Goal: Task Accomplishment & Management: Manage account settings

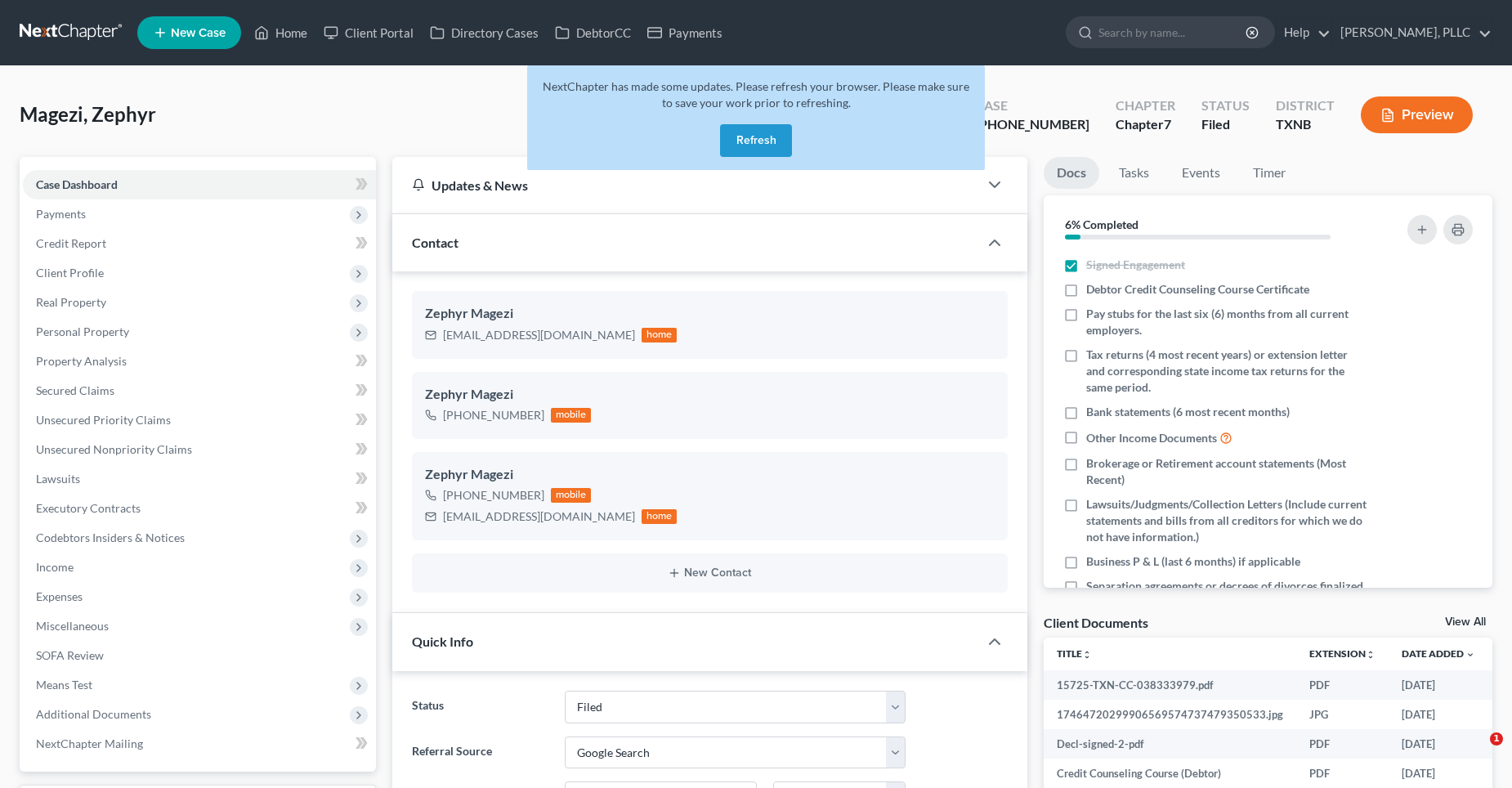
select select "10"
select select "4"
click at [384, 97] on div "Magezi, Zephyr Upgraded Case 25-31707-7 Chapter Chapter 7 Status Filed District…" at bounding box center [756, 121] width 1473 height 71
click at [742, 129] on button "Refresh" at bounding box center [755, 141] width 72 height 33
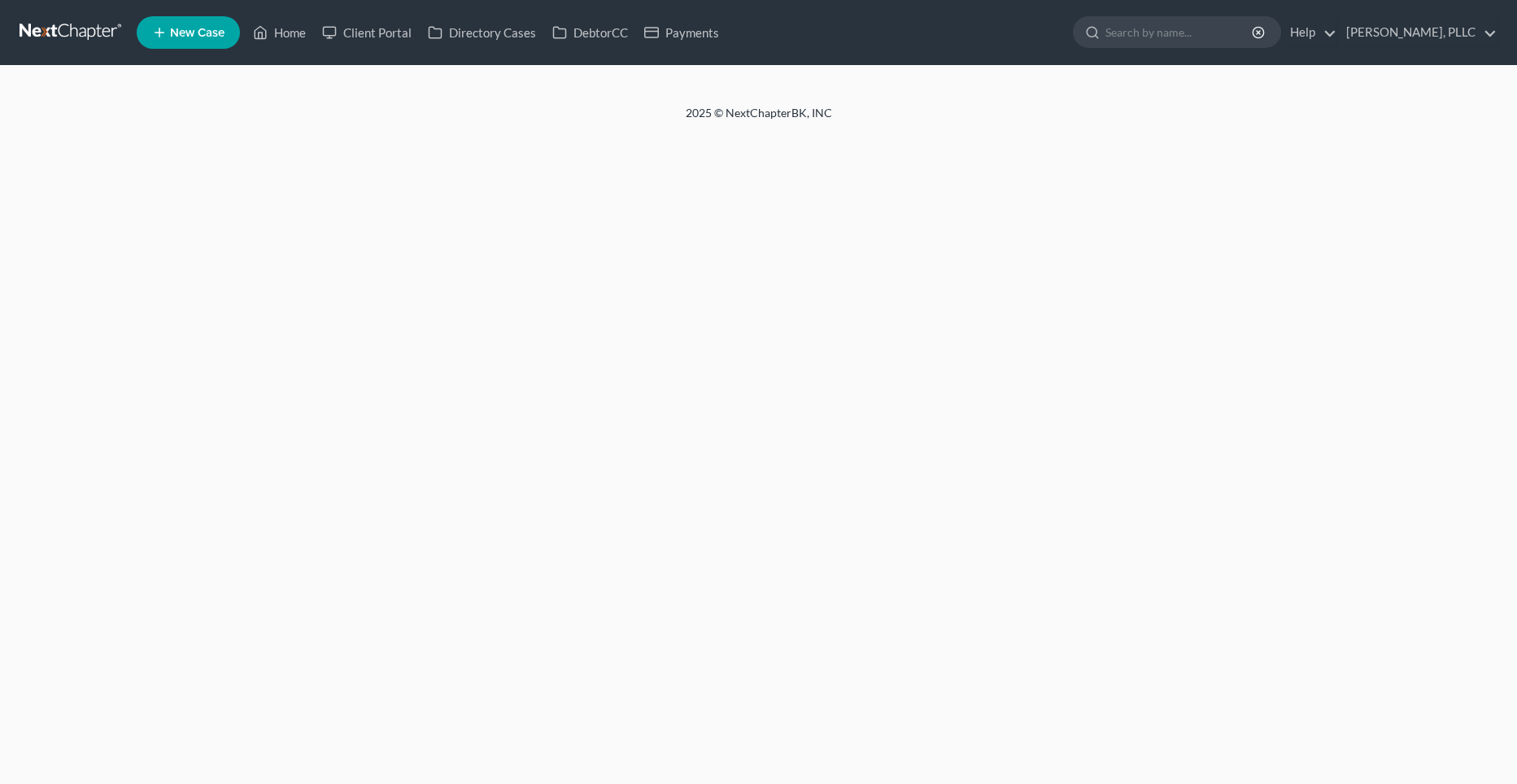
select select "4"
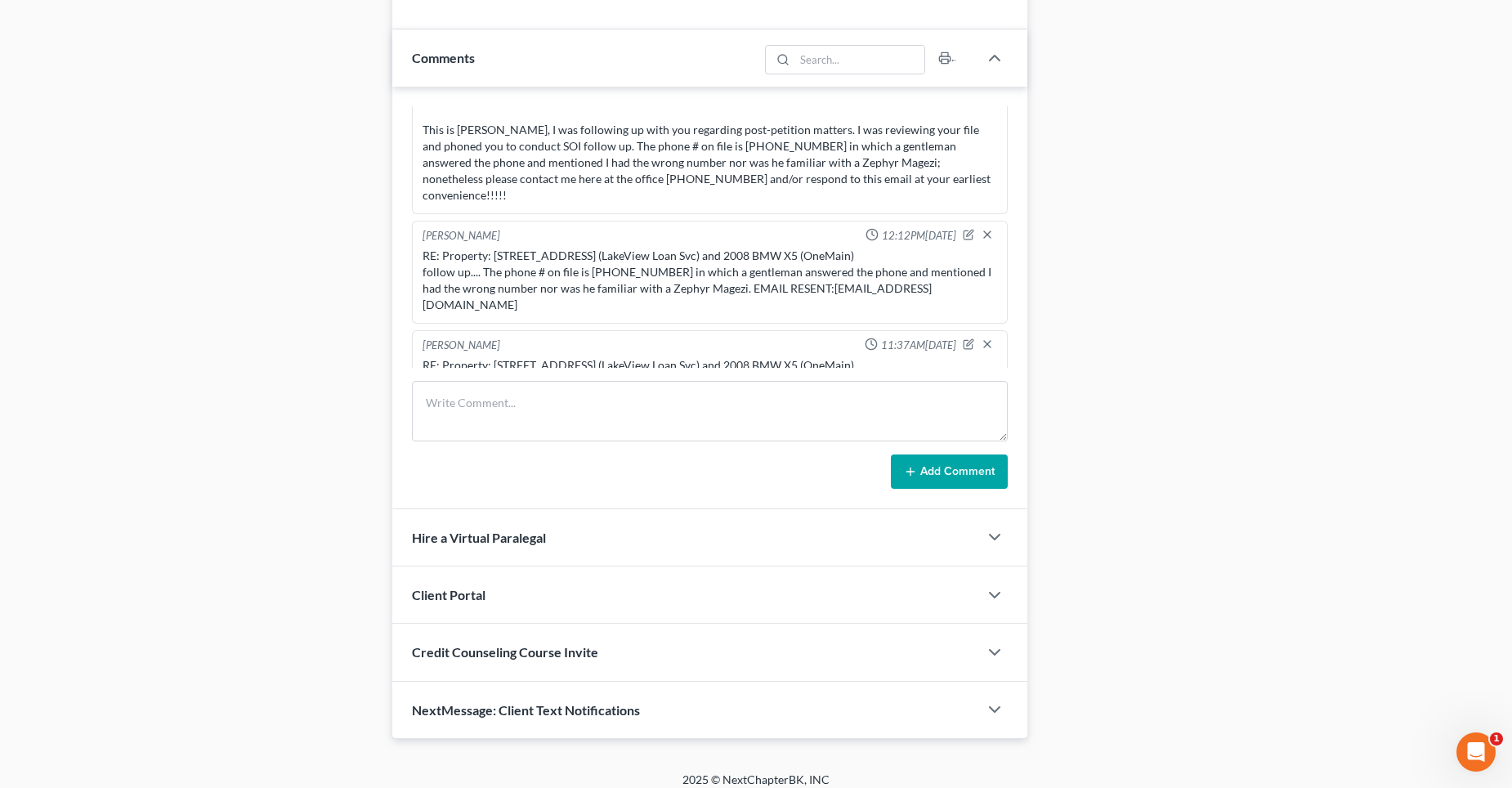
scroll to position [877, 0]
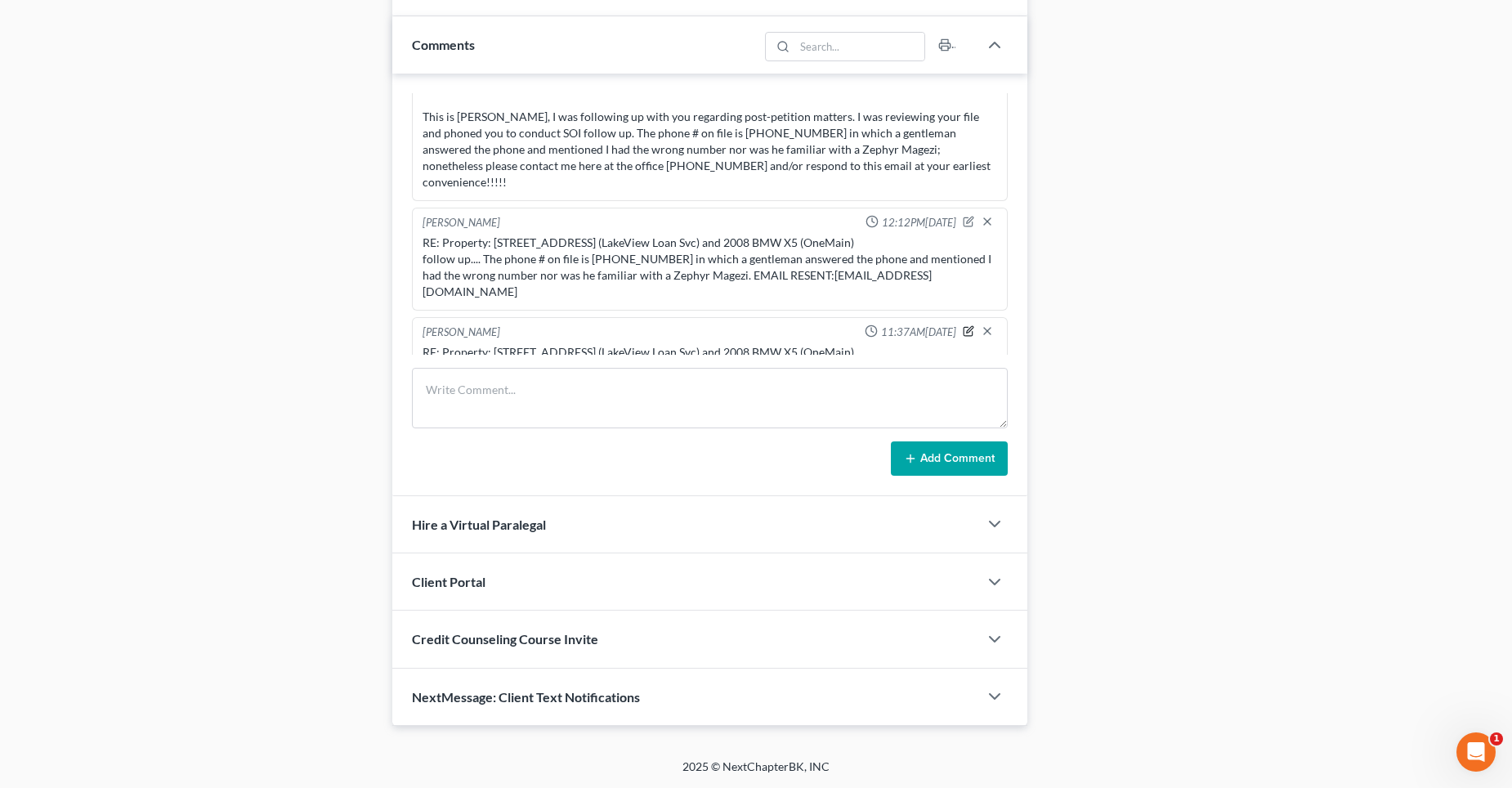
click at [963, 325] on icon "button" at bounding box center [968, 330] width 11 height 11
click at [456, 346] on textarea "RE: Property: [STREET_ADDRESS] (LakeView Loan Svc) and 2008 BMW X5 (OneMain) " "" at bounding box center [710, 375] width 574 height 61
type textarea "RE: Property: [STREET_ADDRESS] (LakeView Loan Svc) and 2008 BMW X5 (OneMain) " …"
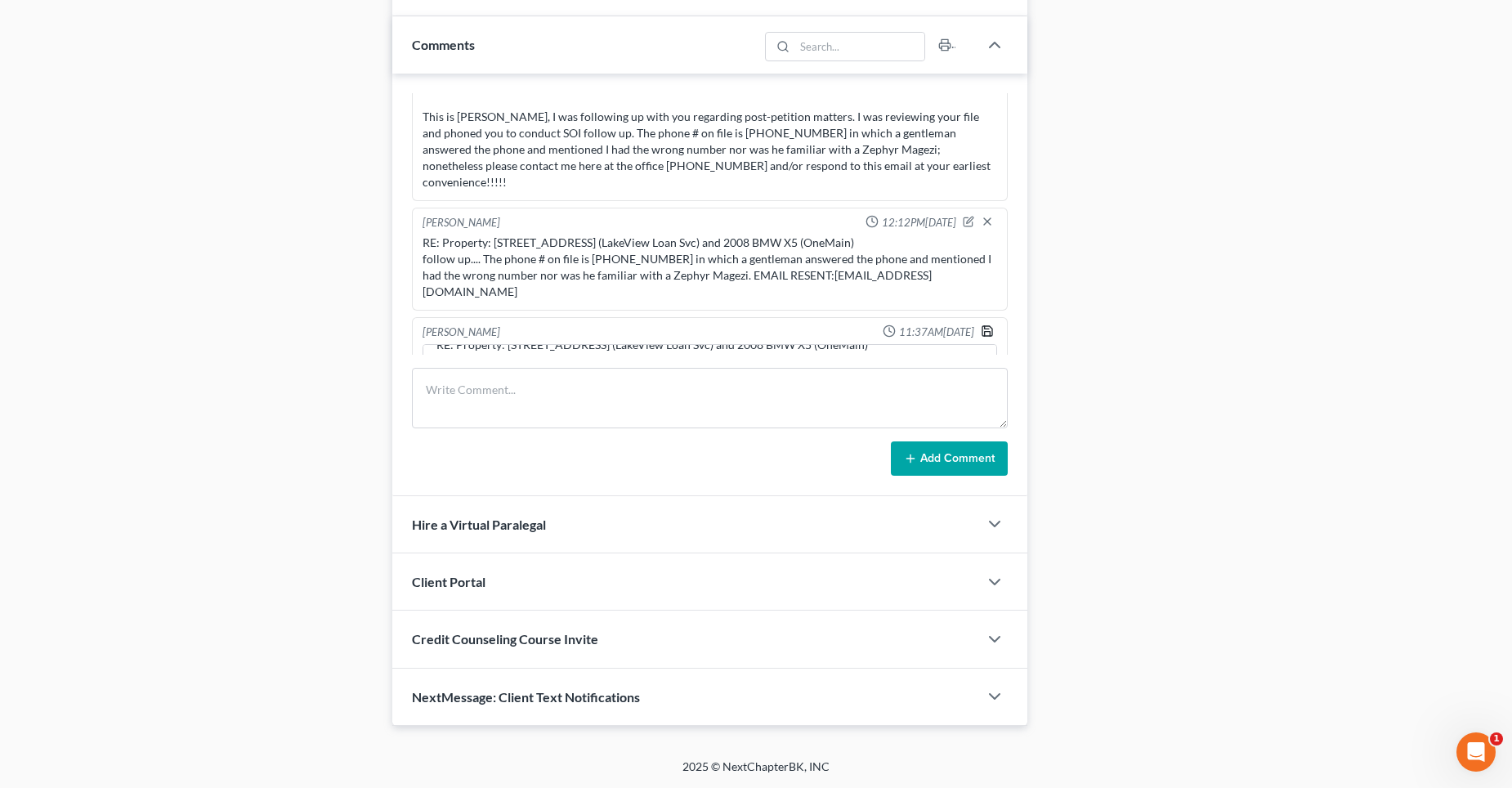
click at [981, 324] on icon "button" at bounding box center [987, 330] width 13 height 13
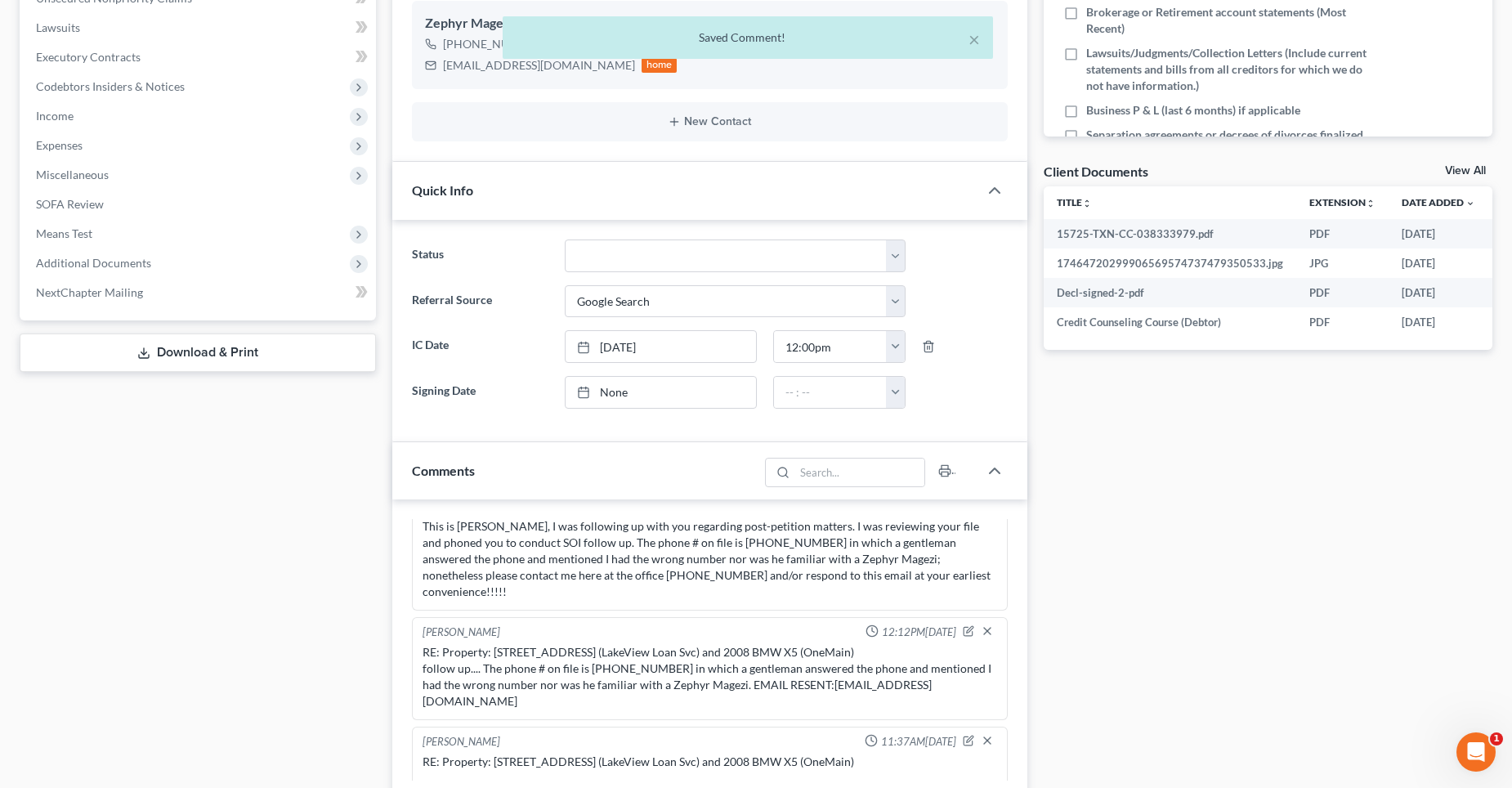
scroll to position [387, 0]
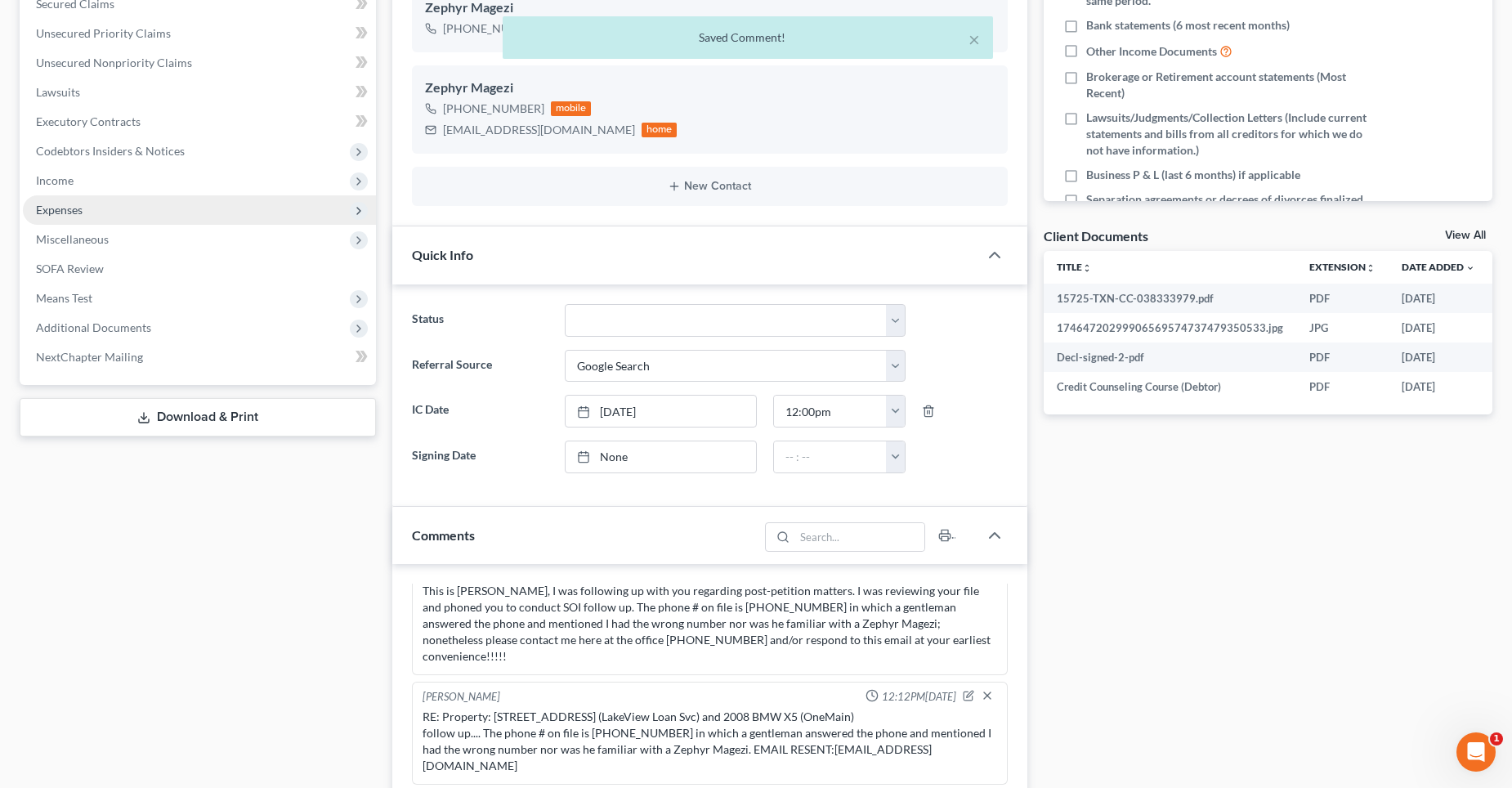
click at [69, 215] on span "Expenses" at bounding box center [60, 209] width 47 height 14
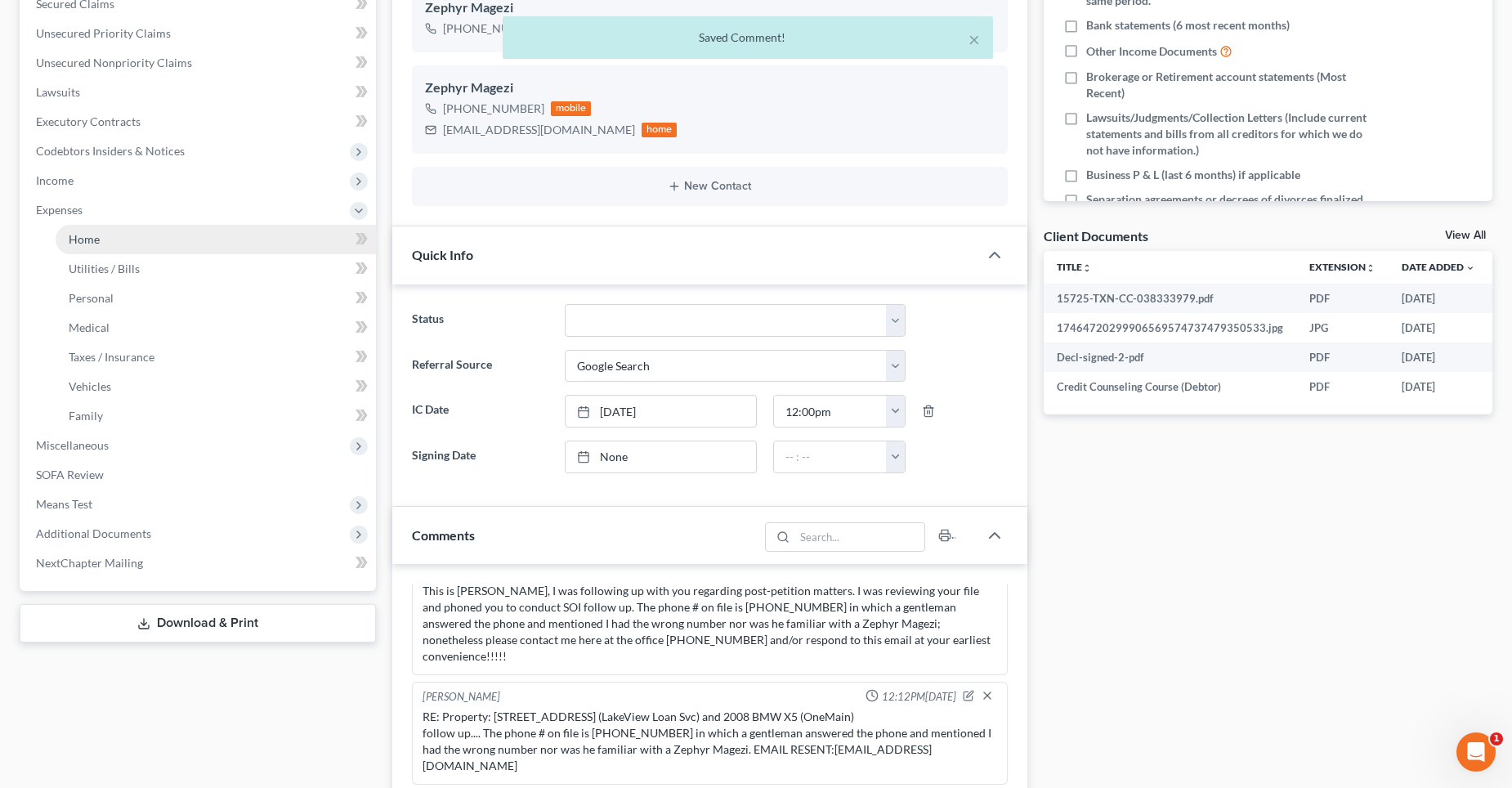
click at [73, 247] on link "Home" at bounding box center [215, 240] width 320 height 29
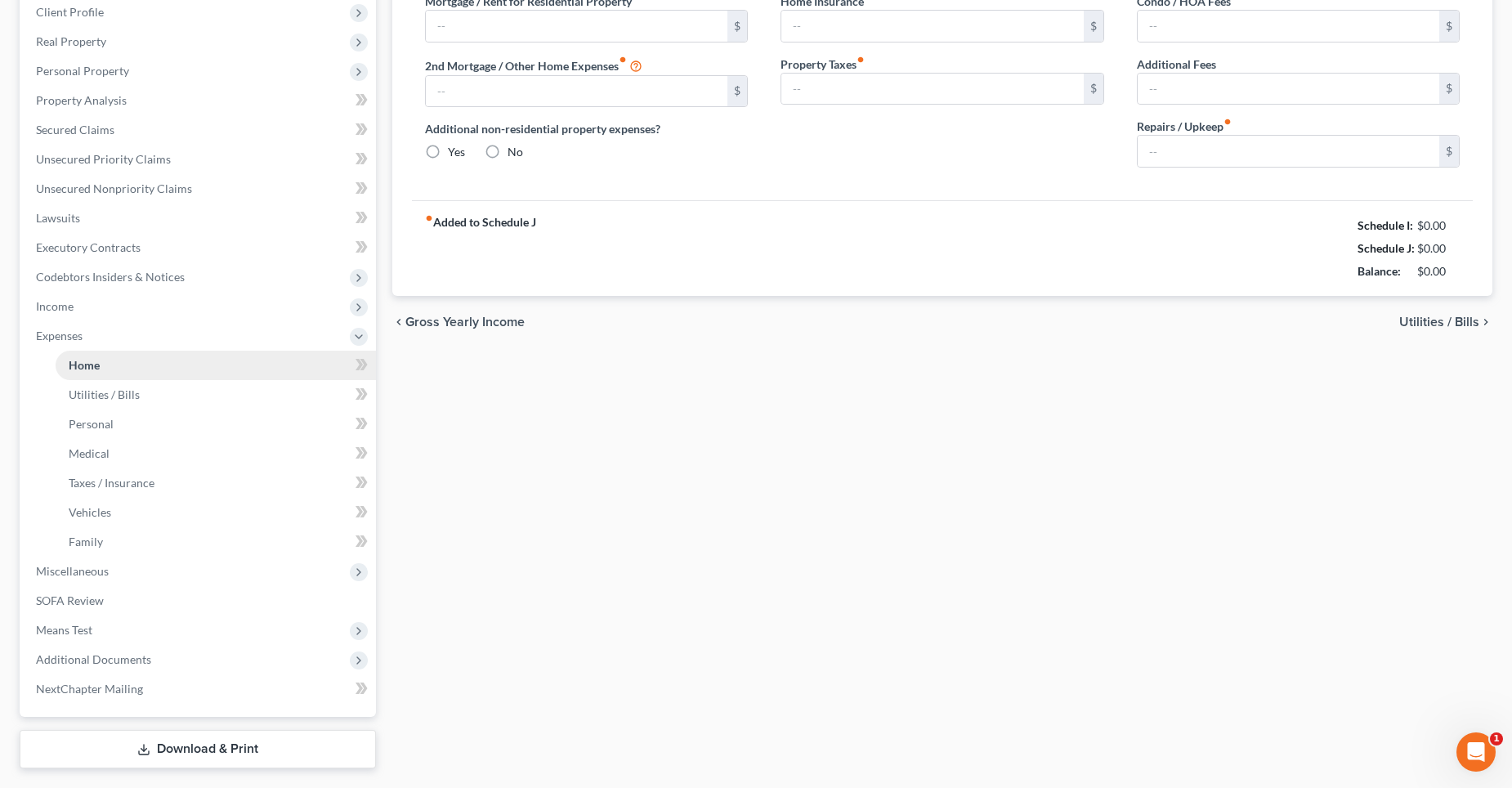
type input "2,900.00"
type input "0.00"
radio input "true"
type input "0.00"
type input "48.34"
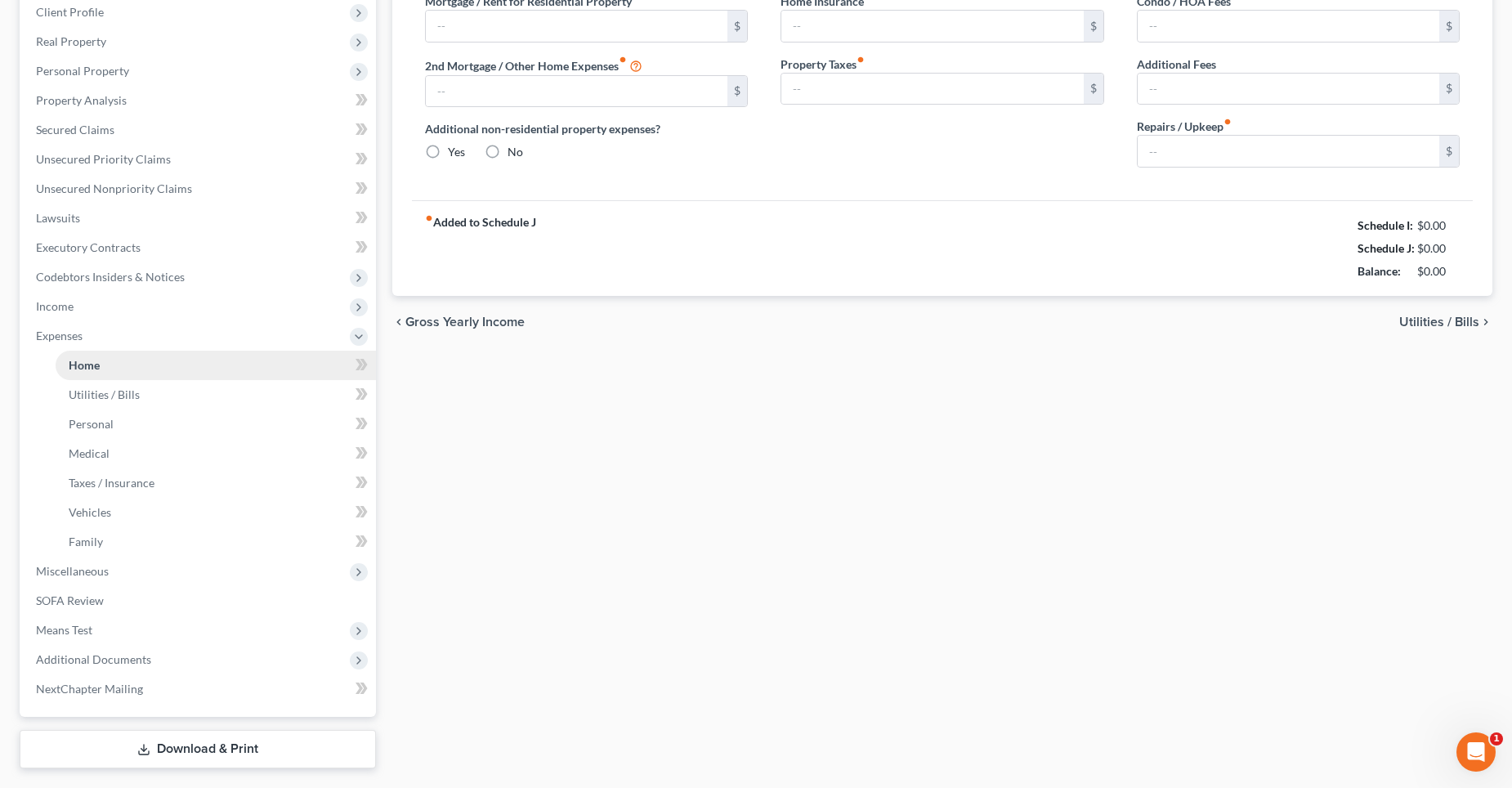
type input "0.00"
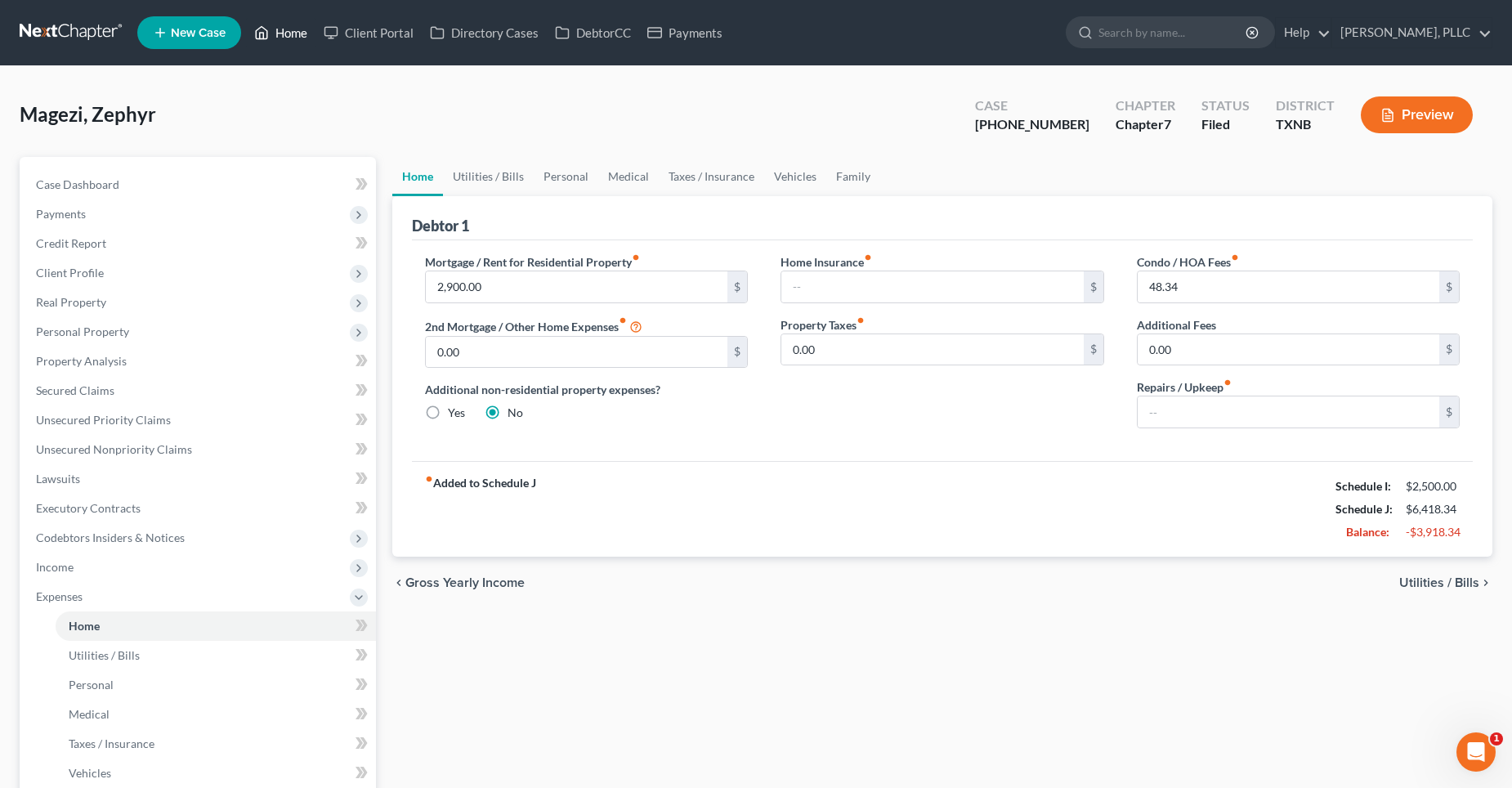
click at [288, 35] on link "Home" at bounding box center [280, 33] width 69 height 29
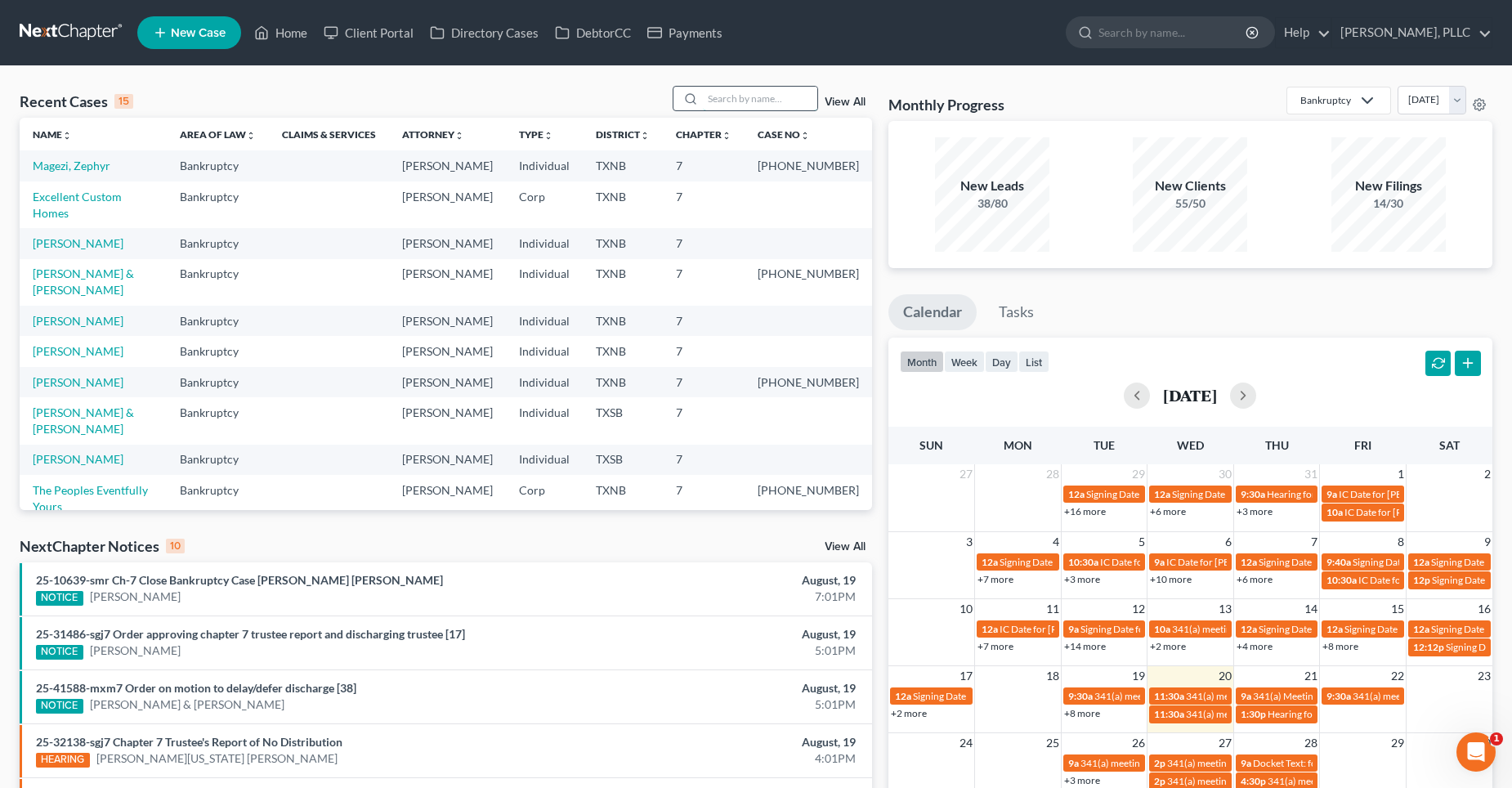
click at [776, 99] on input "search" at bounding box center [760, 98] width 114 height 23
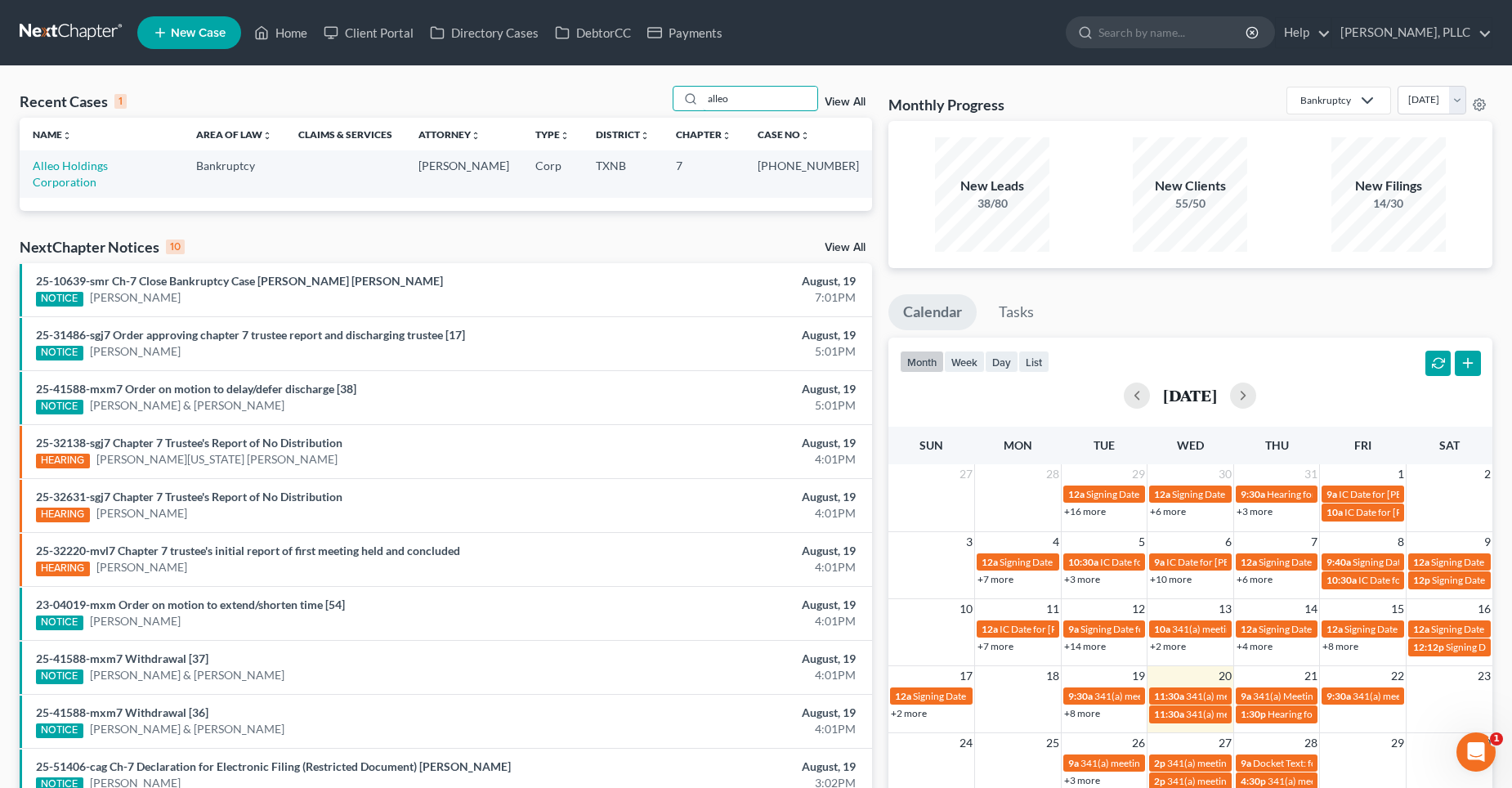
type input "alleo"
click at [72, 175] on td "Alleo Holdings Corporation" at bounding box center [101, 174] width 163 height 47
click at [73, 169] on link "Alleo Holdings Corporation" at bounding box center [70, 173] width 75 height 30
select select "1"
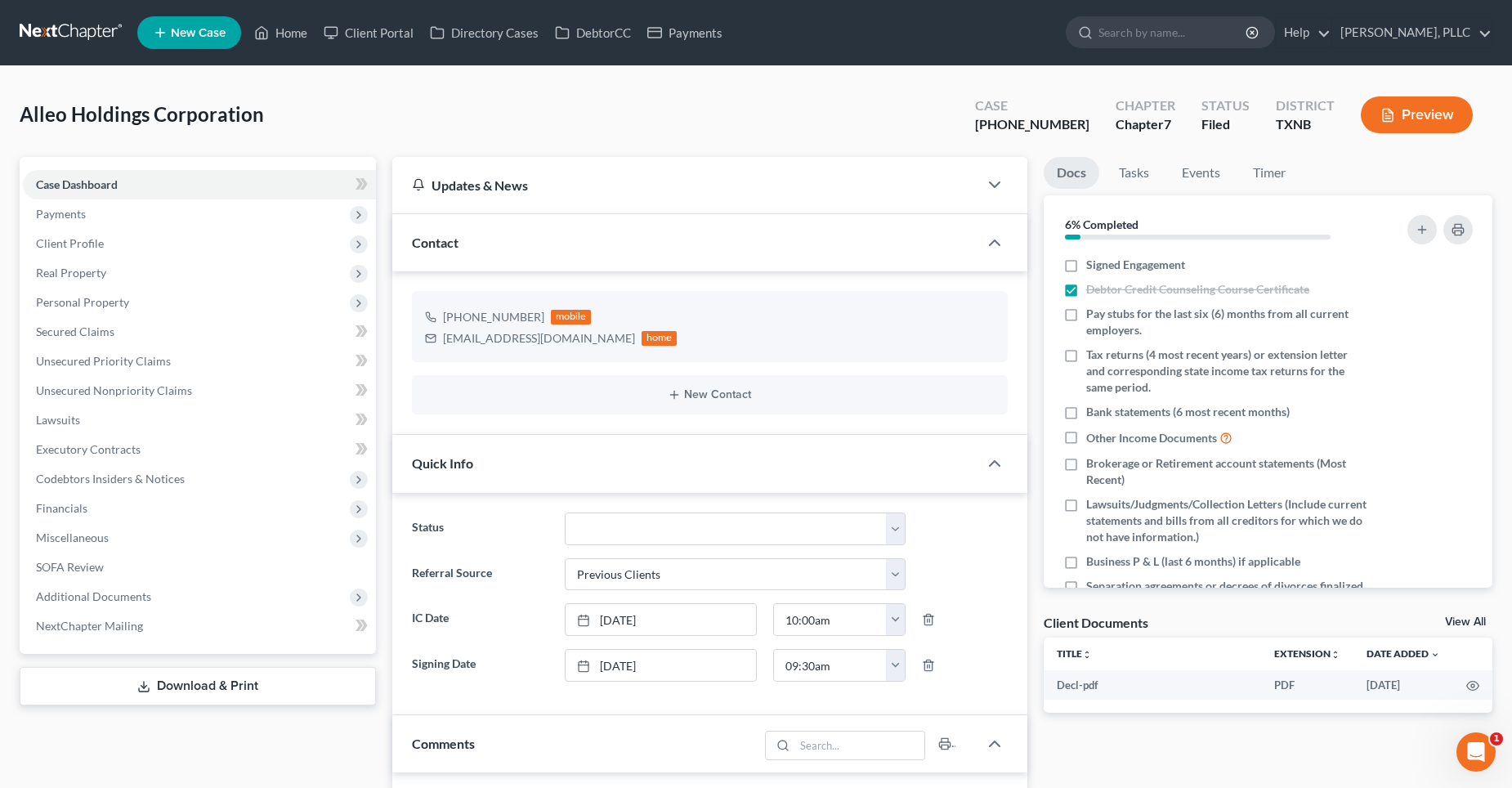
scroll to position [2092, 0]
click at [101, 330] on span "Secured Claims" at bounding box center [75, 331] width 79 height 14
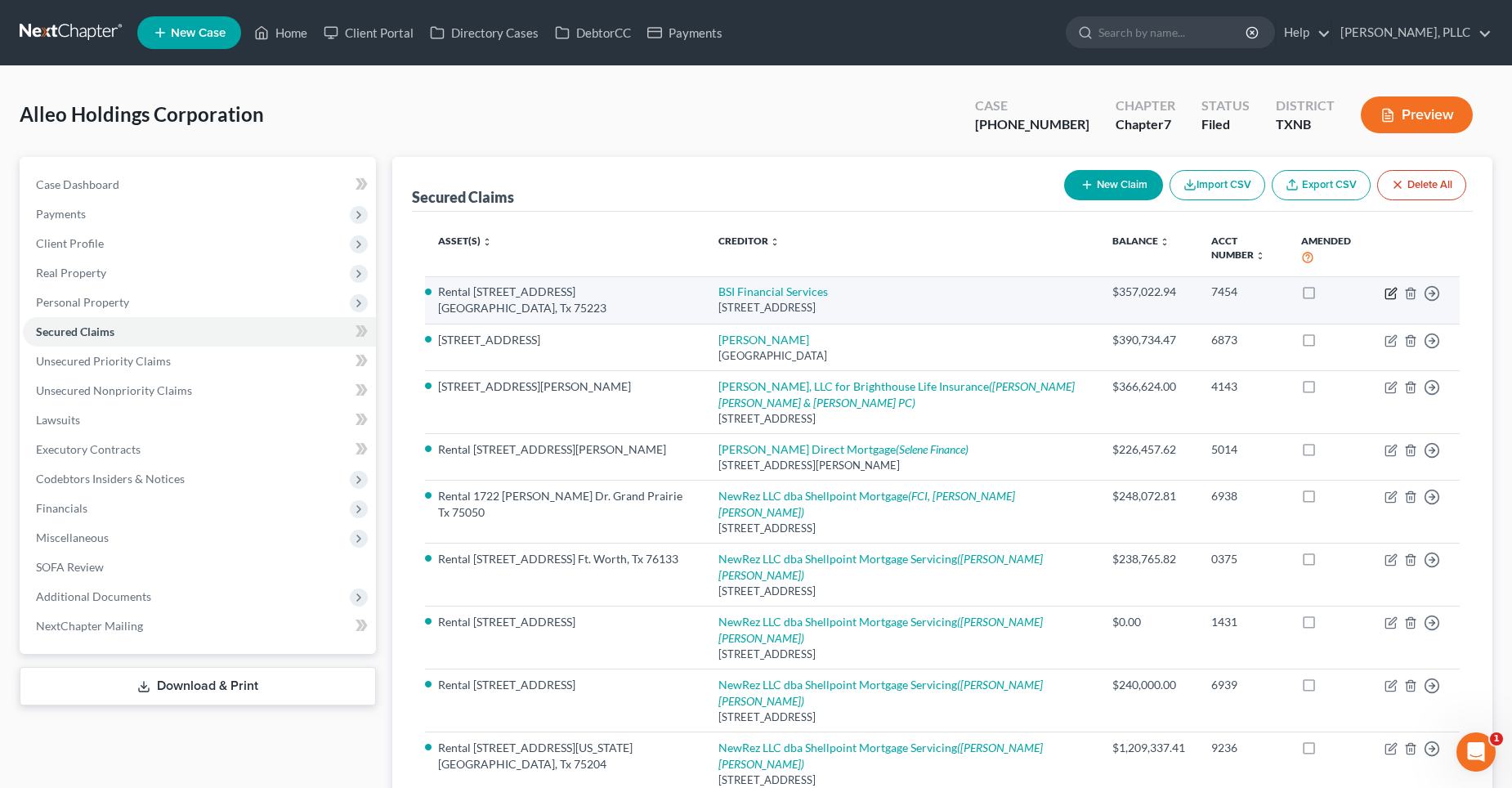
click at [1387, 294] on icon "button" at bounding box center [1391, 293] width 13 height 13
select select "39"
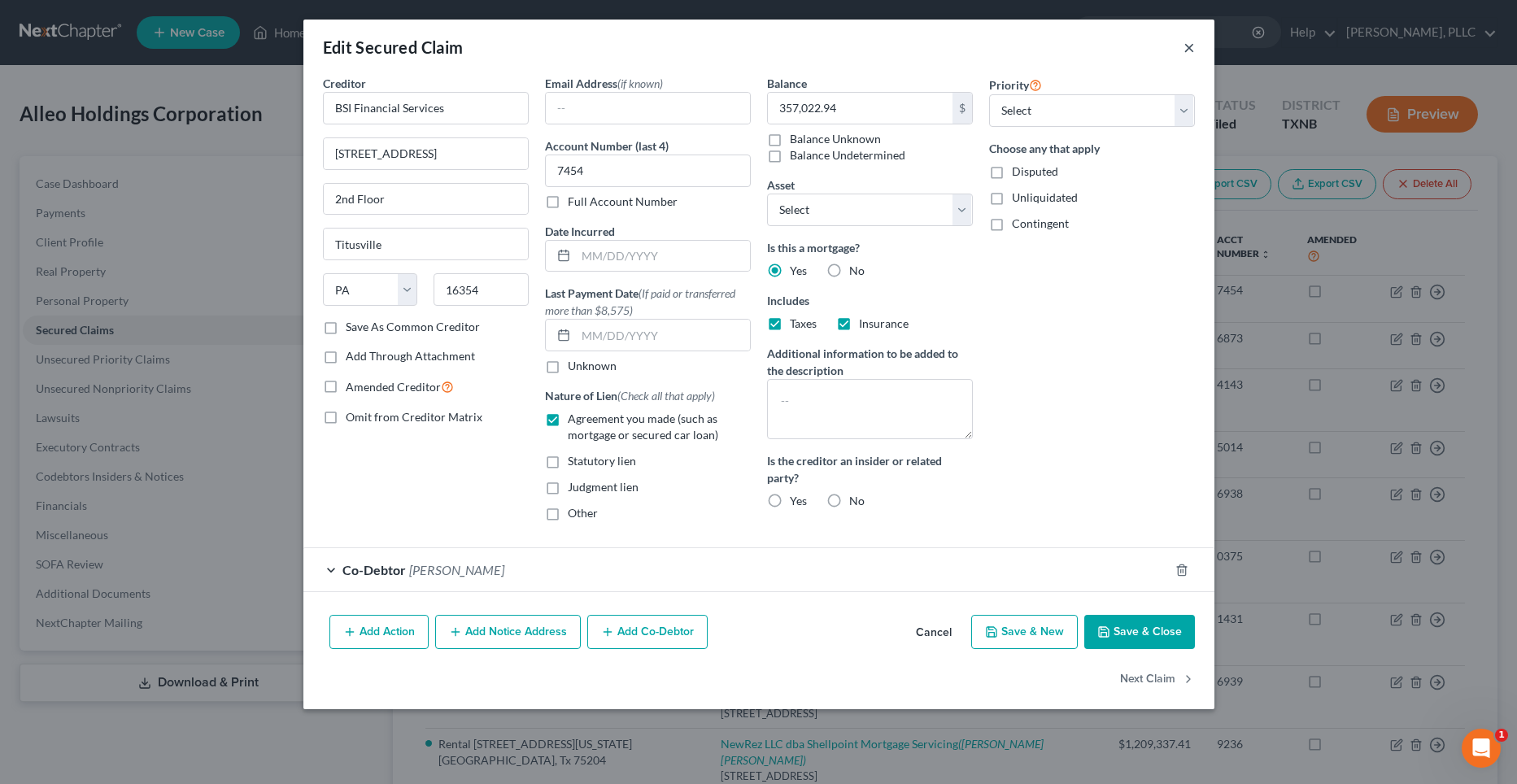
click at [1186, 50] on button "×" at bounding box center [1189, 46] width 11 height 20
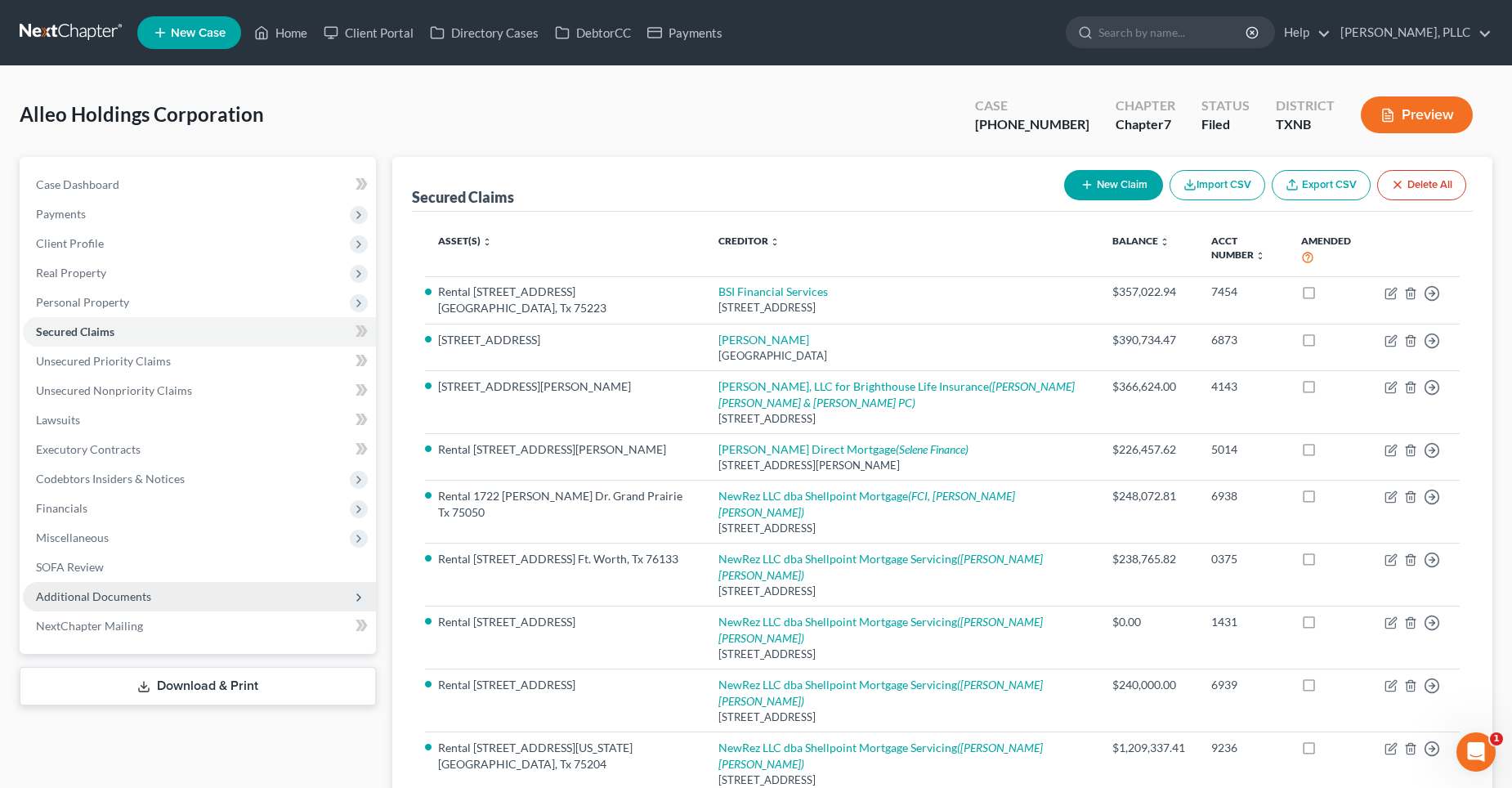
click at [150, 601] on span "Additional Documents" at bounding box center [199, 597] width 353 height 29
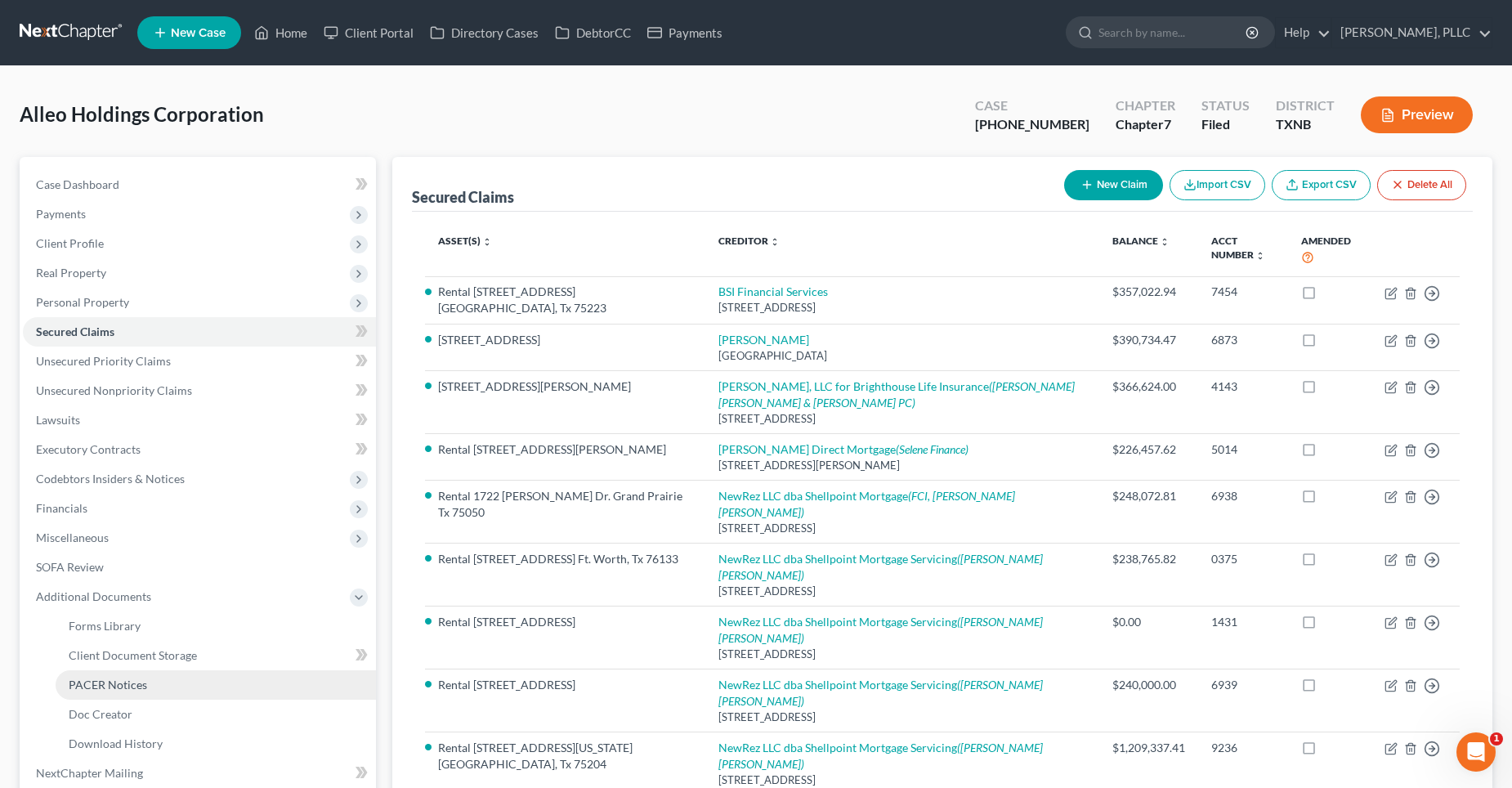
click at [158, 687] on link "PACER Notices" at bounding box center [215, 685] width 320 height 29
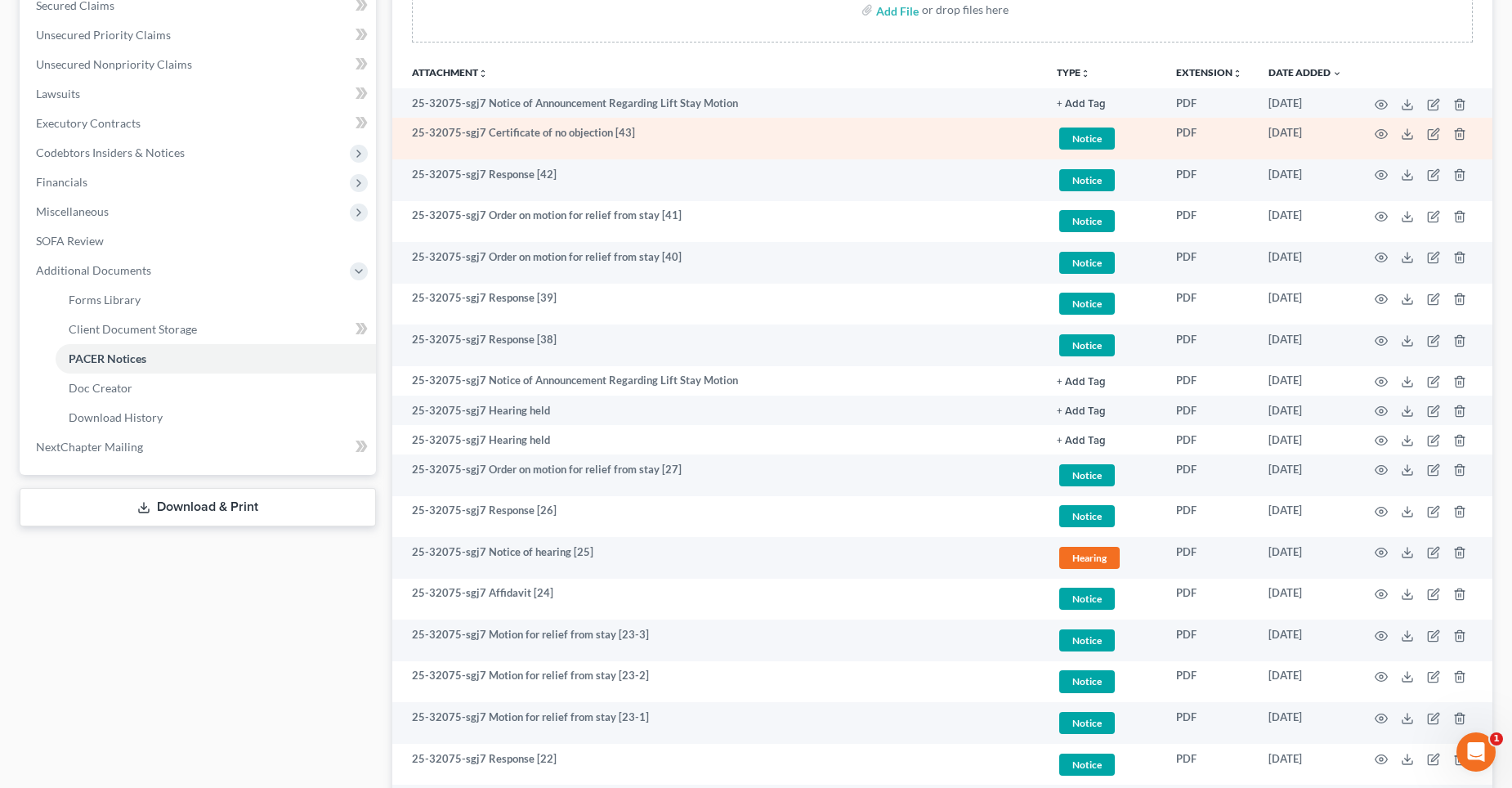
scroll to position [327, 0]
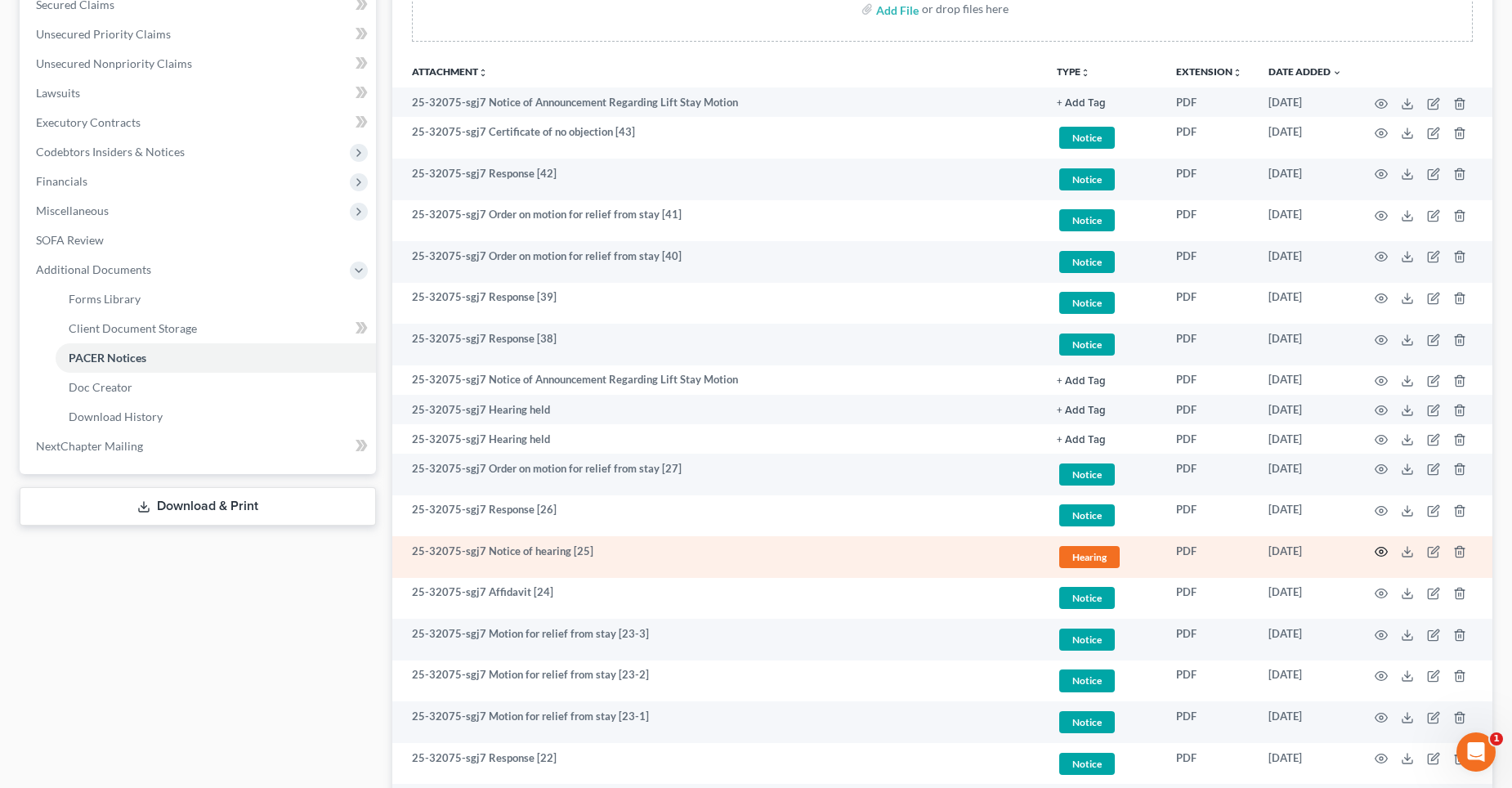
click at [1381, 551] on circle "button" at bounding box center [1381, 552] width 3 height 3
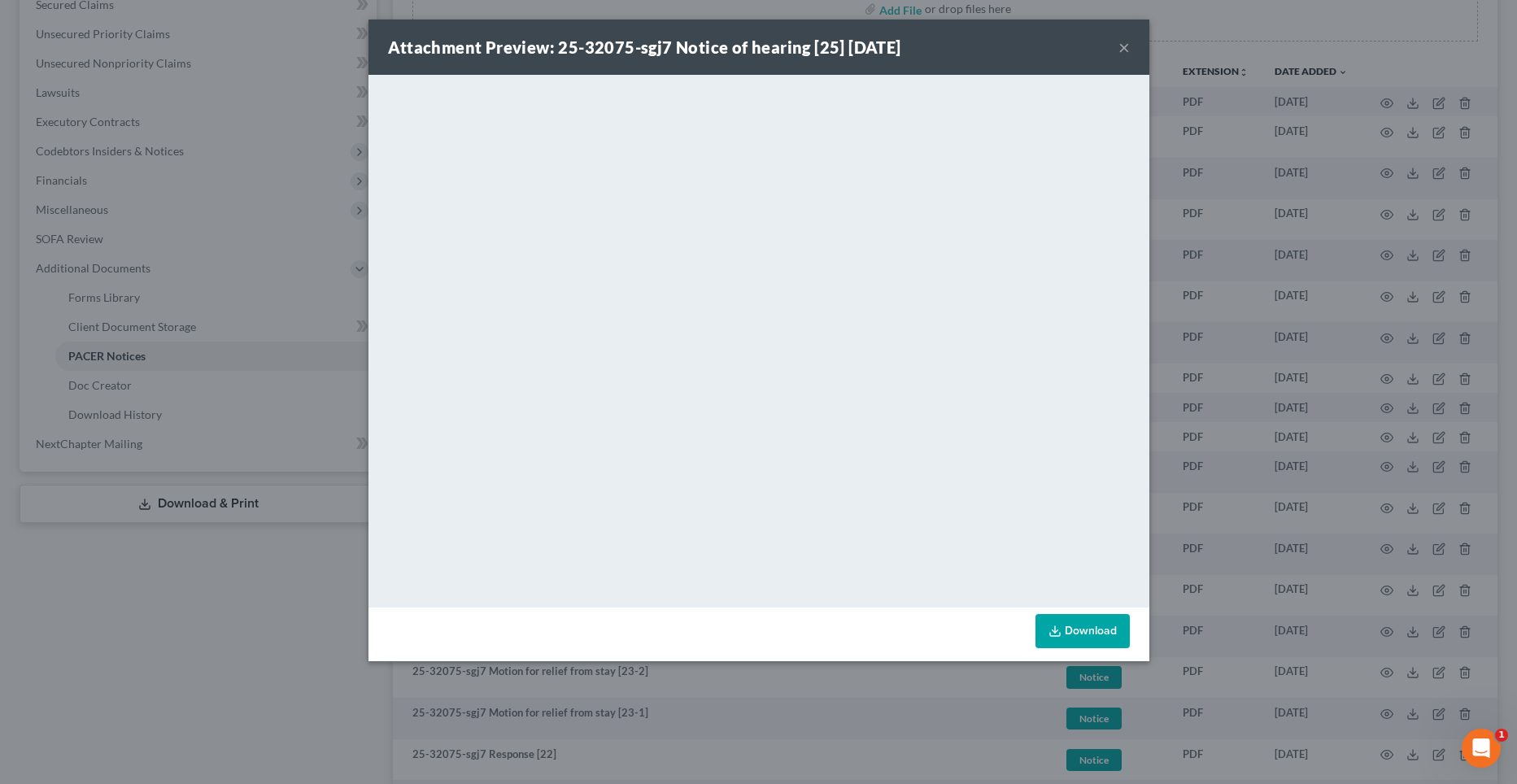
click at [1127, 37] on button "×" at bounding box center [1124, 46] width 11 height 20
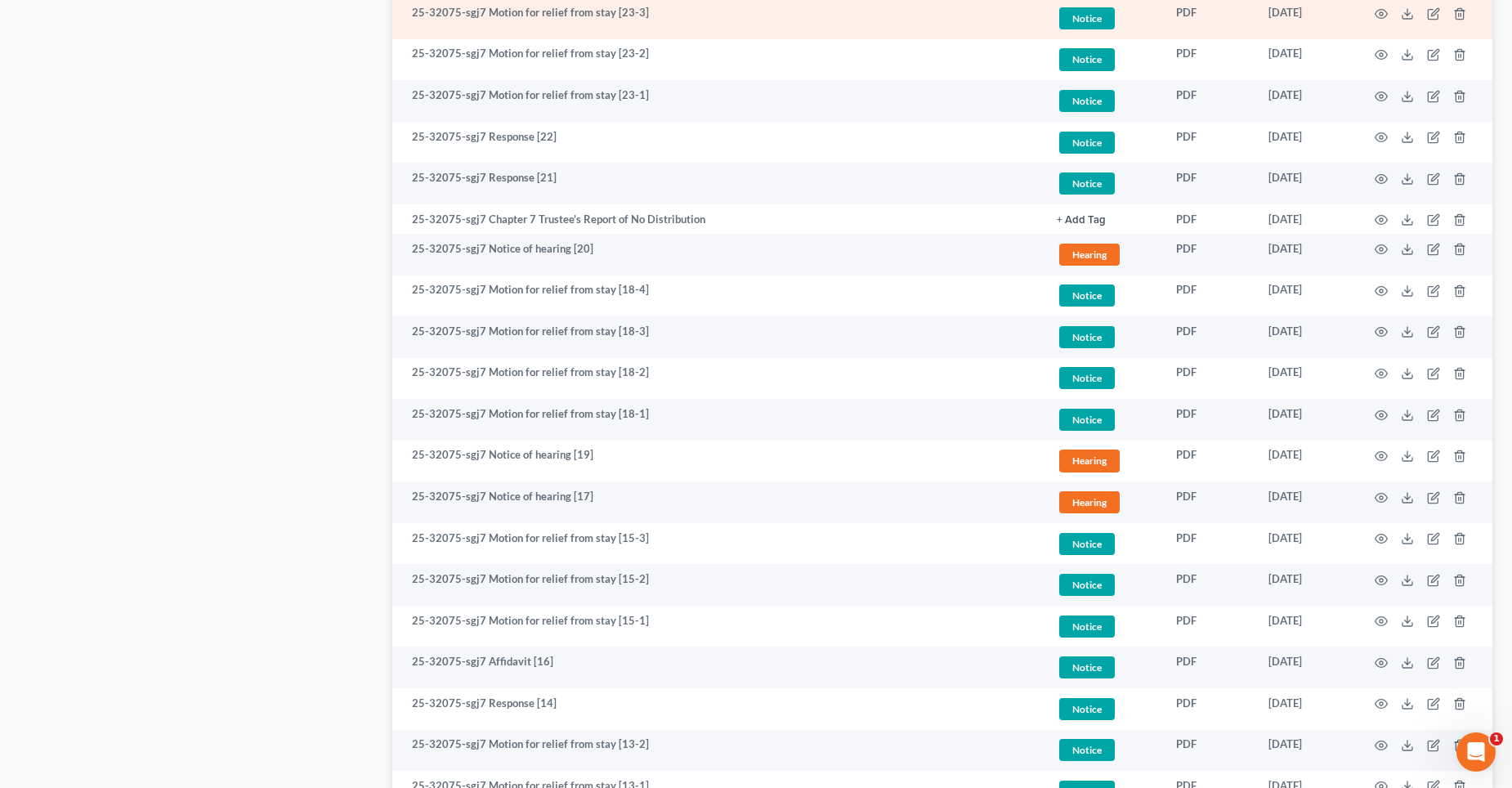
scroll to position [981, 0]
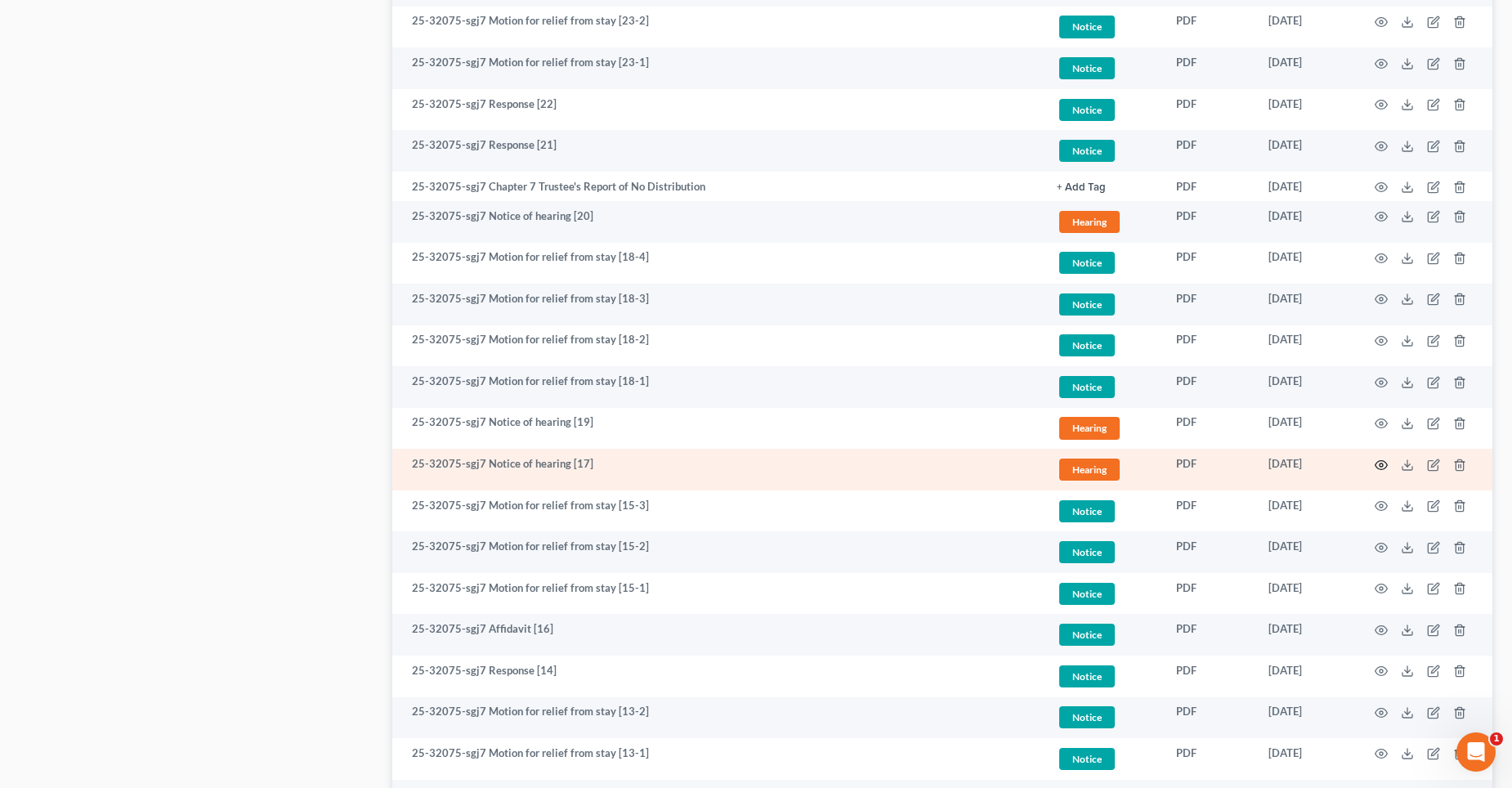
click at [1381, 464] on icon "button" at bounding box center [1381, 464] width 13 height 13
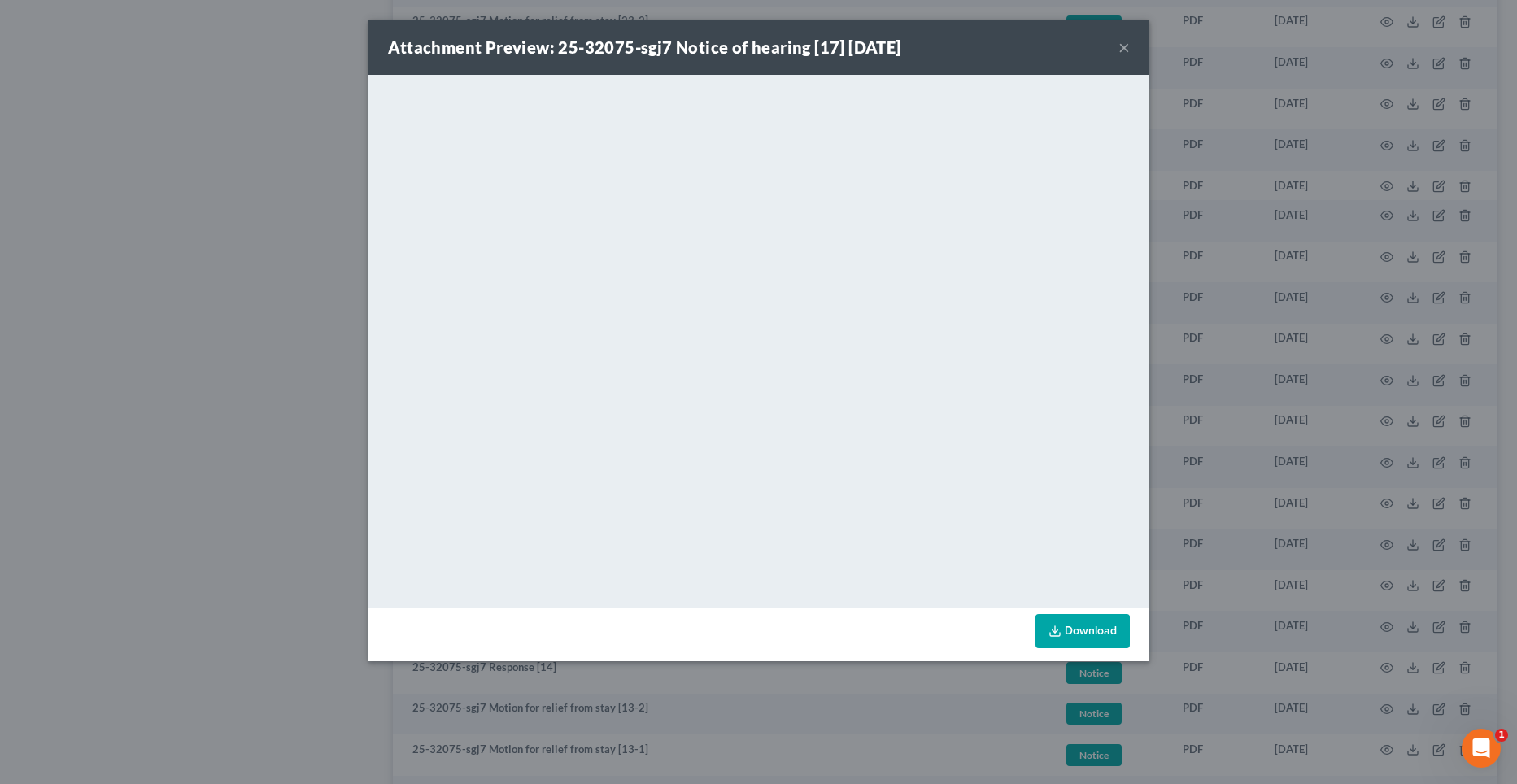
click at [1125, 45] on button "×" at bounding box center [1124, 46] width 11 height 20
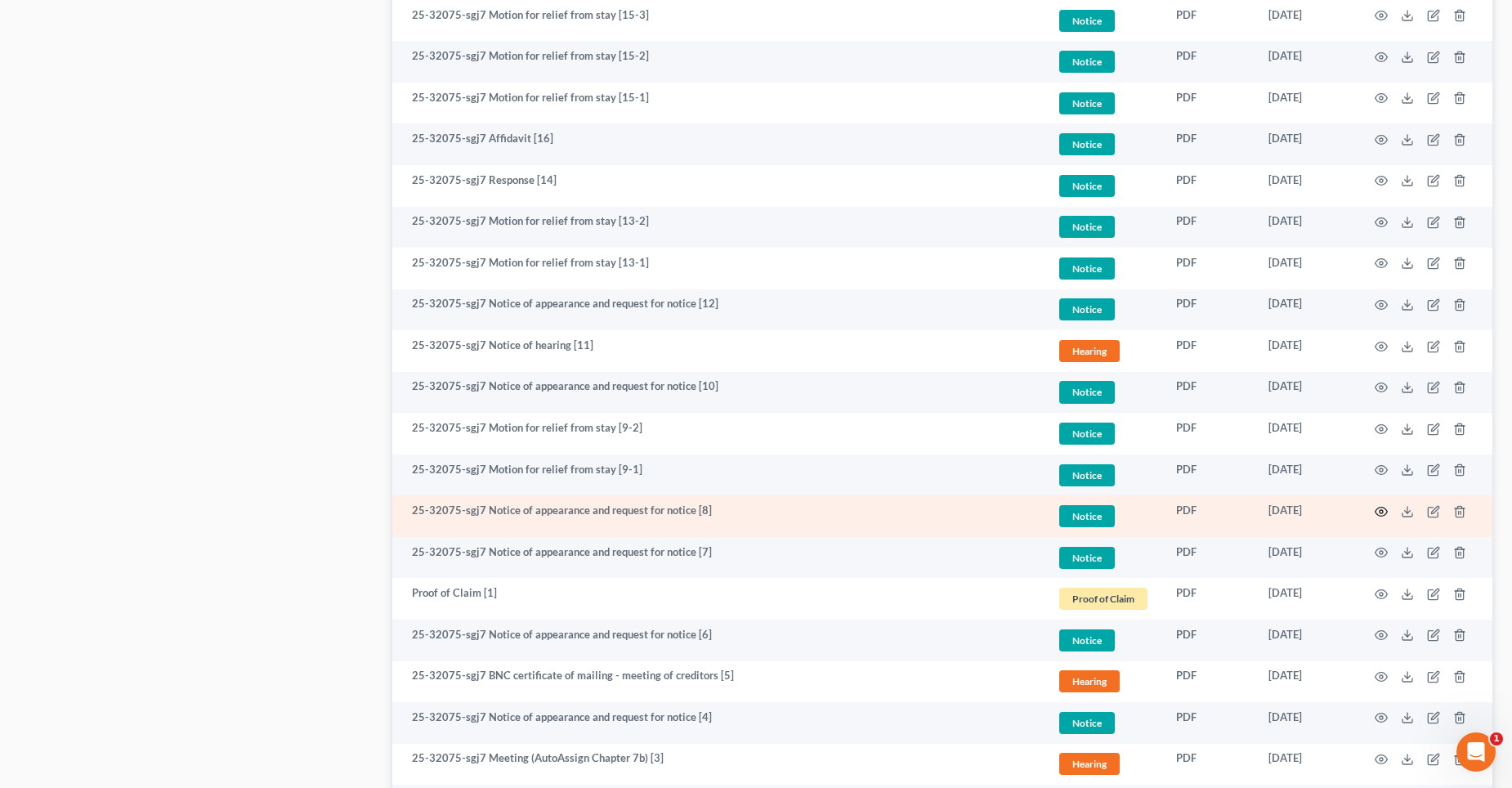
scroll to position [1637, 0]
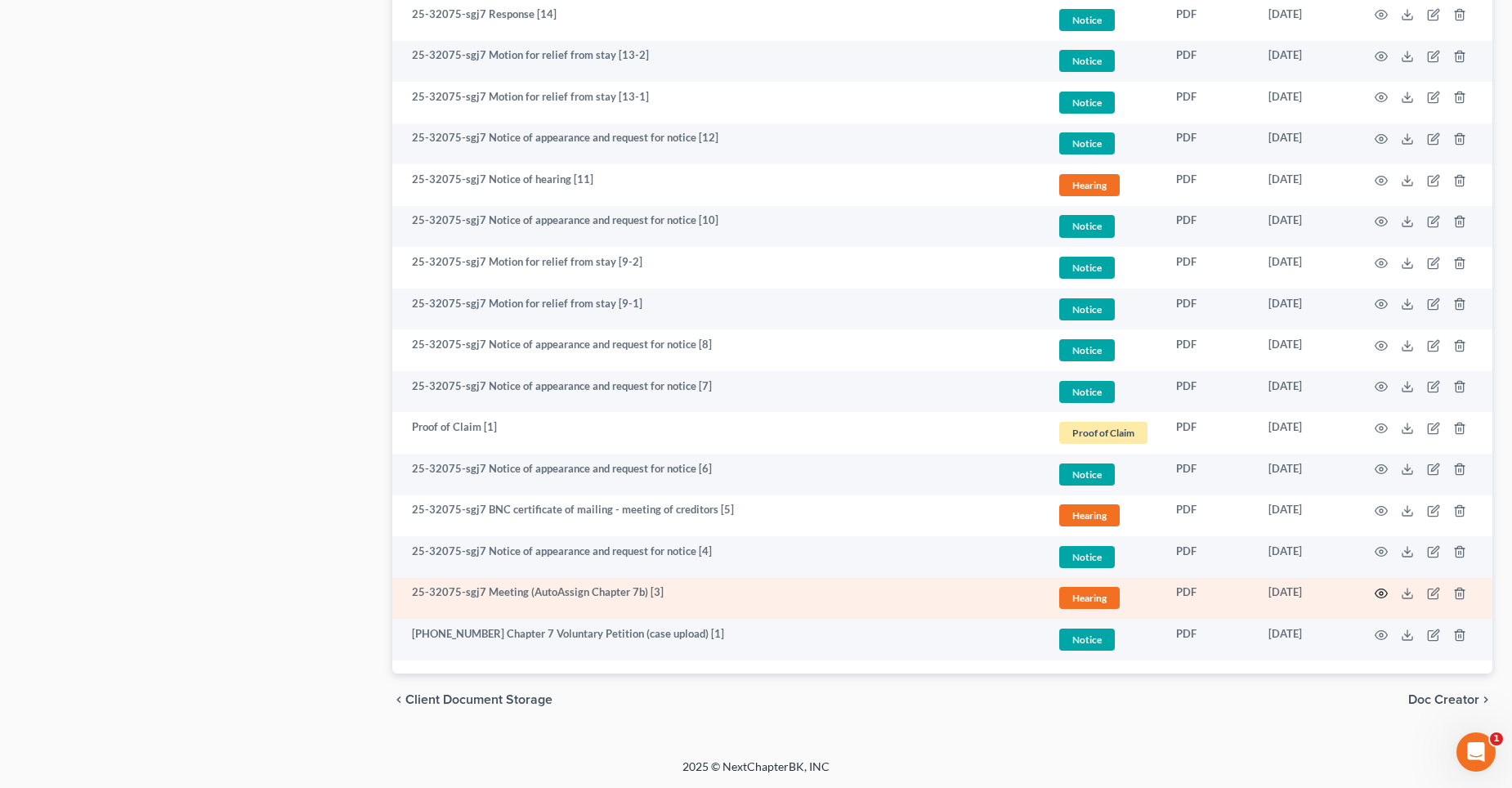
click at [1379, 594] on icon "button" at bounding box center [1381, 593] width 13 height 13
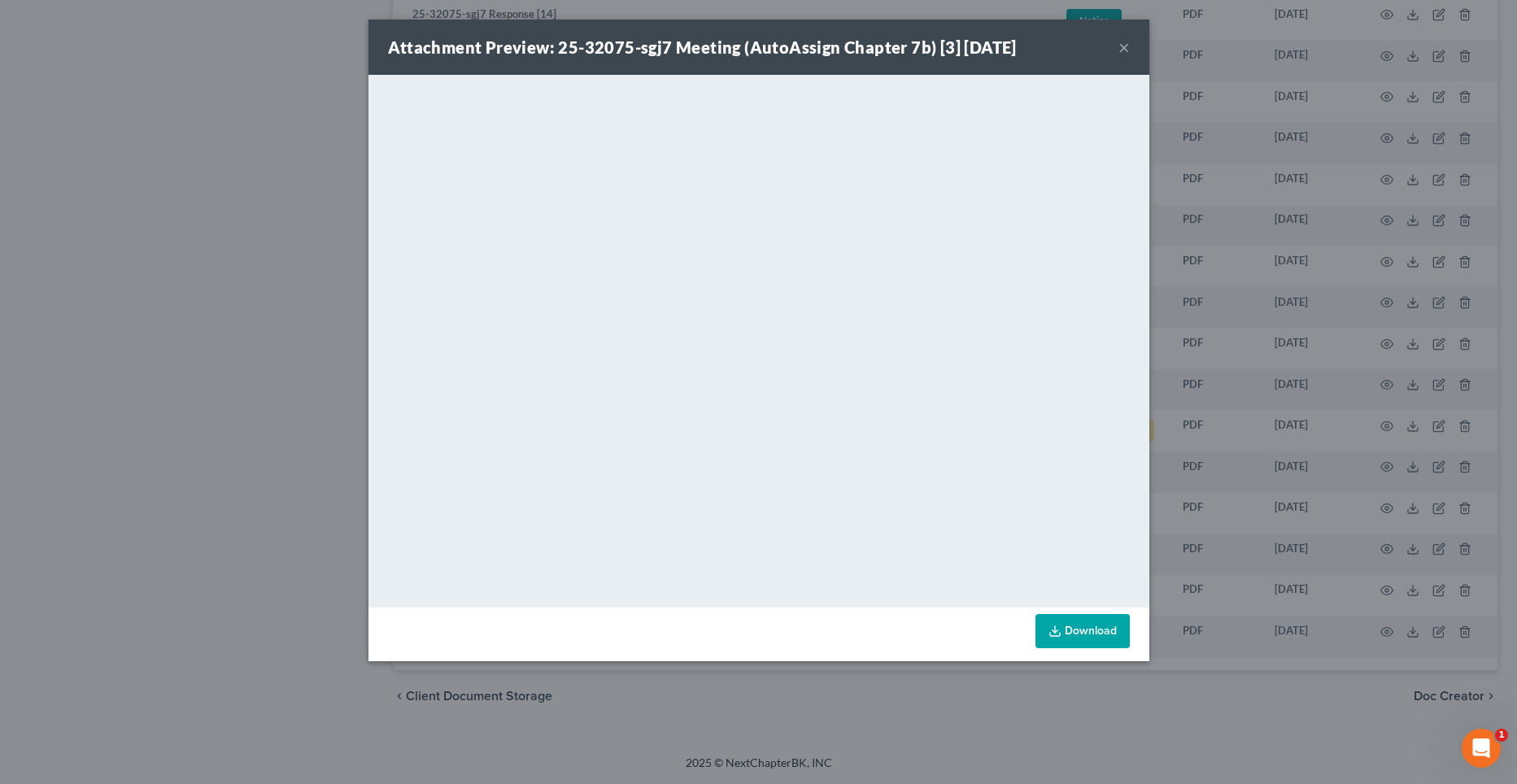
click at [1120, 44] on button "×" at bounding box center [1124, 46] width 11 height 20
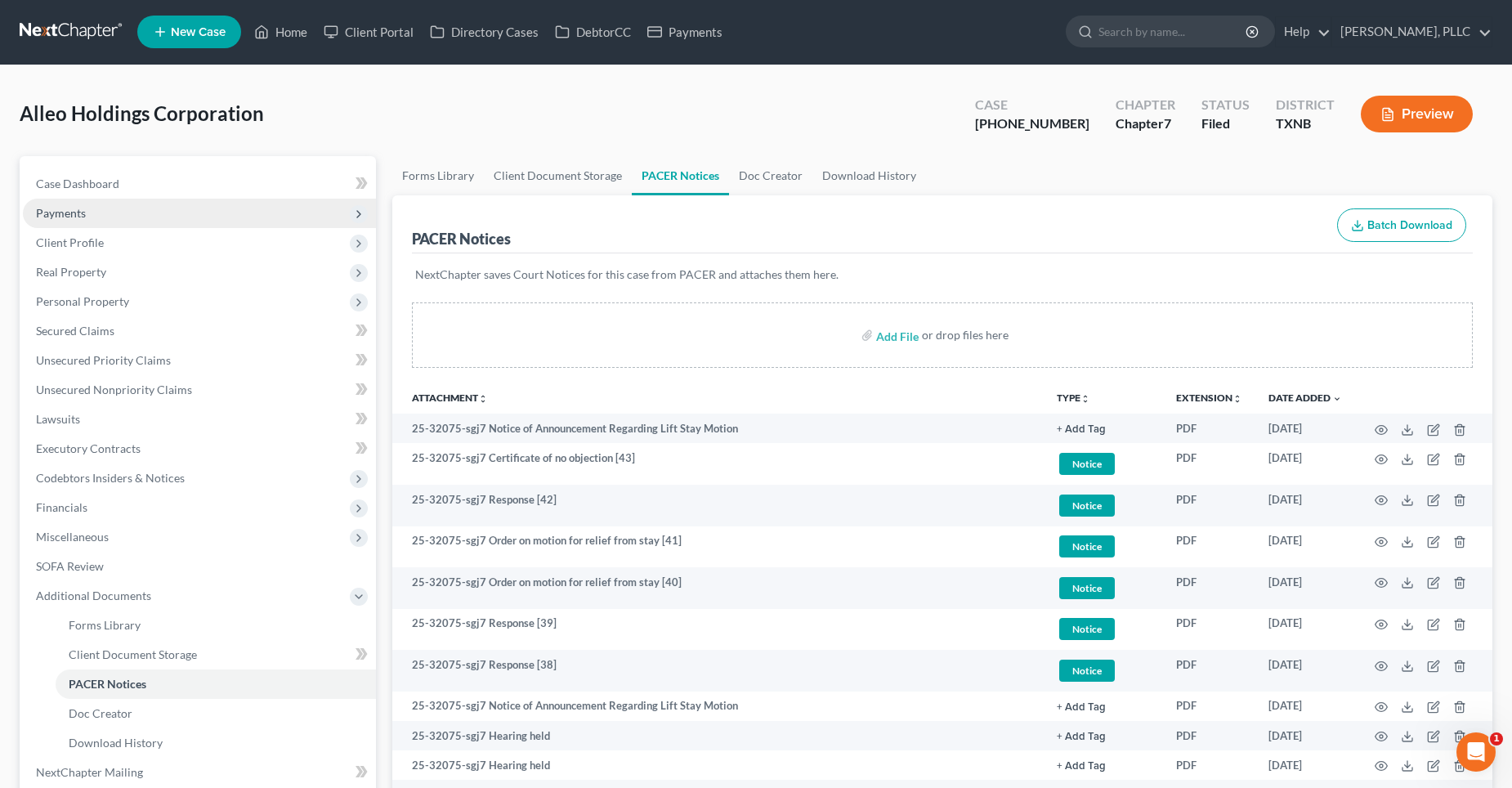
scroll to position [0, 0]
click at [304, 34] on link "Home" at bounding box center [280, 33] width 69 height 29
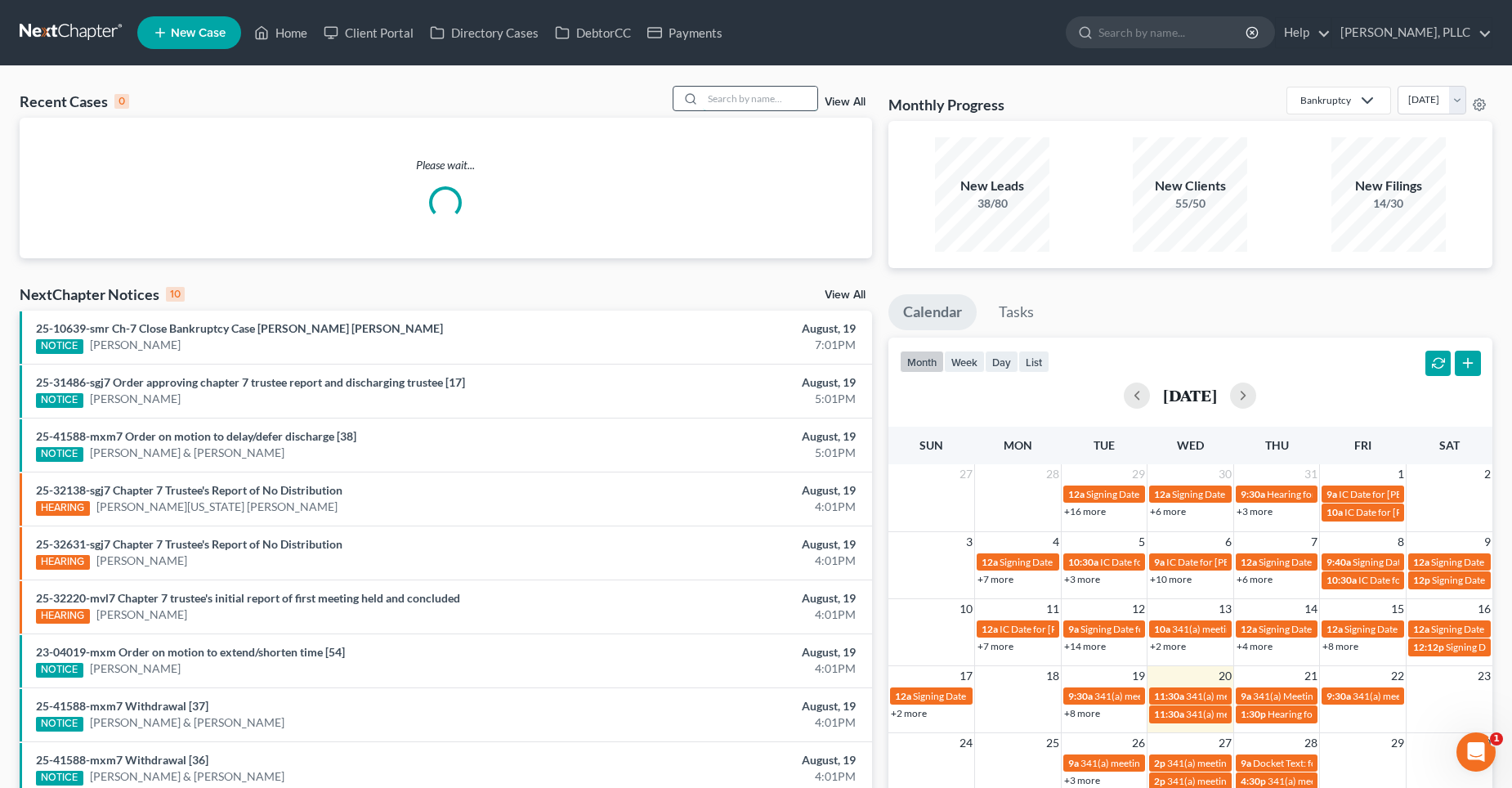
click at [739, 98] on input "search" at bounding box center [760, 98] width 114 height 23
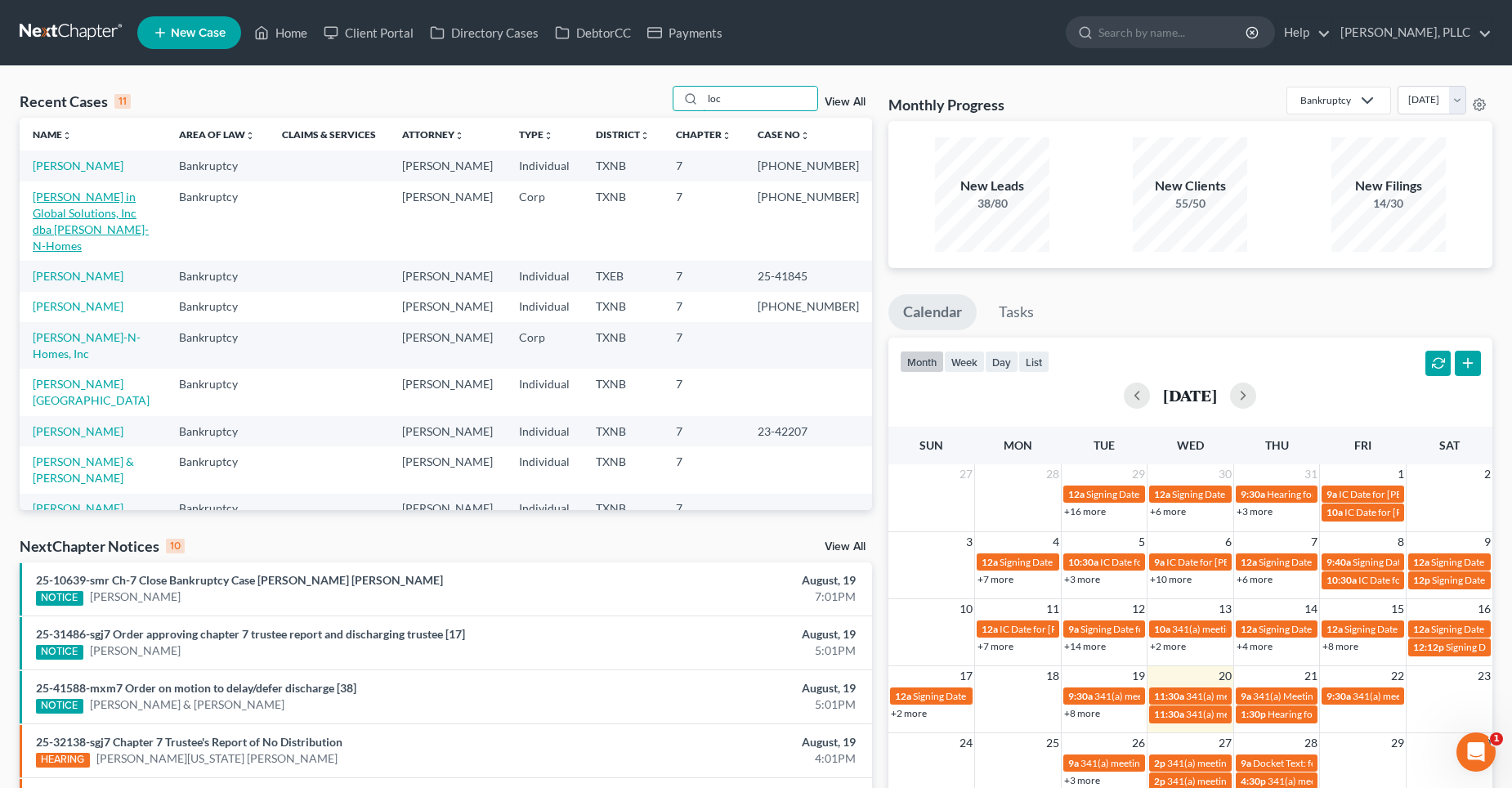
type input "loc"
click at [75, 215] on link "[PERSON_NAME] in Global Solutions, Inc dba [PERSON_NAME]-N-Homes" at bounding box center [91, 221] width 116 height 63
select select "1"
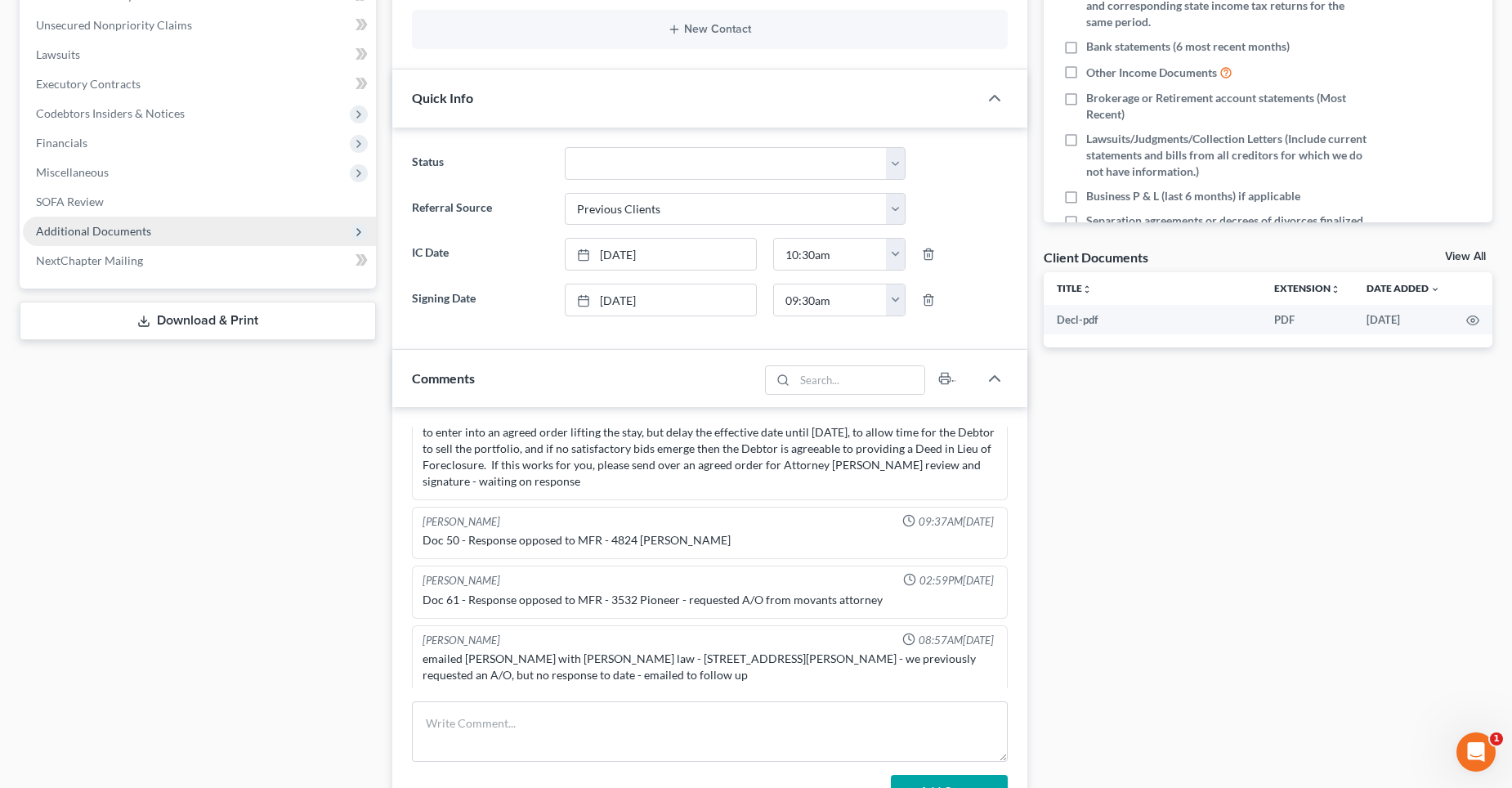
scroll to position [327, 0]
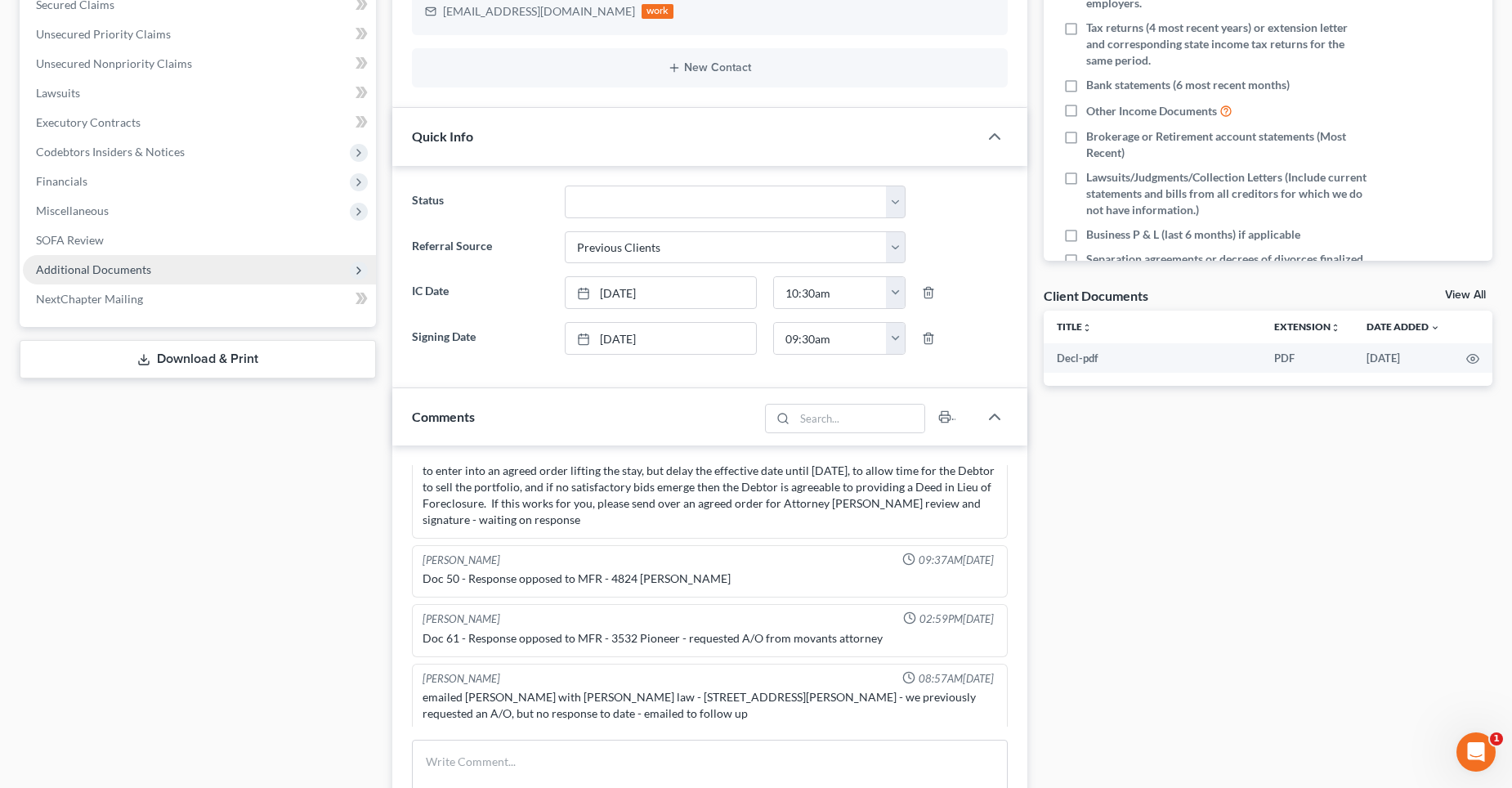
click at [134, 265] on span "Additional Documents" at bounding box center [93, 269] width 115 height 14
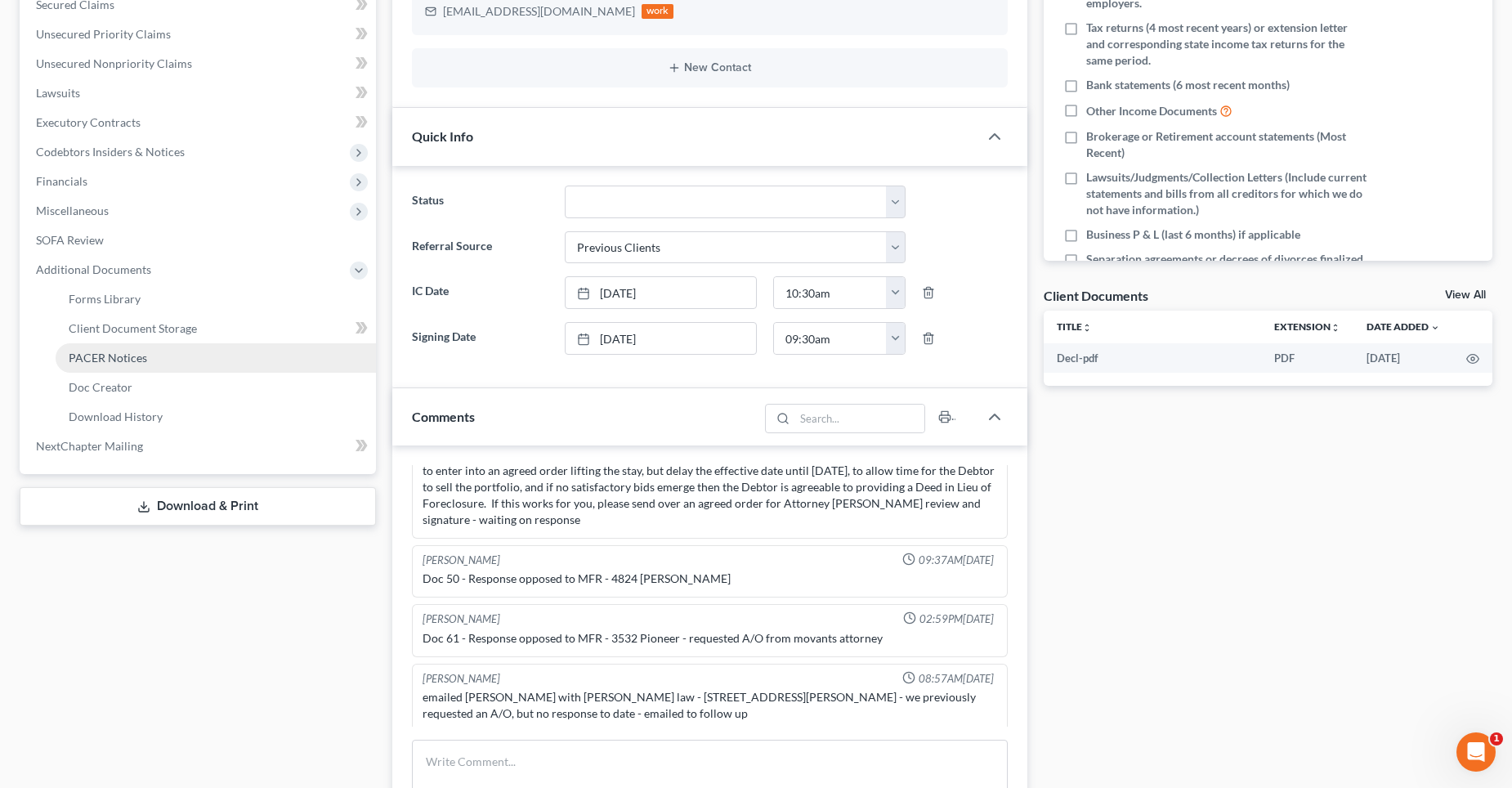
click at [124, 352] on span "PACER Notices" at bounding box center [107, 357] width 79 height 14
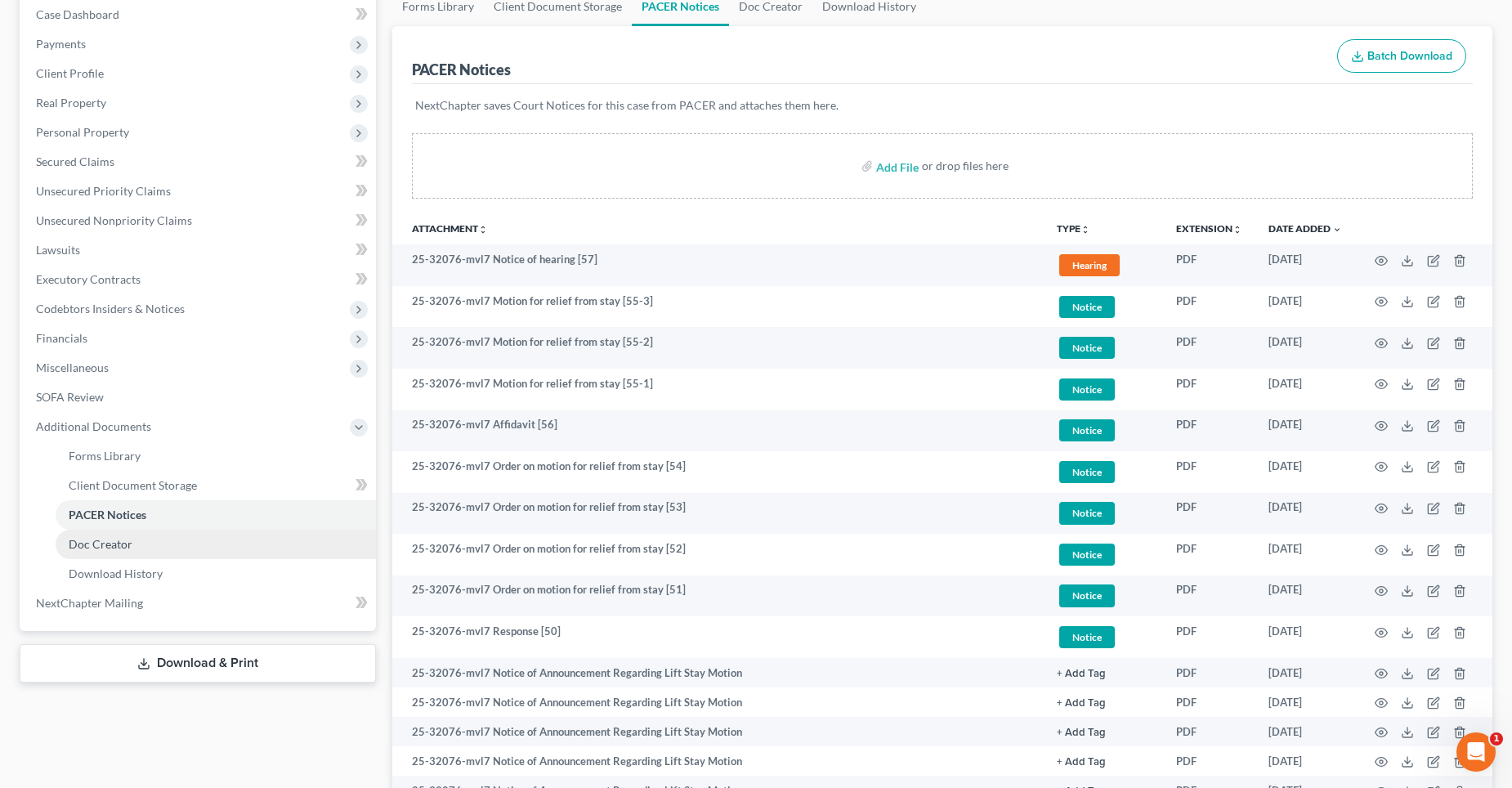
scroll to position [163, 0]
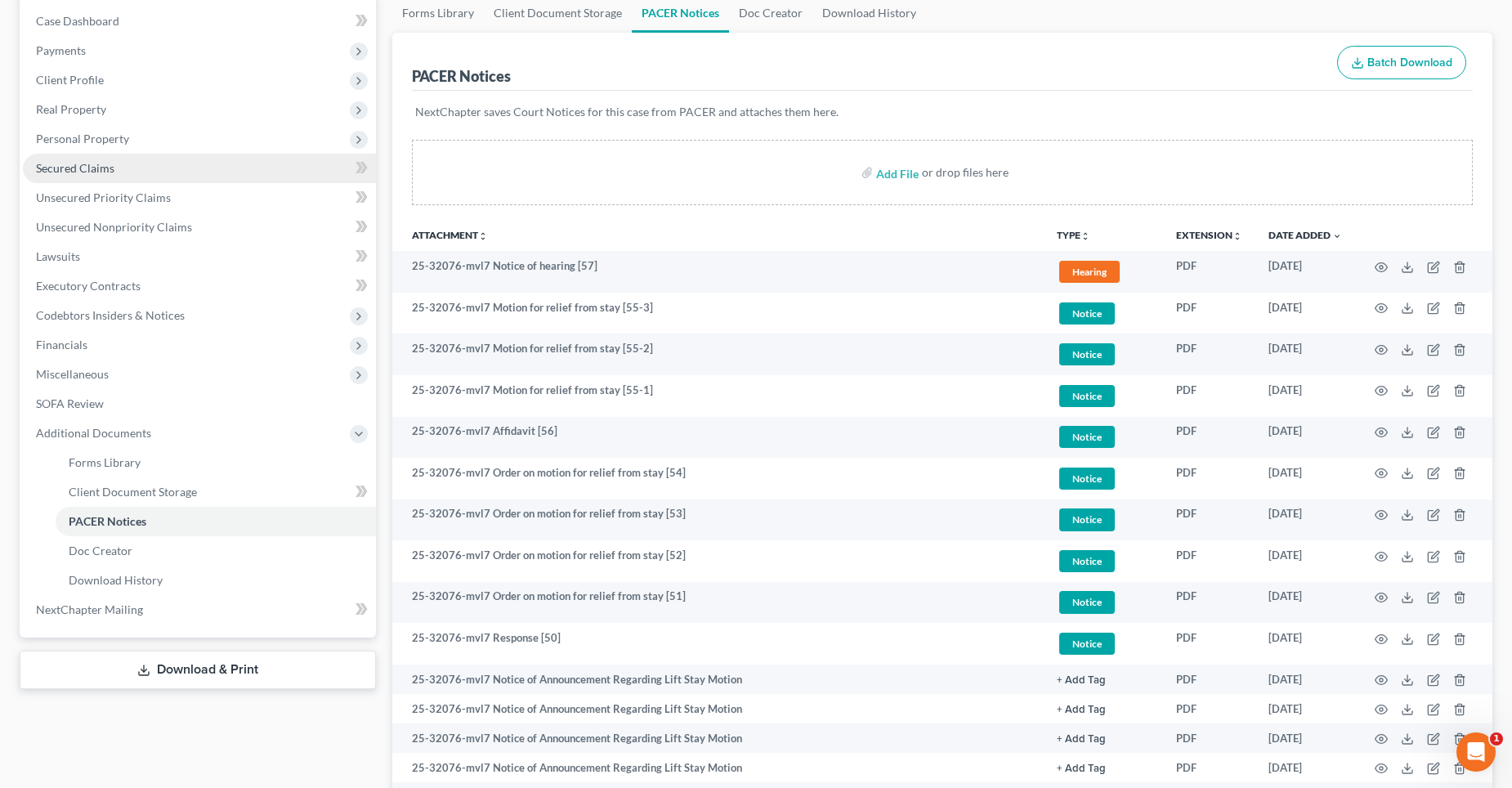
click at [91, 168] on span "Secured Claims" at bounding box center [75, 168] width 79 height 14
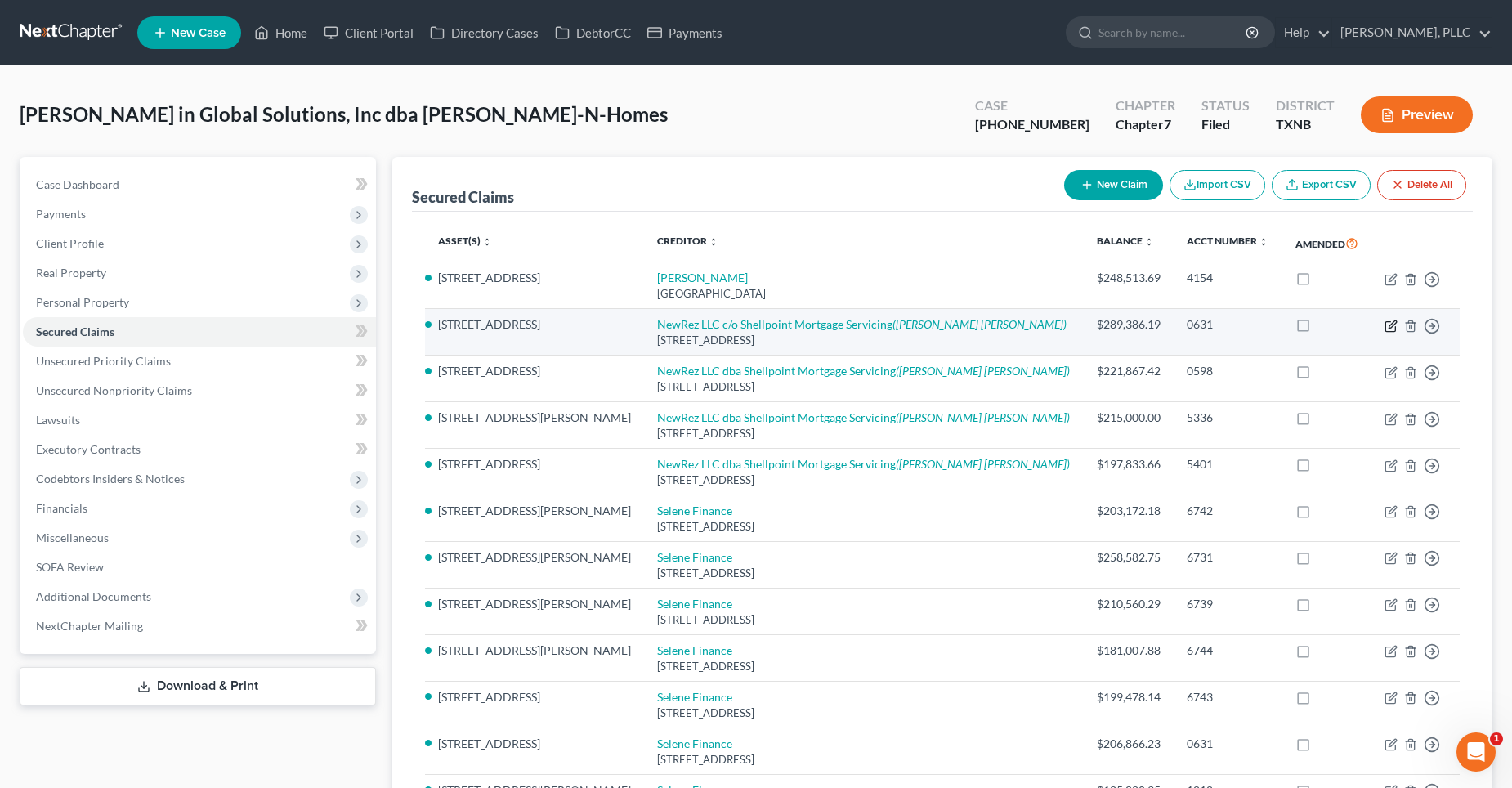
click at [1388, 328] on icon "button" at bounding box center [1392, 324] width 8 height 8
select select "42"
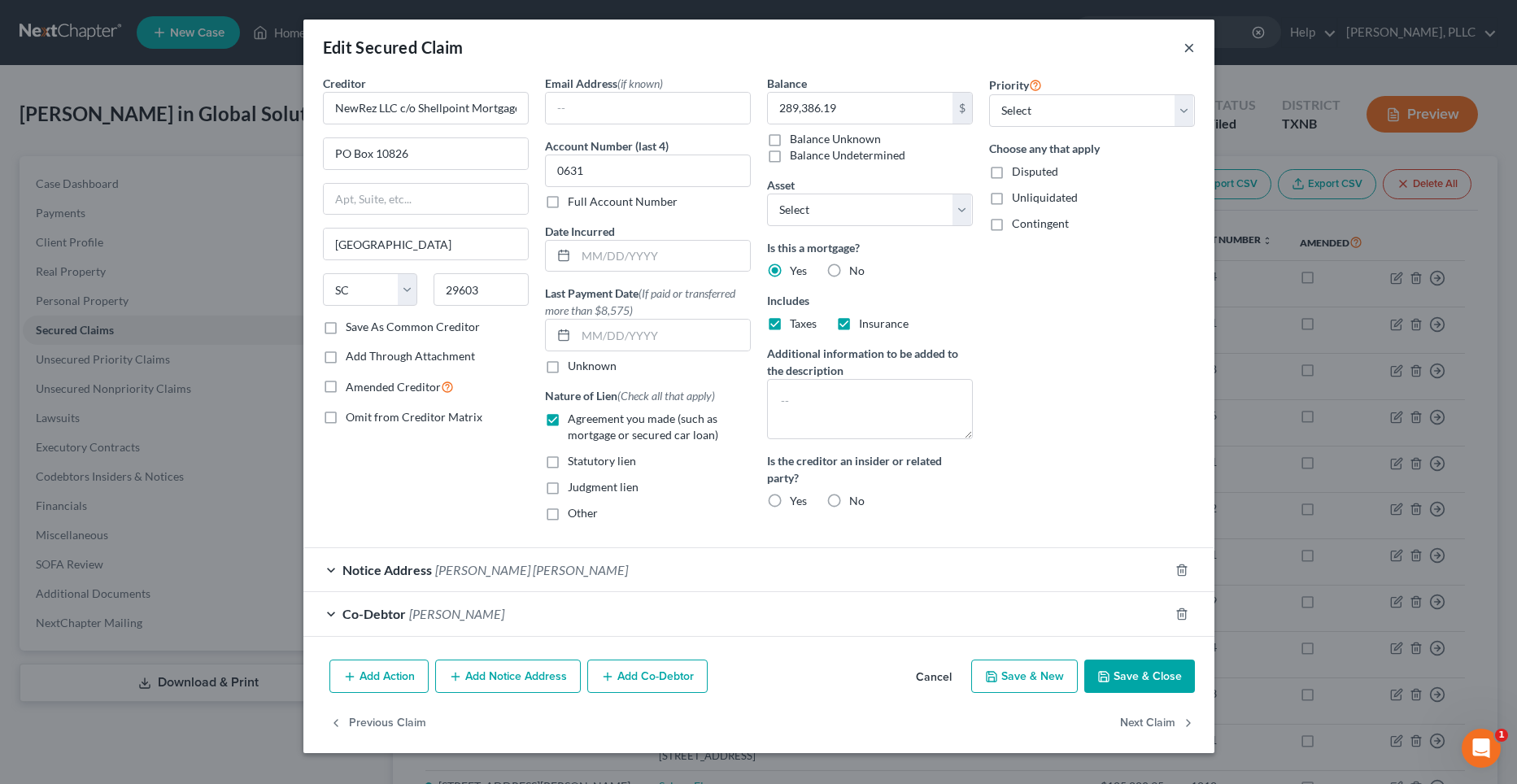
click at [1189, 46] on button "×" at bounding box center [1189, 46] width 11 height 20
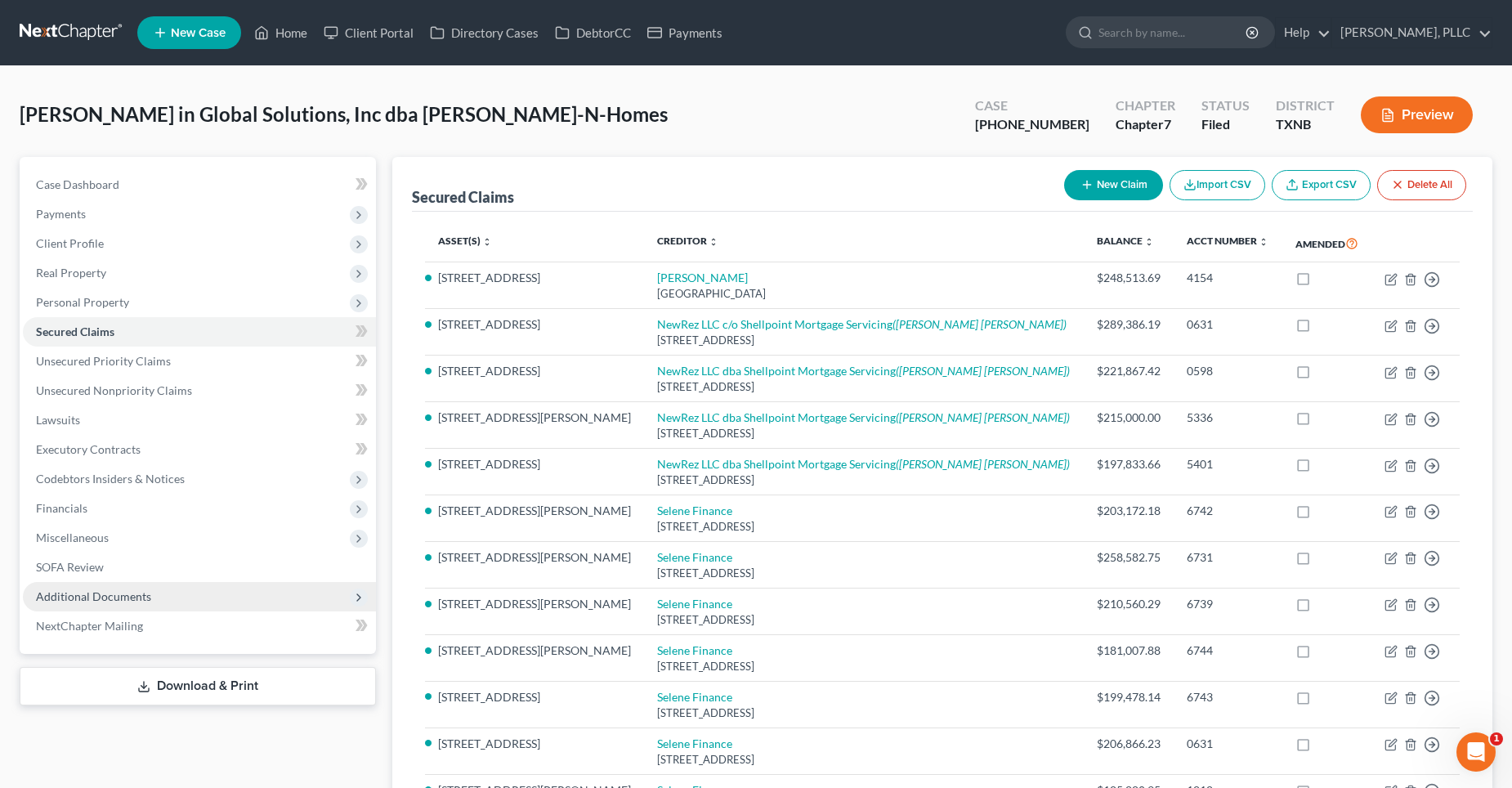
click at [138, 599] on span "Additional Documents" at bounding box center [93, 596] width 115 height 14
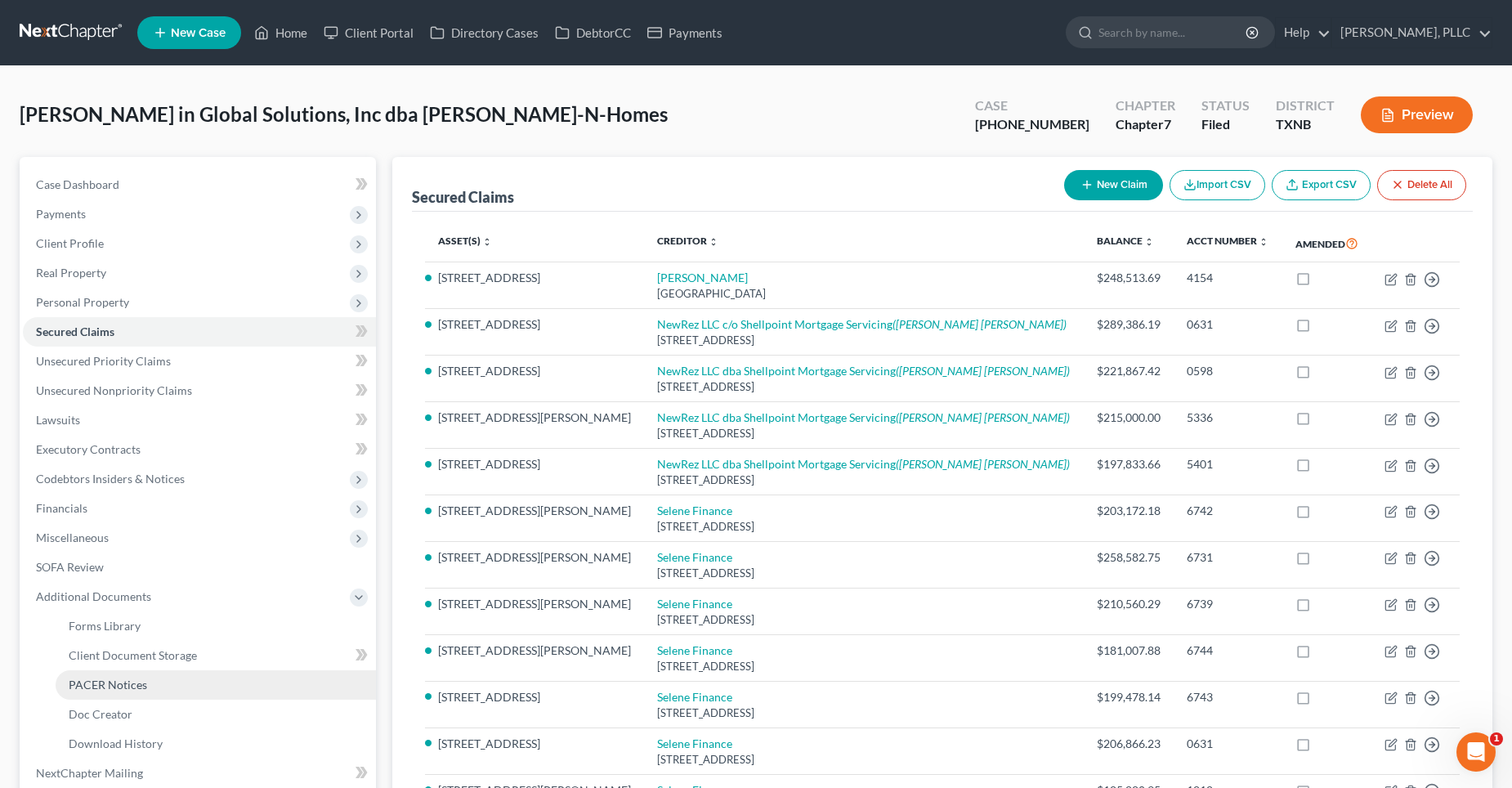
click at [126, 688] on span "PACER Notices" at bounding box center [107, 684] width 79 height 14
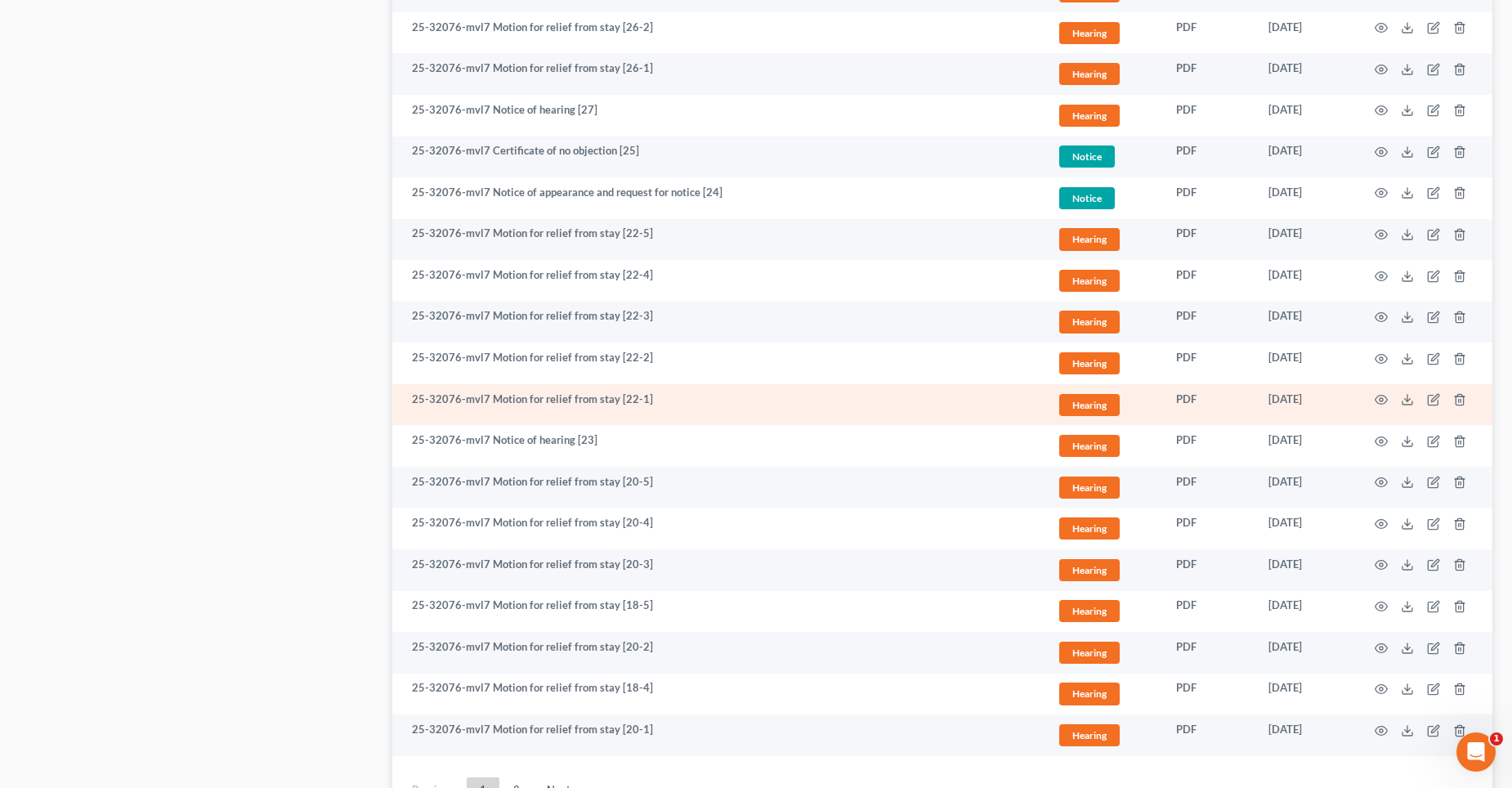
scroll to position [2766, 0]
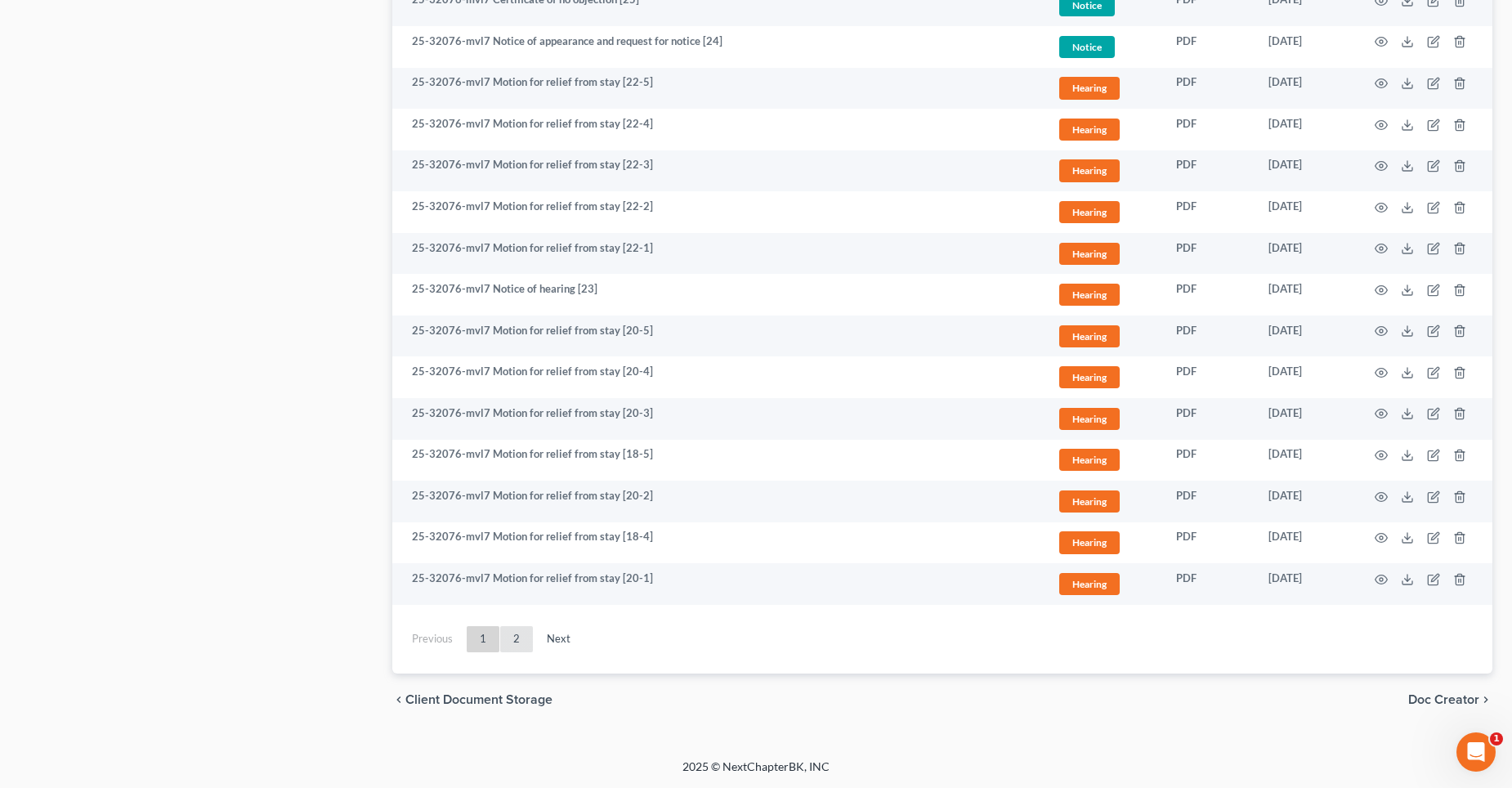
click at [519, 641] on link "2" at bounding box center [516, 639] width 33 height 26
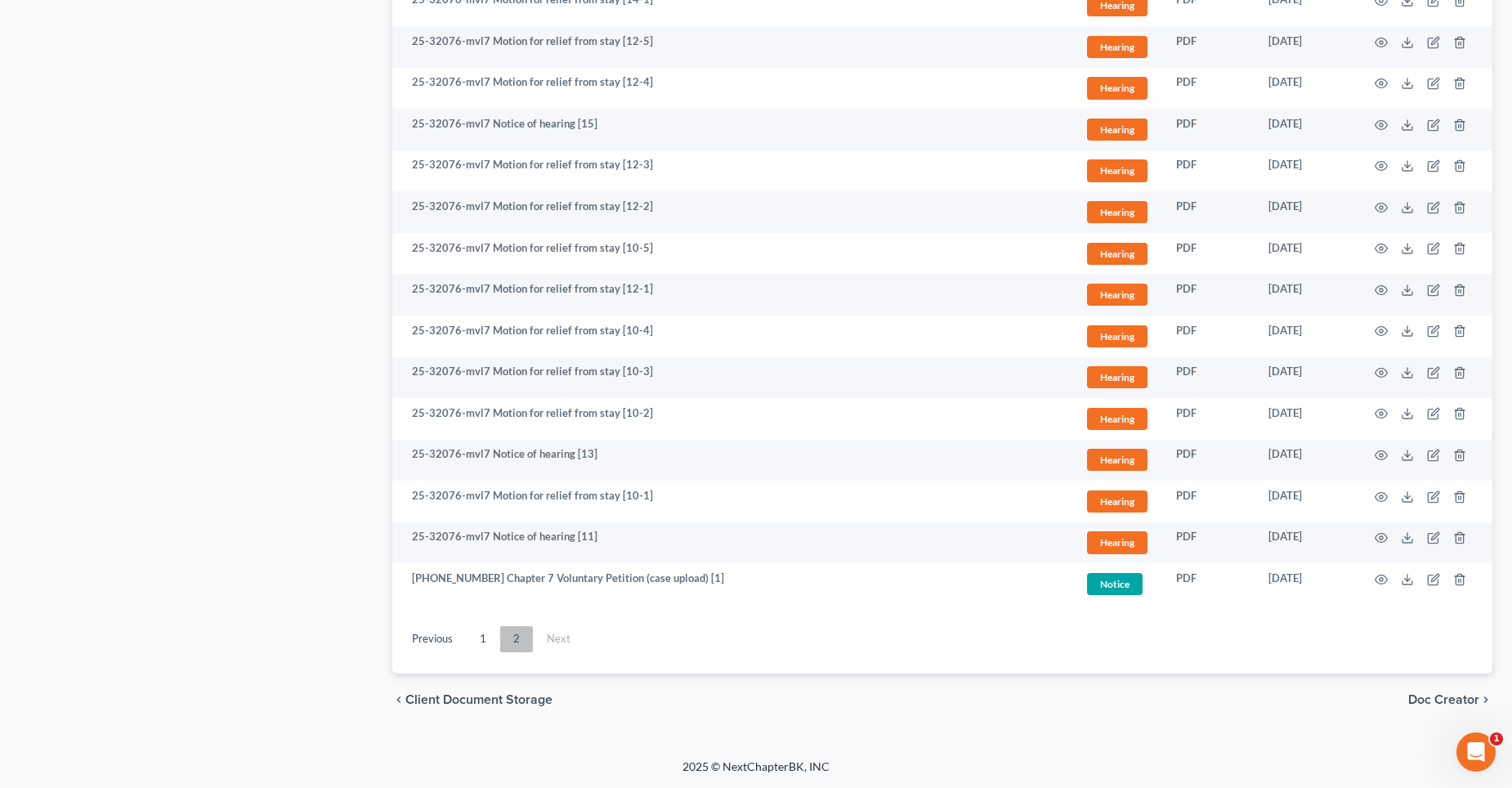
scroll to position [1049, 0]
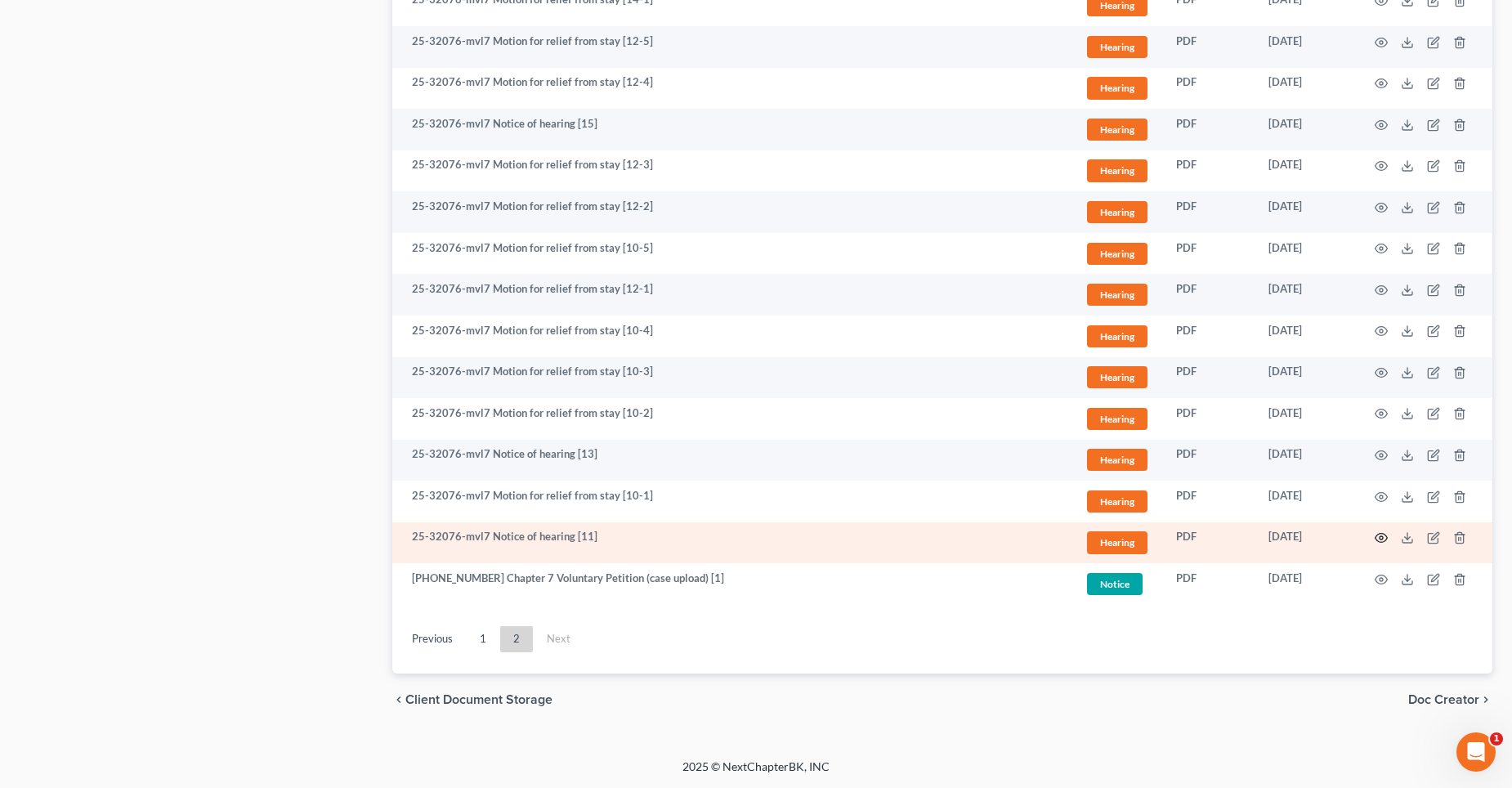
click at [1381, 540] on icon "button" at bounding box center [1381, 537] width 13 height 13
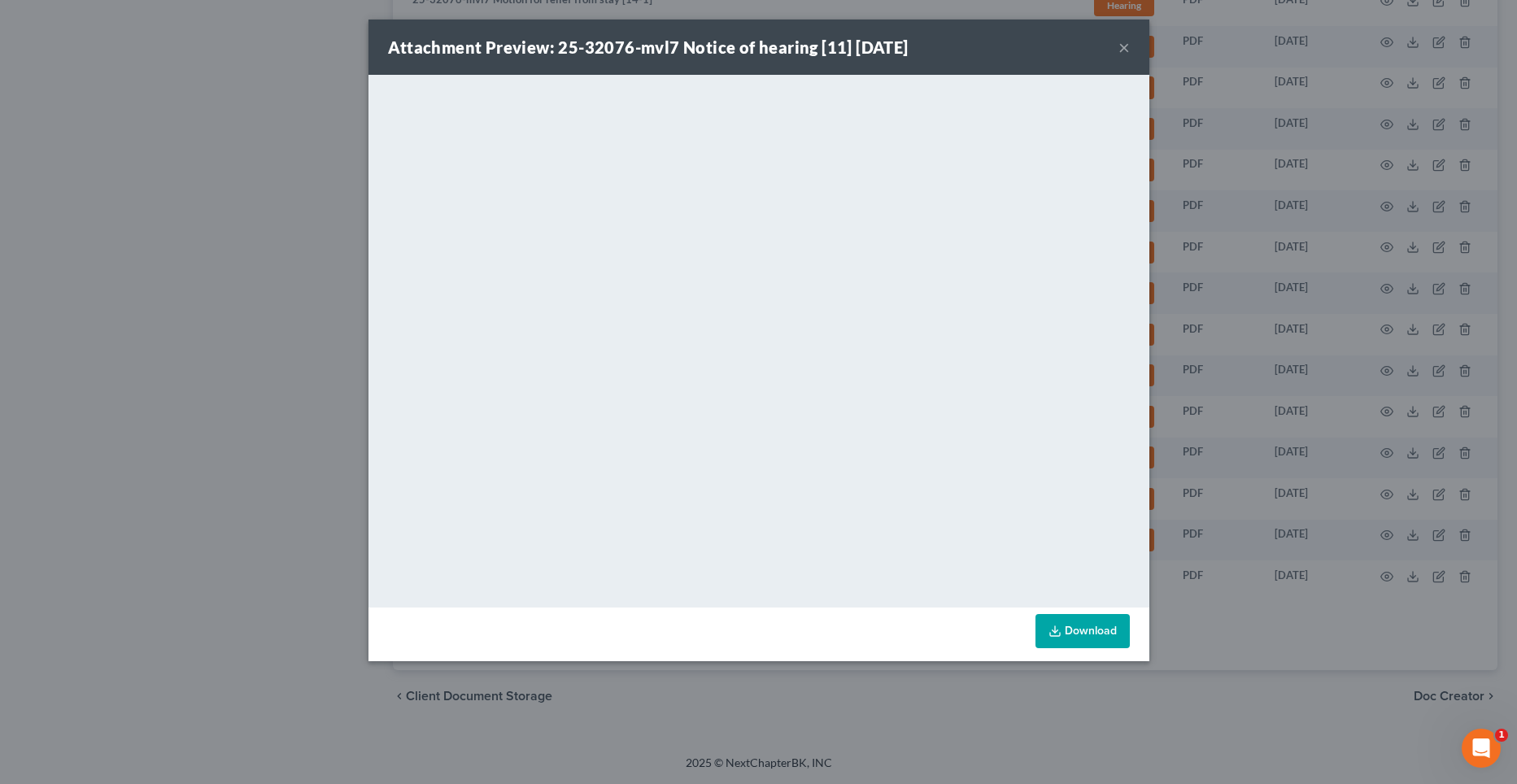
click at [1125, 45] on button "×" at bounding box center [1124, 46] width 11 height 20
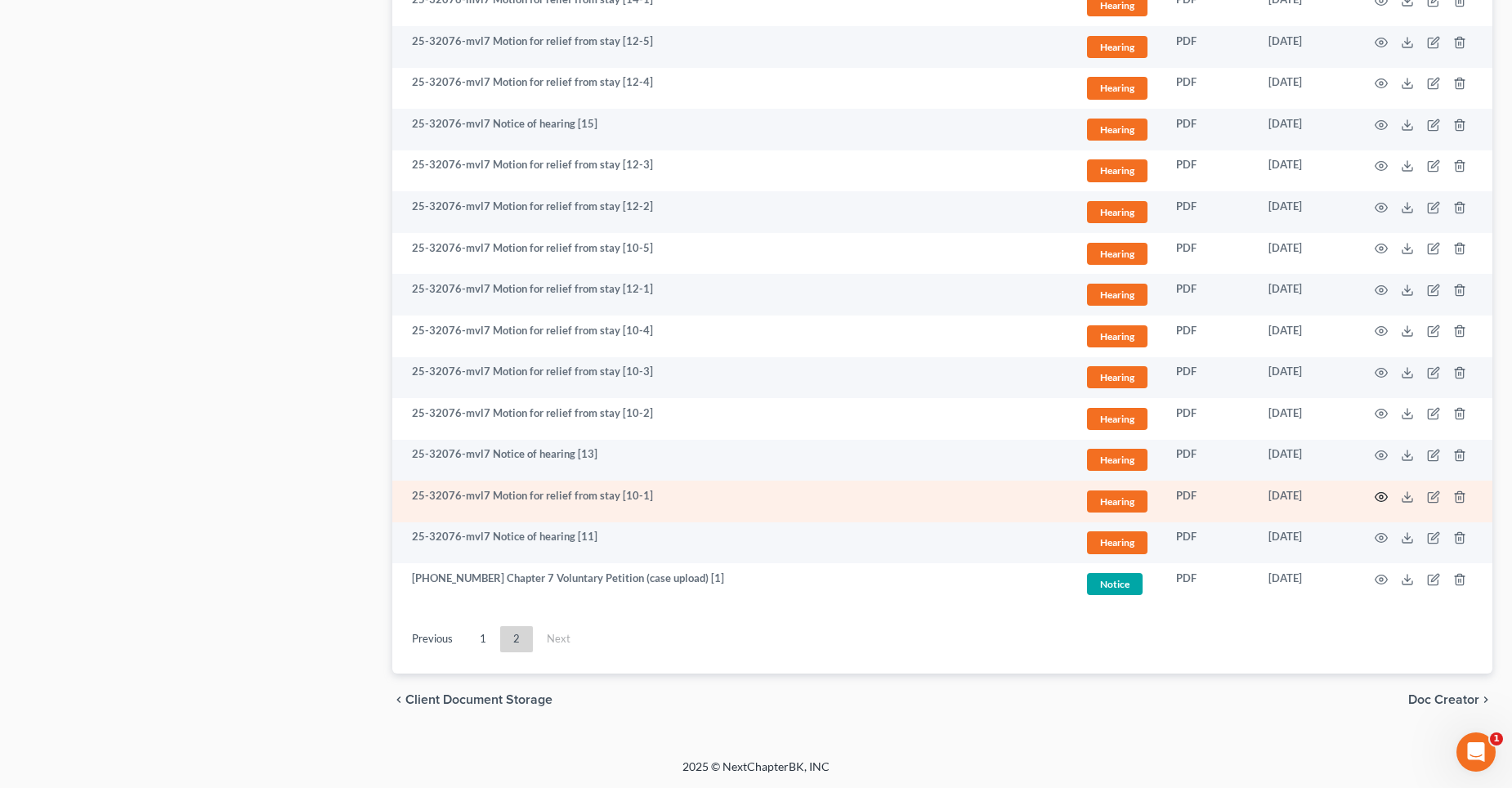
click at [1380, 498] on icon "button" at bounding box center [1381, 497] width 13 height 13
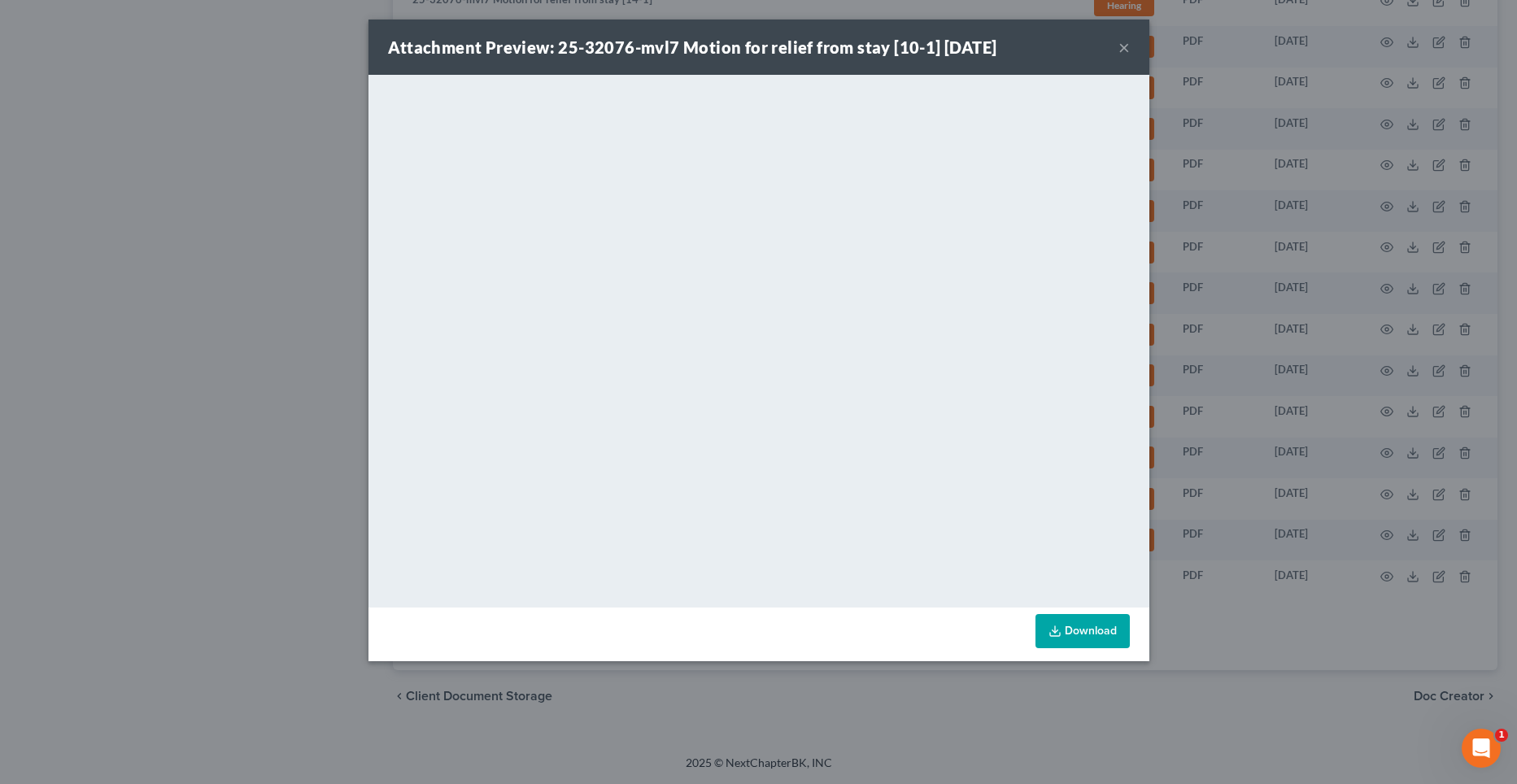
click at [1123, 48] on button "×" at bounding box center [1124, 46] width 11 height 20
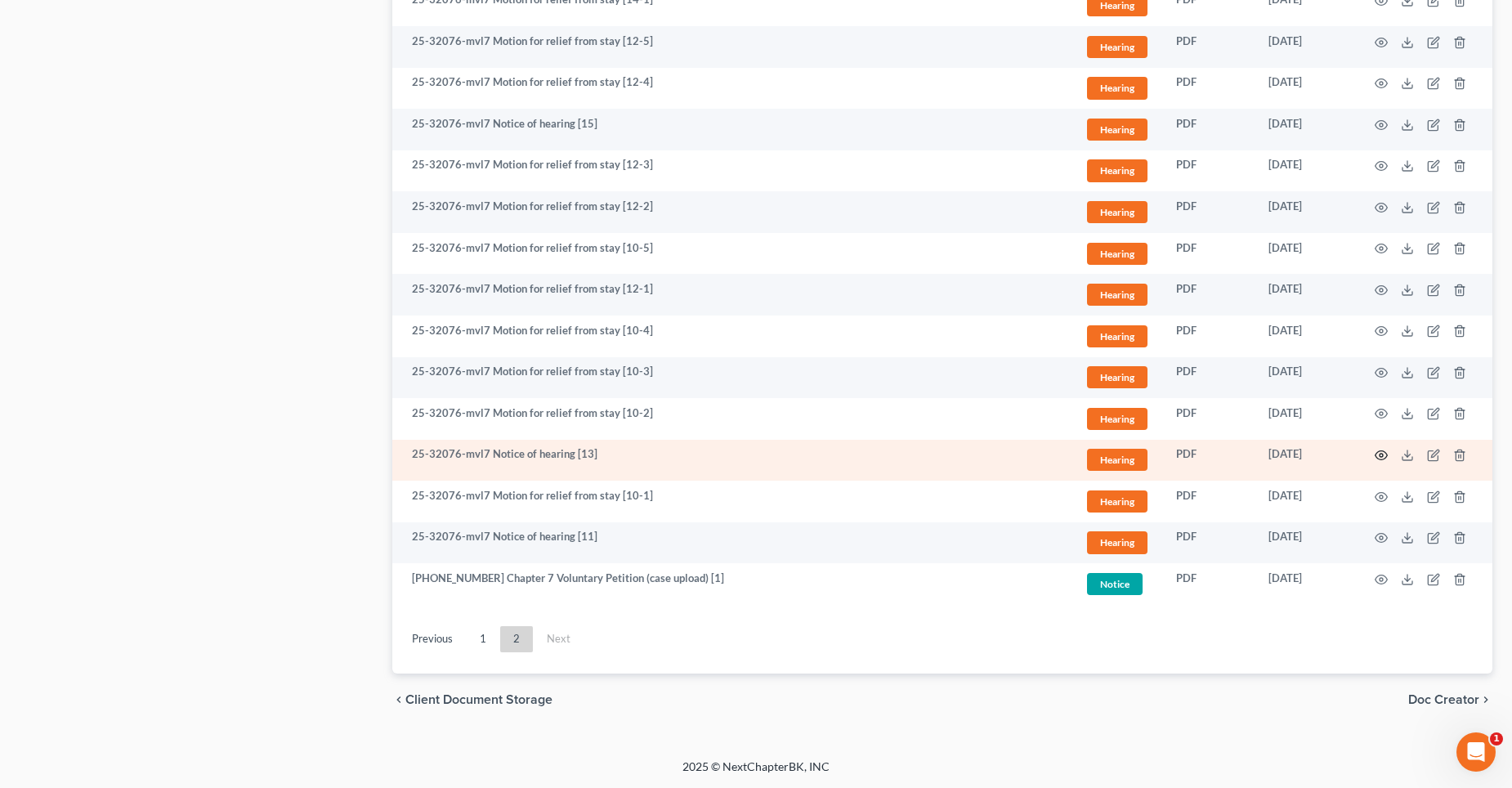
click at [1380, 452] on icon "button" at bounding box center [1381, 456] width 12 height 9
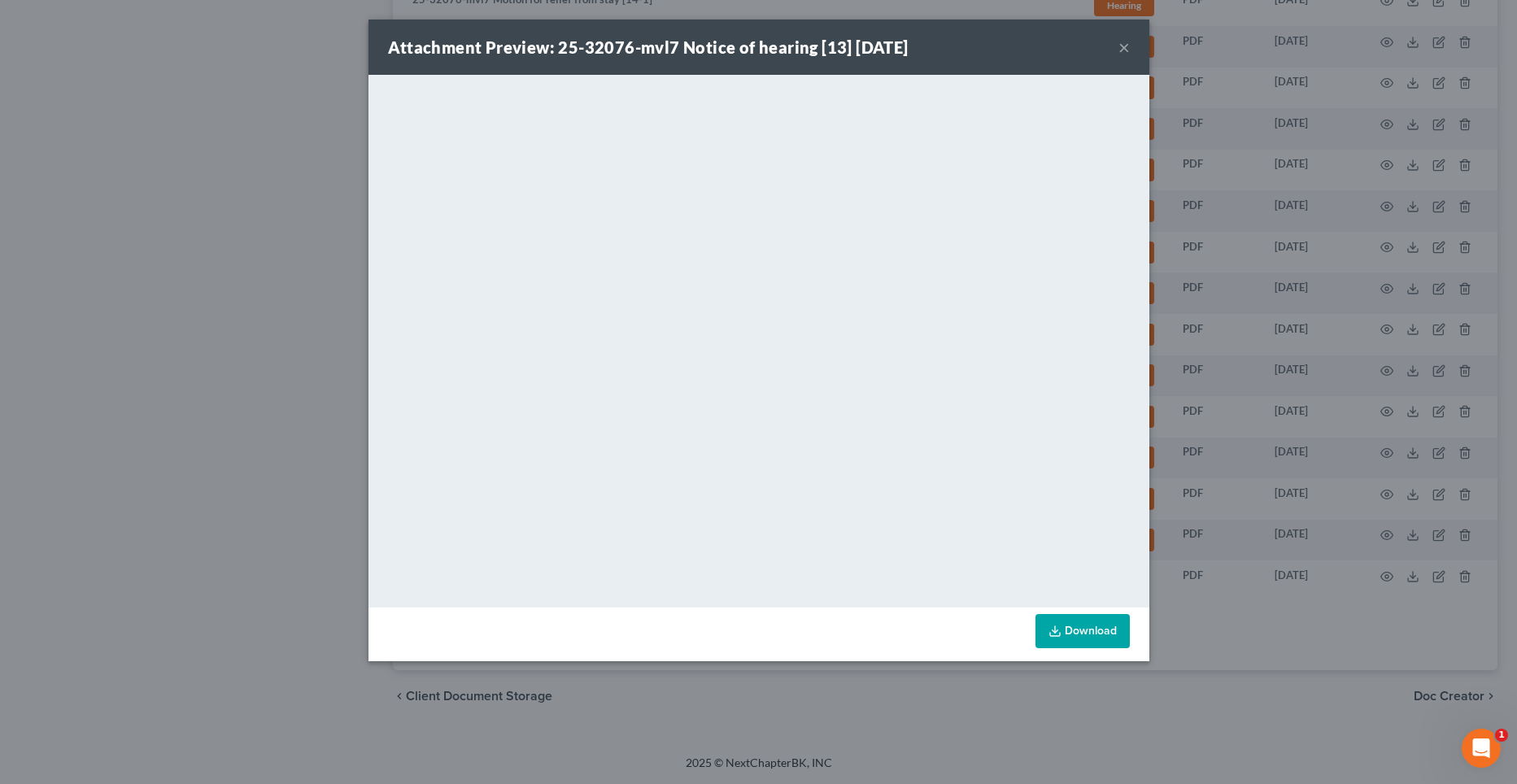
click at [1123, 47] on button "×" at bounding box center [1124, 46] width 11 height 20
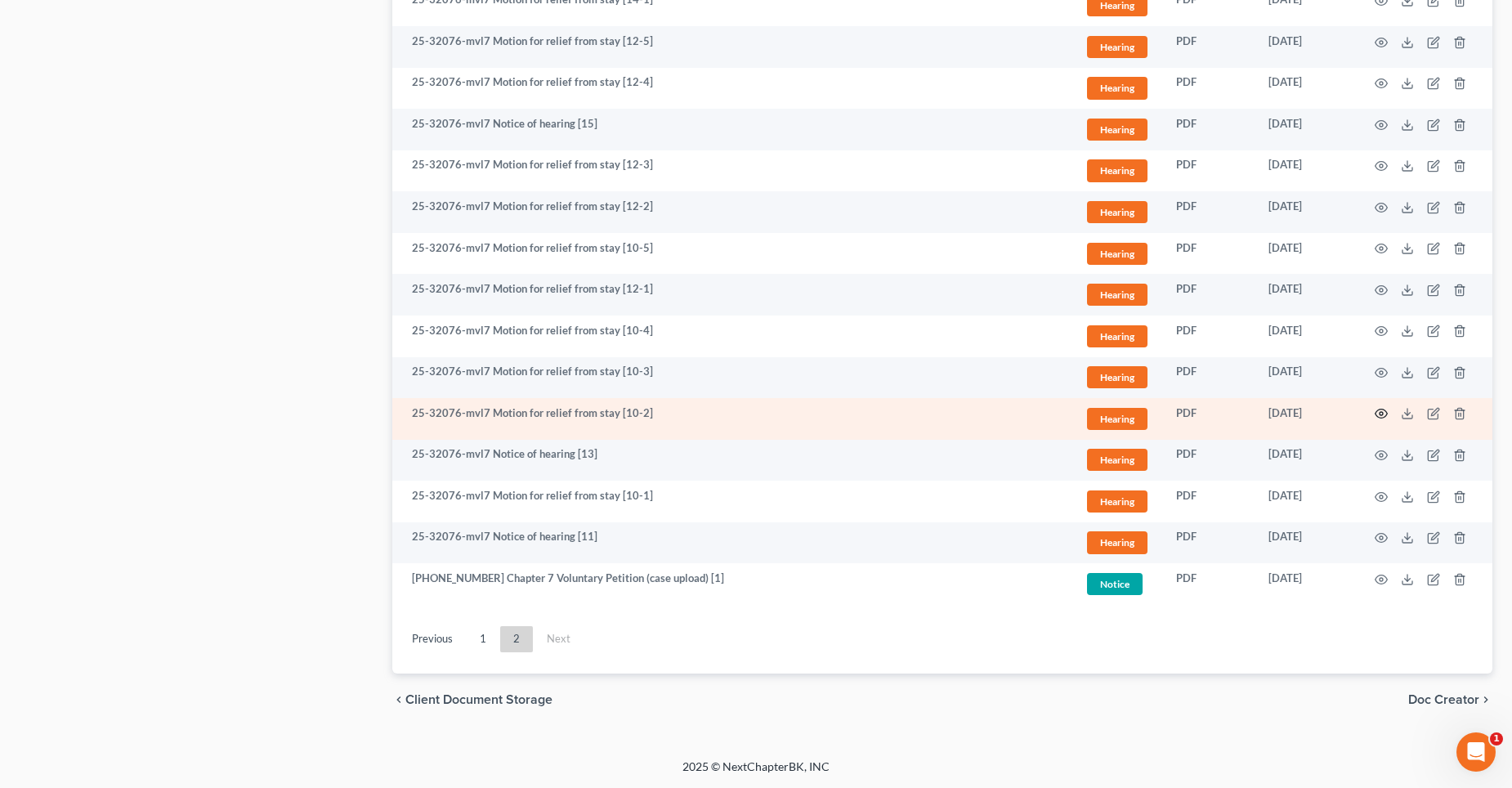
click at [1381, 413] on icon "button" at bounding box center [1381, 413] width 13 height 13
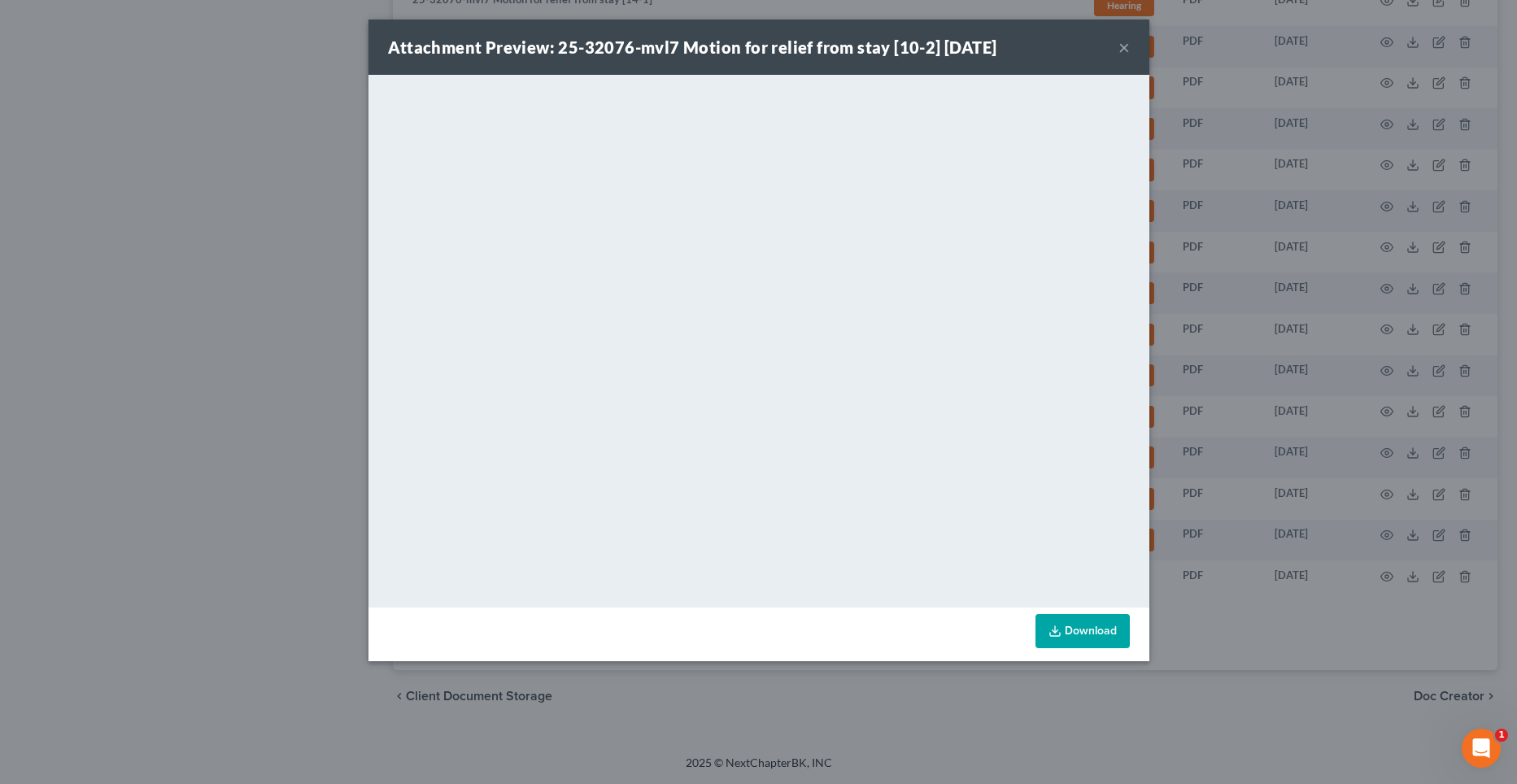
click at [1118, 47] on button "×" at bounding box center [1124, 46] width 11 height 20
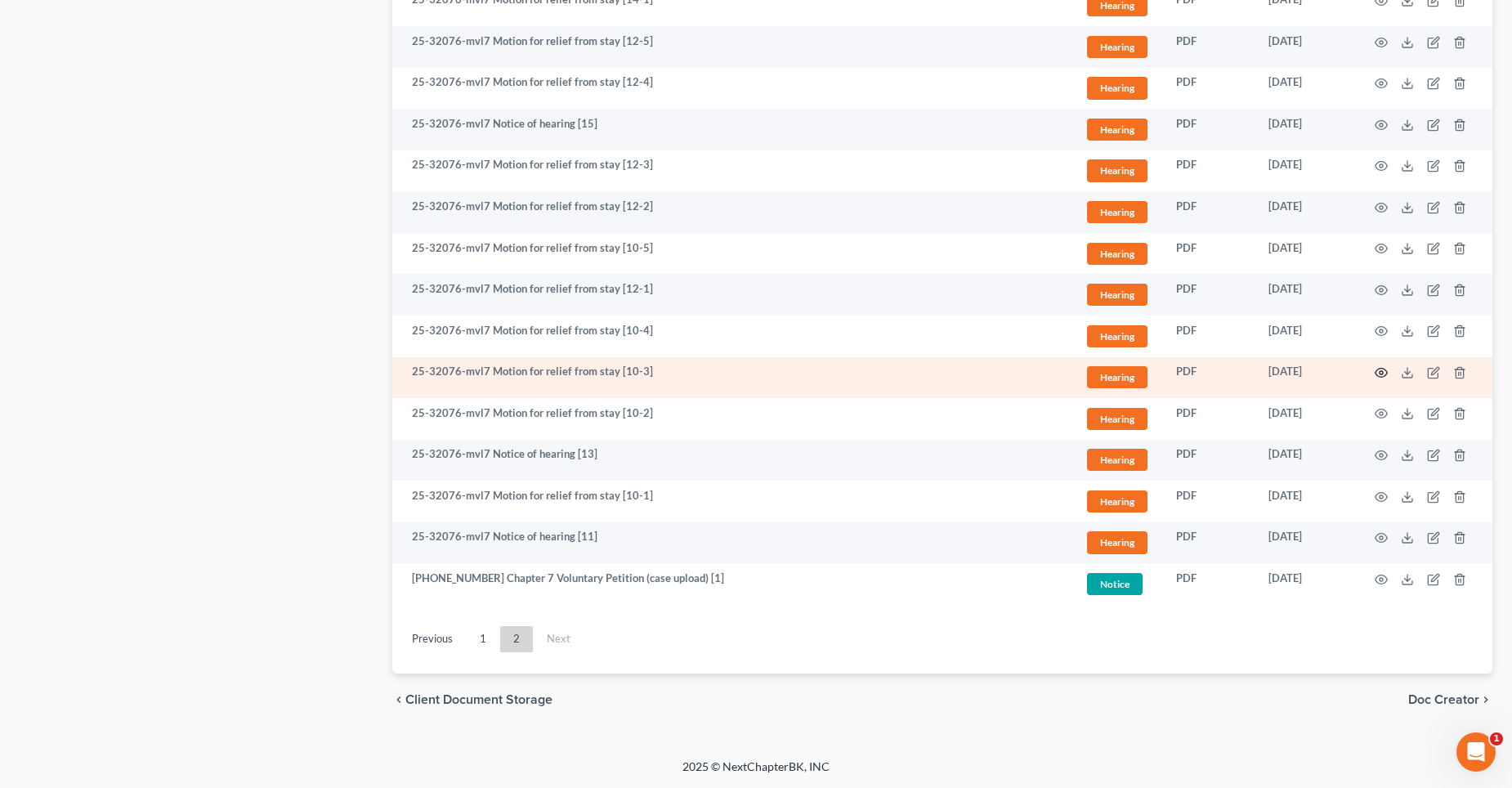
click at [1381, 370] on icon "button" at bounding box center [1381, 372] width 13 height 13
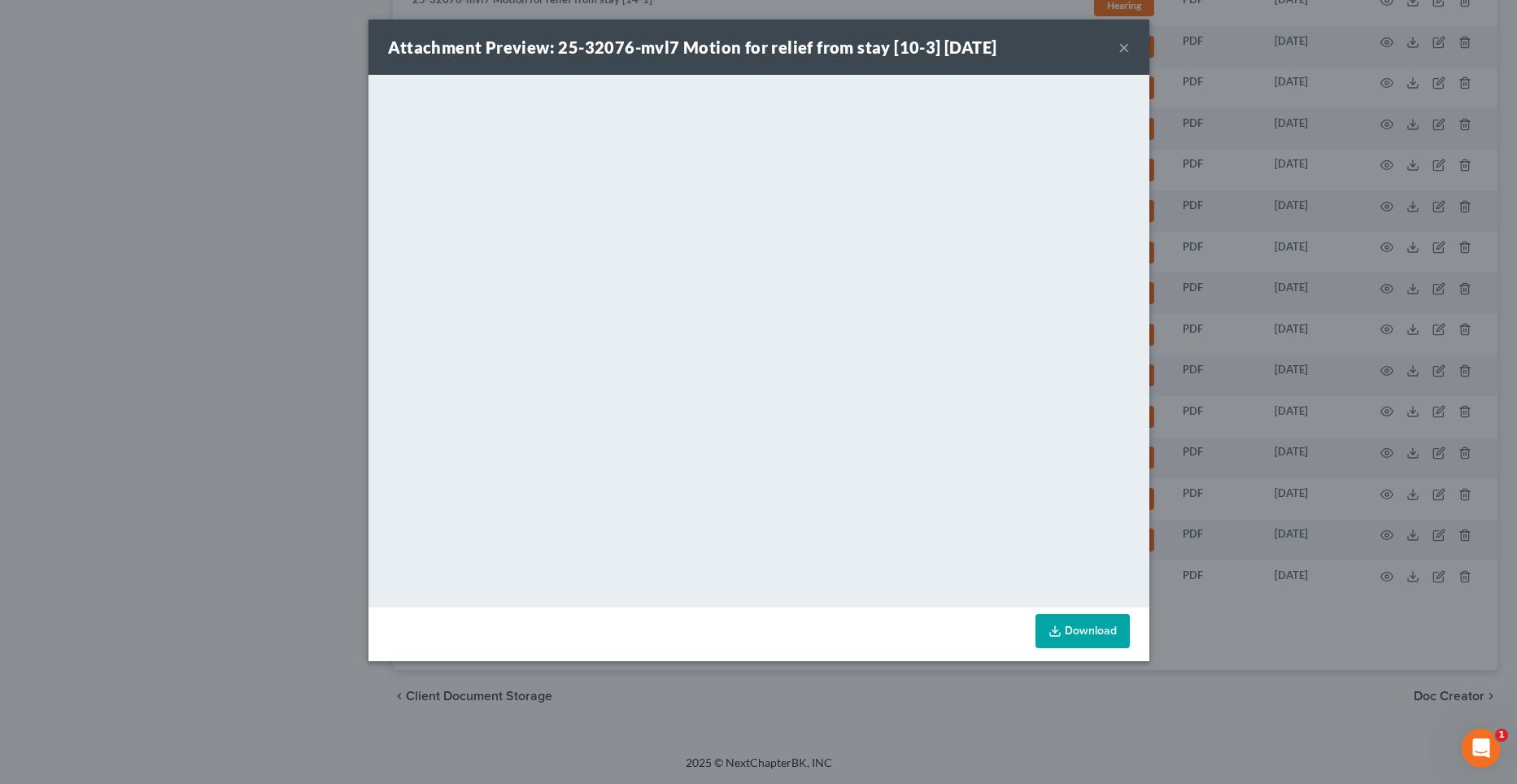
click at [1126, 40] on button "×" at bounding box center [1124, 46] width 11 height 20
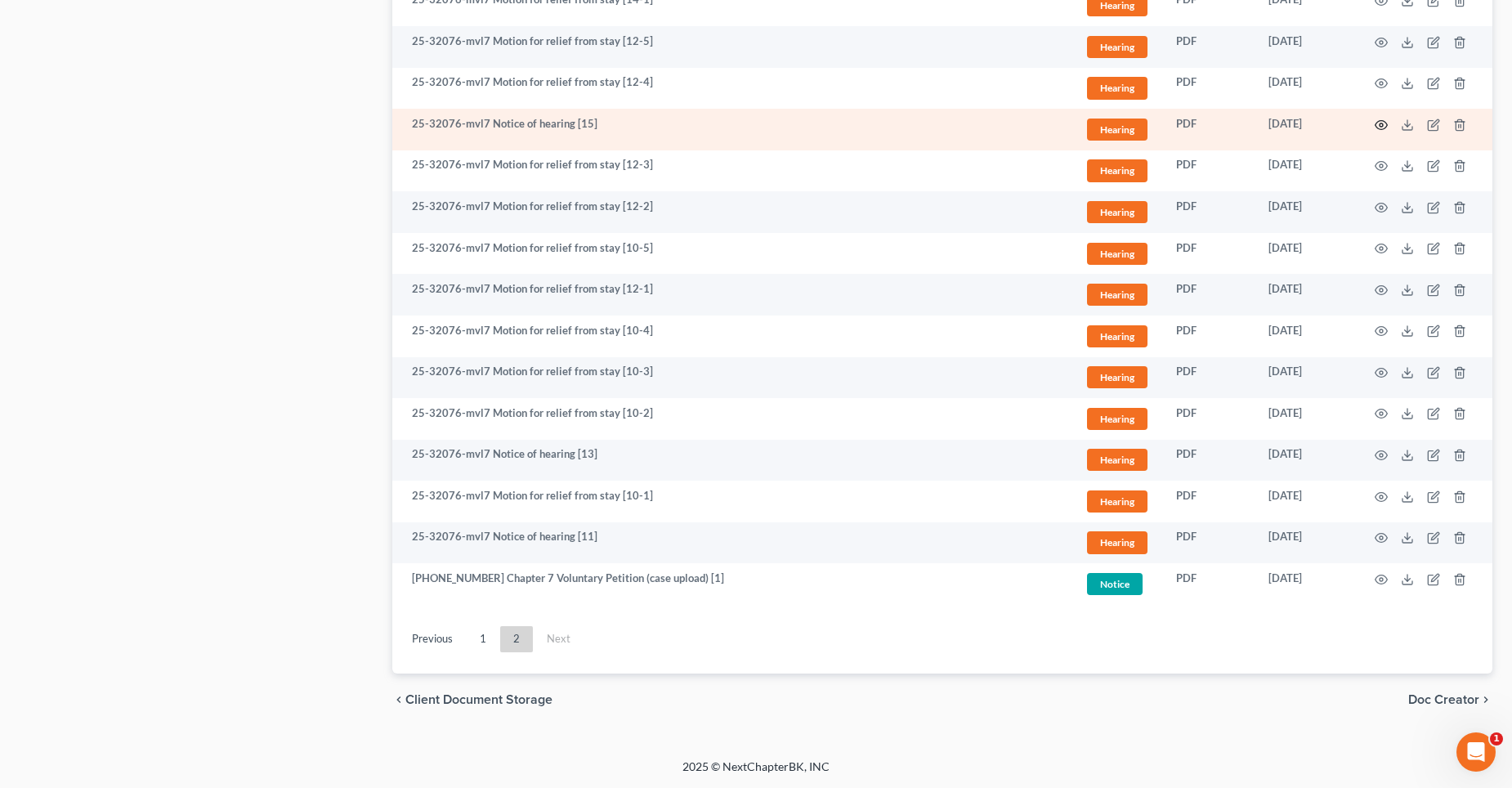
click at [1375, 126] on icon "button" at bounding box center [1381, 125] width 12 height 9
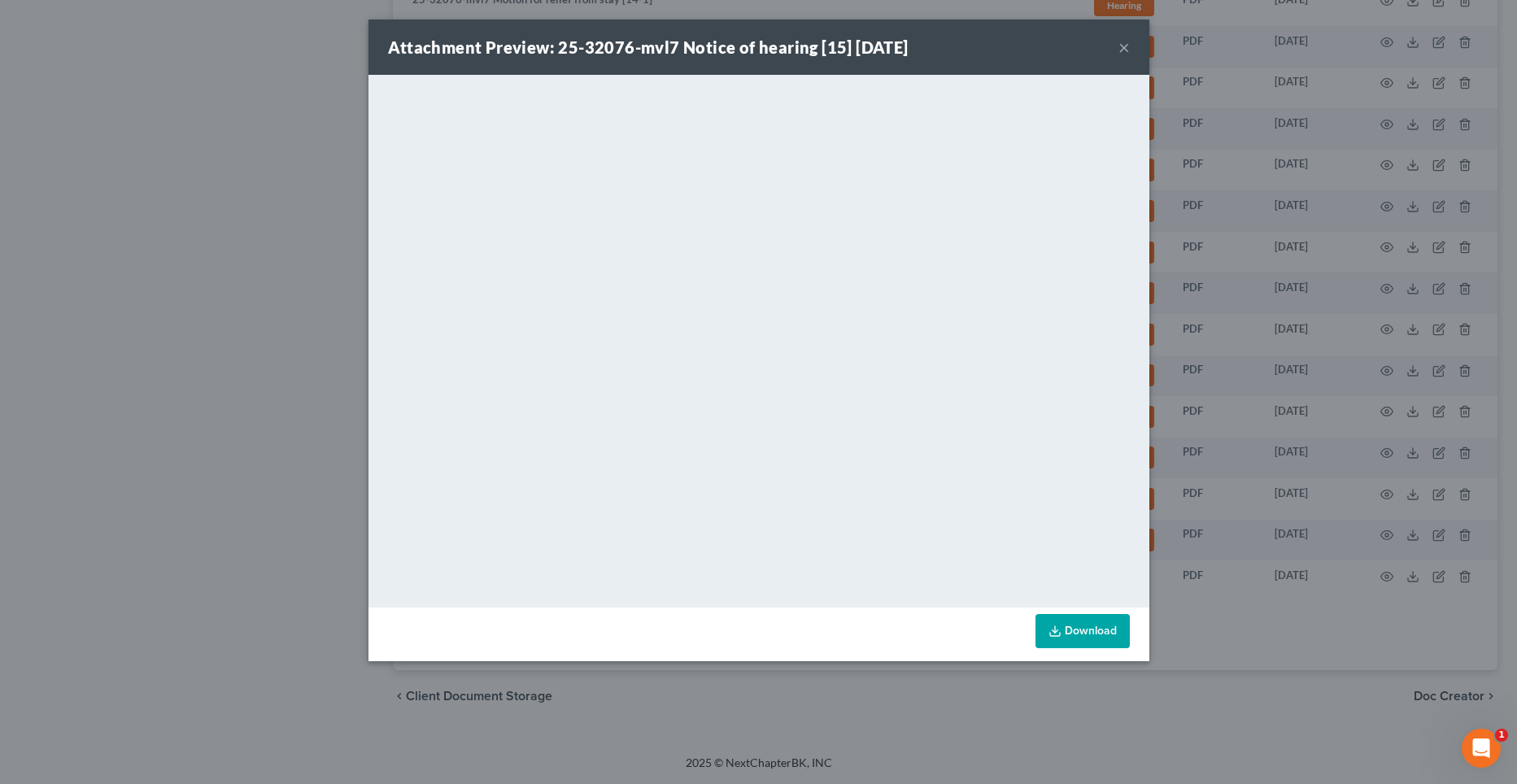
click at [1125, 39] on button "×" at bounding box center [1124, 46] width 11 height 20
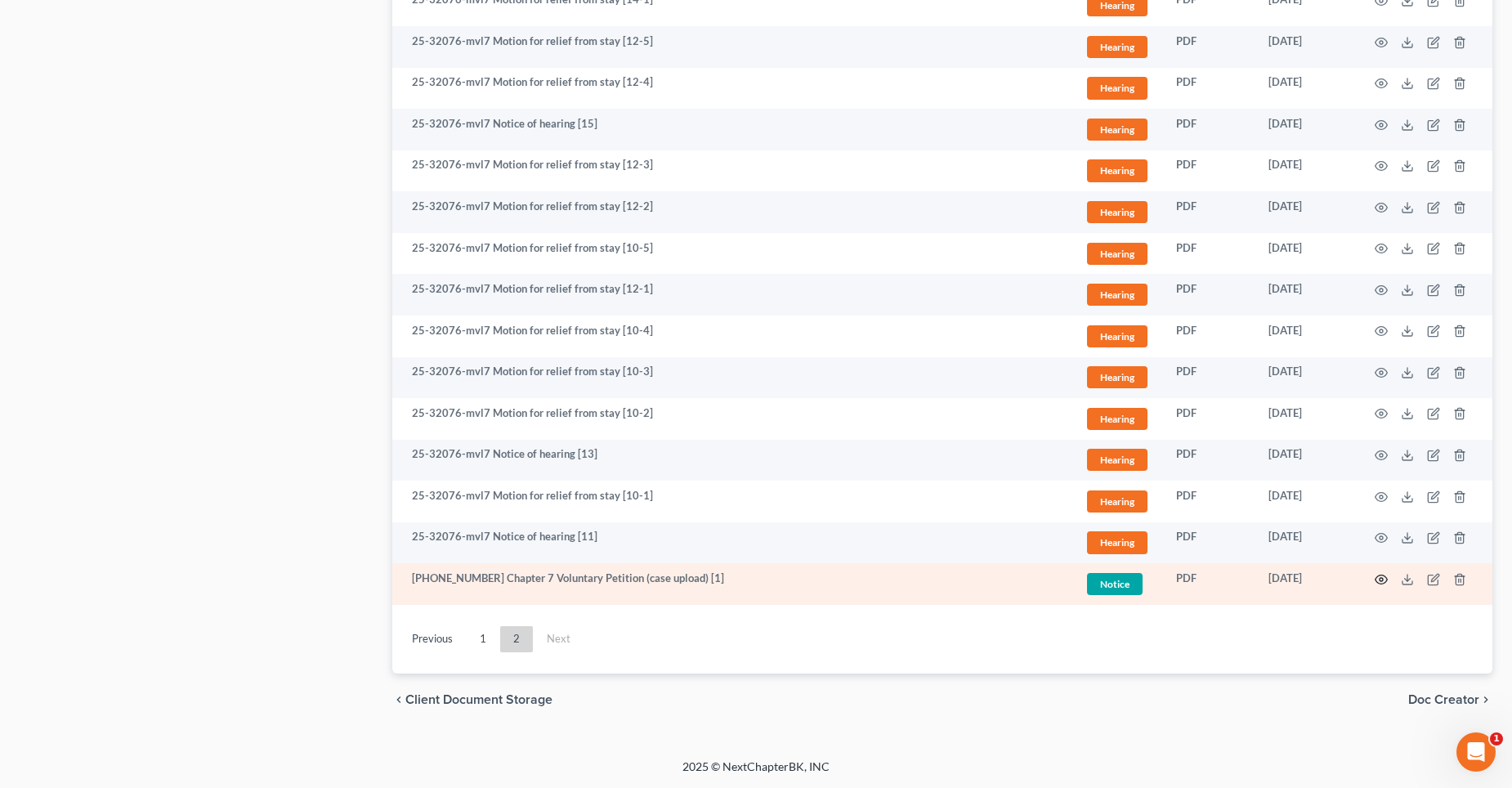
click at [1375, 578] on icon "button" at bounding box center [1381, 579] width 12 height 9
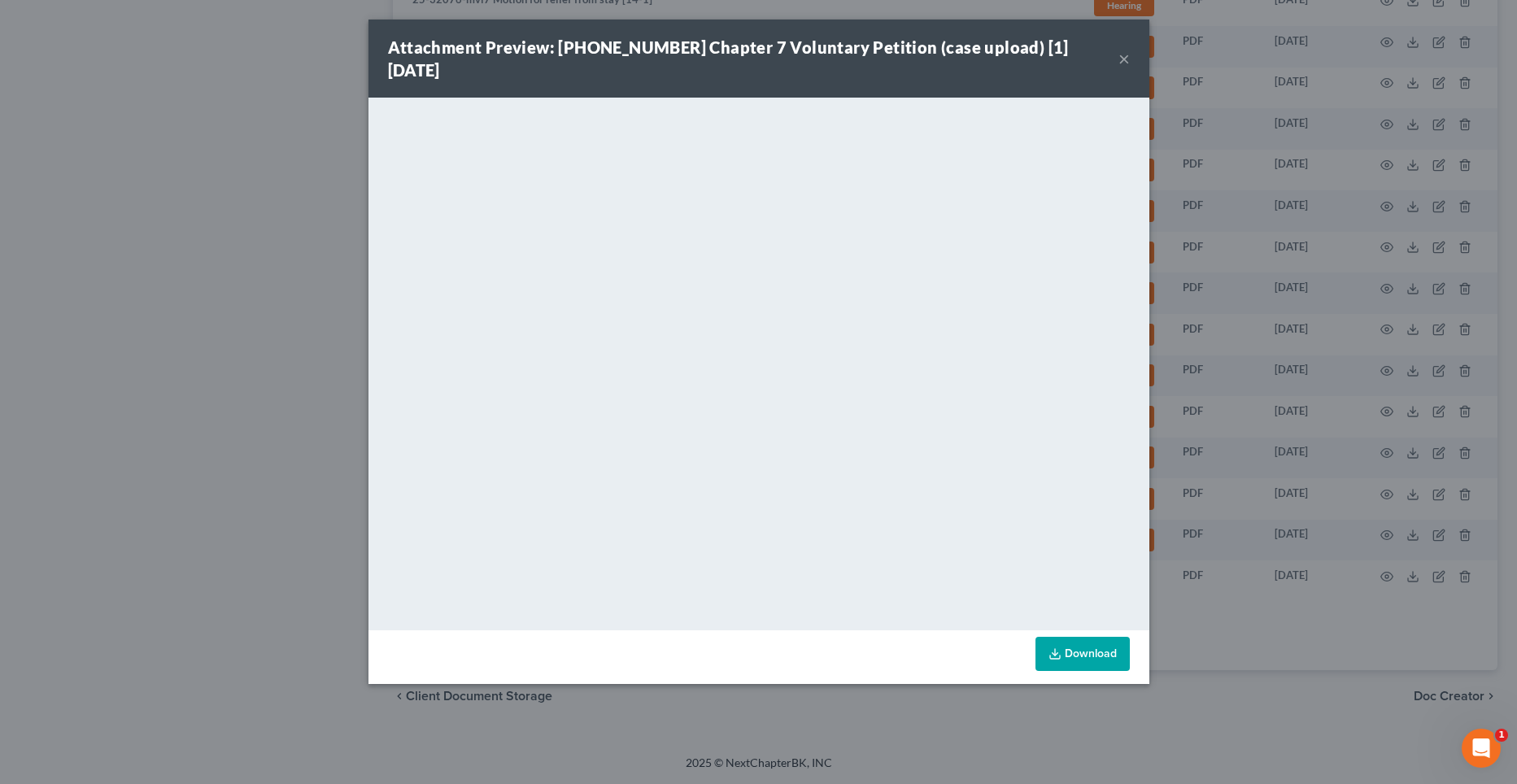
click at [1123, 50] on button "×" at bounding box center [1124, 59] width 11 height 20
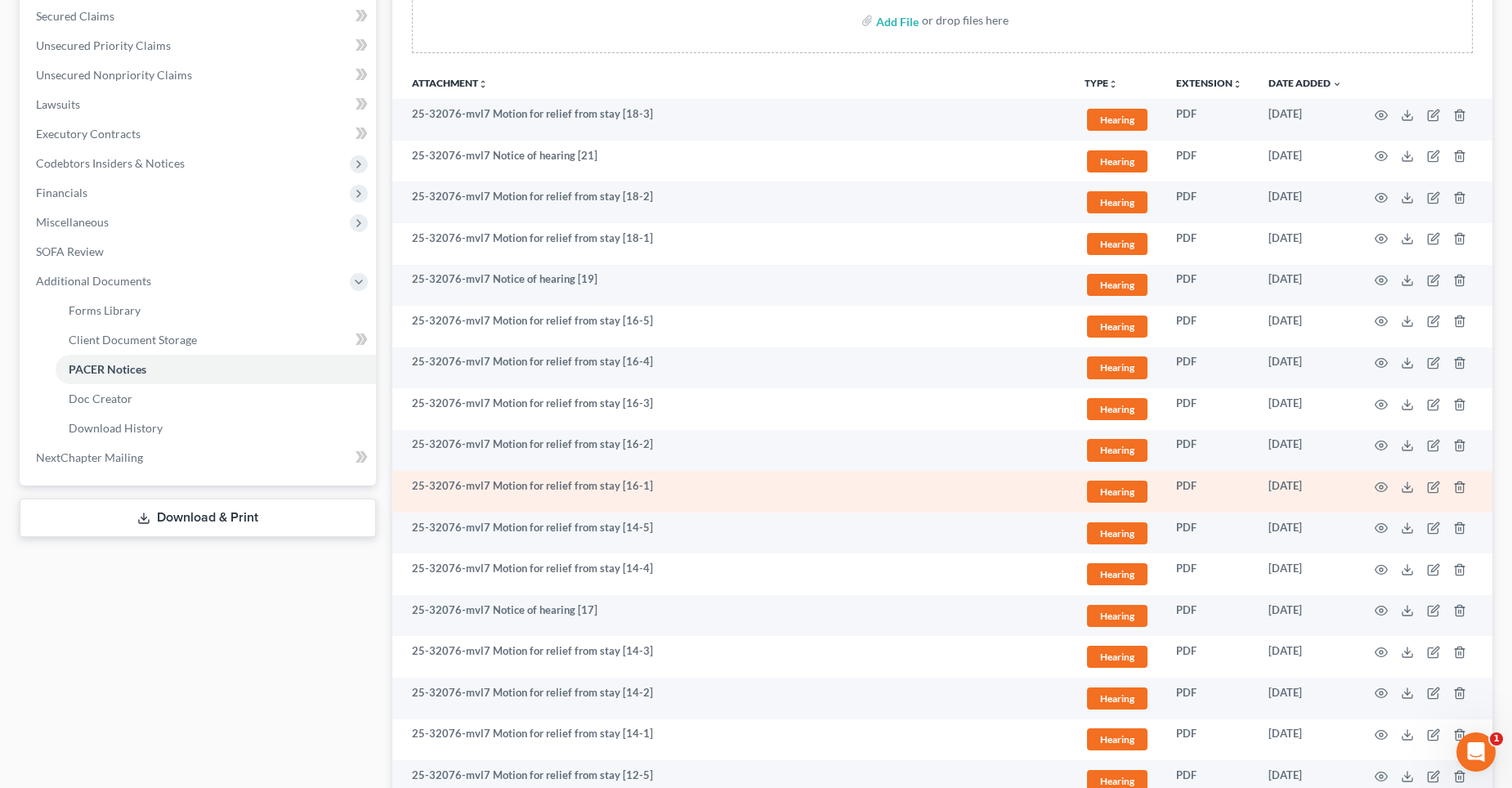
scroll to position [314, 0]
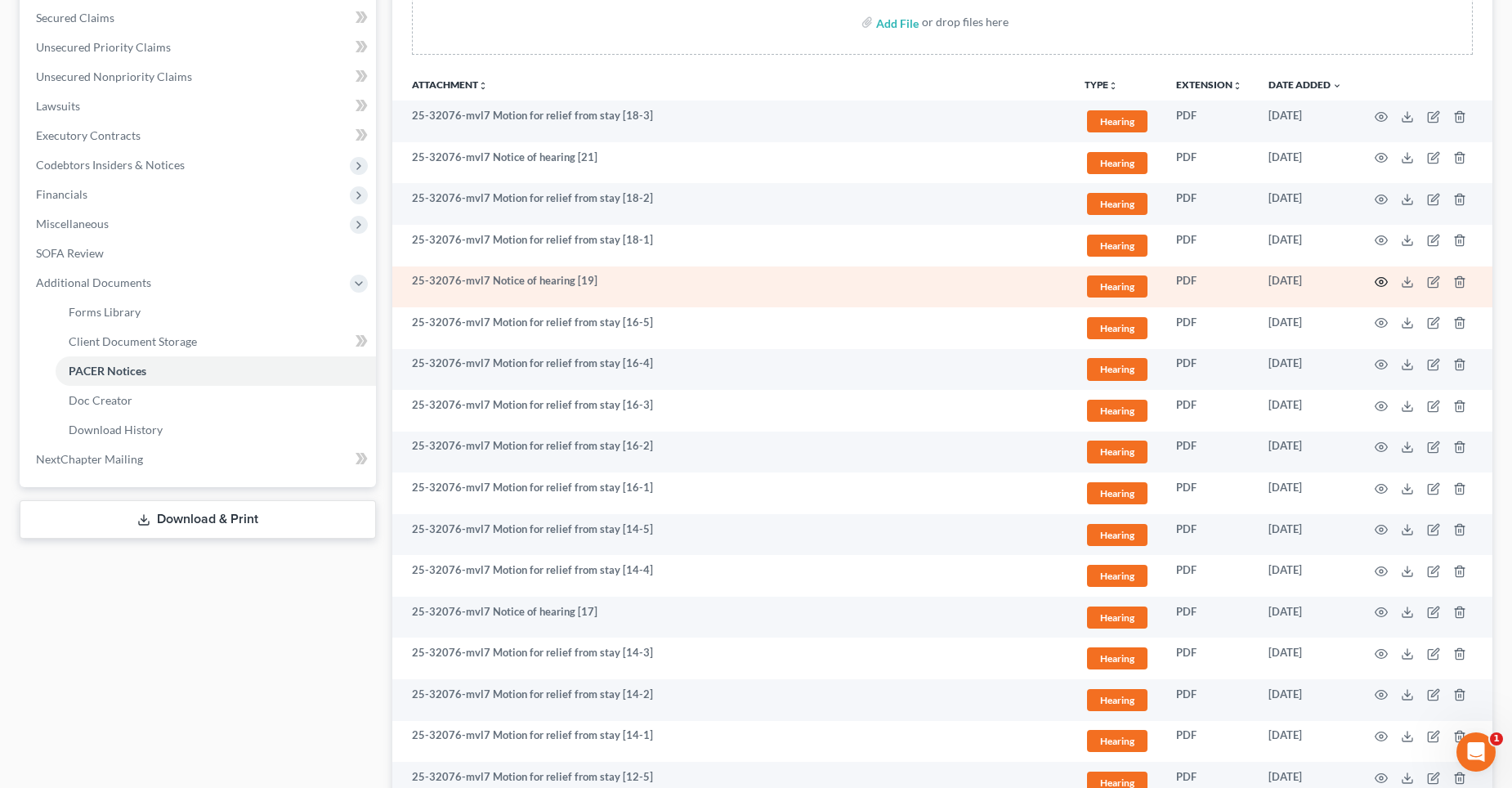
click at [1381, 279] on icon "button" at bounding box center [1381, 281] width 13 height 13
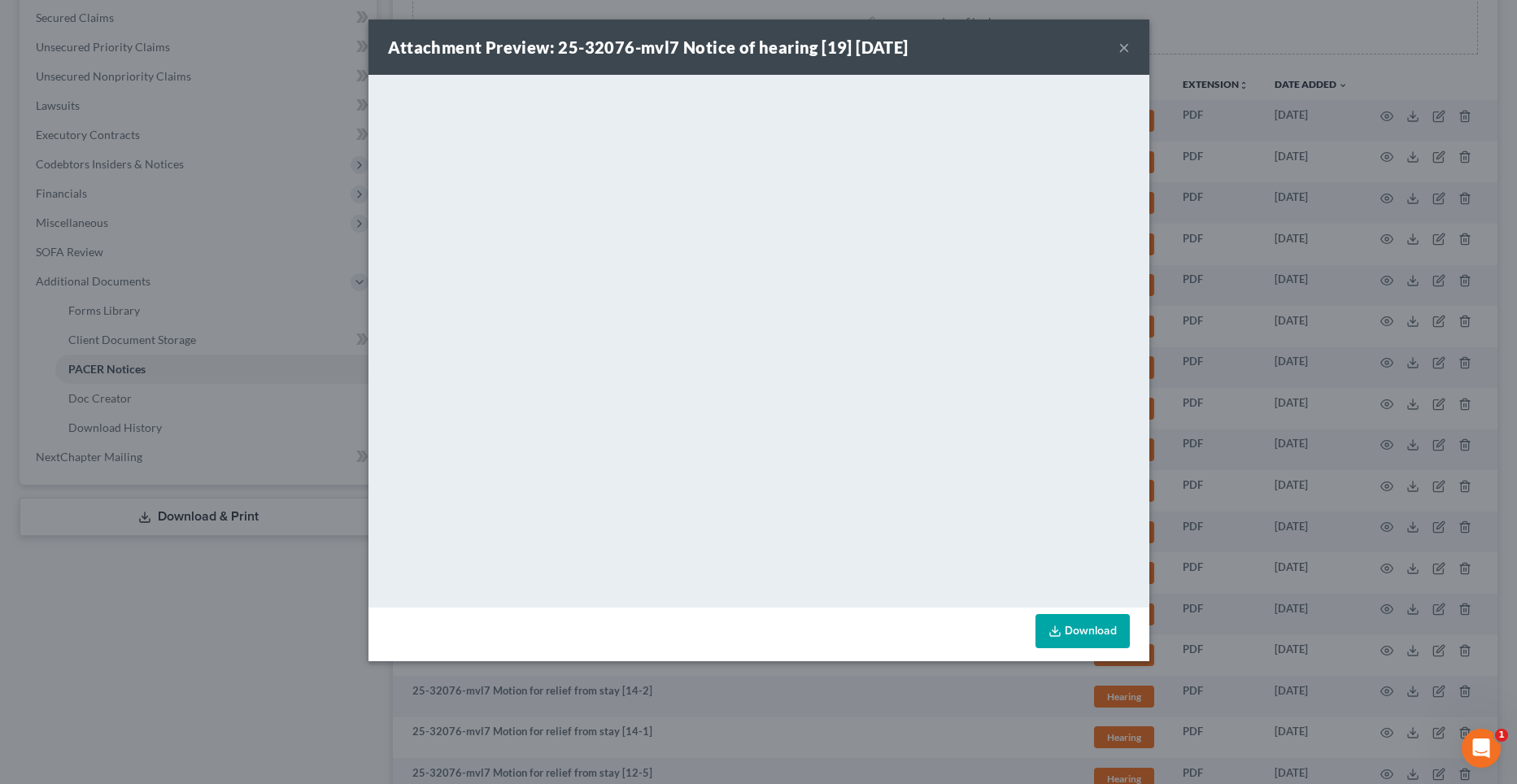
click at [1128, 48] on button "×" at bounding box center [1124, 46] width 11 height 20
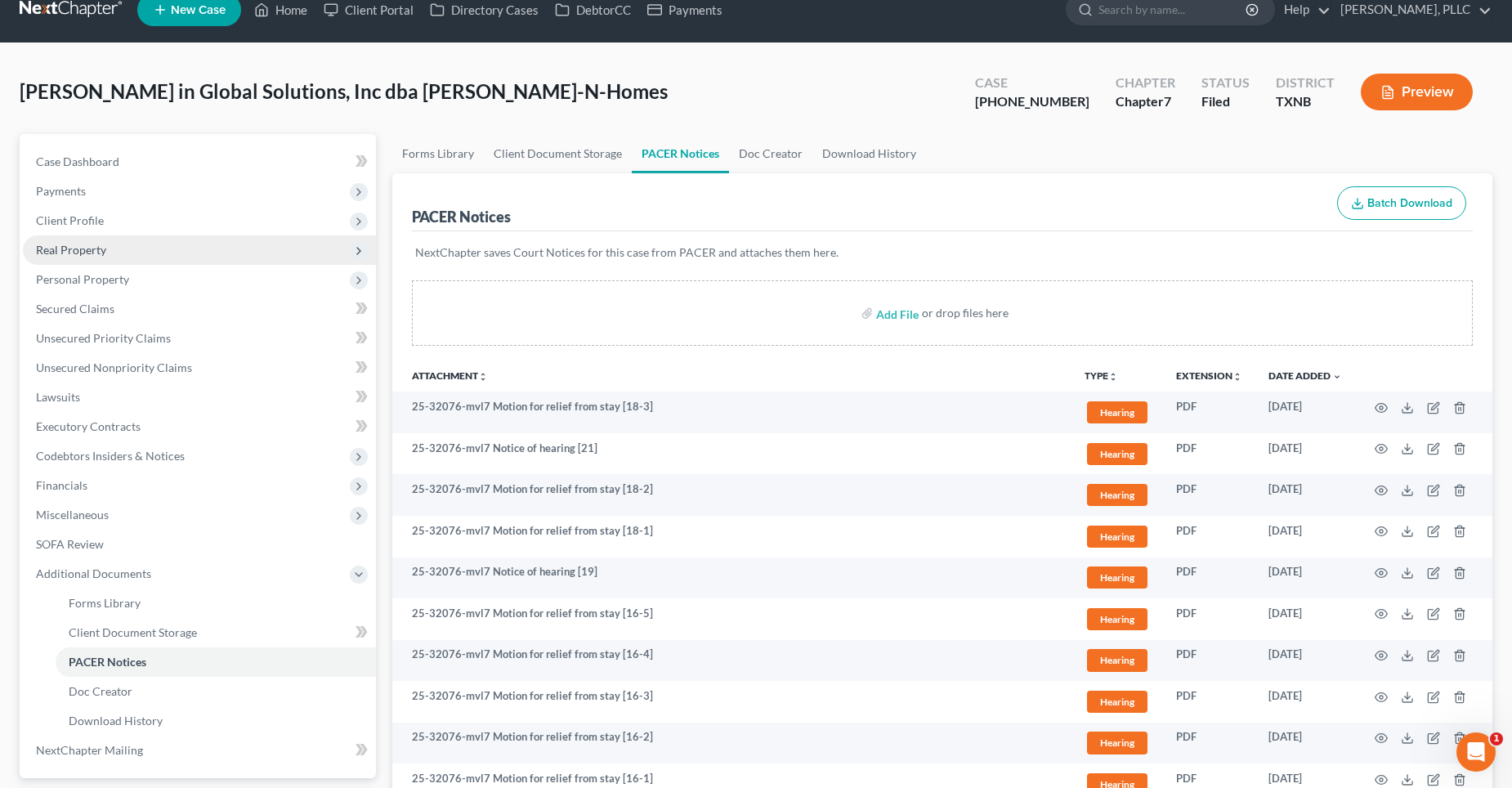
scroll to position [0, 0]
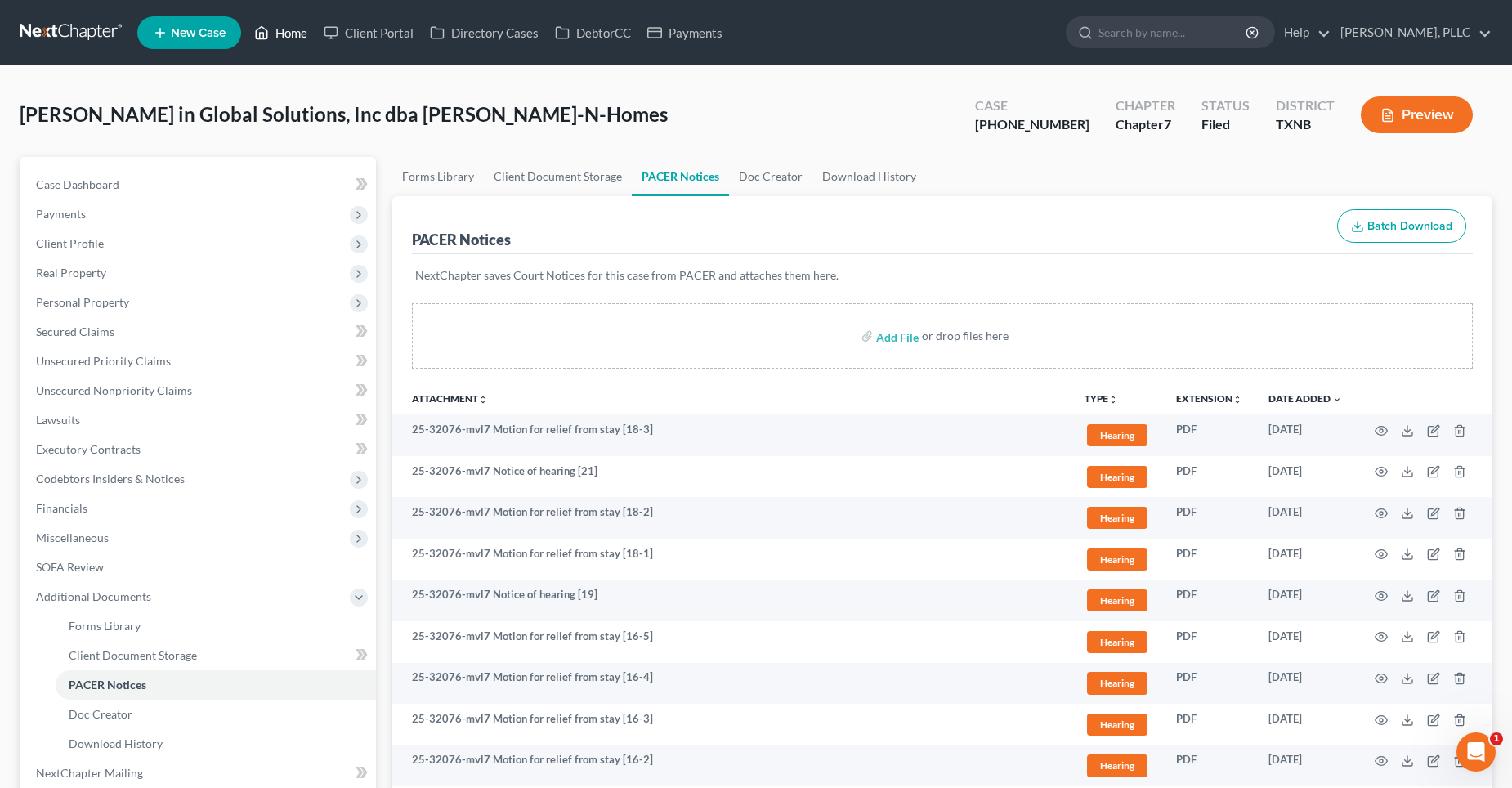
click at [301, 32] on link "Home" at bounding box center [280, 33] width 69 height 29
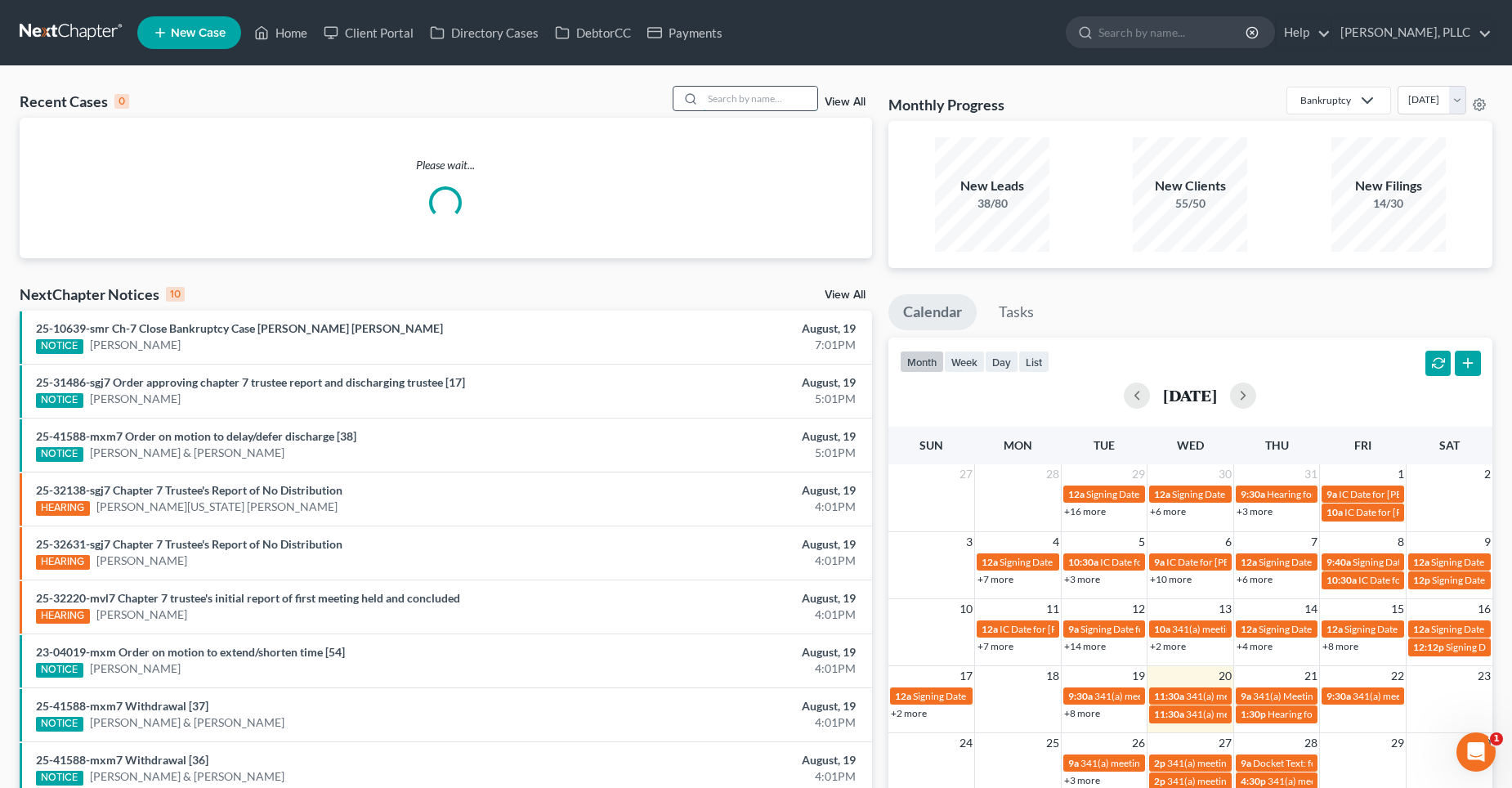
click at [759, 102] on input "search" at bounding box center [760, 98] width 114 height 23
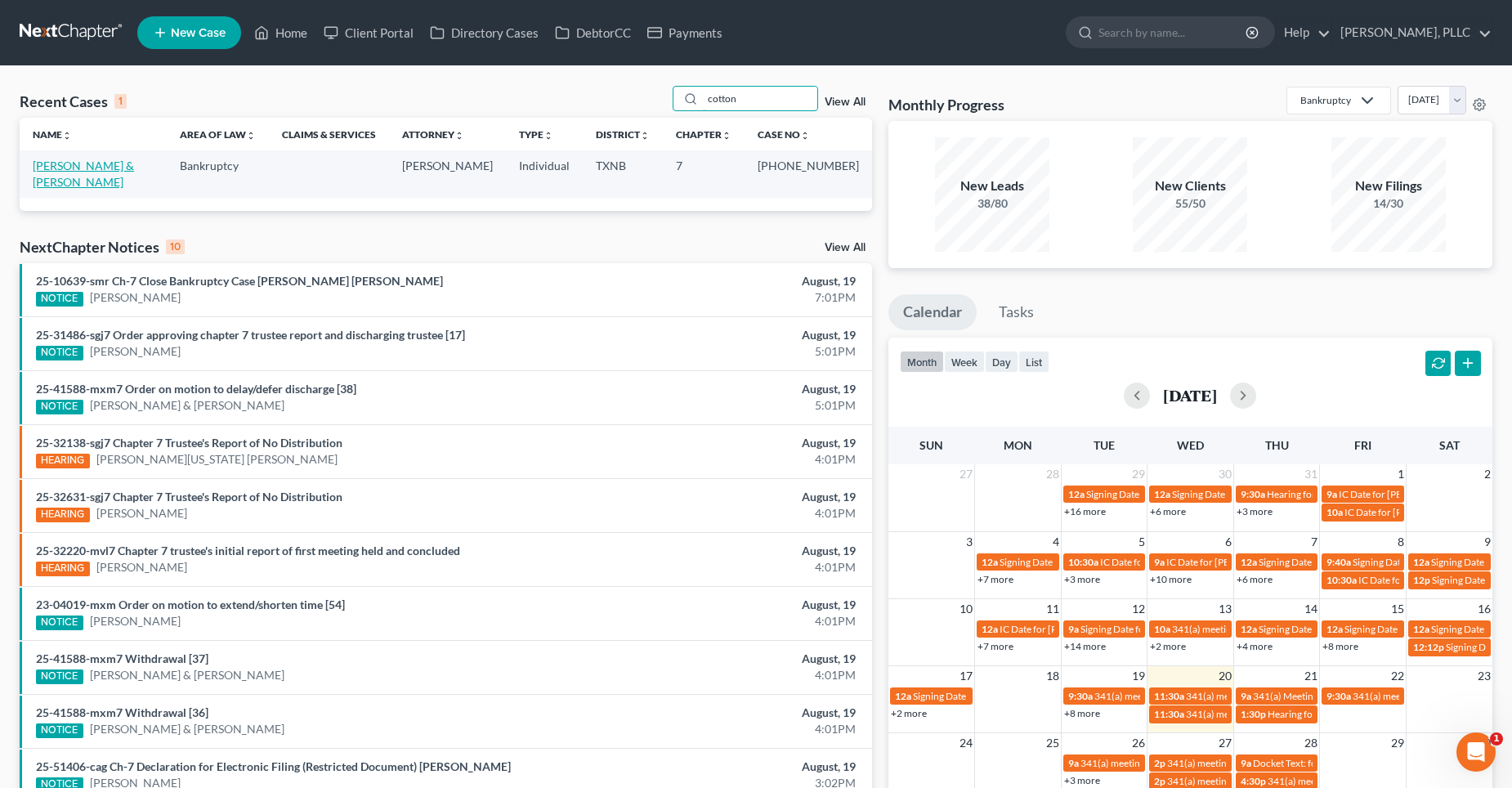
type input "cotton"
click at [76, 162] on link "[PERSON_NAME] & [PERSON_NAME]" at bounding box center [83, 173] width 101 height 30
select select "4"
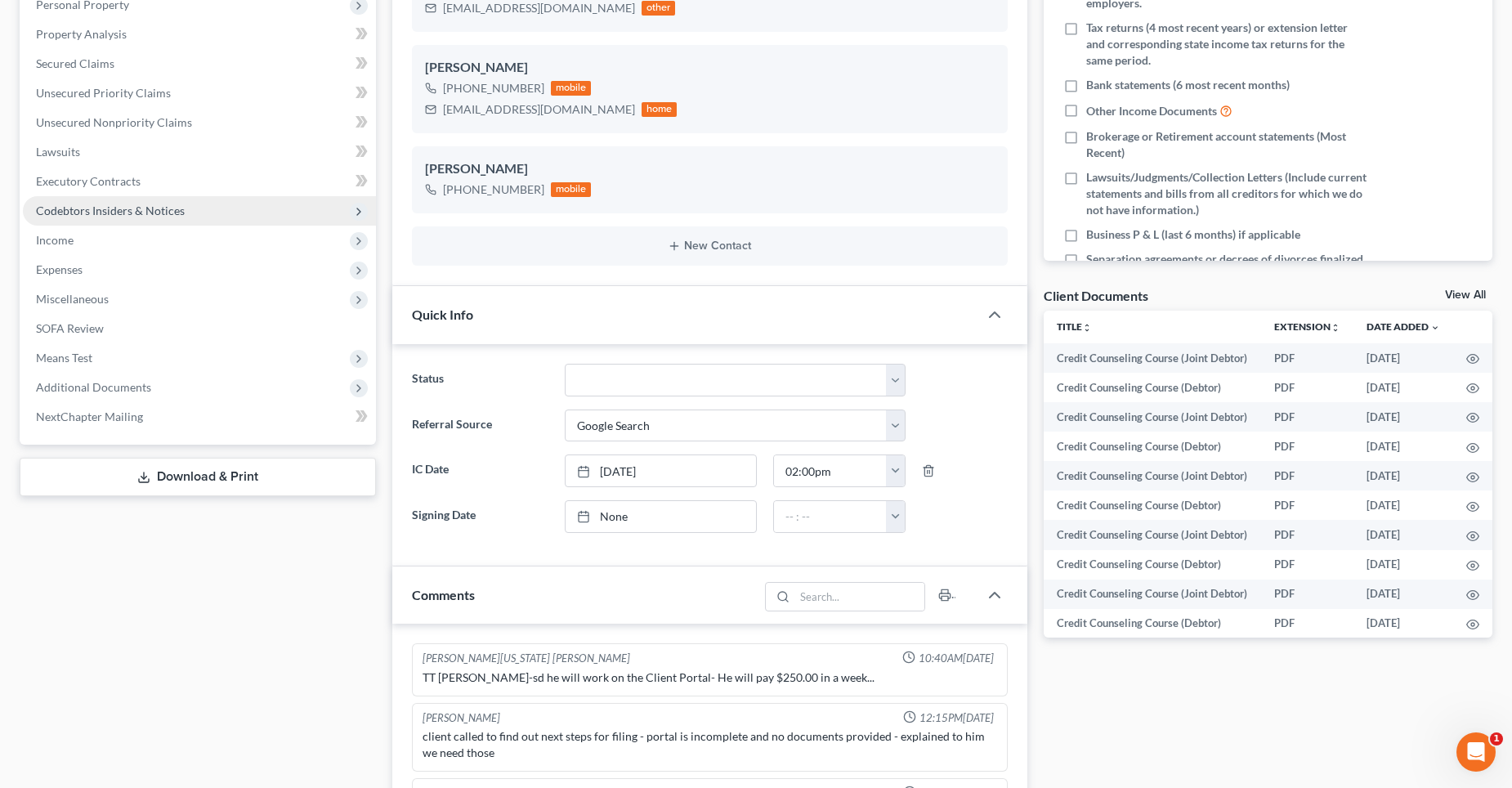
scroll to position [1122, 0]
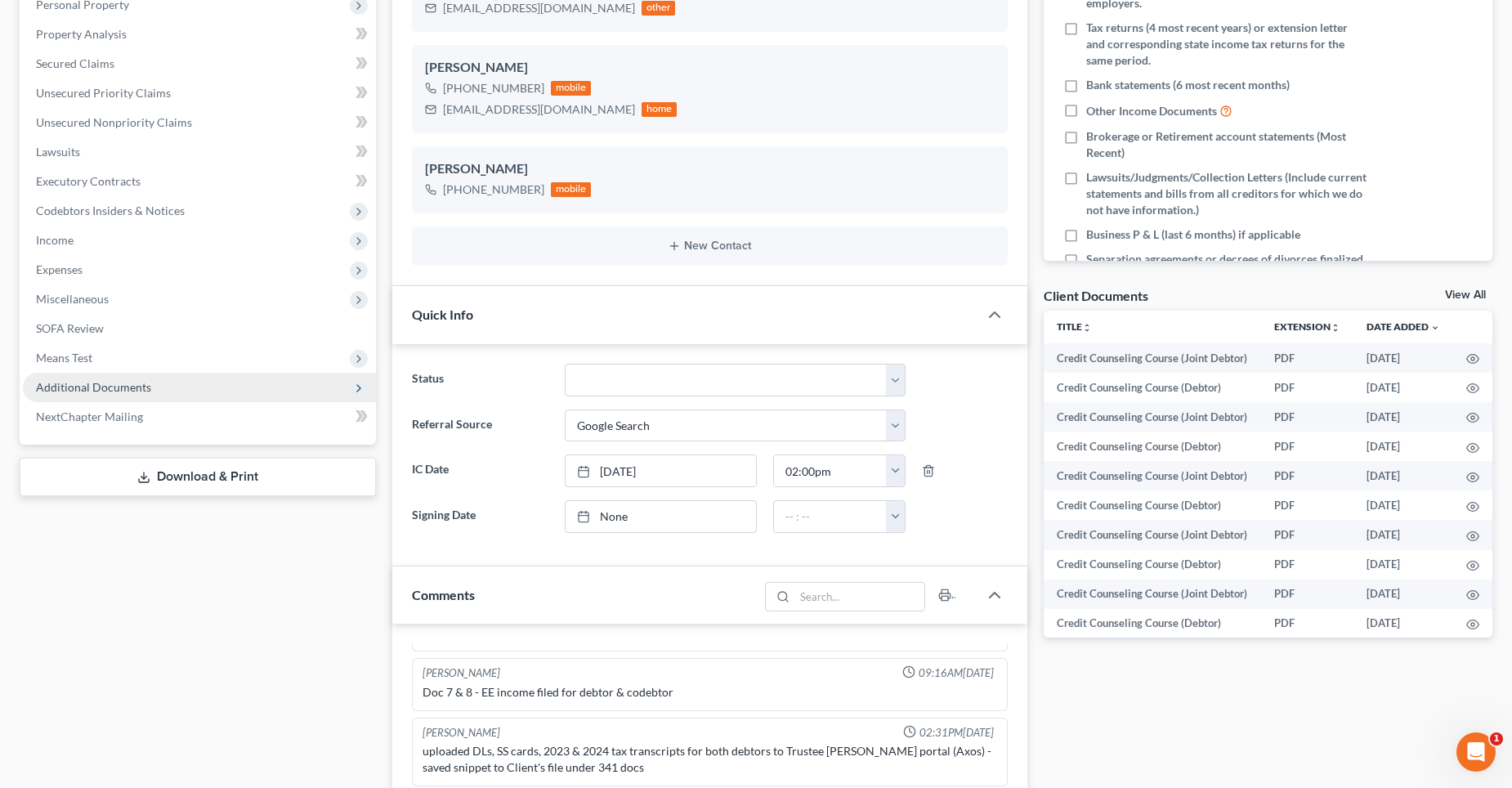
click at [96, 388] on span "Additional Documents" at bounding box center [93, 387] width 115 height 14
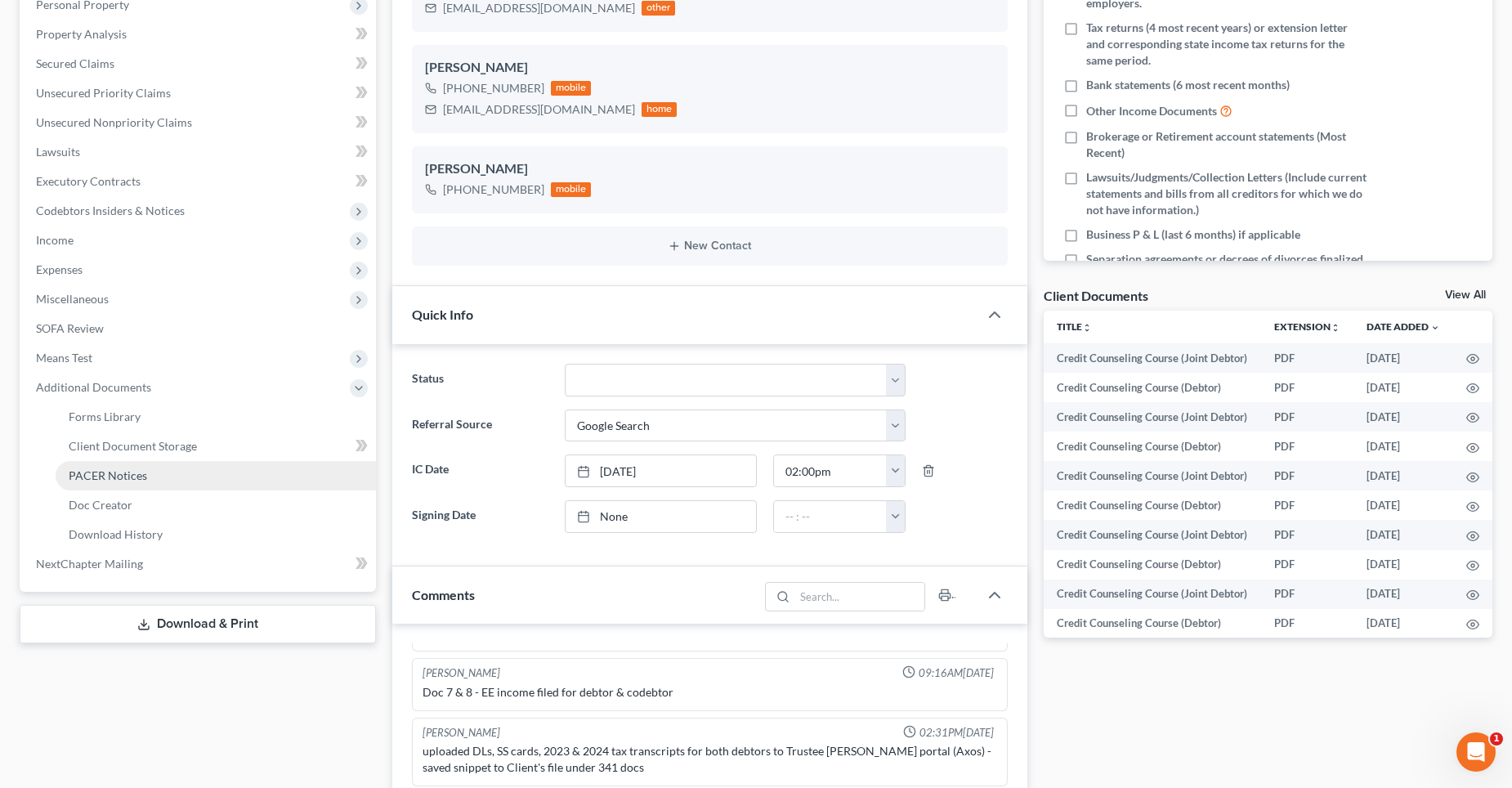
click at [101, 472] on span "PACER Notices" at bounding box center [107, 475] width 79 height 14
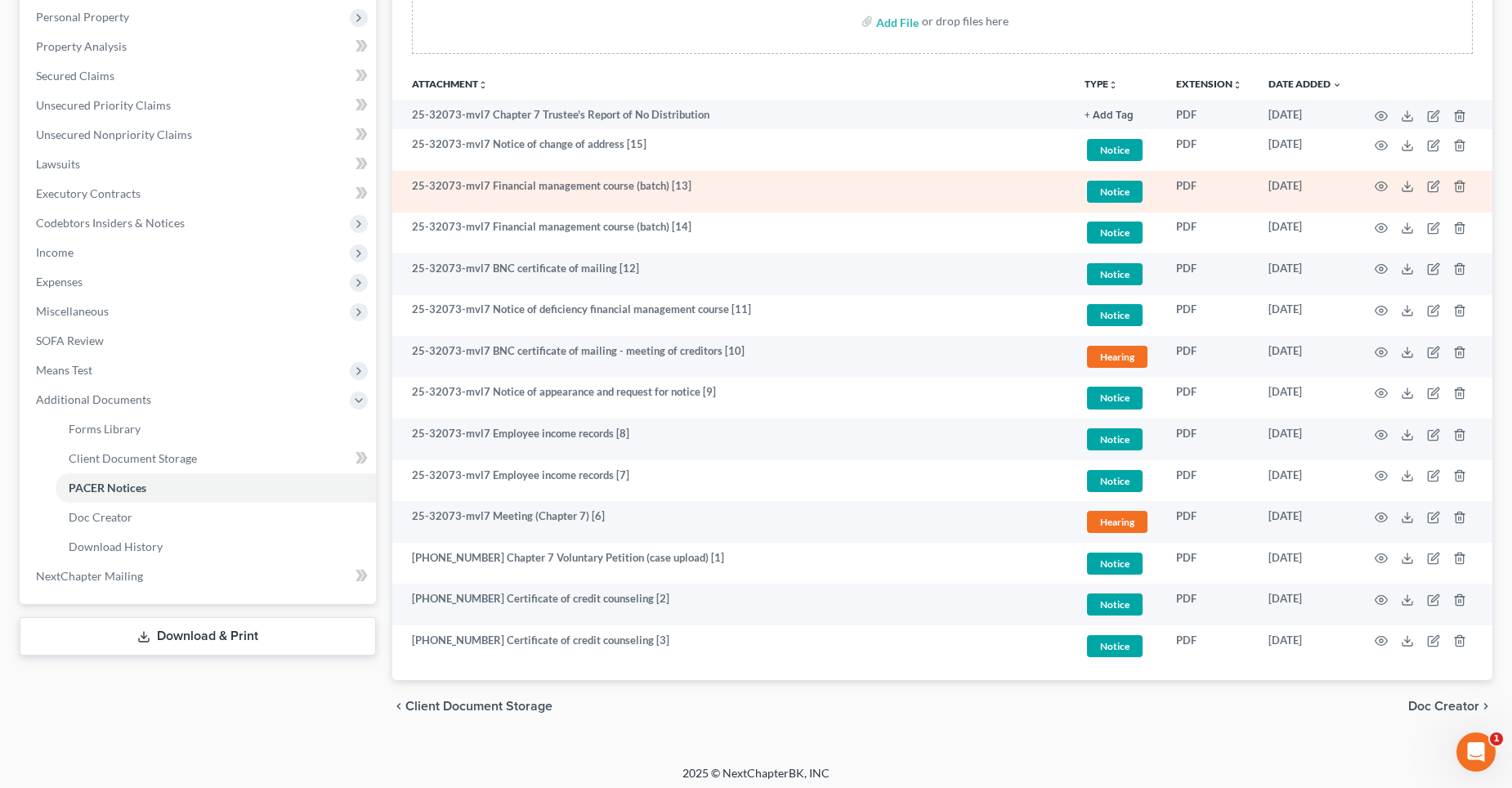
scroll to position [321, 0]
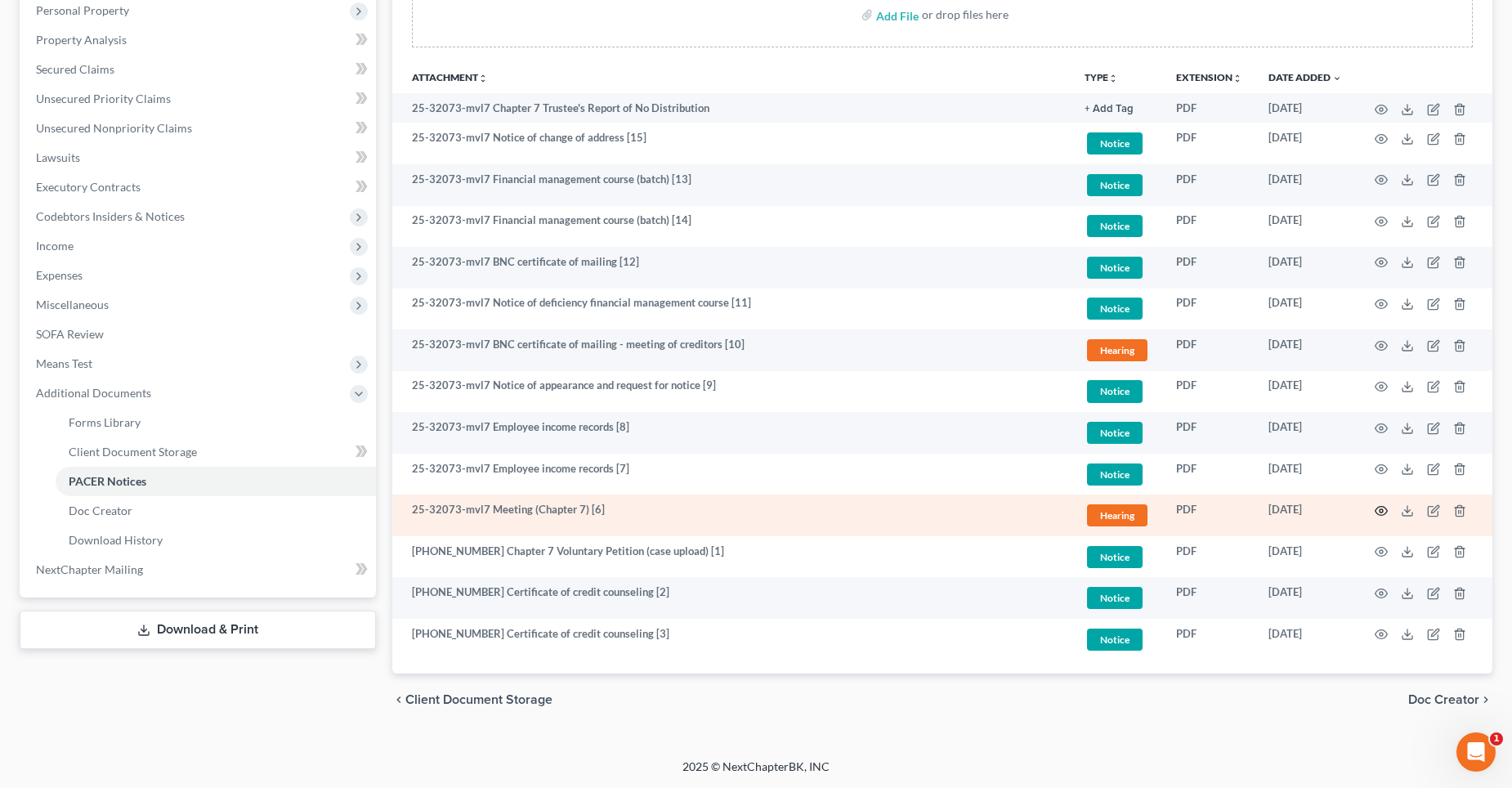
click at [1380, 510] on circle "button" at bounding box center [1381, 511] width 3 height 3
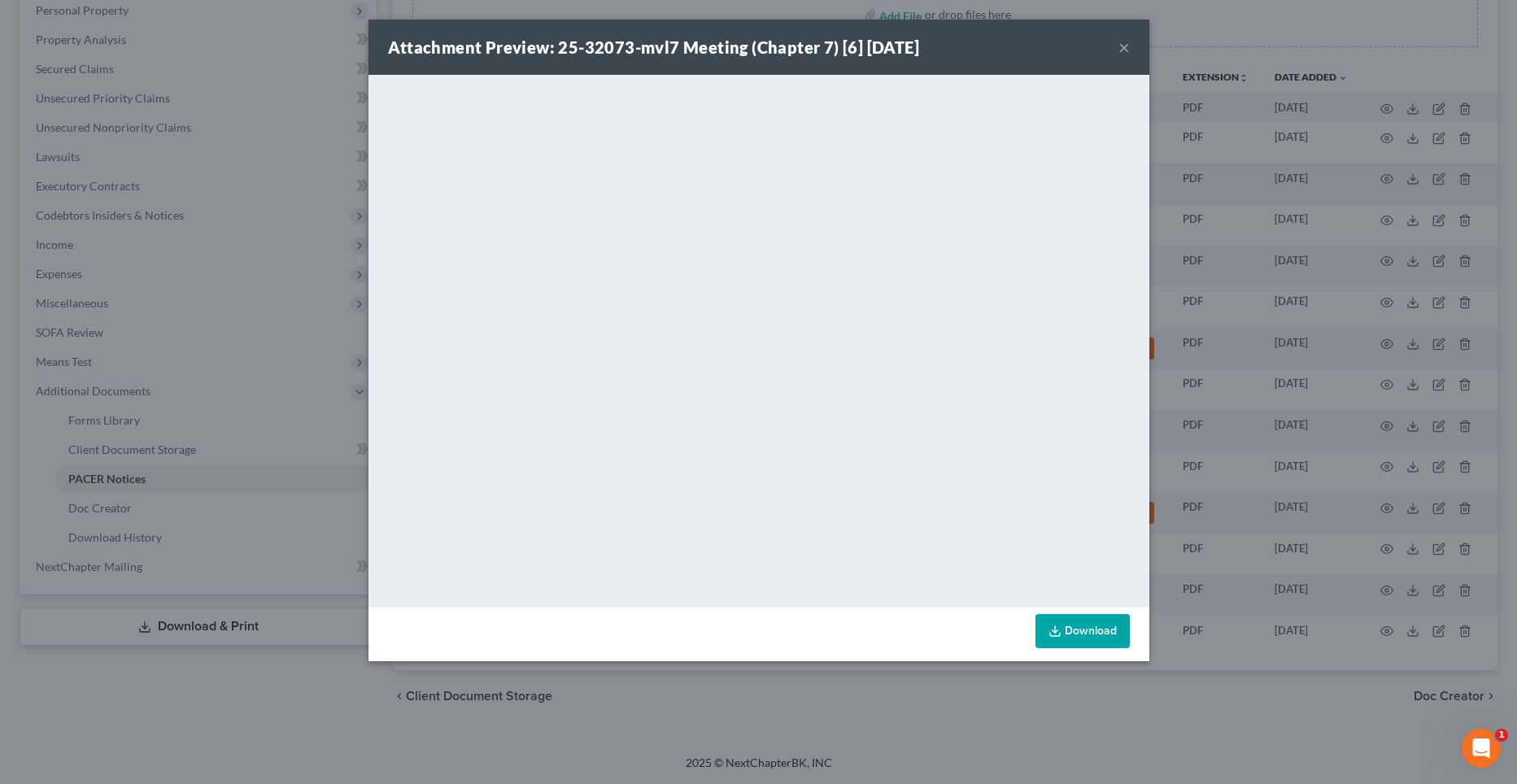
click at [1128, 41] on button "×" at bounding box center [1124, 46] width 11 height 20
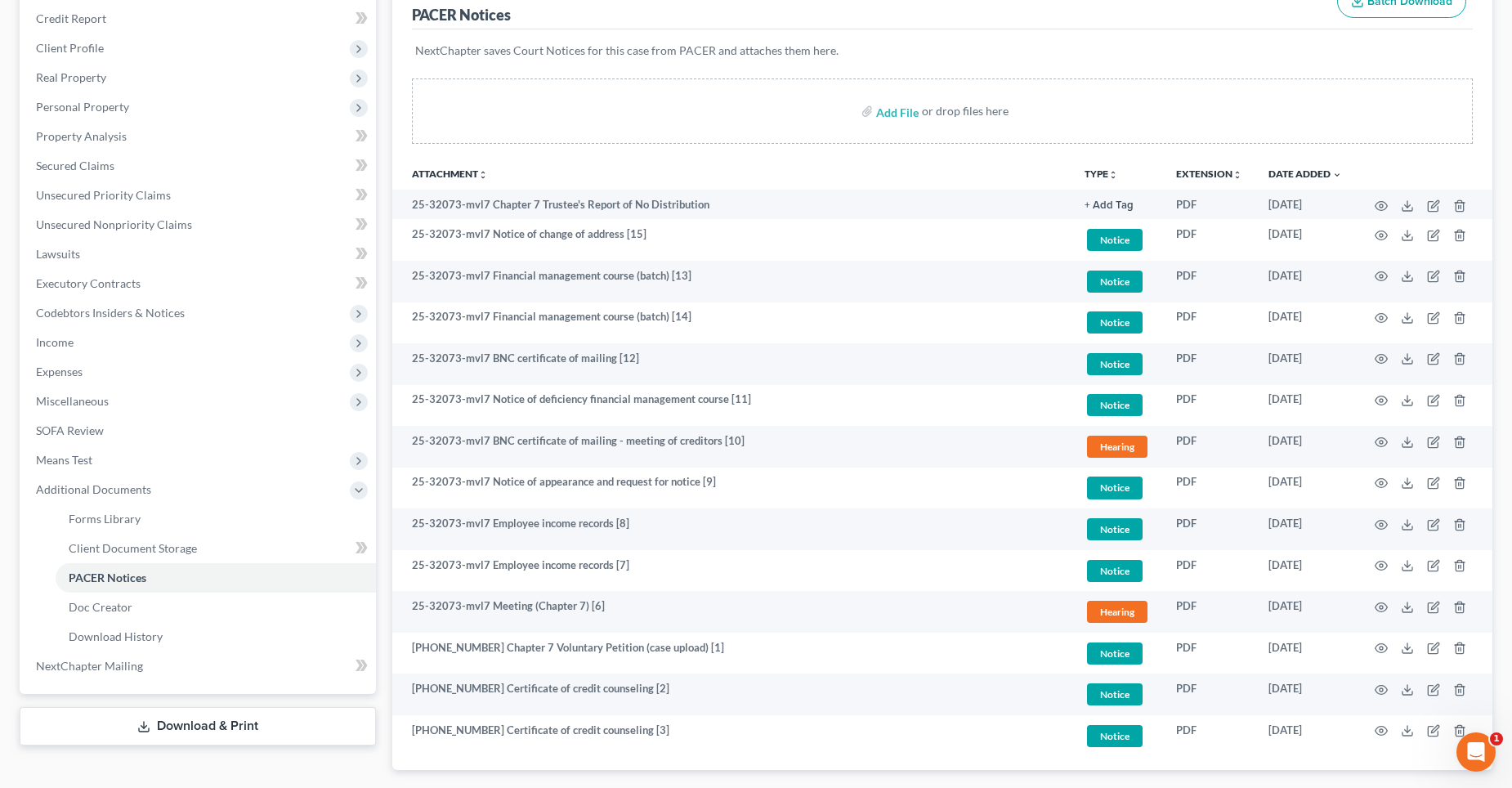
scroll to position [0, 0]
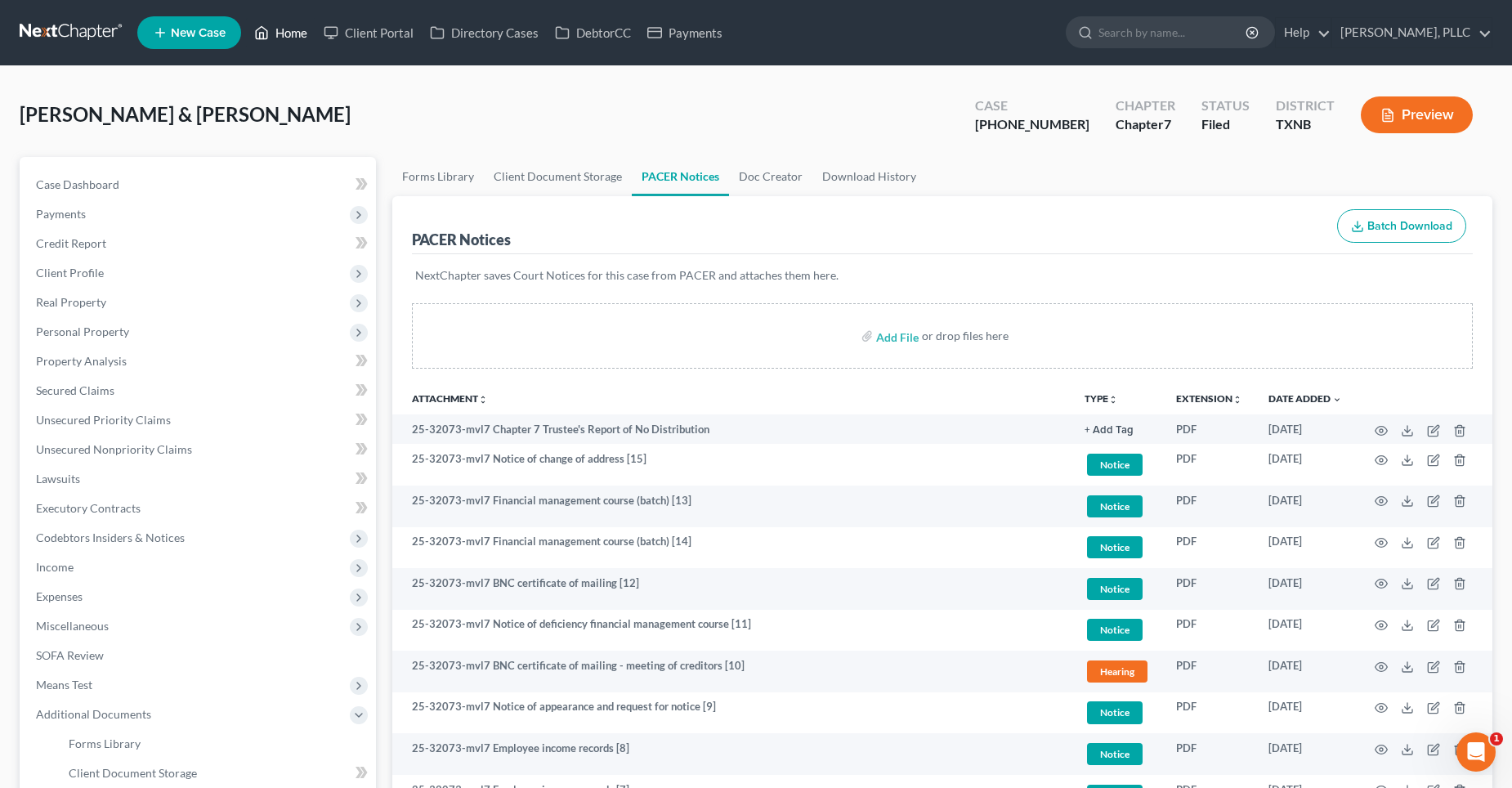
click at [280, 28] on link "Home" at bounding box center [280, 33] width 69 height 29
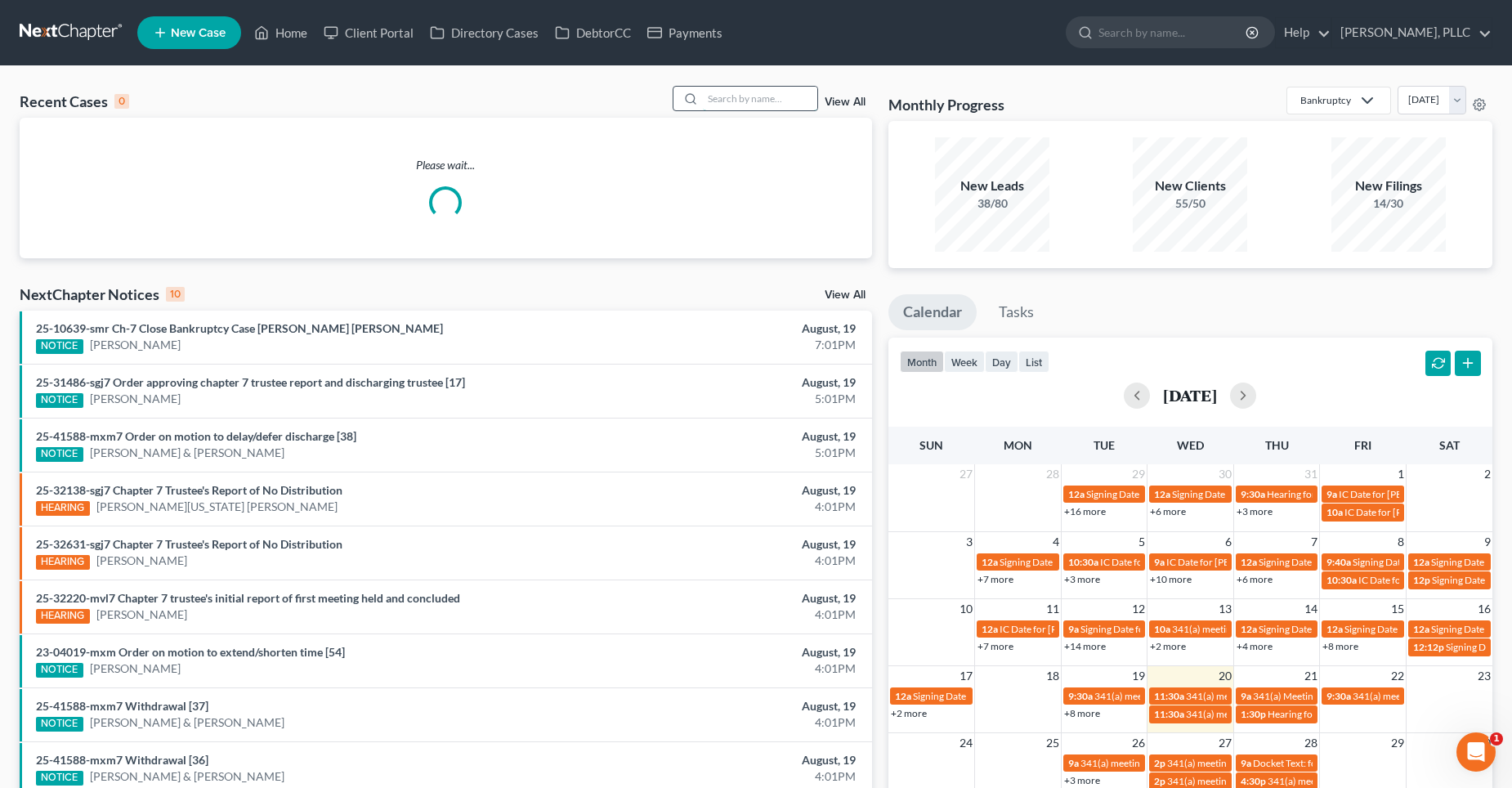
click at [750, 96] on input "search" at bounding box center [760, 98] width 114 height 23
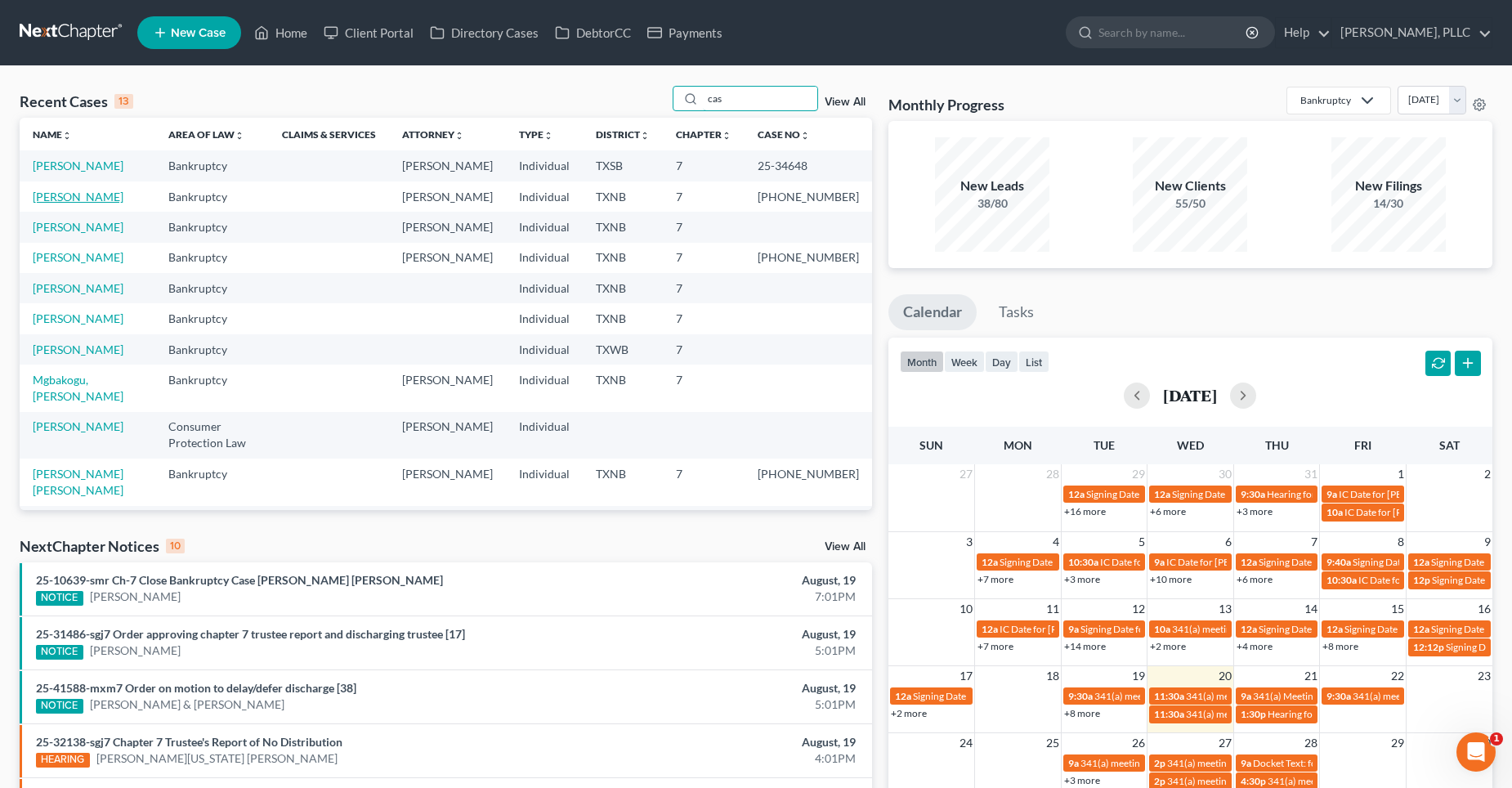
type input "cas"
click at [87, 199] on link "[PERSON_NAME]" at bounding box center [78, 196] width 91 height 14
select select "6"
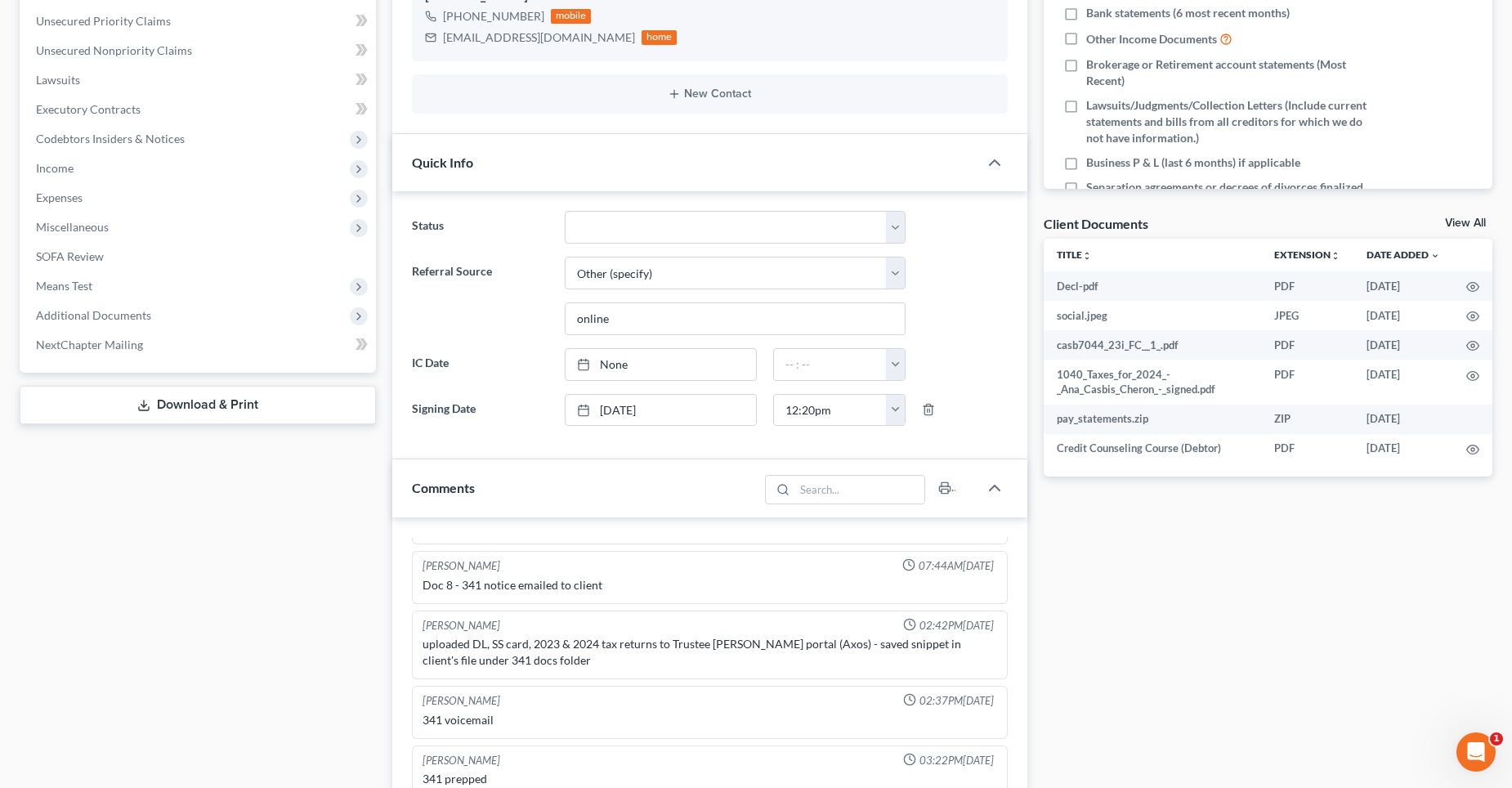
scroll to position [408, 0]
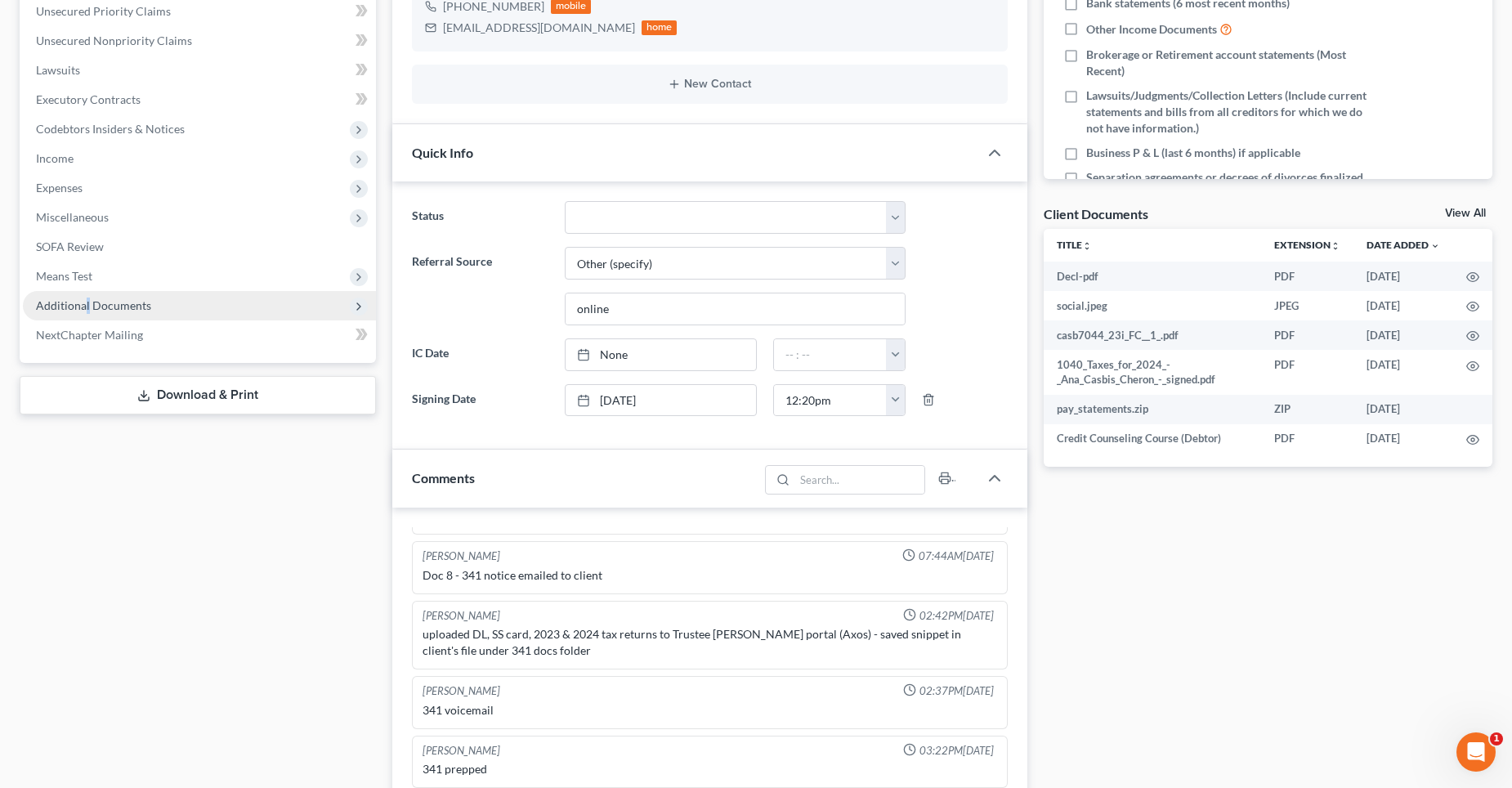
click at [87, 304] on span "Additional Documents" at bounding box center [93, 305] width 115 height 14
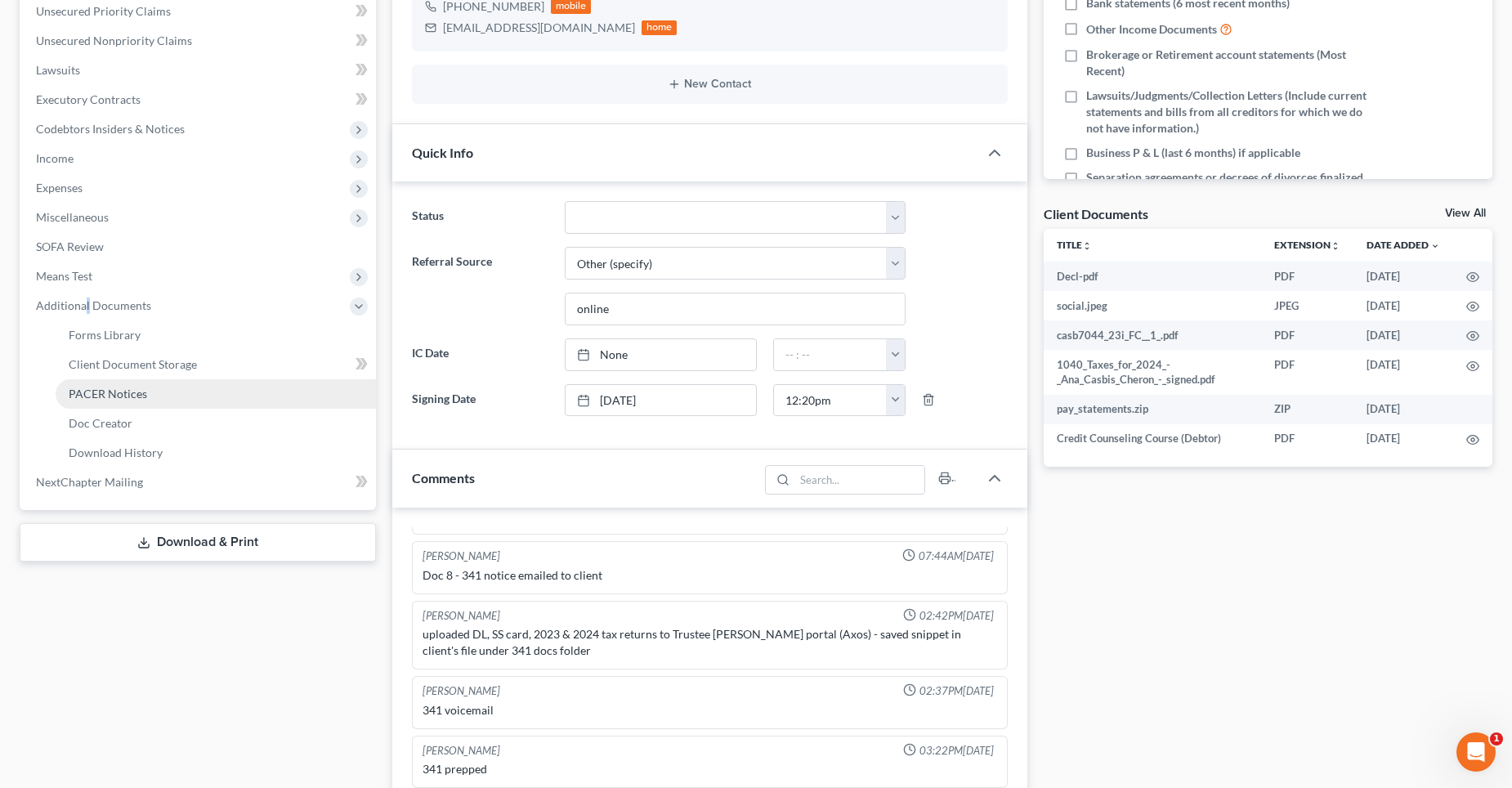
drag, startPoint x: 89, startPoint y: 304, endPoint x: 125, endPoint y: 388, distance: 91.4
click at [125, 388] on span "PACER Notices" at bounding box center [107, 394] width 79 height 14
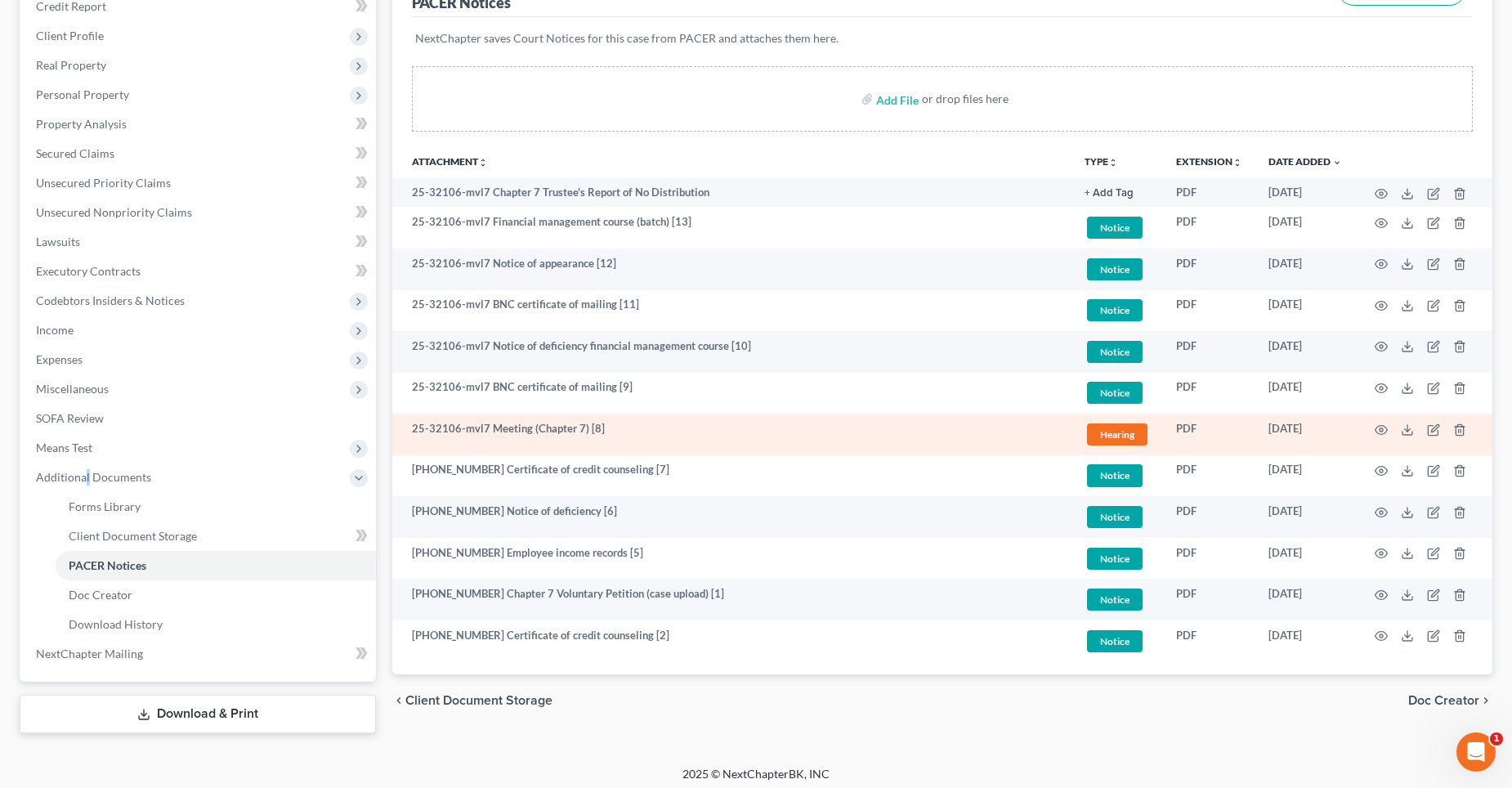
scroll to position [245, 0]
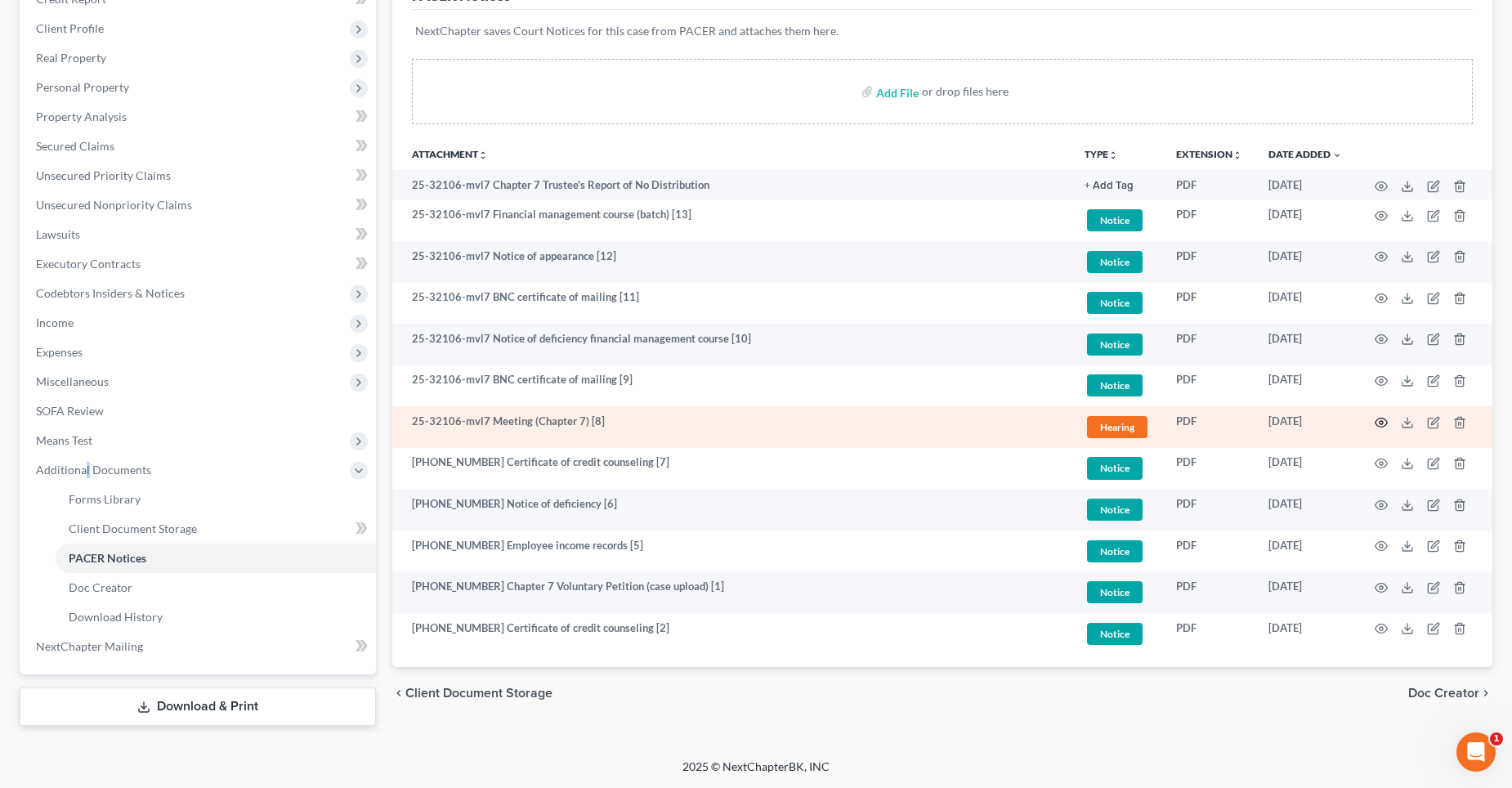
click at [1383, 422] on circle "button" at bounding box center [1381, 423] width 3 height 3
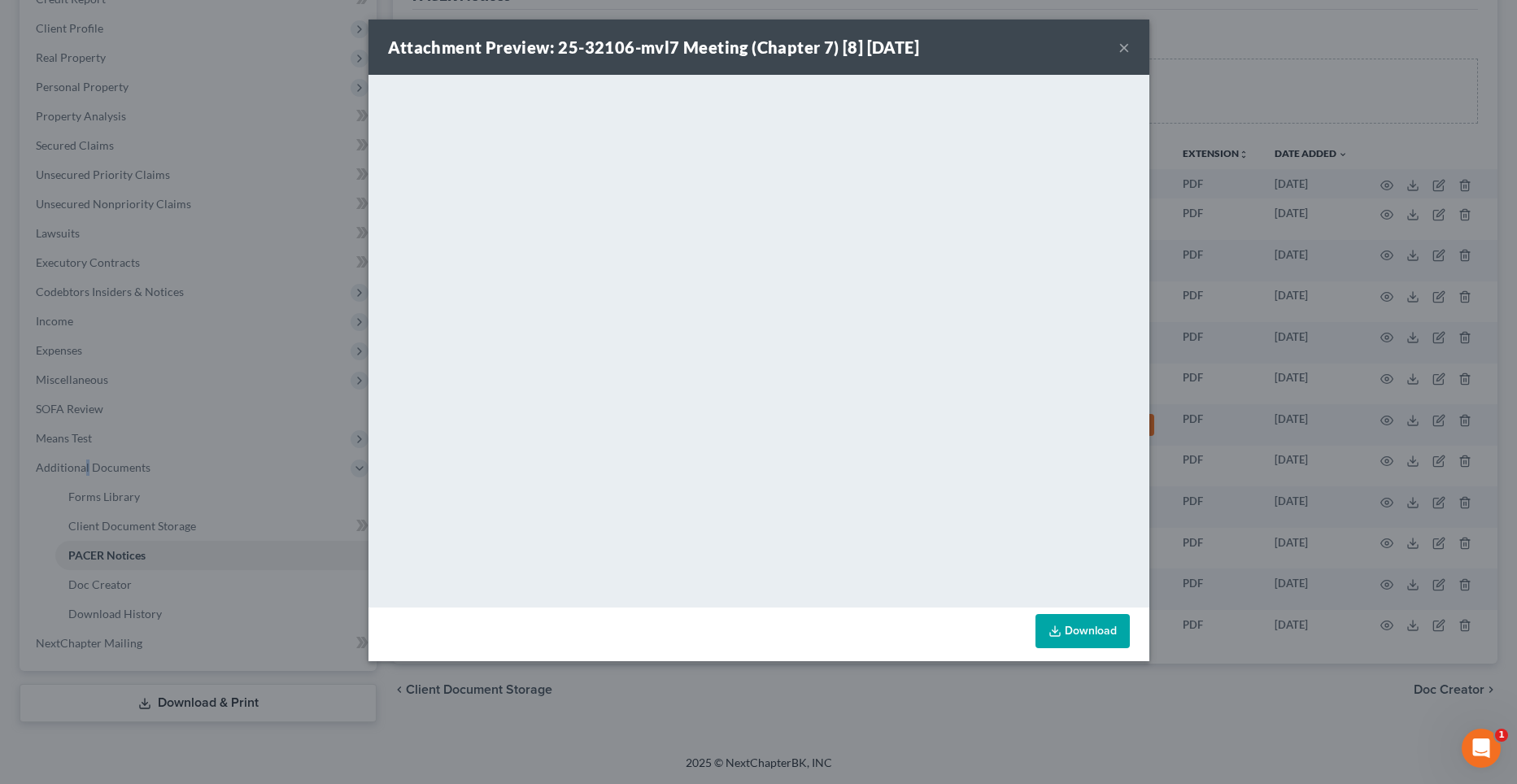
click at [1128, 43] on button "×" at bounding box center [1124, 46] width 11 height 20
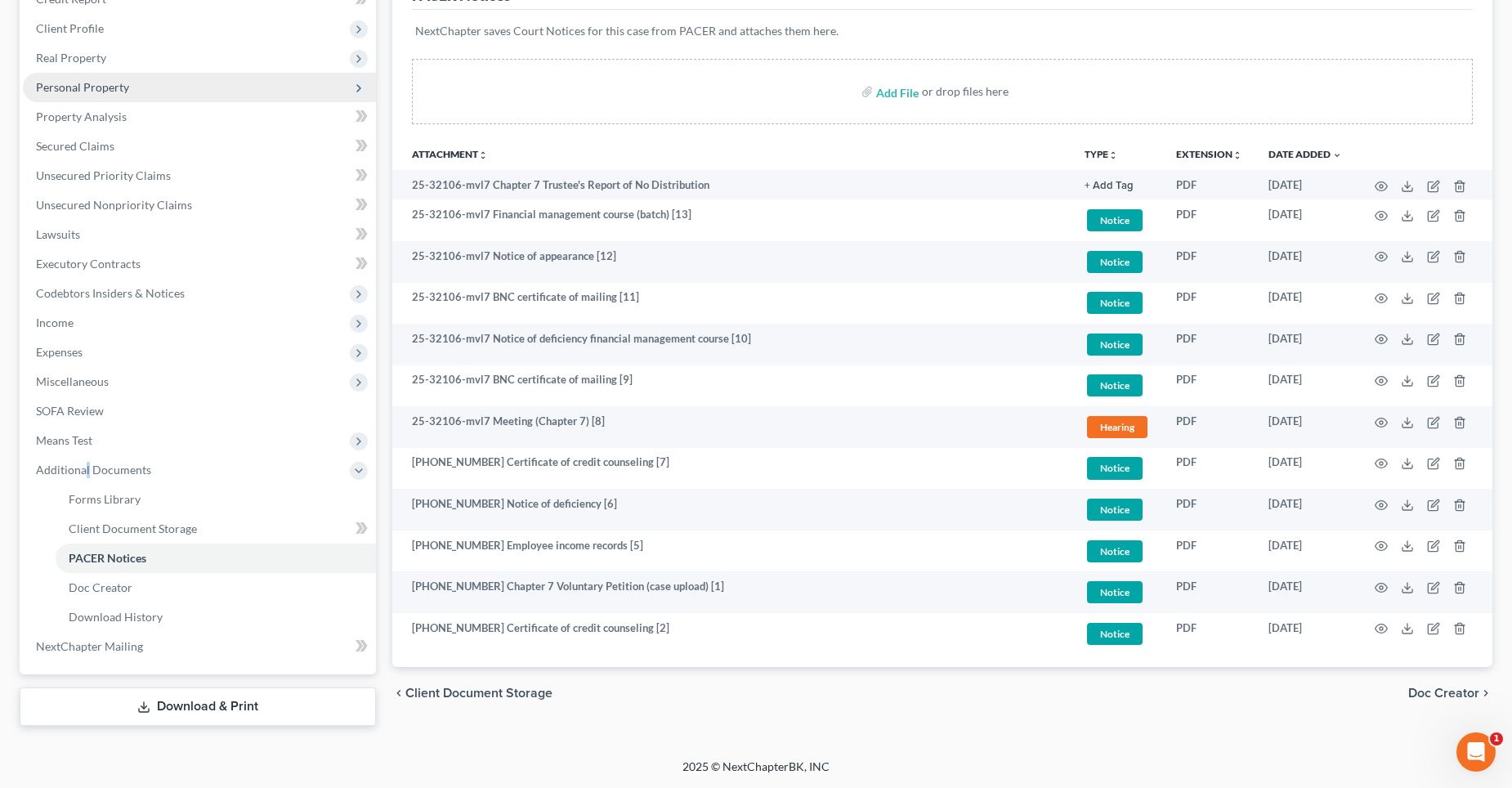
scroll to position [0, 0]
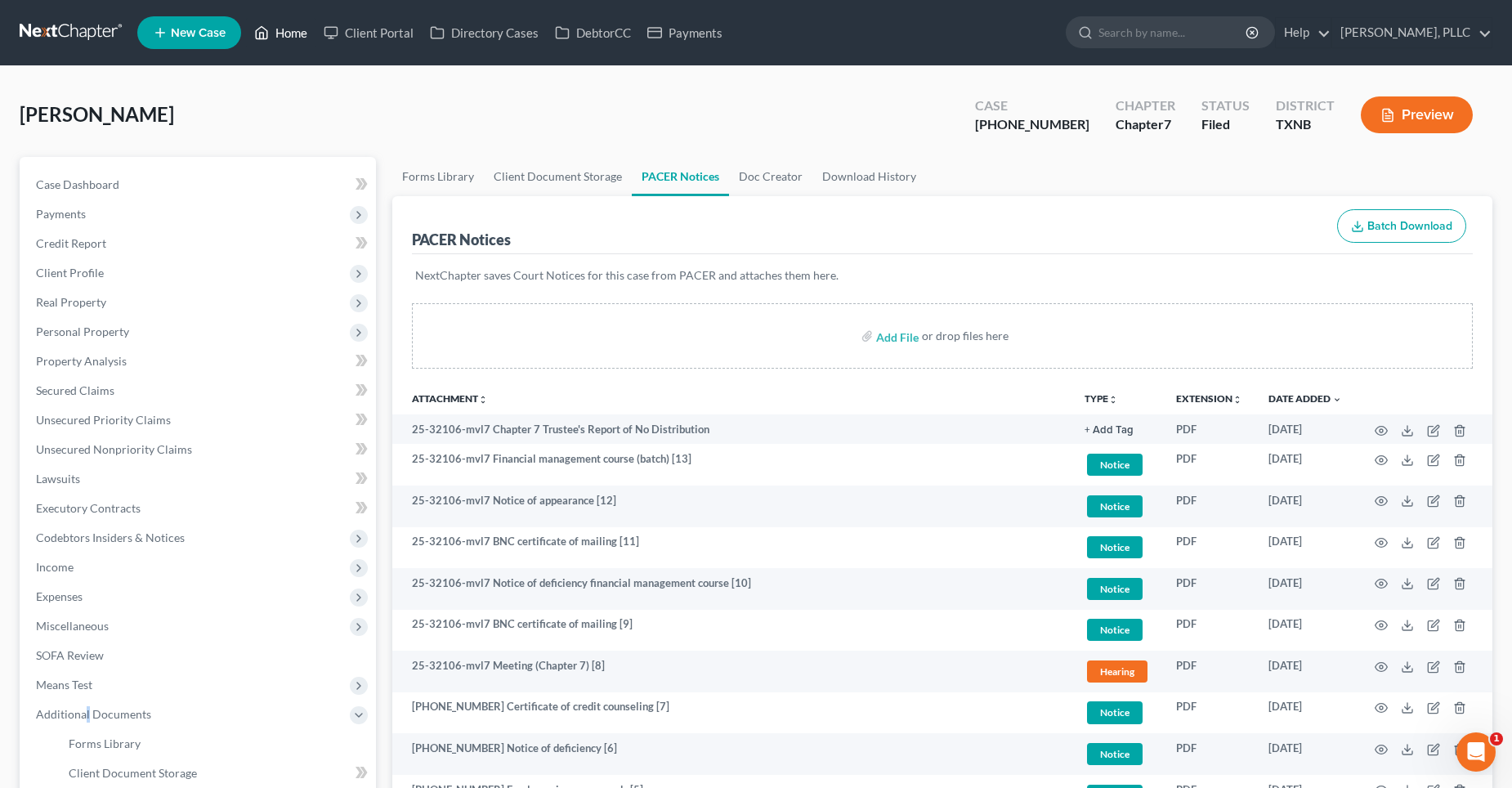
click at [295, 35] on link "Home" at bounding box center [280, 33] width 69 height 29
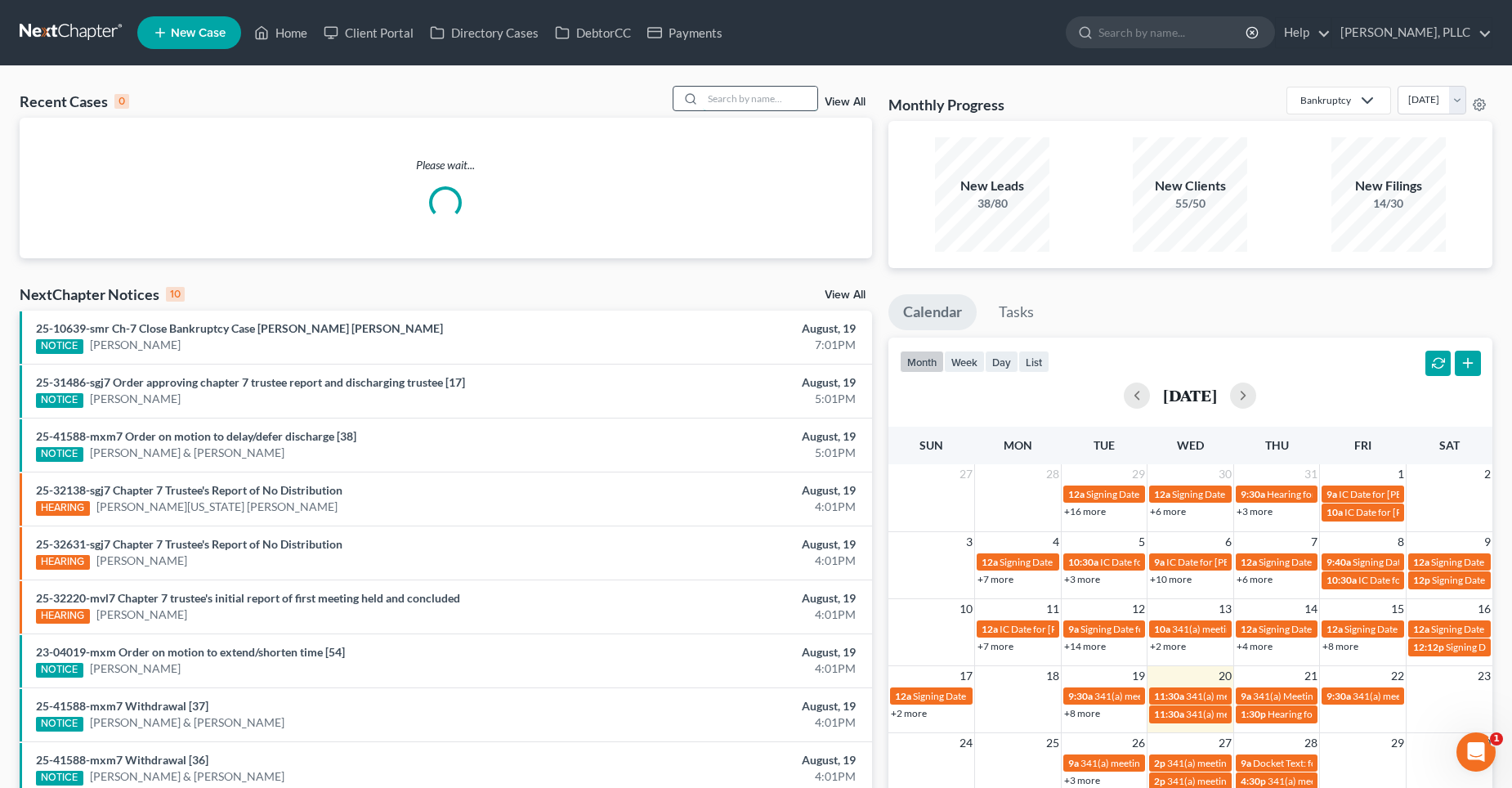
click at [712, 97] on input "search" at bounding box center [760, 98] width 114 height 23
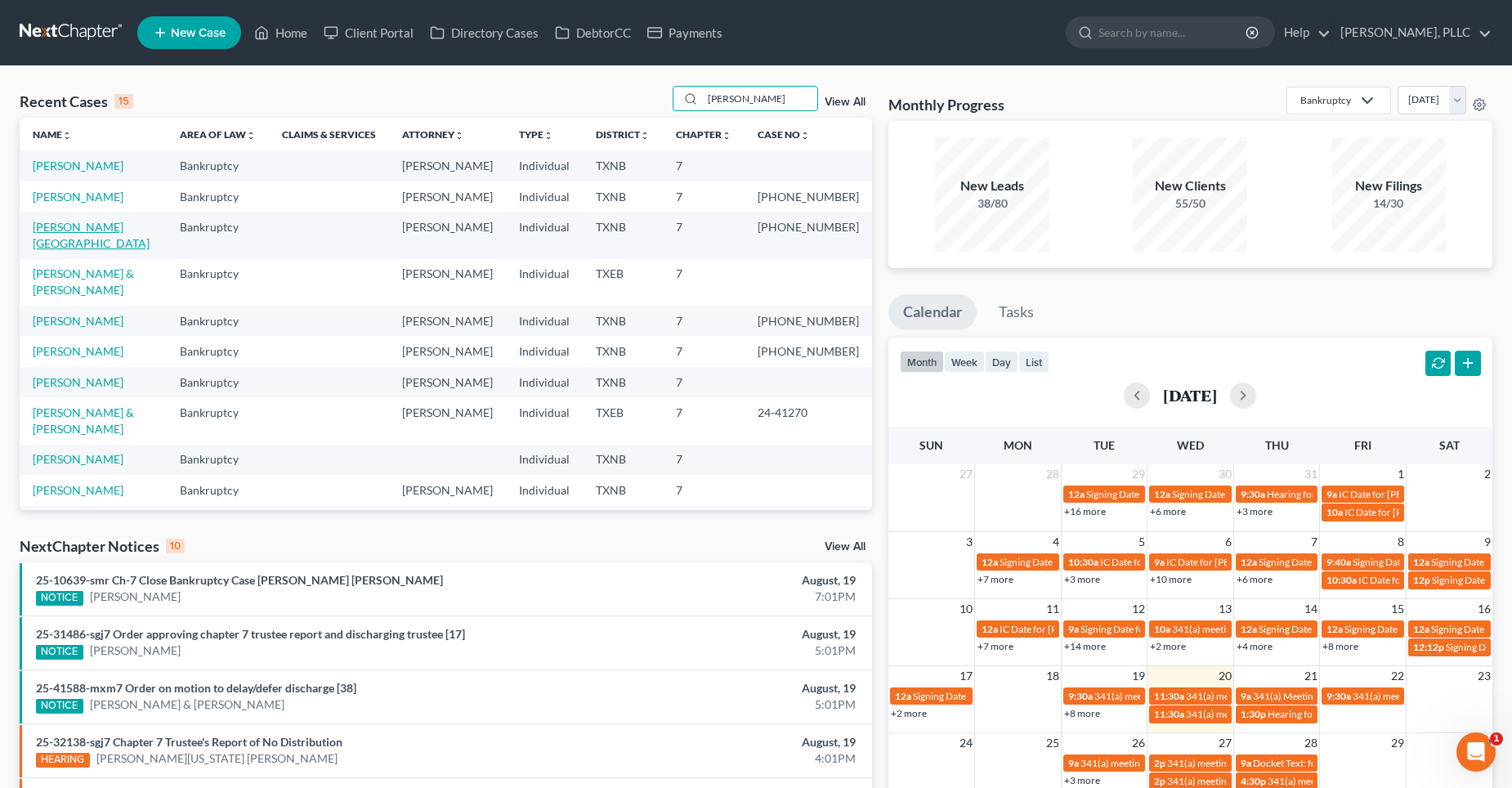
type input "[PERSON_NAME]"
click at [81, 224] on link "[PERSON_NAME][GEOGRAPHIC_DATA]" at bounding box center [91, 234] width 117 height 30
select select "6"
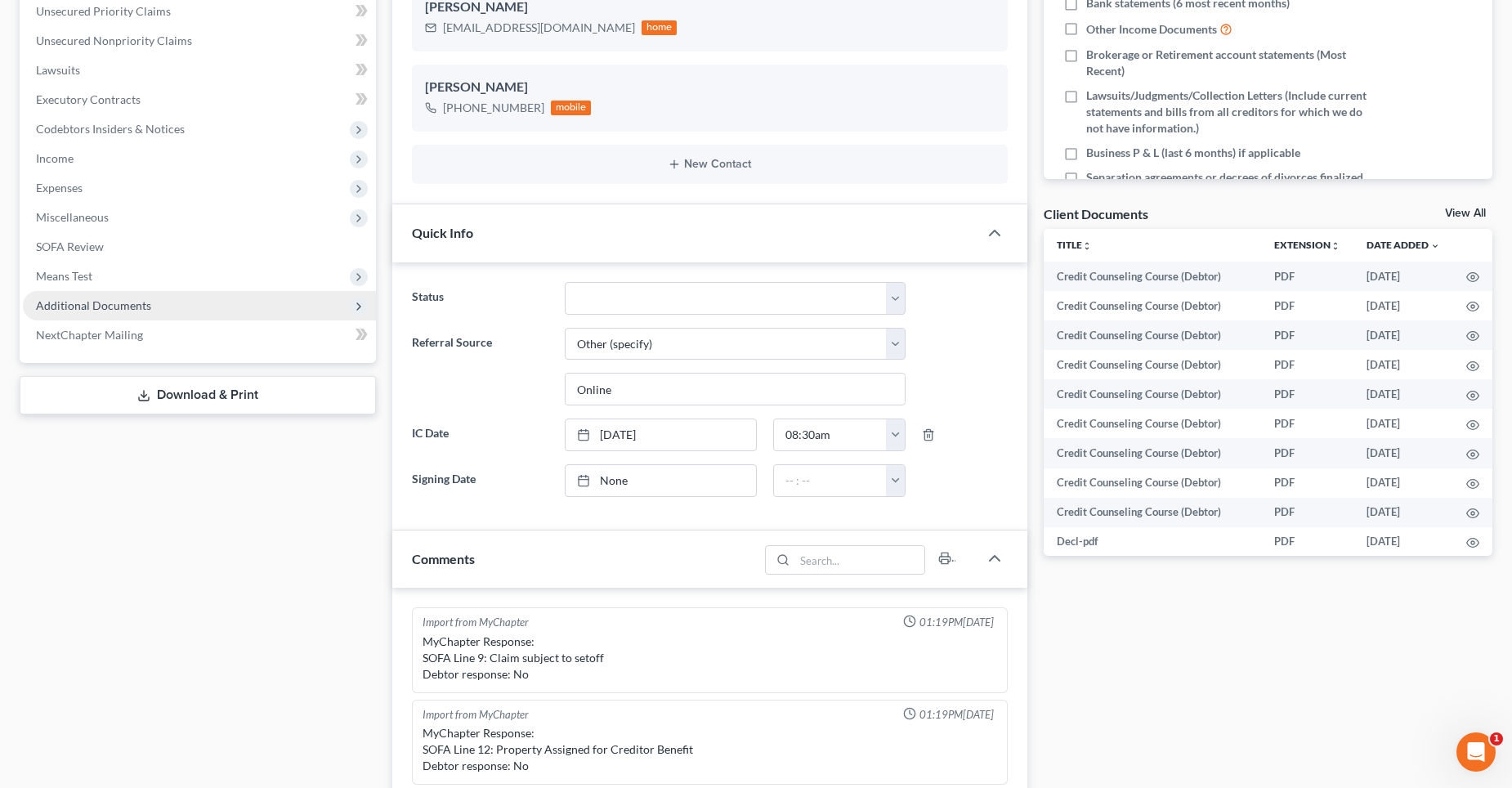
scroll to position [1231, 0]
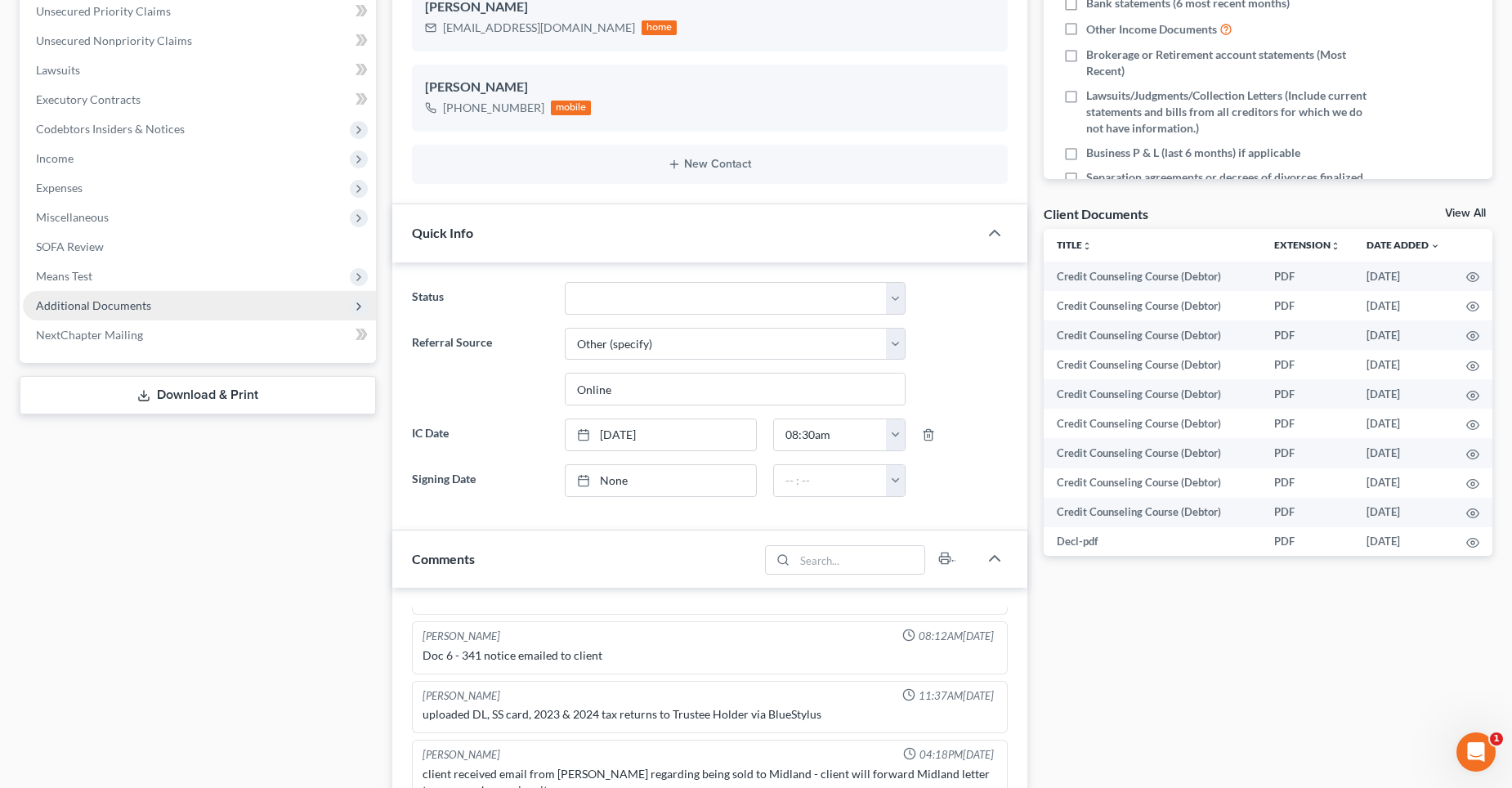
click at [73, 298] on span "Additional Documents" at bounding box center [93, 305] width 115 height 14
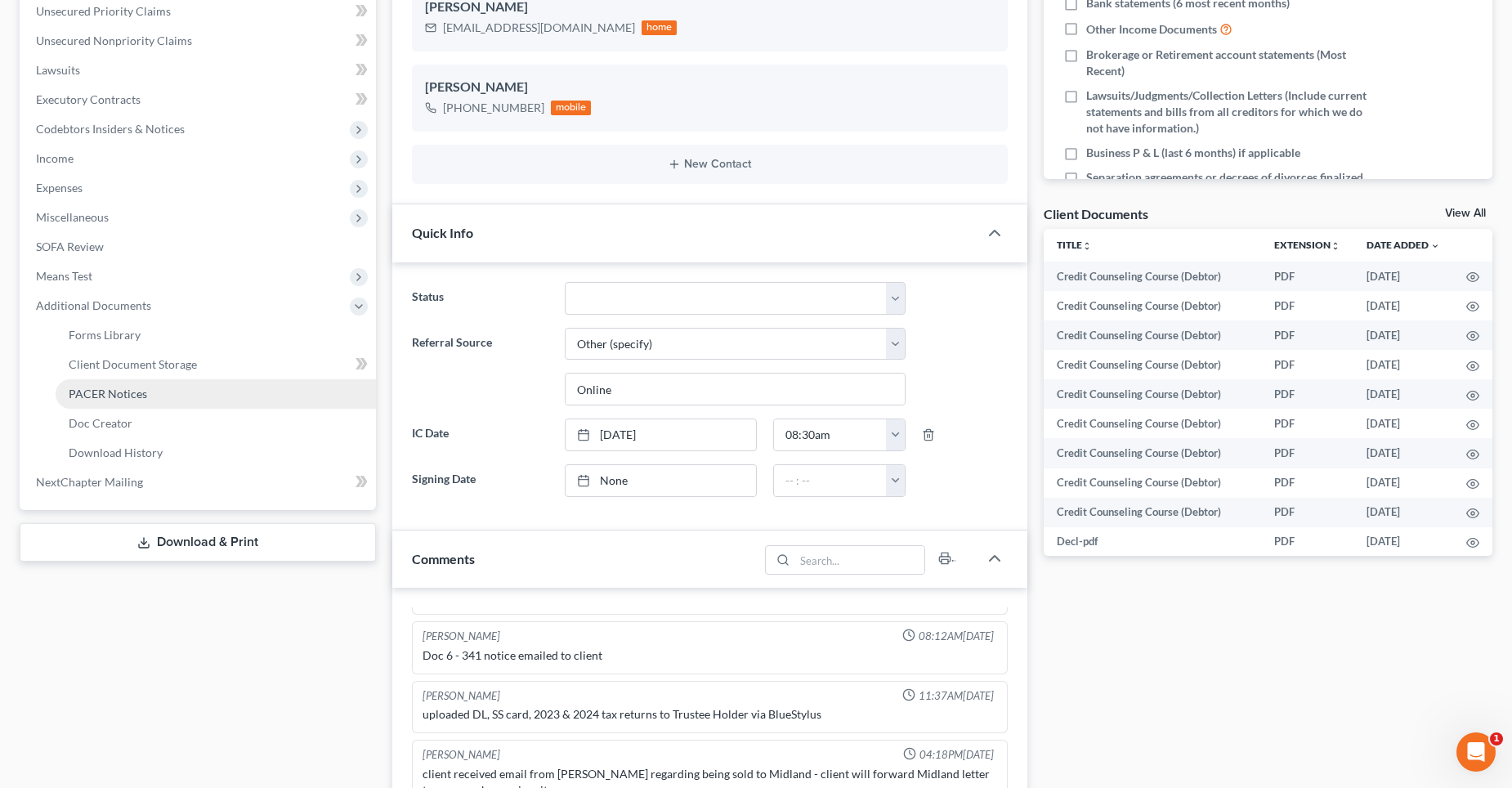
click at [119, 395] on span "PACER Notices" at bounding box center [107, 394] width 79 height 14
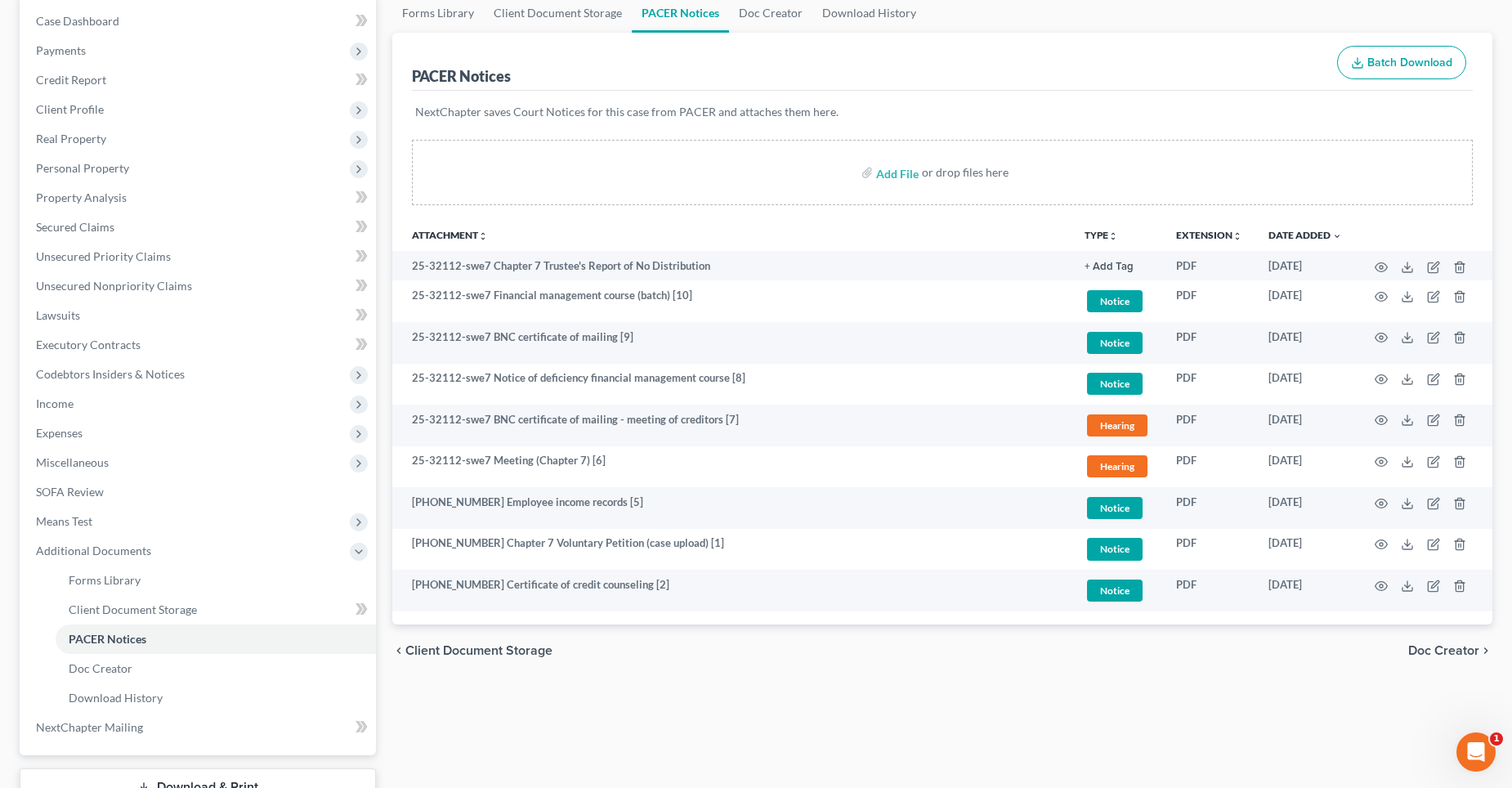
scroll to position [245, 0]
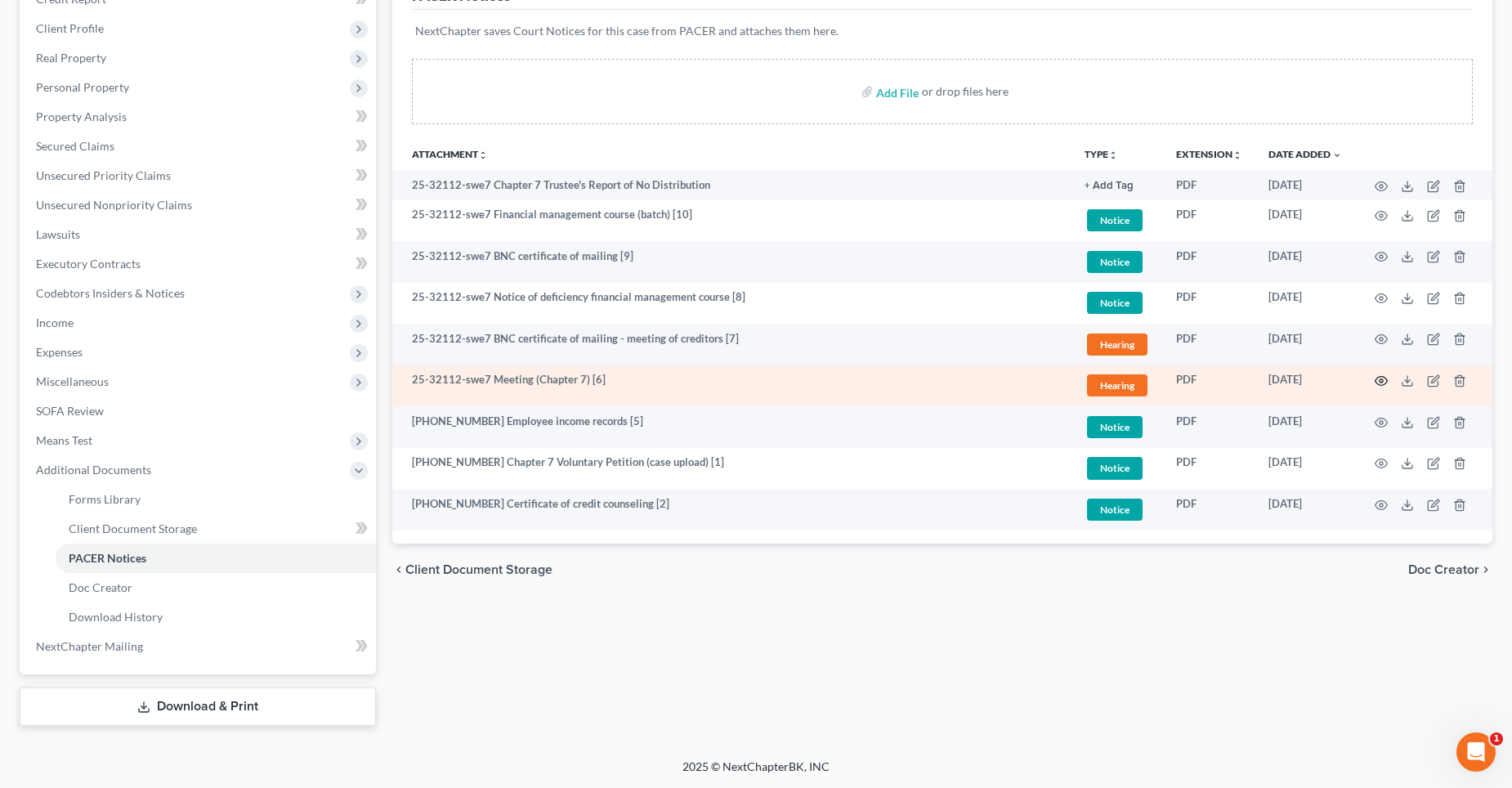
click at [1378, 379] on icon "button" at bounding box center [1381, 381] width 13 height 13
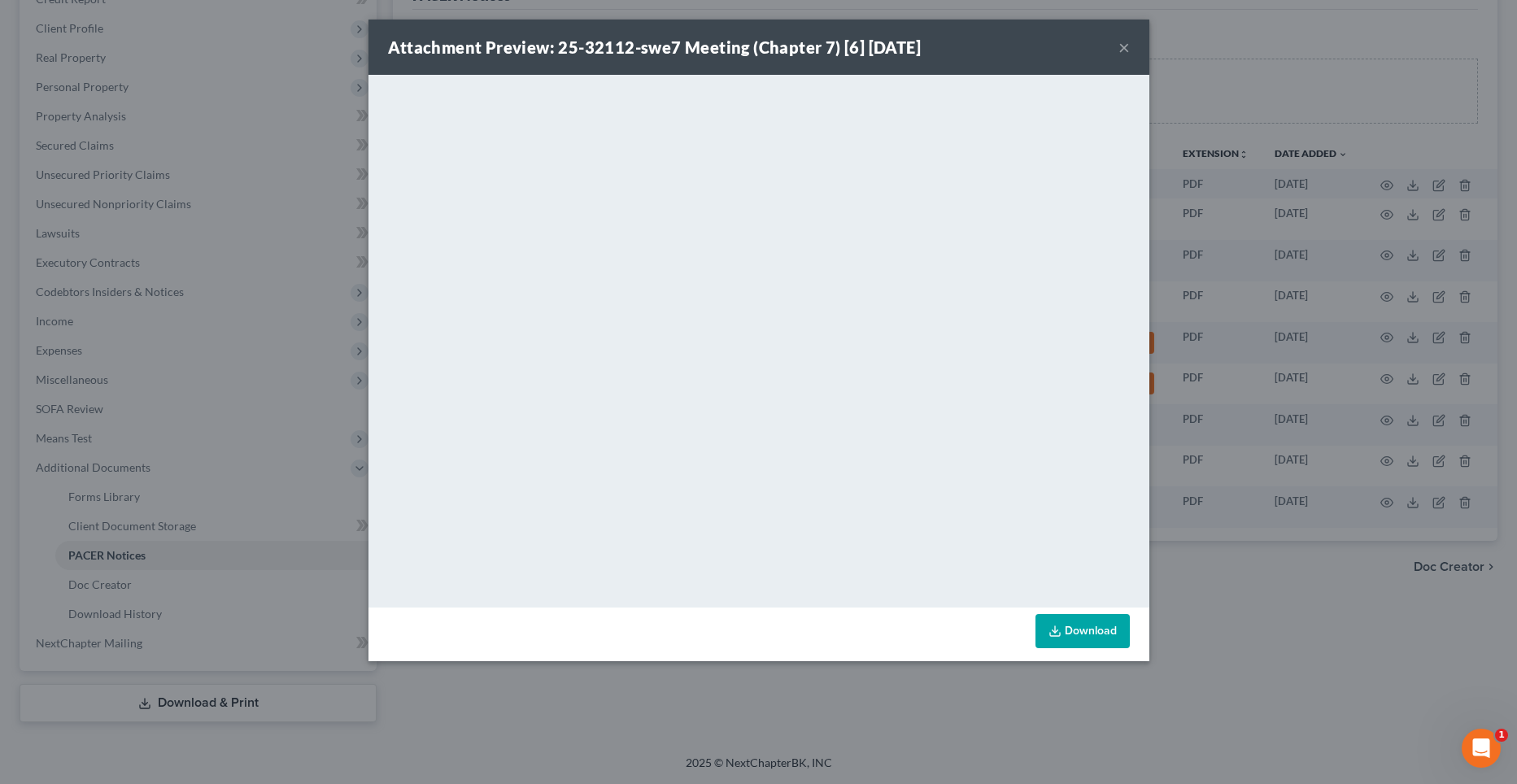
click at [1125, 46] on button "×" at bounding box center [1124, 46] width 11 height 20
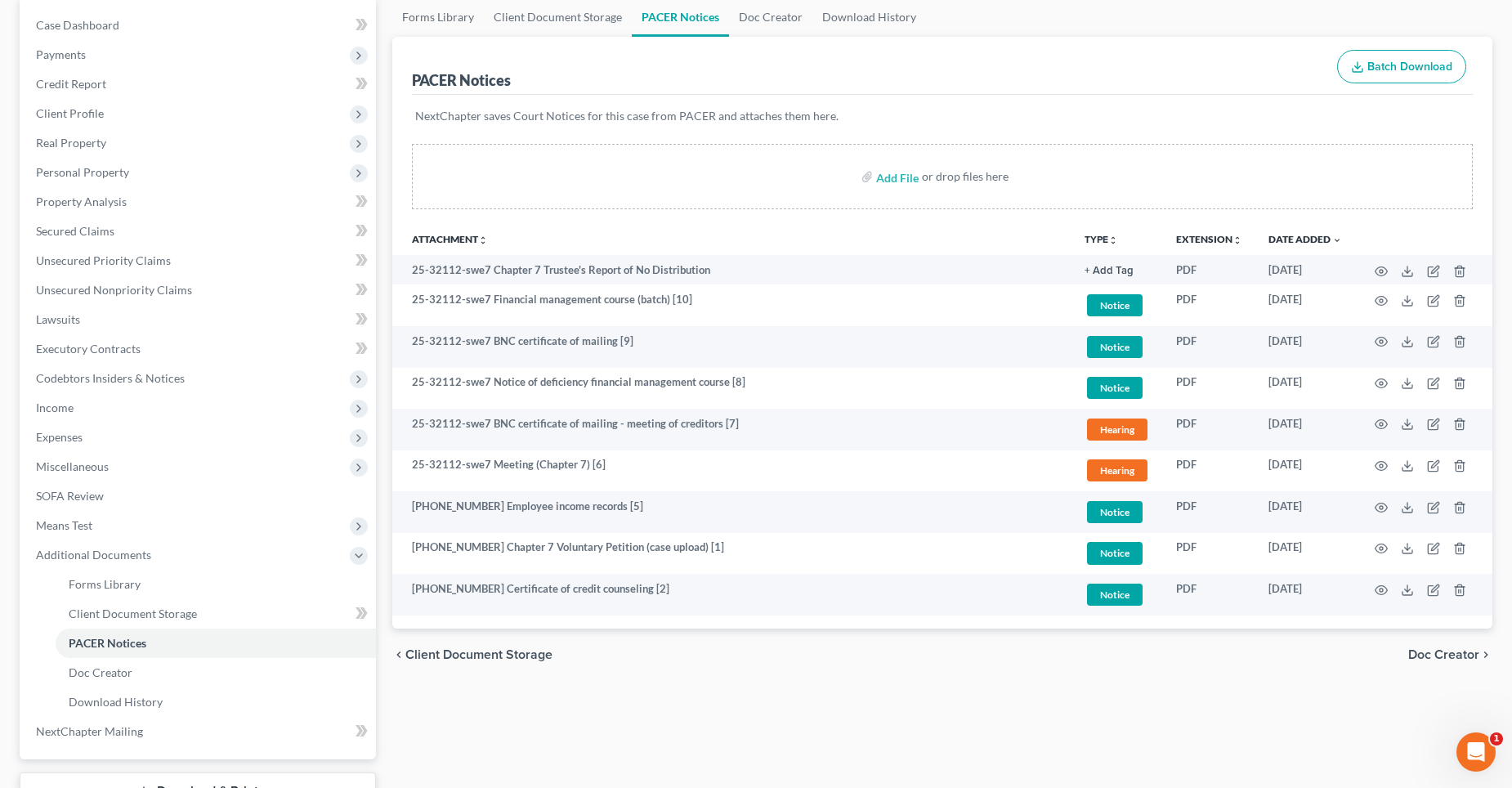
scroll to position [0, 0]
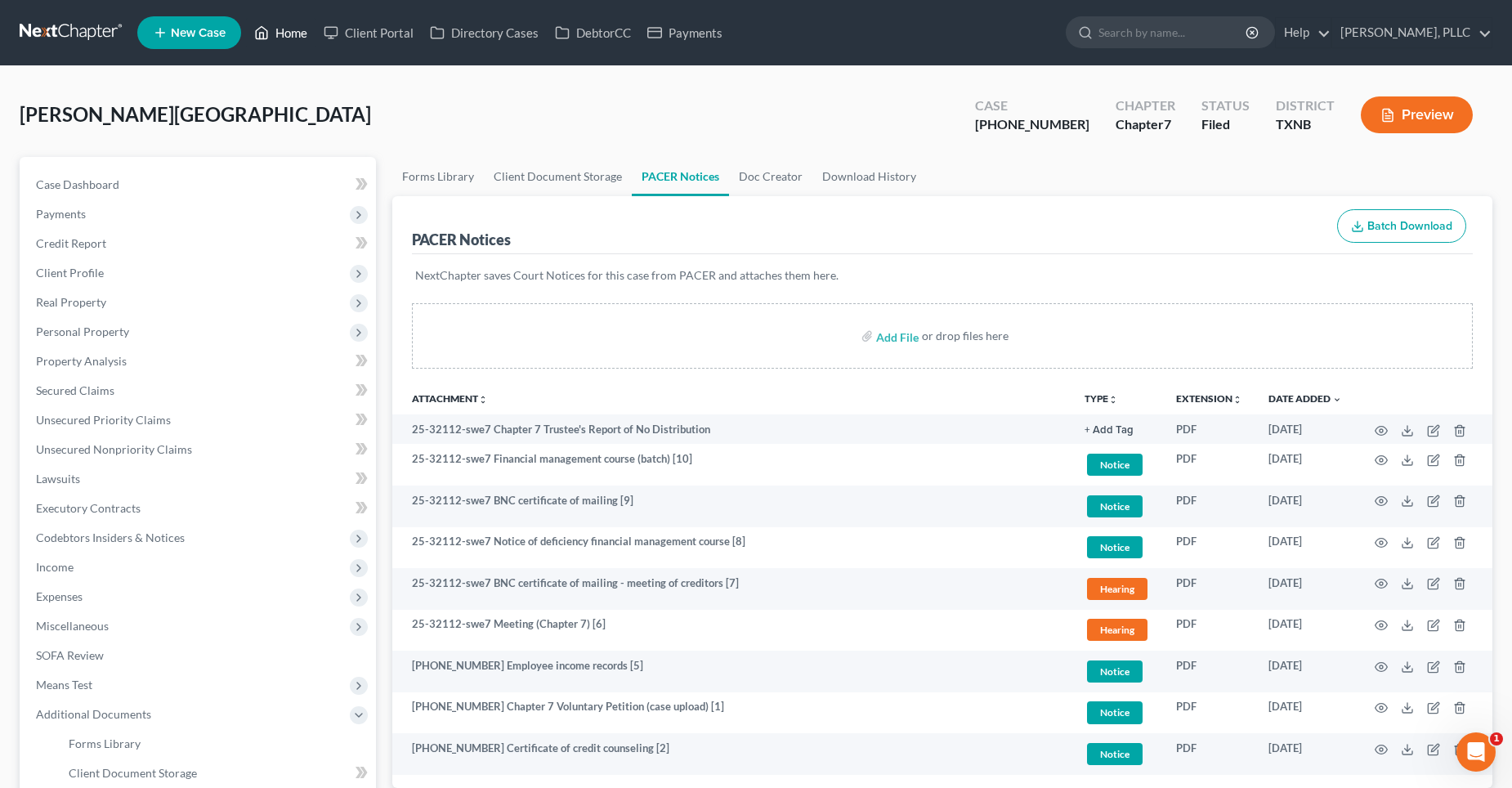
drag, startPoint x: 290, startPoint y: 29, endPoint x: 302, endPoint y: 42, distance: 17.7
click at [290, 30] on link "Home" at bounding box center [280, 33] width 69 height 29
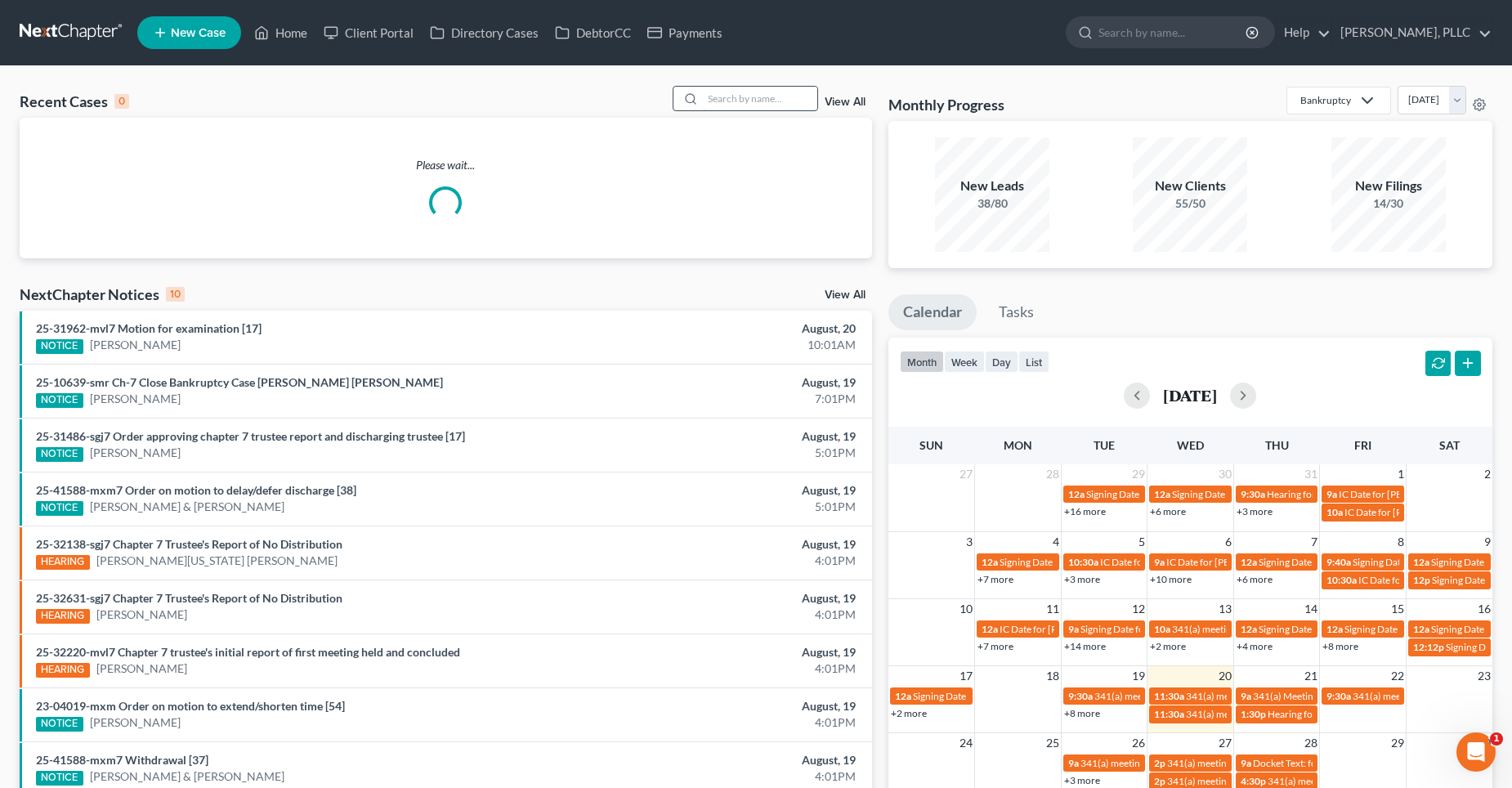
click at [778, 99] on input "search" at bounding box center [760, 98] width 114 height 23
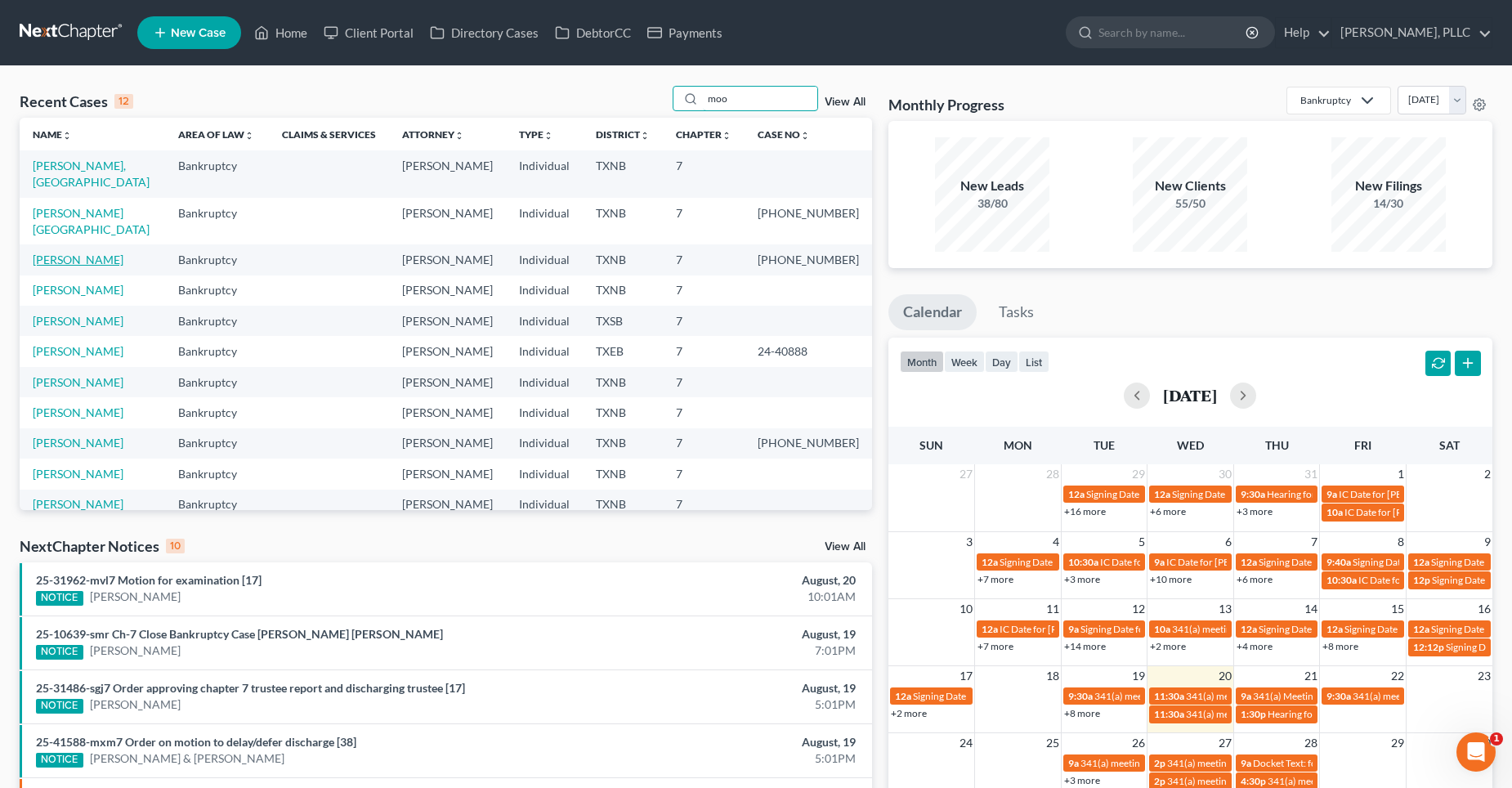
type input "moo"
click at [99, 253] on link "[PERSON_NAME]" at bounding box center [78, 259] width 91 height 14
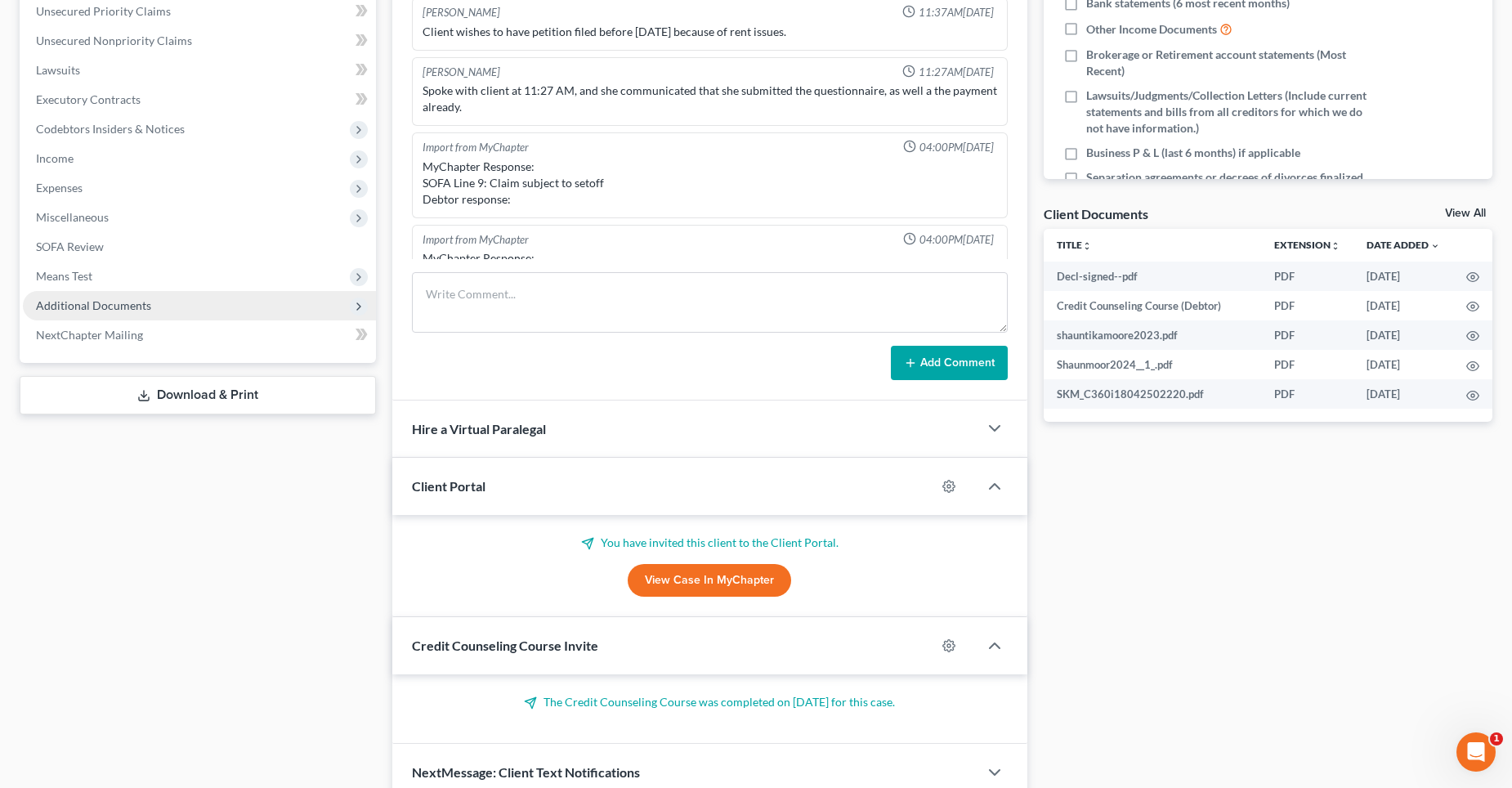
scroll to position [1553, 0]
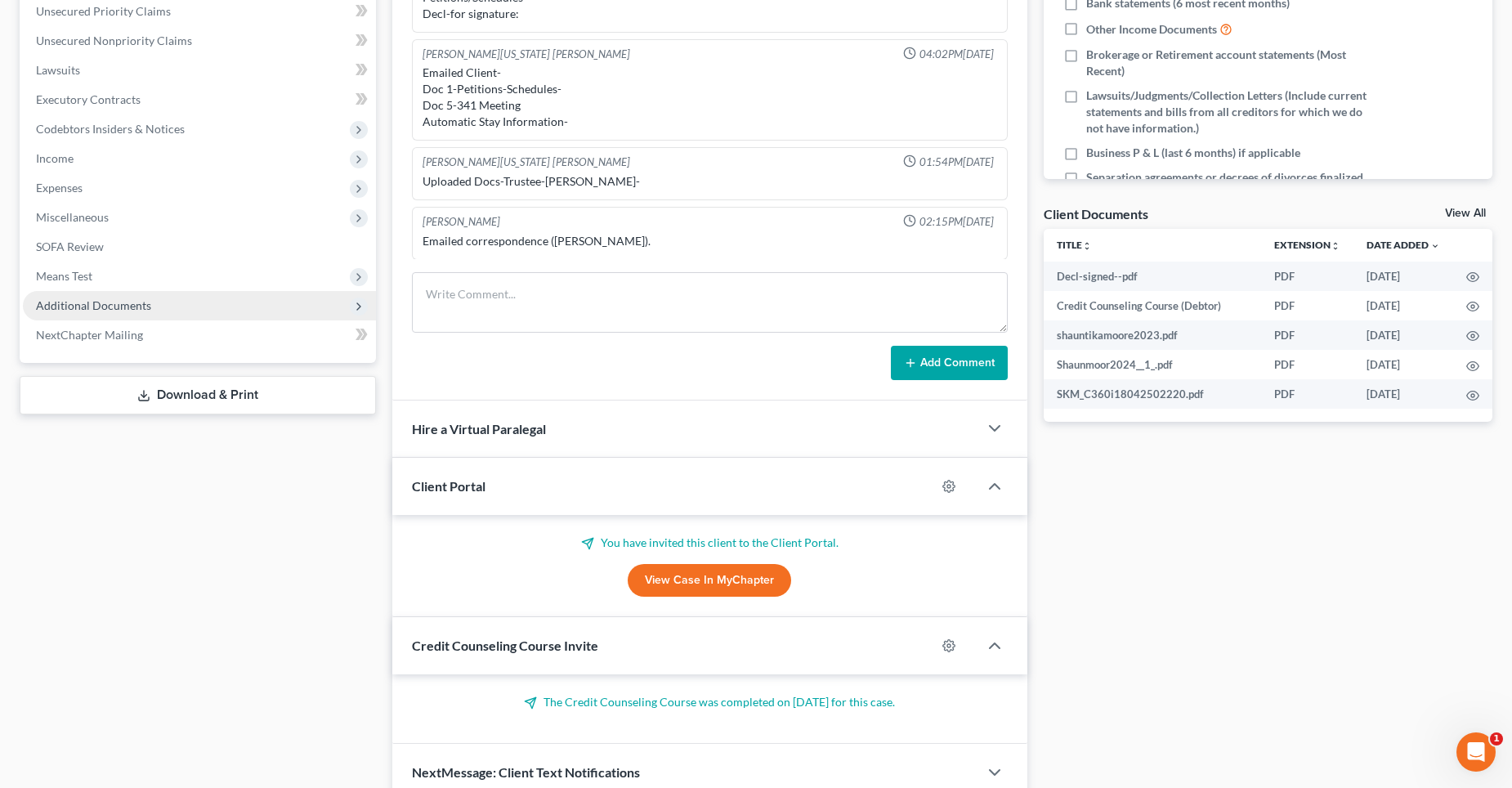
click at [76, 301] on span "Additional Documents" at bounding box center [93, 305] width 115 height 14
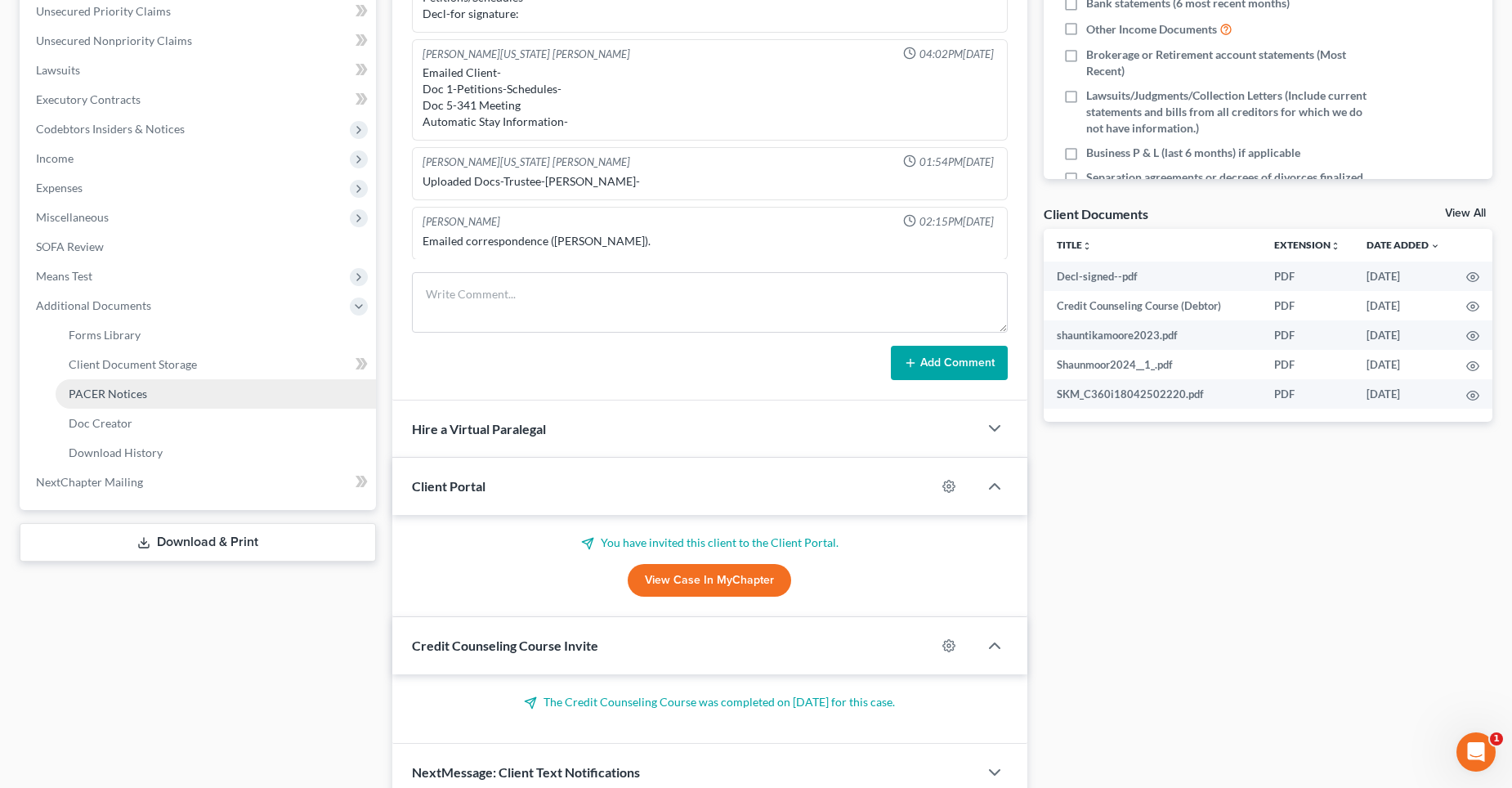
click at [102, 398] on span "PACER Notices" at bounding box center [107, 394] width 79 height 14
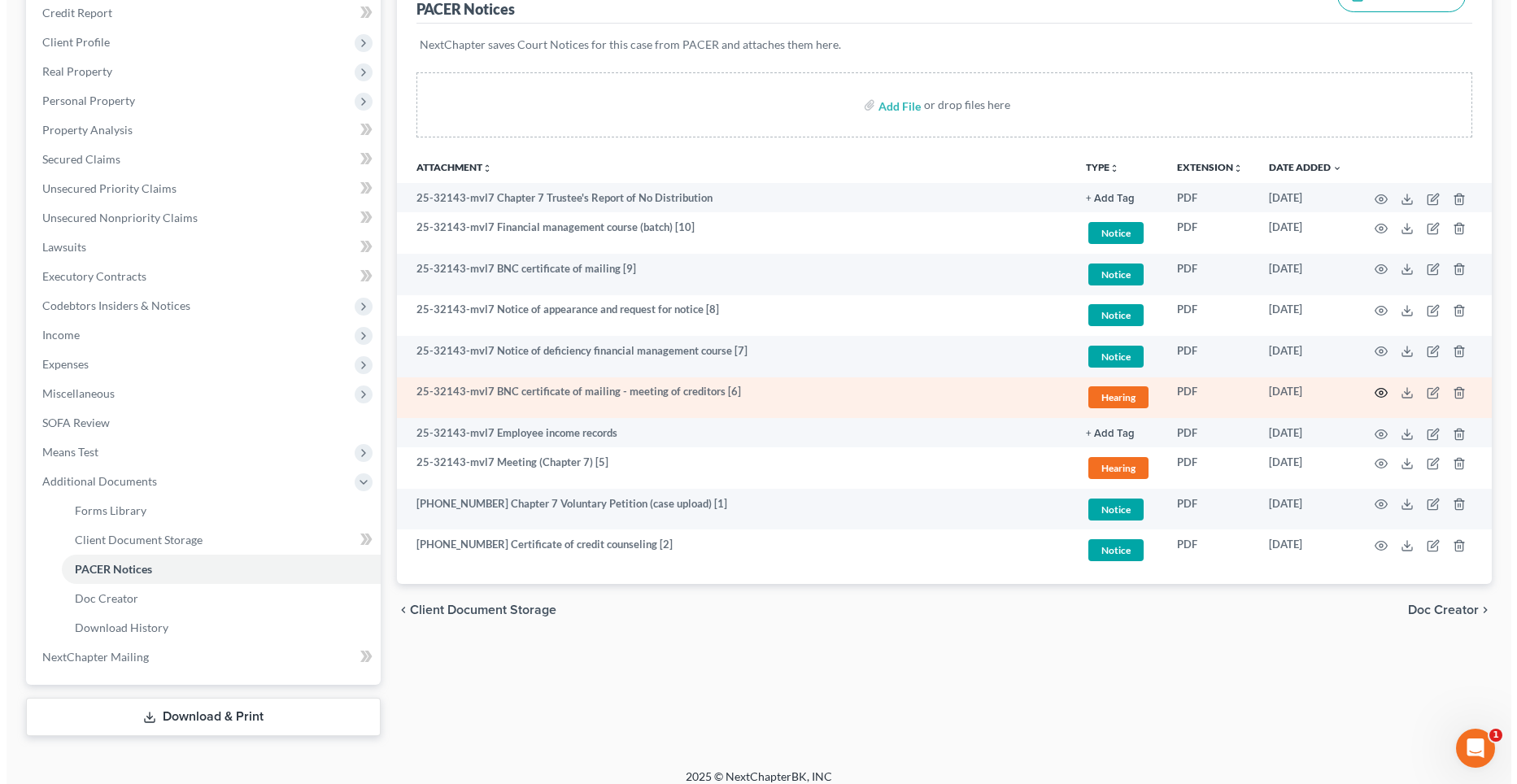
scroll to position [244, 0]
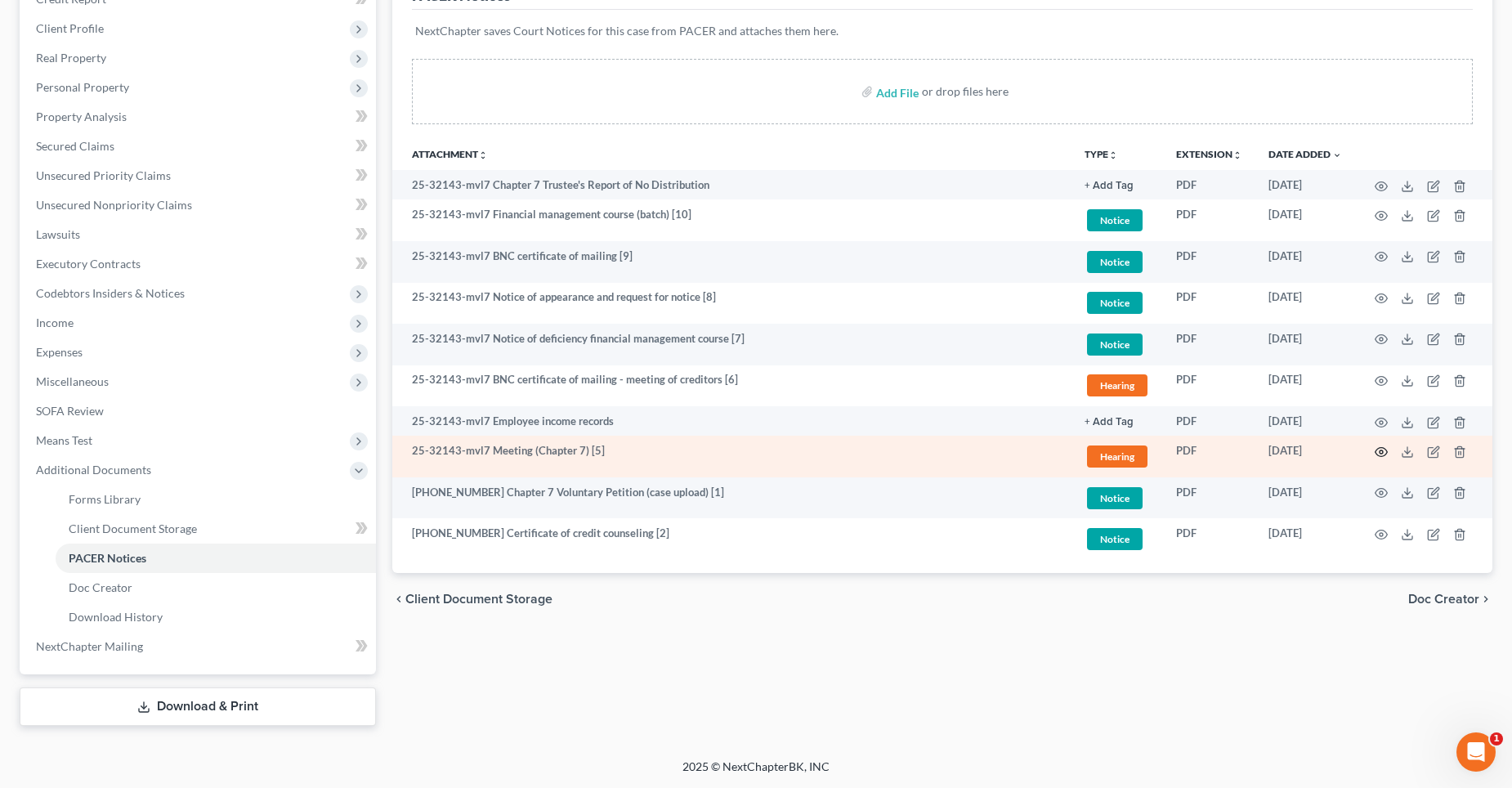
click at [1379, 452] on icon "button" at bounding box center [1381, 452] width 13 height 13
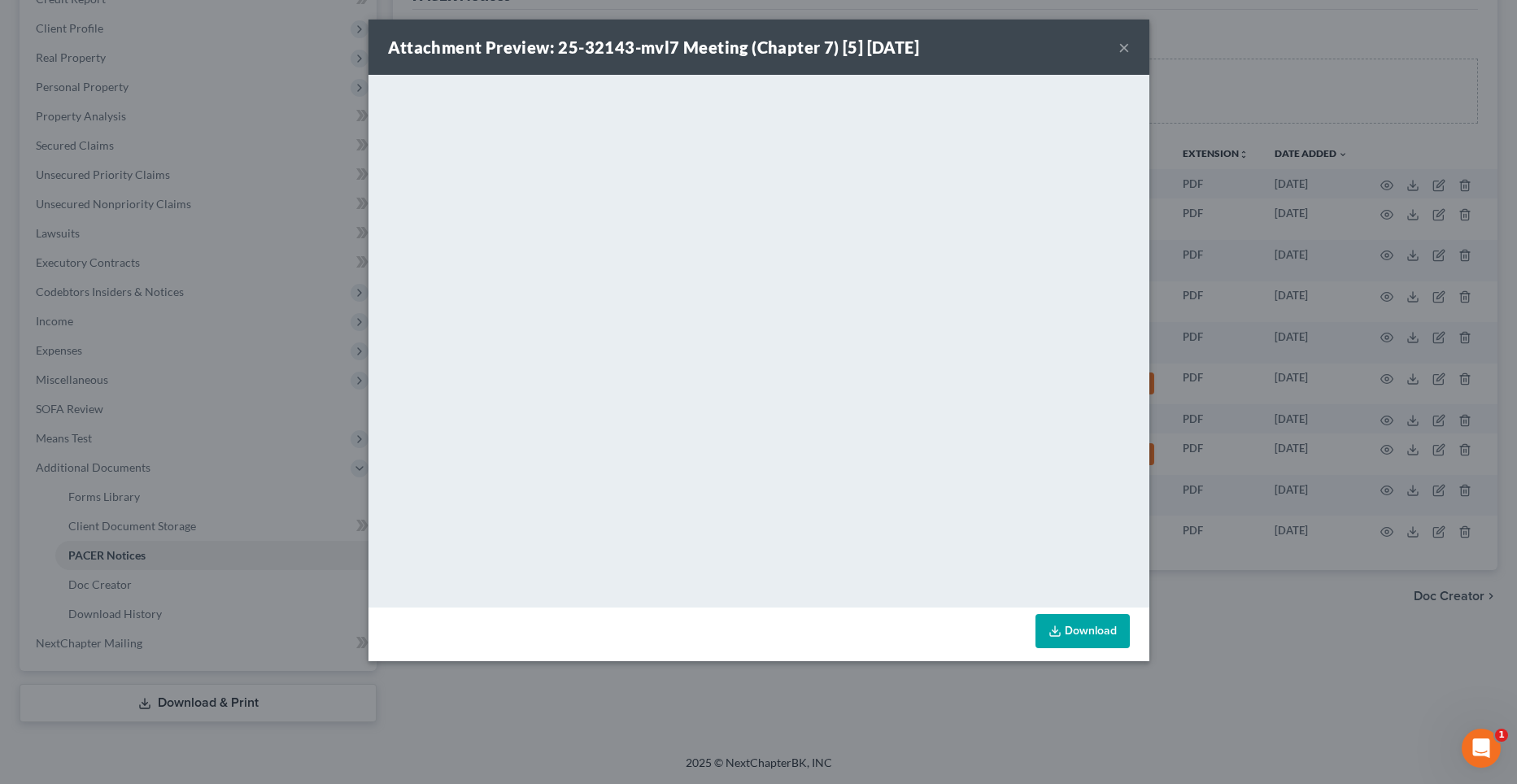
click at [1125, 47] on button "×" at bounding box center [1124, 46] width 11 height 20
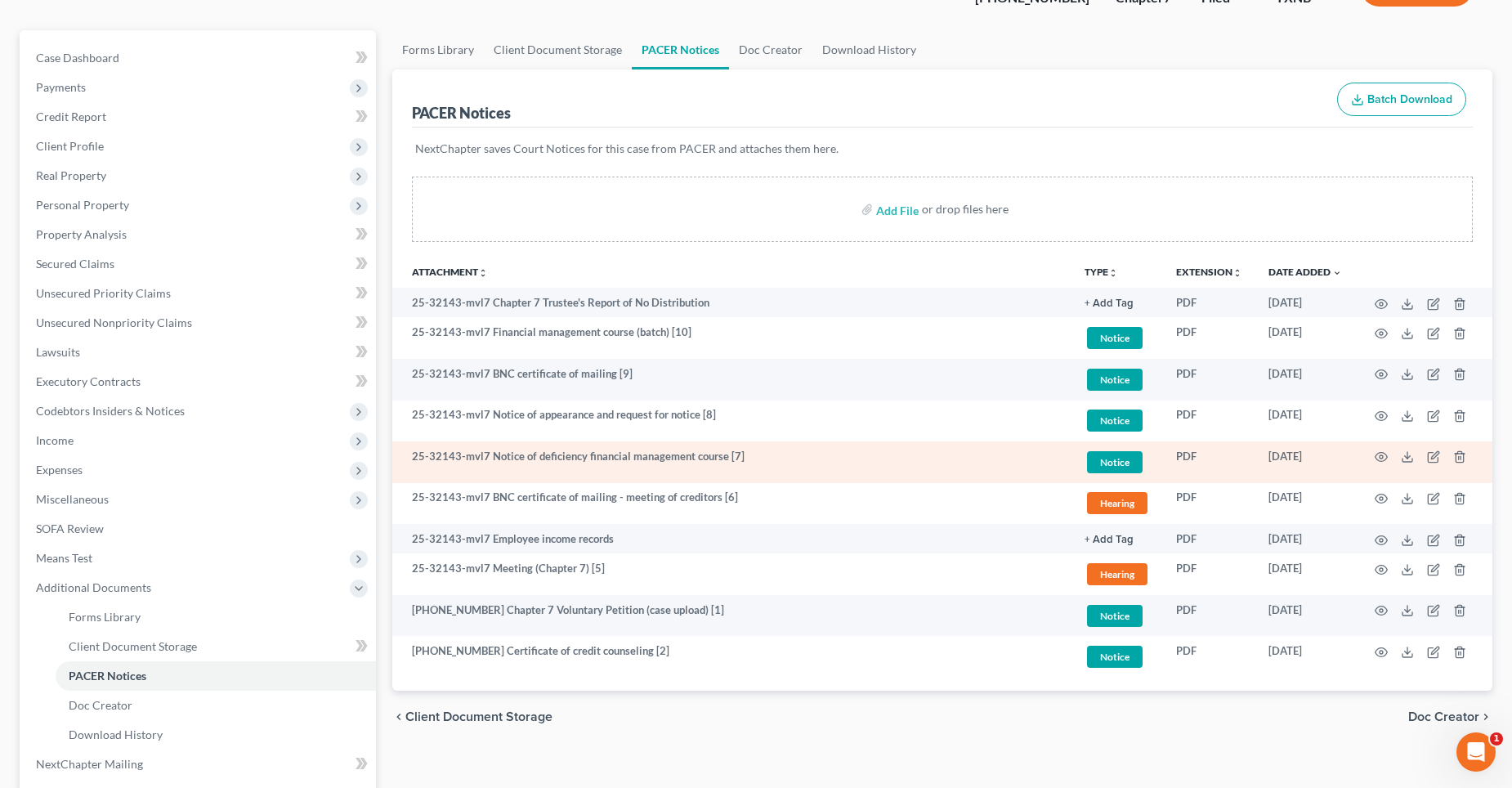
scroll to position [0, 0]
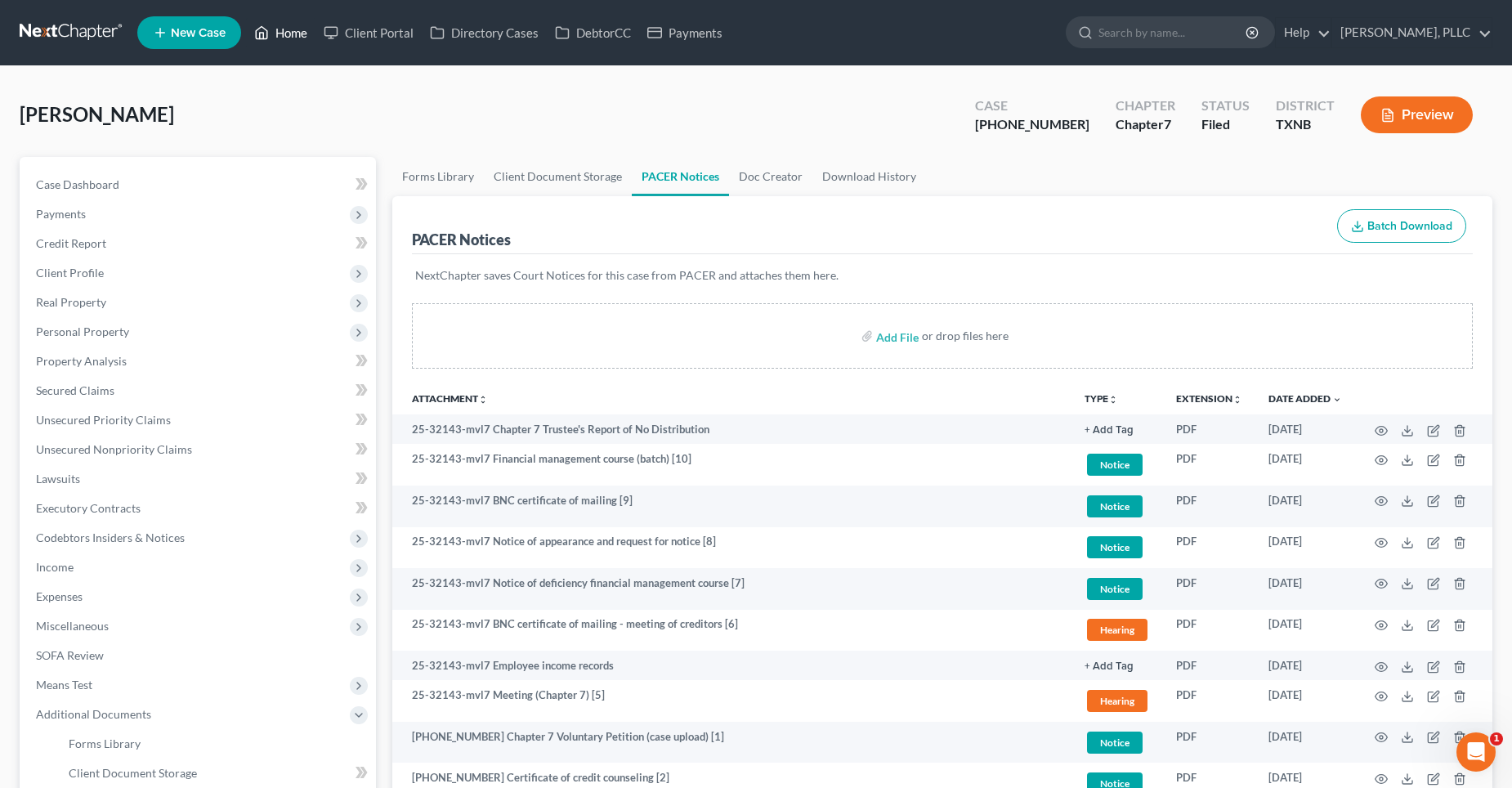
click at [289, 36] on link "Home" at bounding box center [280, 33] width 69 height 29
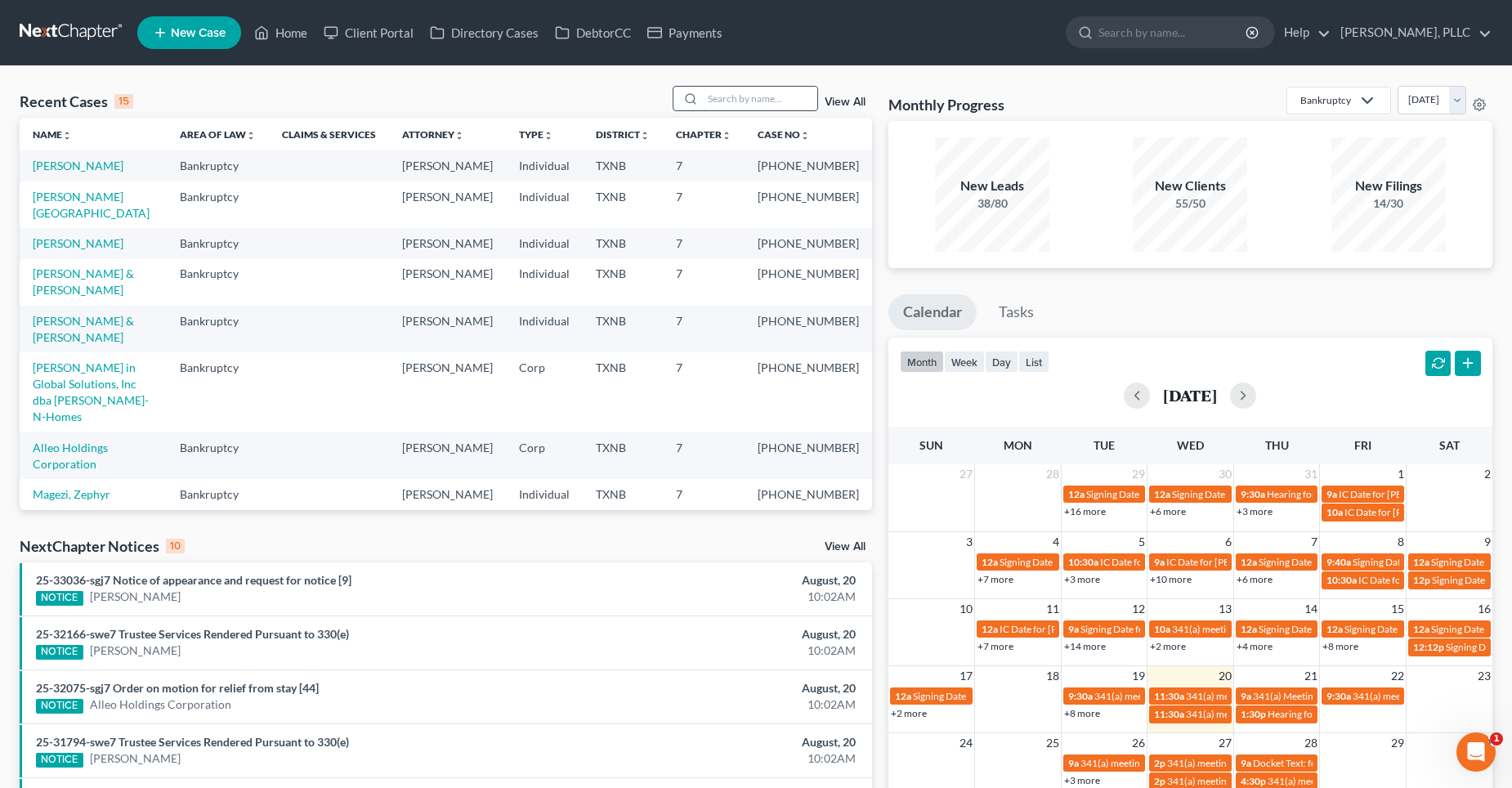
click at [761, 106] on input "search" at bounding box center [760, 98] width 114 height 23
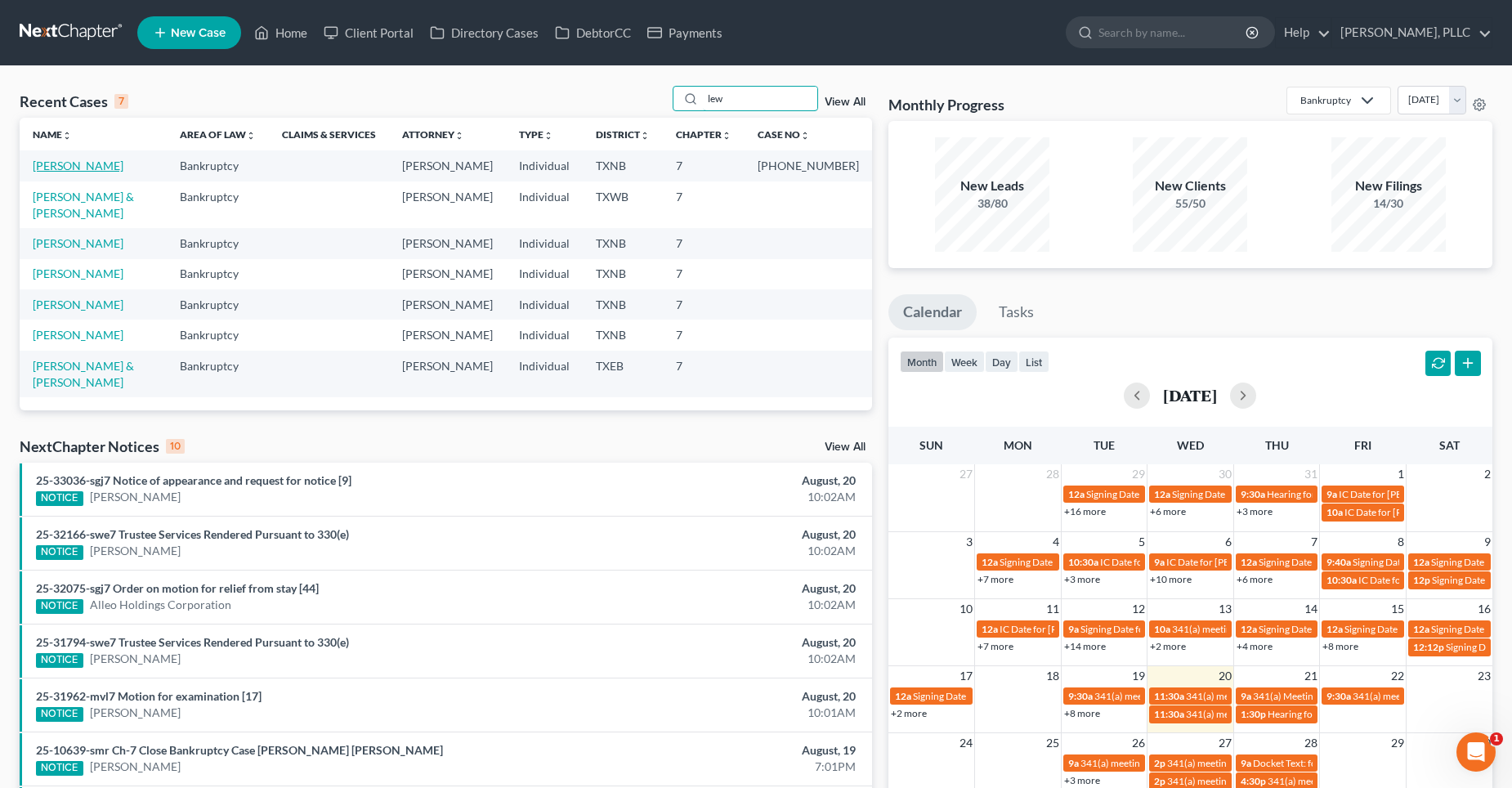
type input "lew"
click at [87, 170] on link "[PERSON_NAME]" at bounding box center [78, 165] width 91 height 14
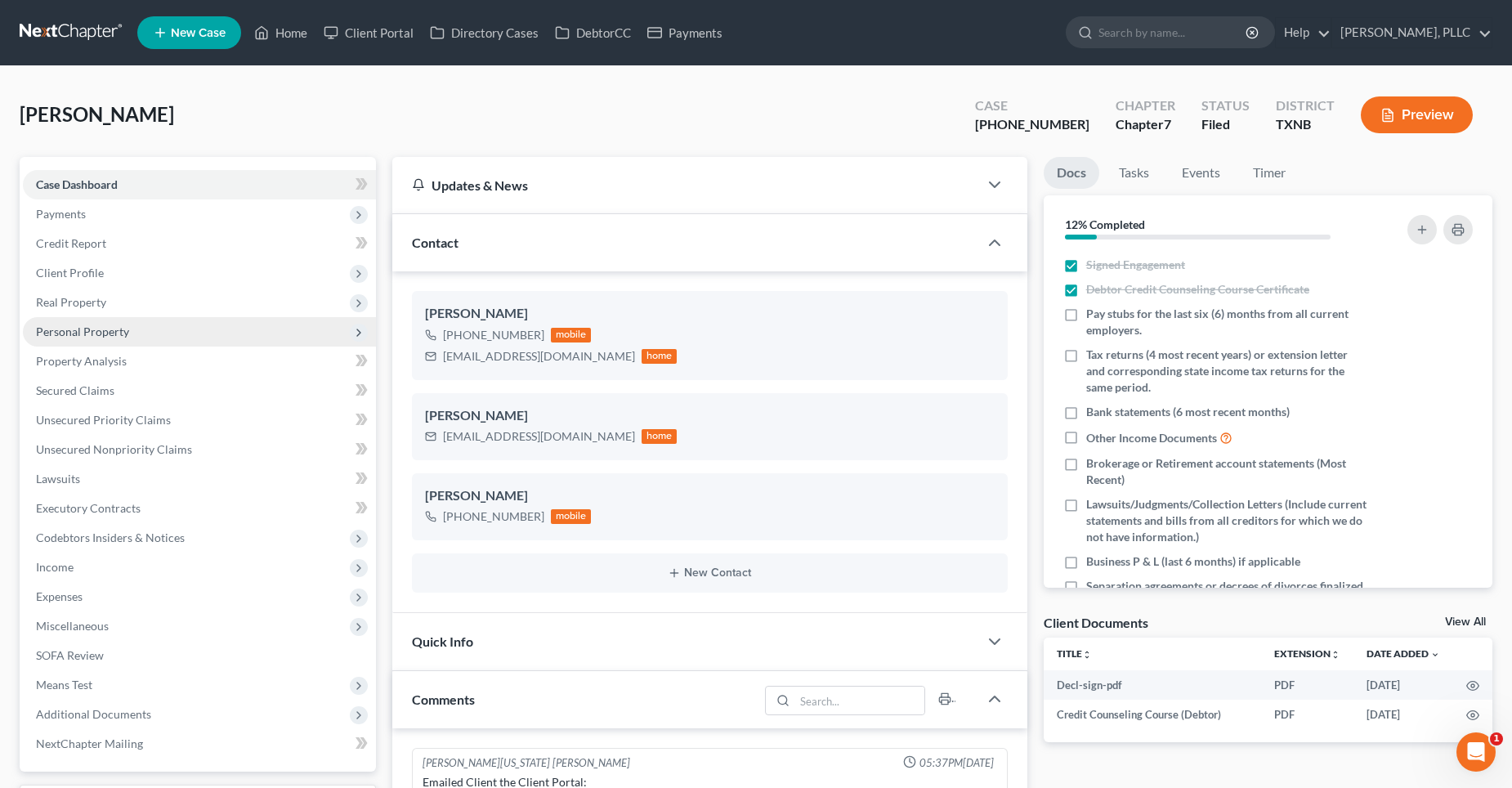
scroll to position [4892, 0]
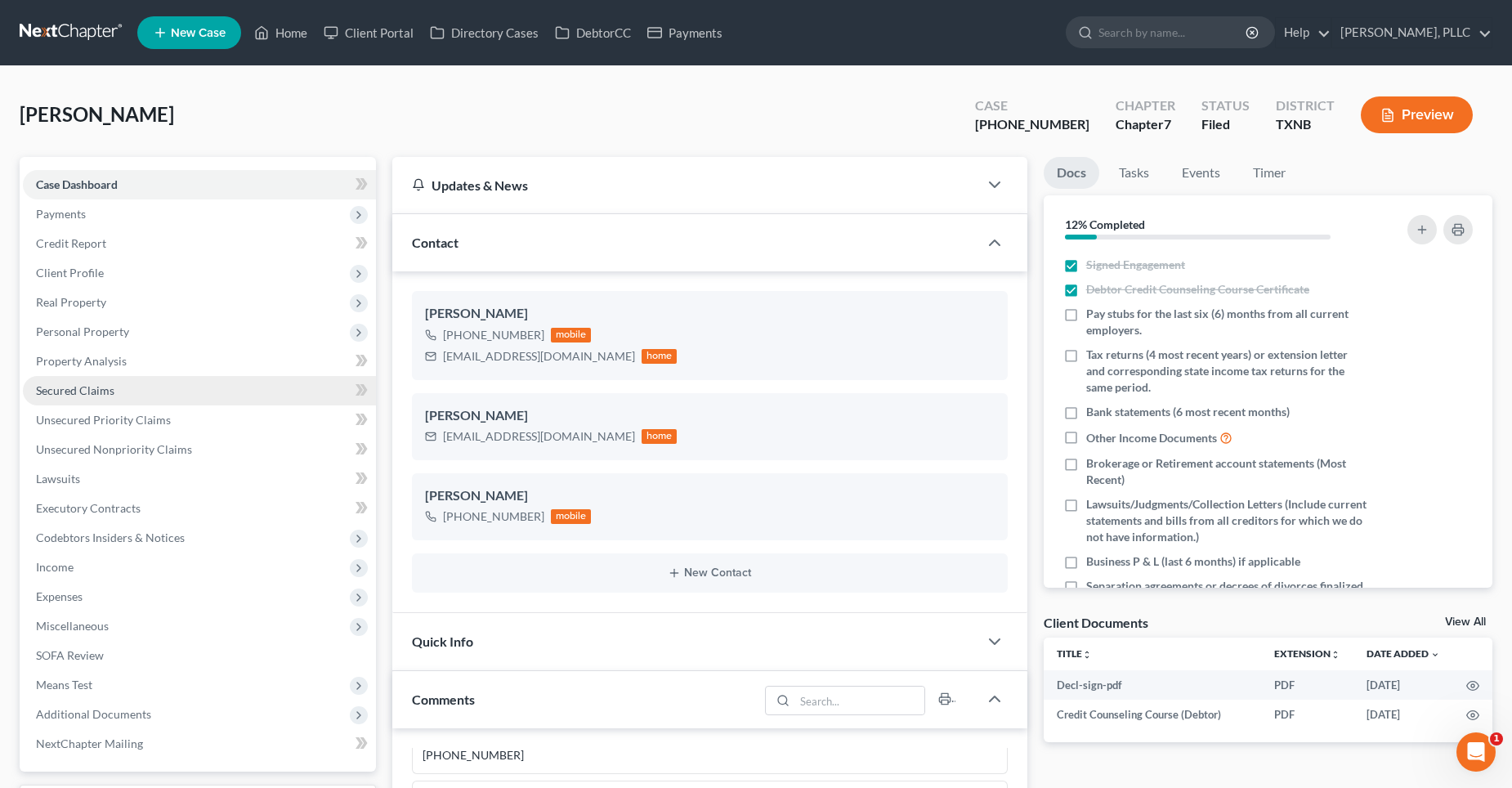
click at [93, 393] on span "Secured Claims" at bounding box center [75, 390] width 79 height 14
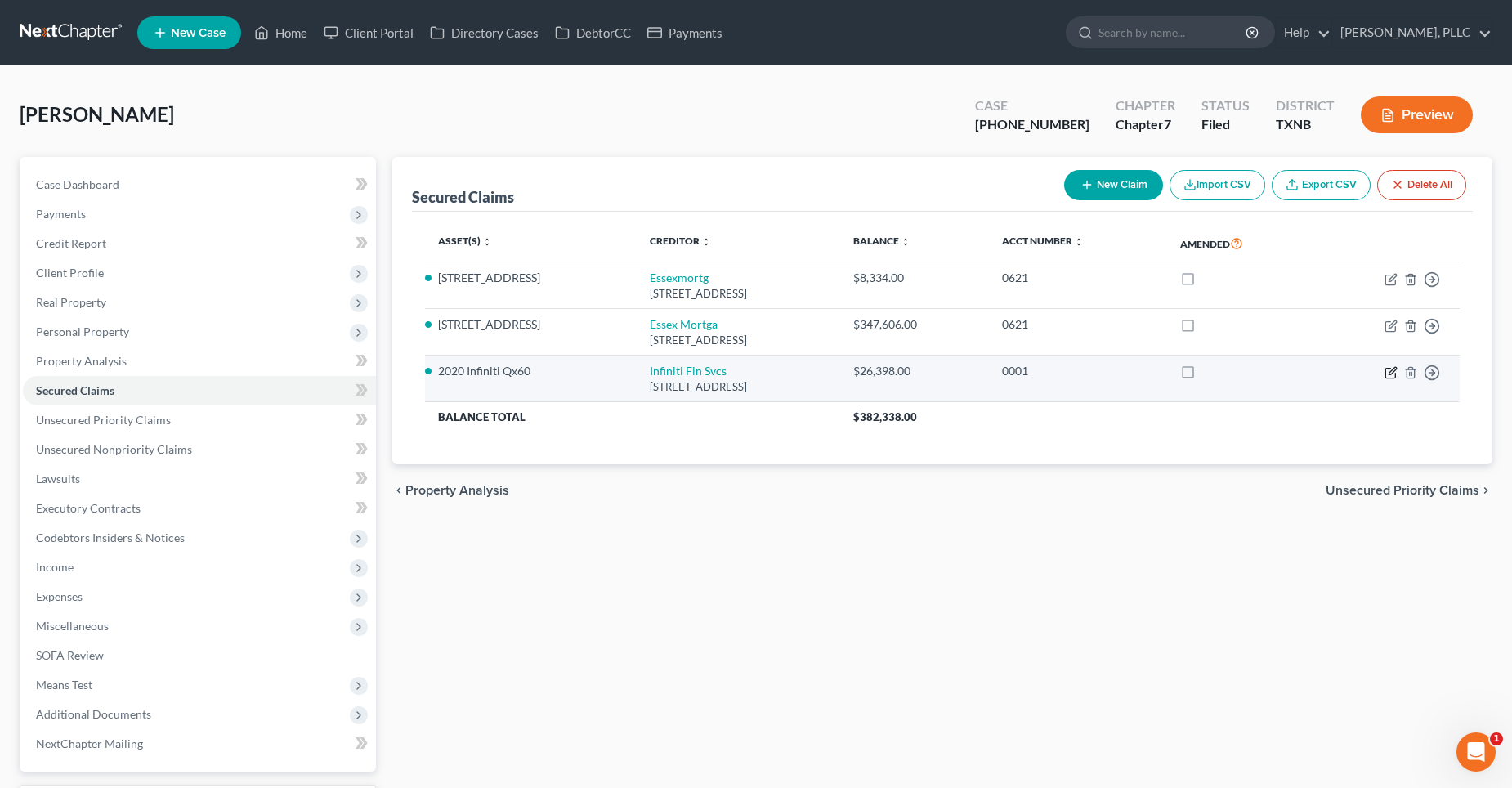
click at [1389, 373] on icon "button" at bounding box center [1392, 370] width 8 height 8
select select "4"
select select "2"
select select "0"
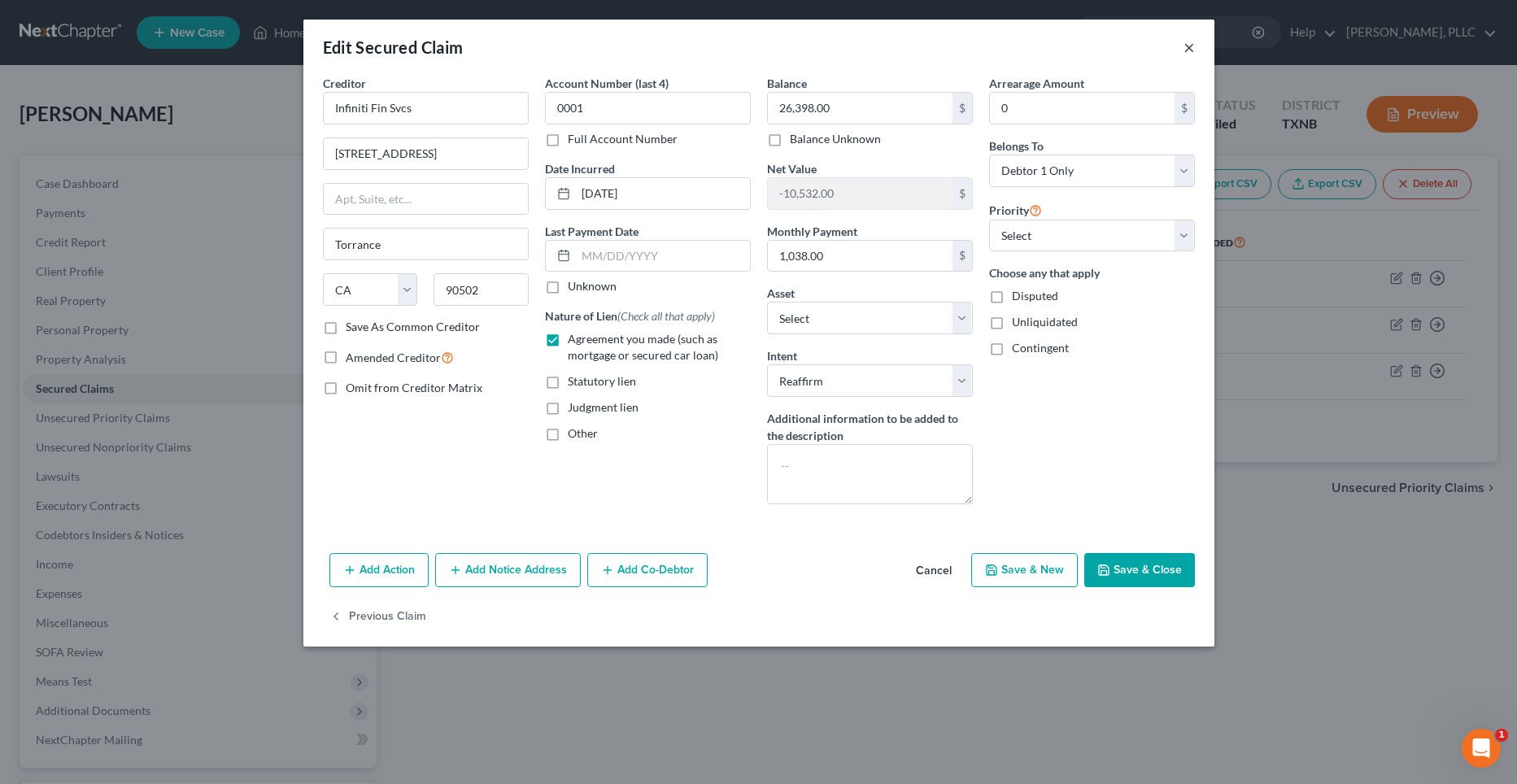
click at [1187, 46] on button "×" at bounding box center [1189, 46] width 11 height 20
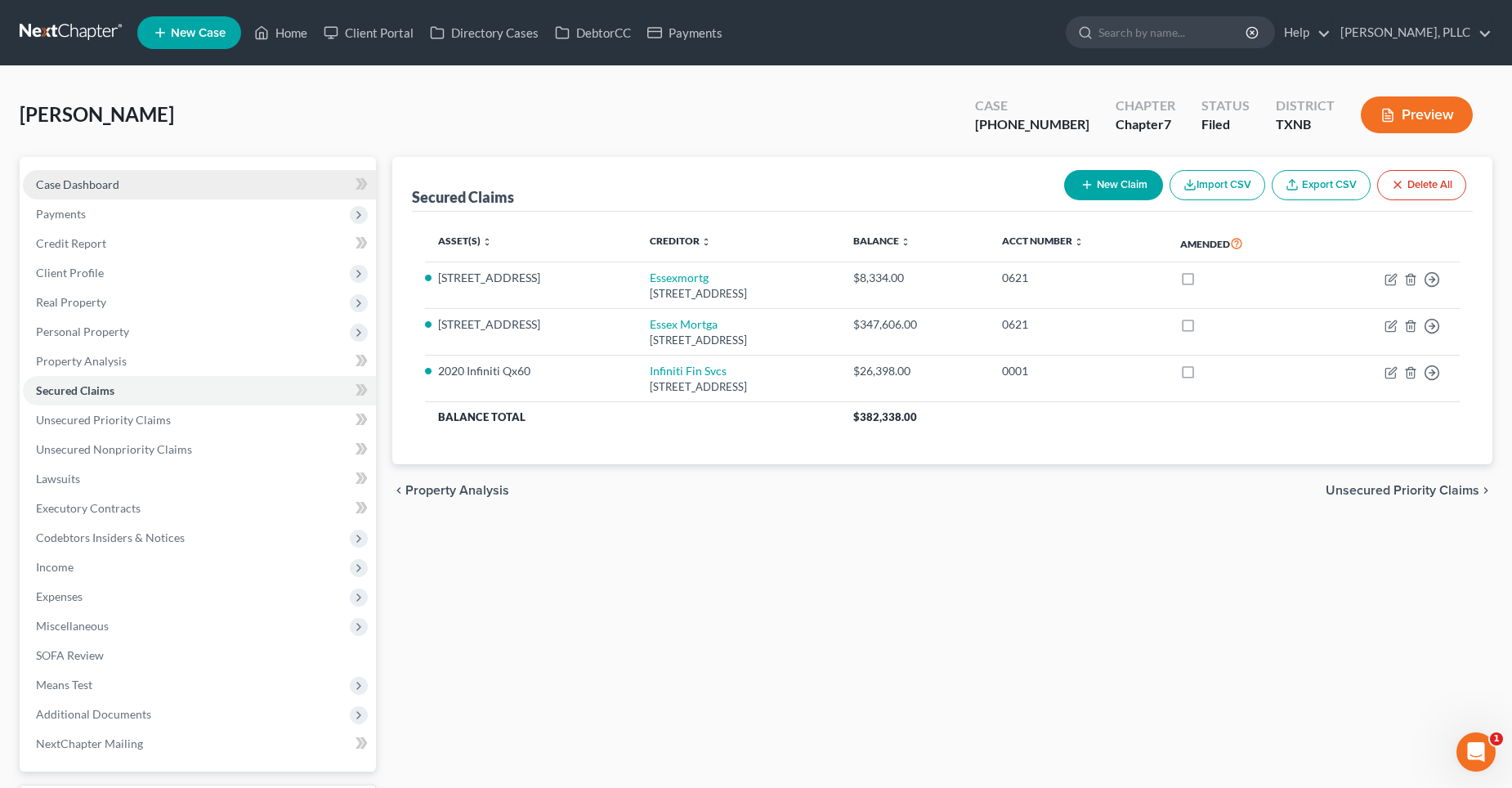
click at [61, 185] on span "Case Dashboard" at bounding box center [78, 184] width 83 height 14
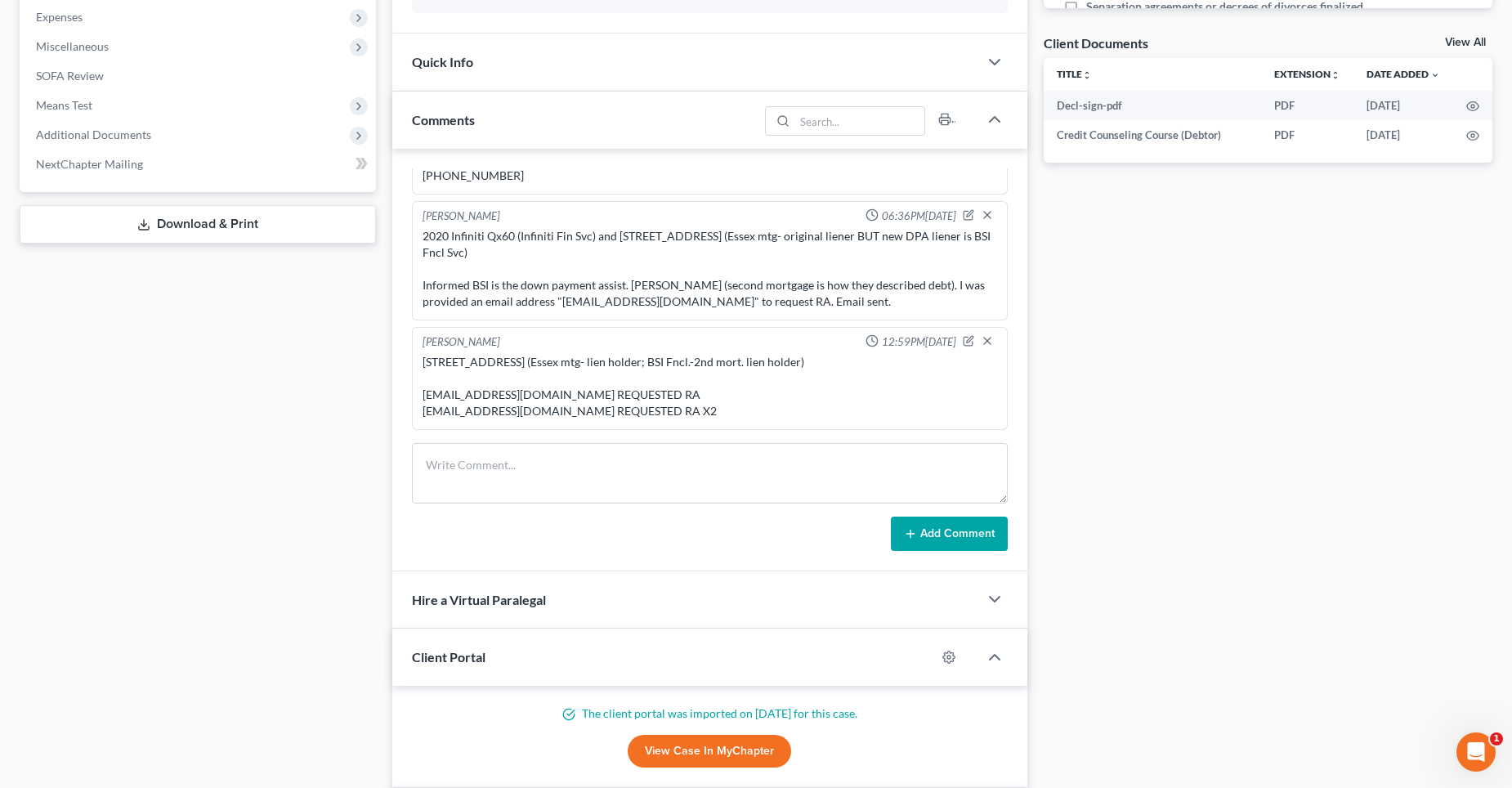
scroll to position [572, 0]
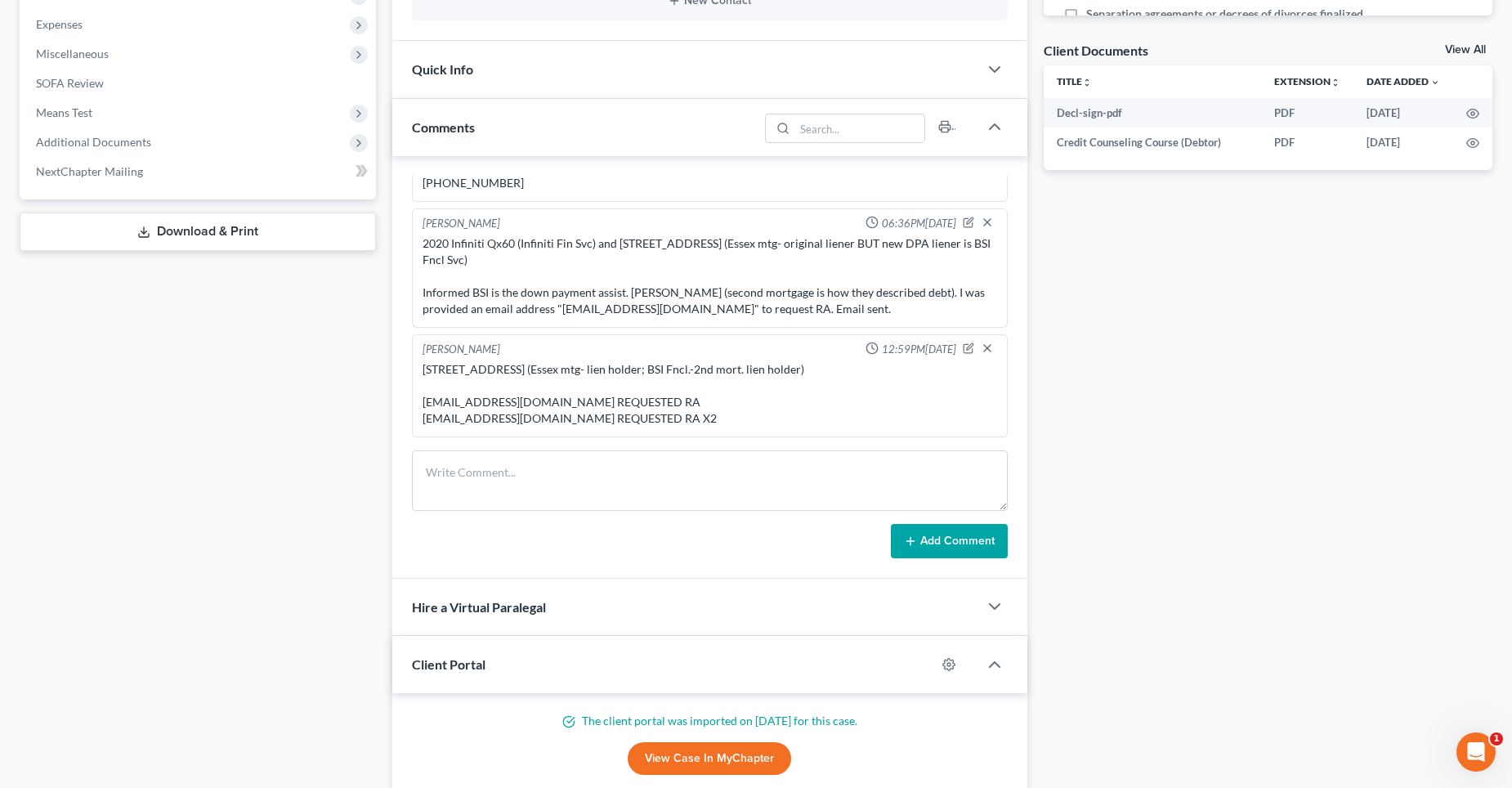
drag, startPoint x: 421, startPoint y: 368, endPoint x: 738, endPoint y: 418, distance: 320.9
click at [738, 418] on div "[STREET_ADDRESS] (Essex mtg- lien holder; BSI Fncl.-2nd mort. lien holder) [EMA…" at bounding box center [710, 394] width 581 height 72
drag, startPoint x: 693, startPoint y: 391, endPoint x: 694, endPoint y: 368, distance: 23.0
copy div "[STREET_ADDRESS] (Essex mtg- lien holder; BSI Fncl.-2nd mort. lien holder) [EMA…"
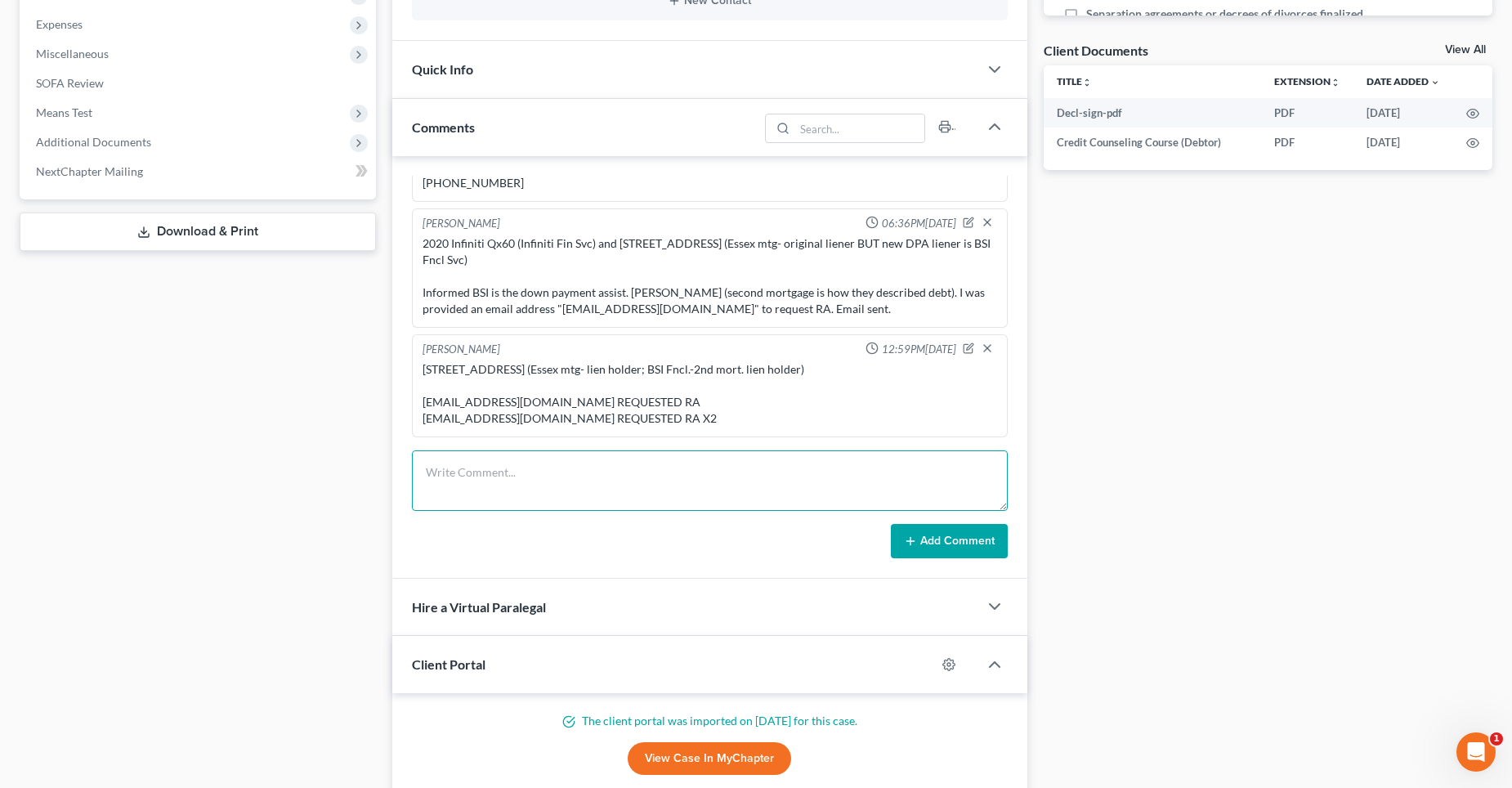
click at [729, 458] on textarea at bounding box center [709, 481] width 596 height 61
paste textarea "[STREET_ADDRESS] (Essex mtg- lien holder; BSI Fncl.-2nd mort. lien holder) [EMA…"
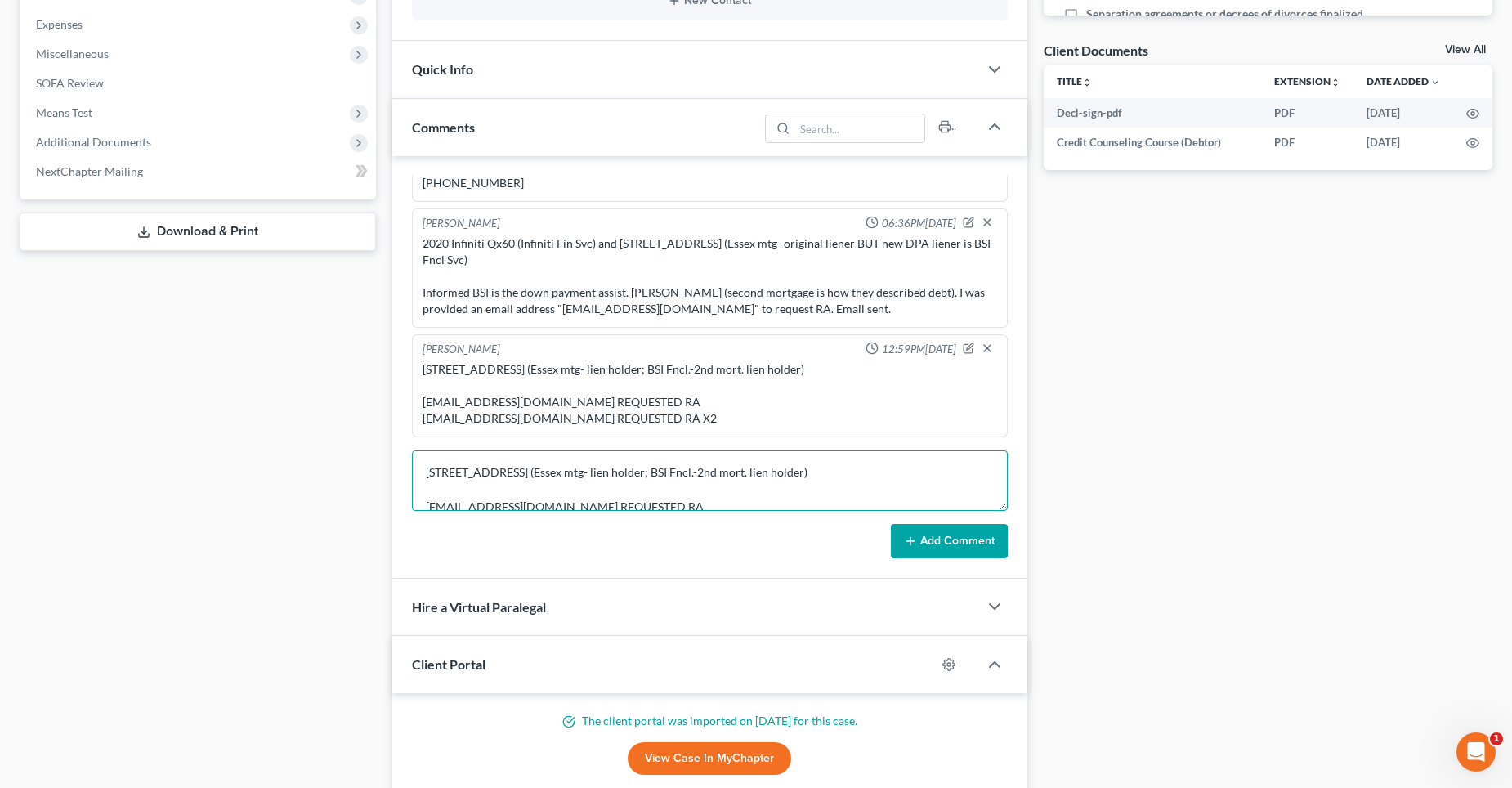
scroll to position [22, 0]
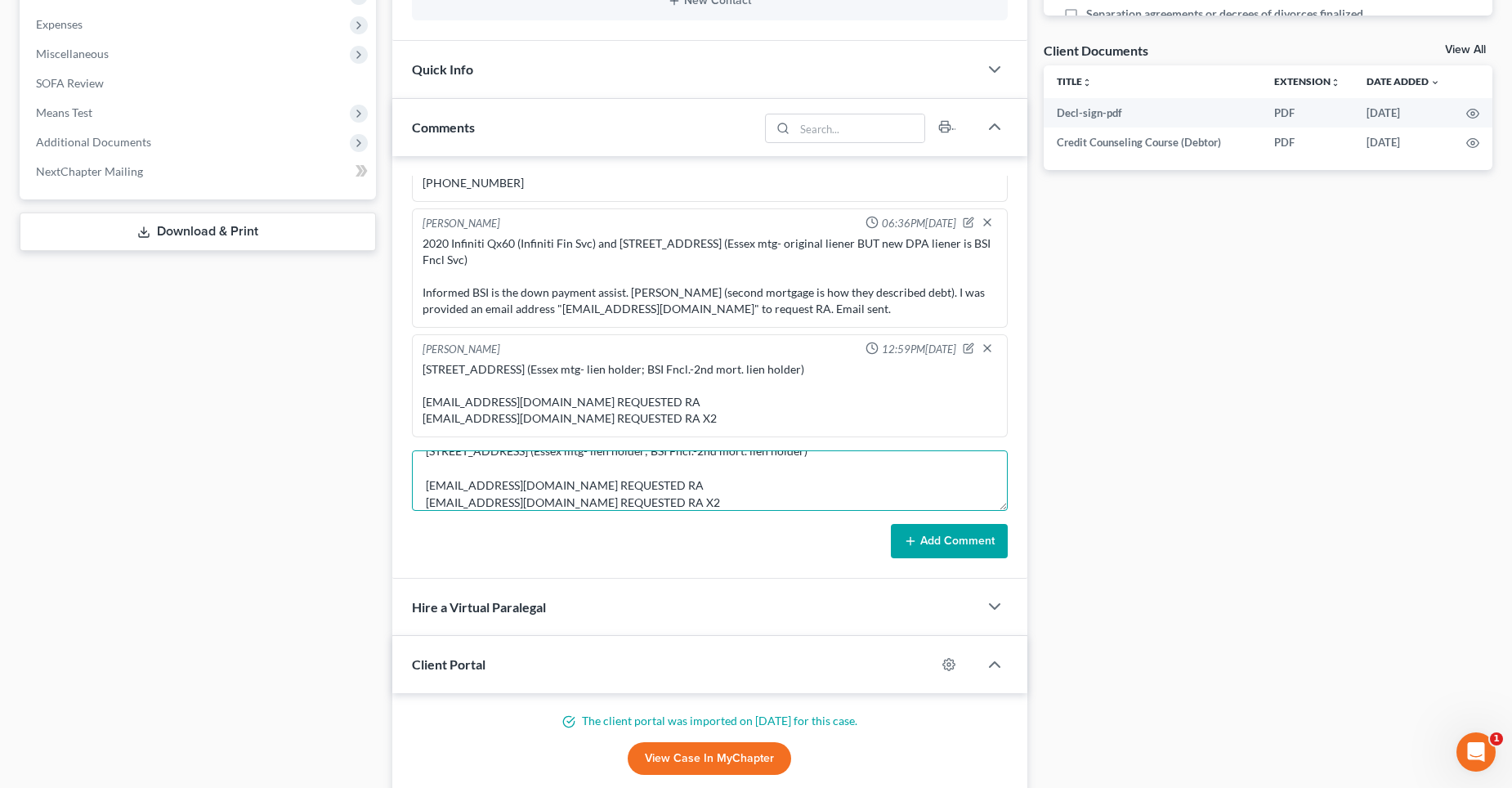
click at [749, 481] on textarea "[STREET_ADDRESS] (Essex mtg- lien holder; BSI Fncl.-2nd mort. lien holder) [EMA…" at bounding box center [709, 481] width 596 height 61
click at [734, 501] on textarea "[STREET_ADDRESS] (Essex mtg- lien holder; BSI Fncl.-2nd mort. lien holder) [EMA…" at bounding box center [709, 481] width 596 height 61
type textarea "[STREET_ADDRESS] (Essex mtg- lien holder; BSI Fncl.-2nd mort. lien holder) [EMA…"
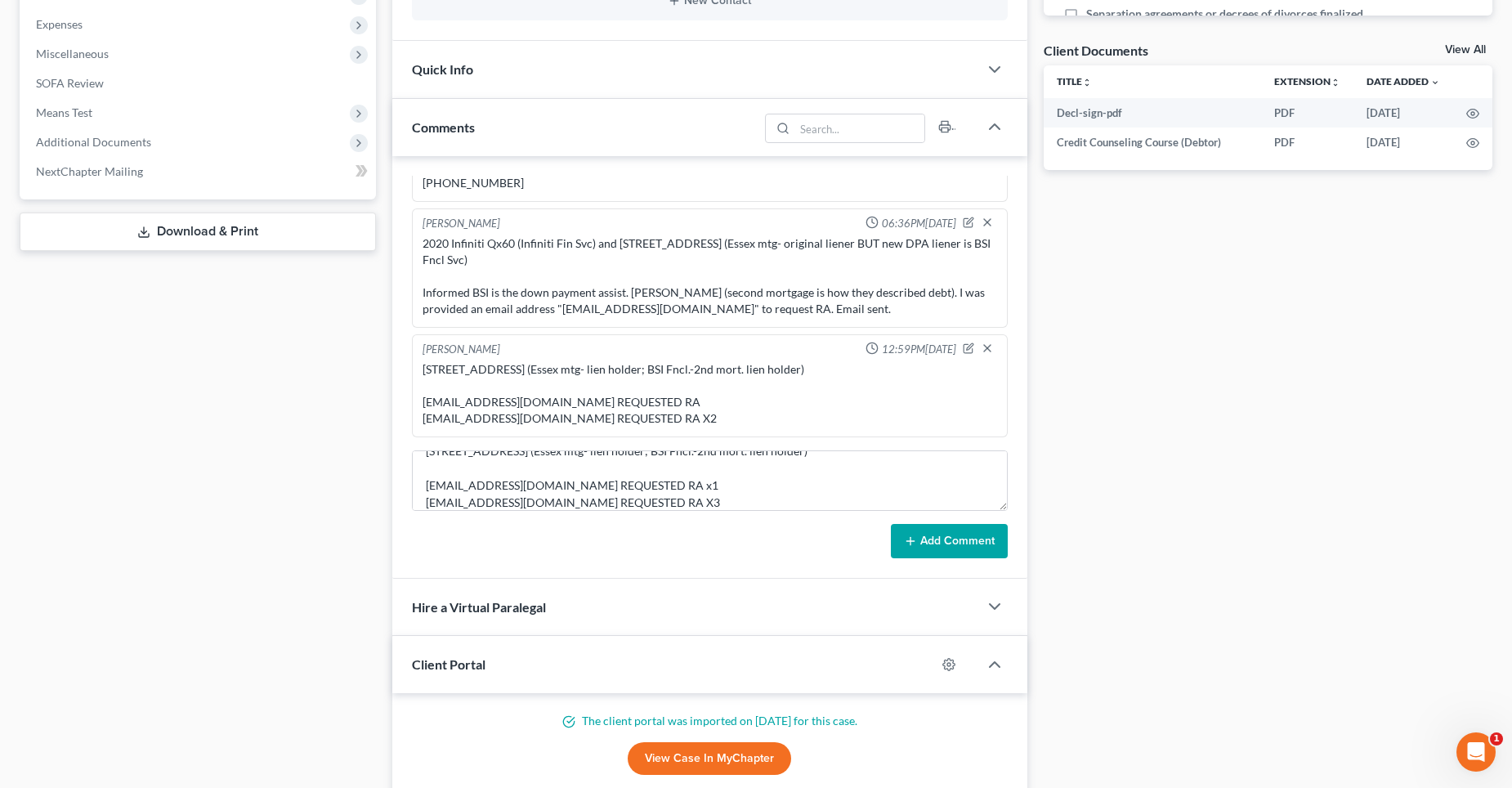
click at [950, 534] on button "Add Comment" at bounding box center [949, 541] width 117 height 35
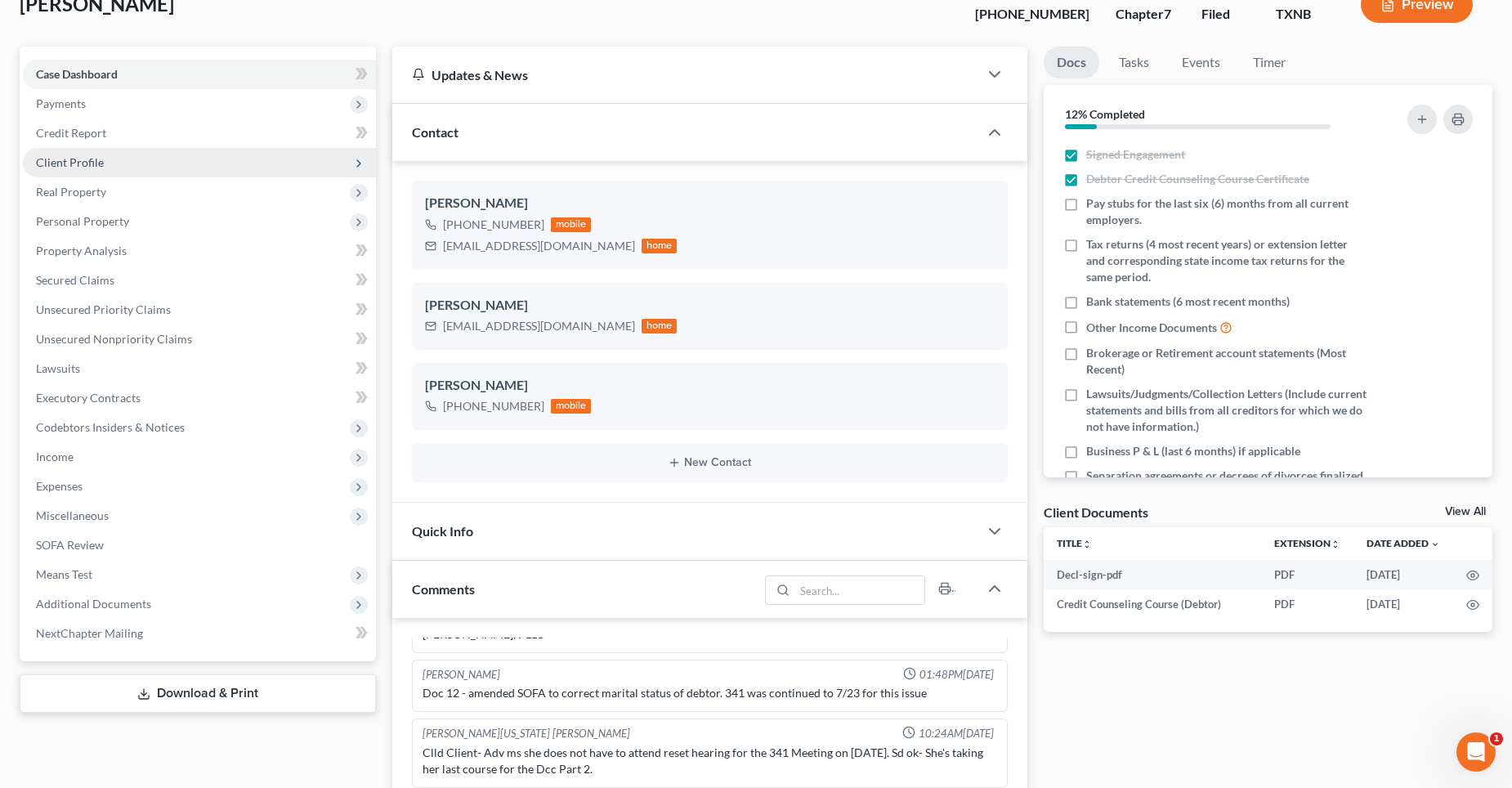
scroll to position [81, 0]
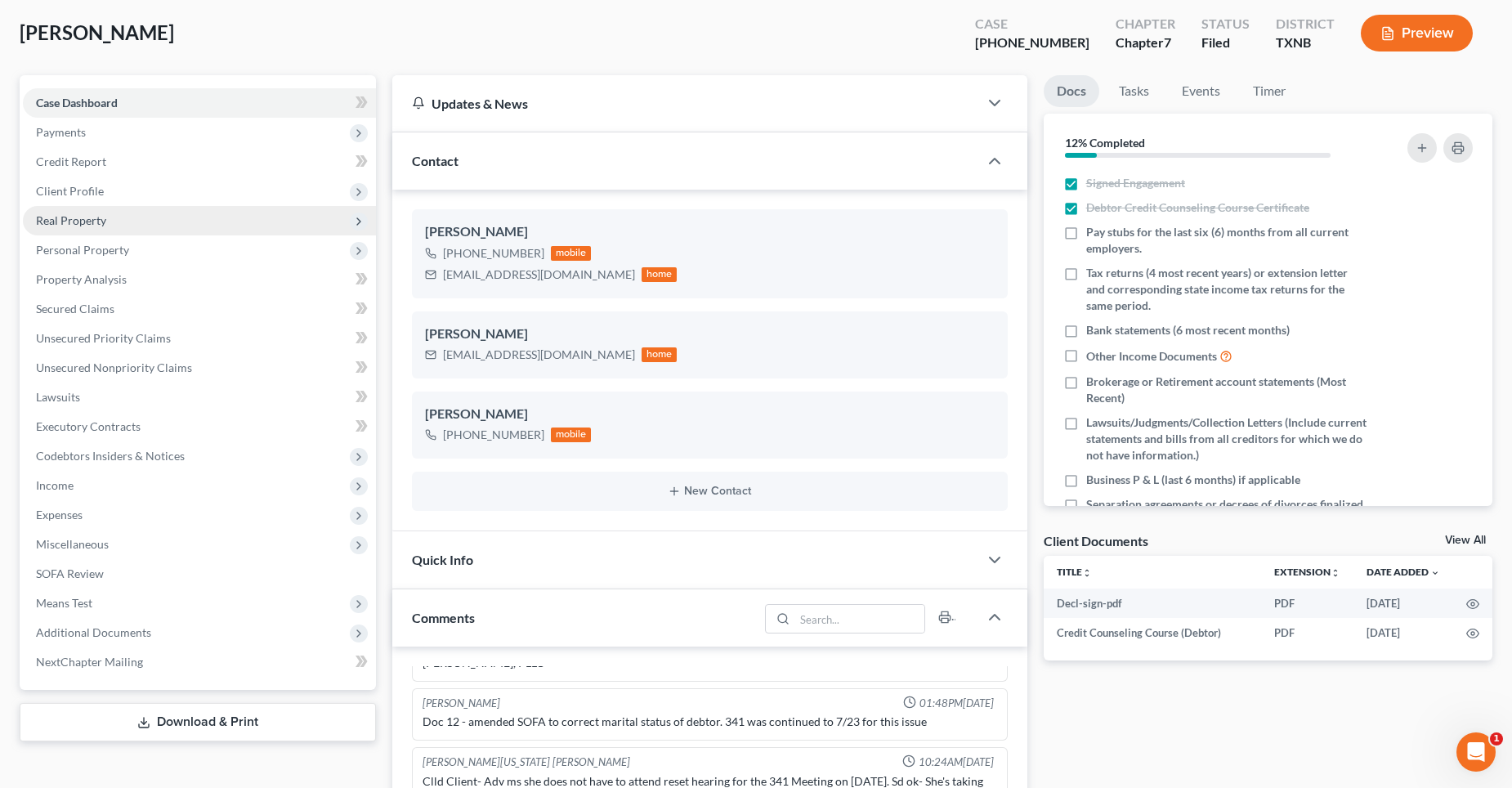
click at [90, 227] on span "Real Property" at bounding box center [71, 221] width 70 height 14
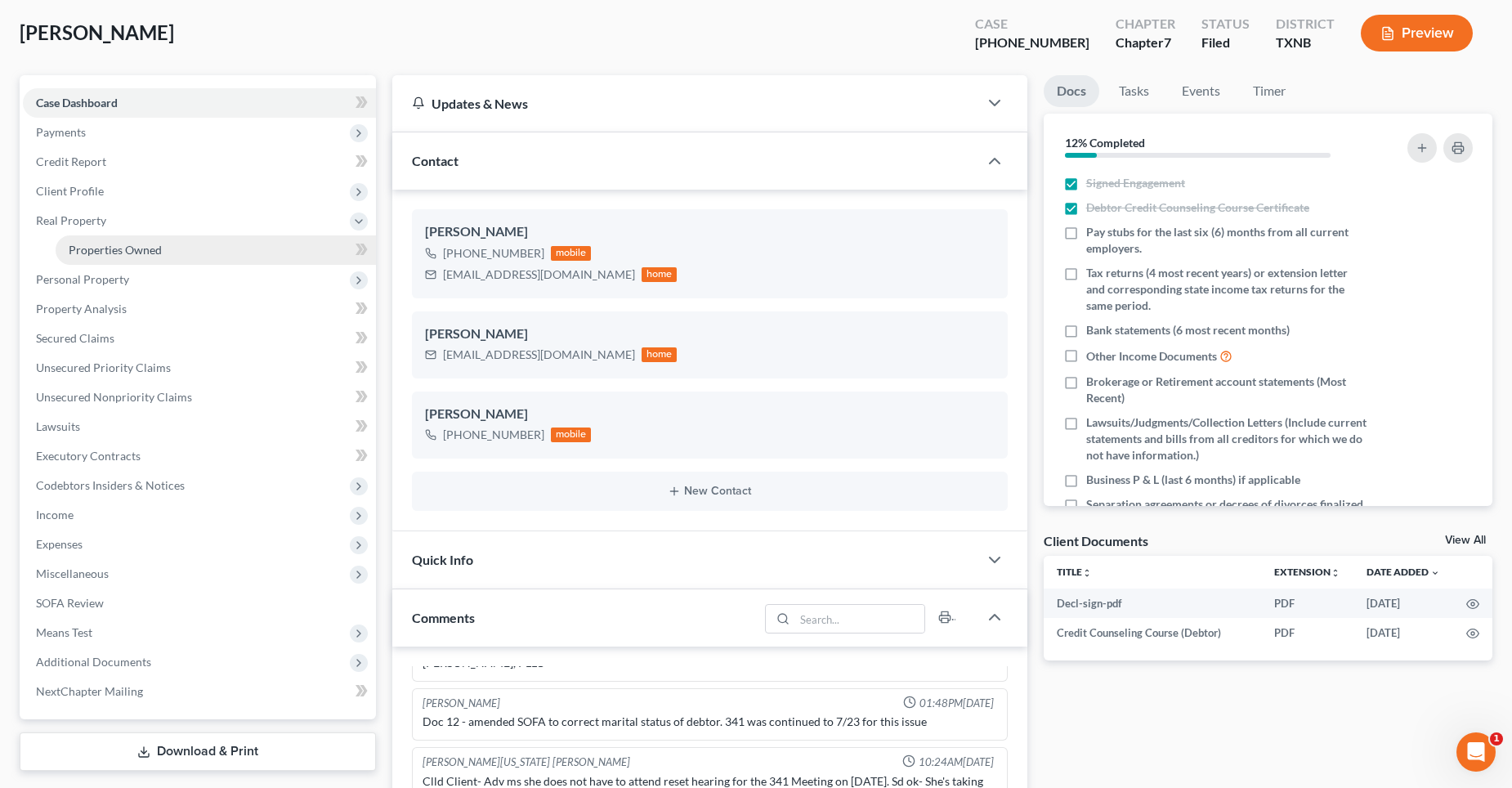
click at [144, 250] on span "Properties Owned" at bounding box center [115, 250] width 93 height 14
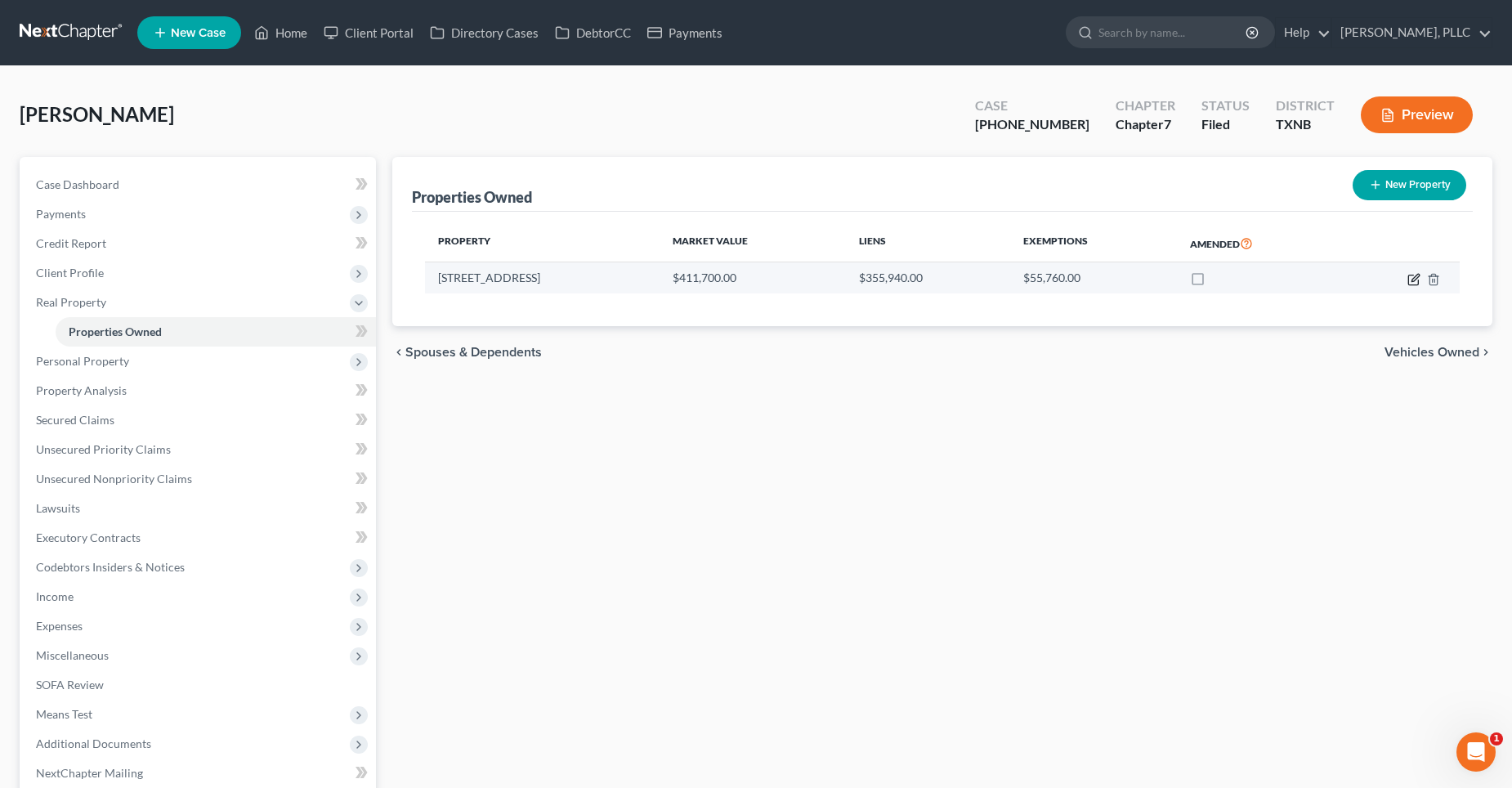
click at [1408, 280] on icon "button" at bounding box center [1413, 279] width 10 height 10
select select "45"
select select "0"
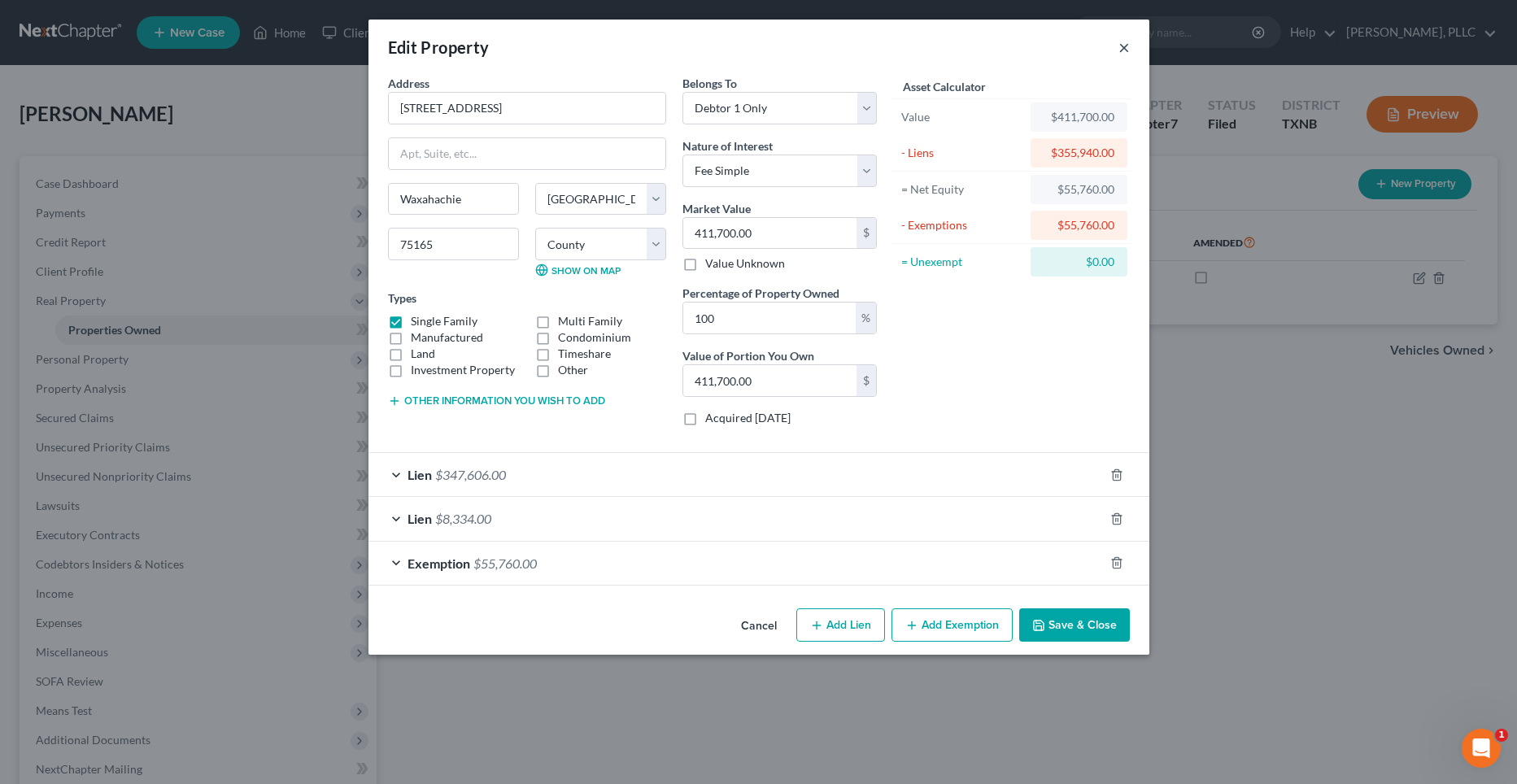
click at [1123, 46] on button "×" at bounding box center [1124, 46] width 11 height 20
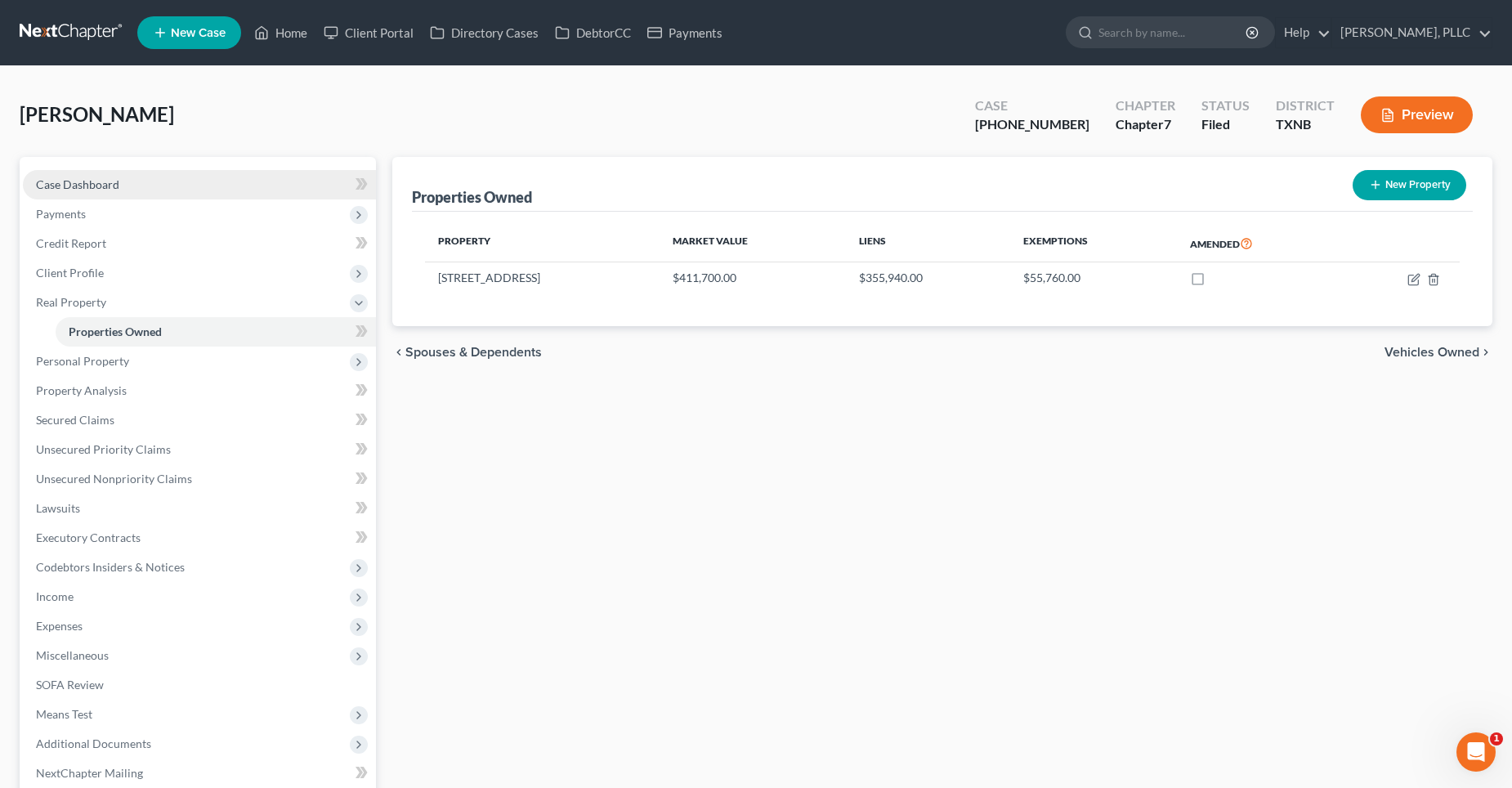
click at [120, 176] on link "Case Dashboard" at bounding box center [199, 185] width 353 height 29
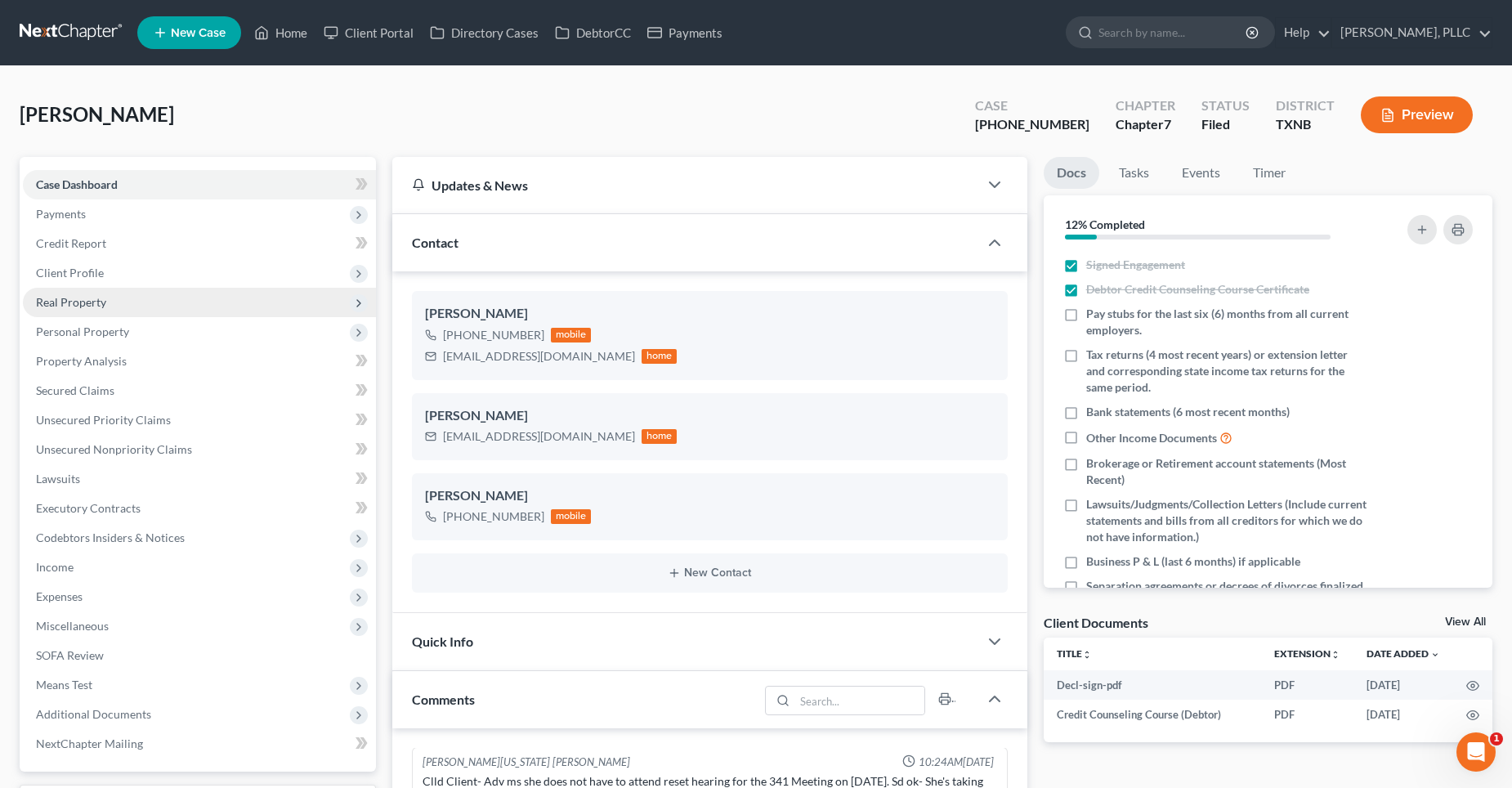
click at [91, 304] on span "Real Property" at bounding box center [71, 302] width 70 height 14
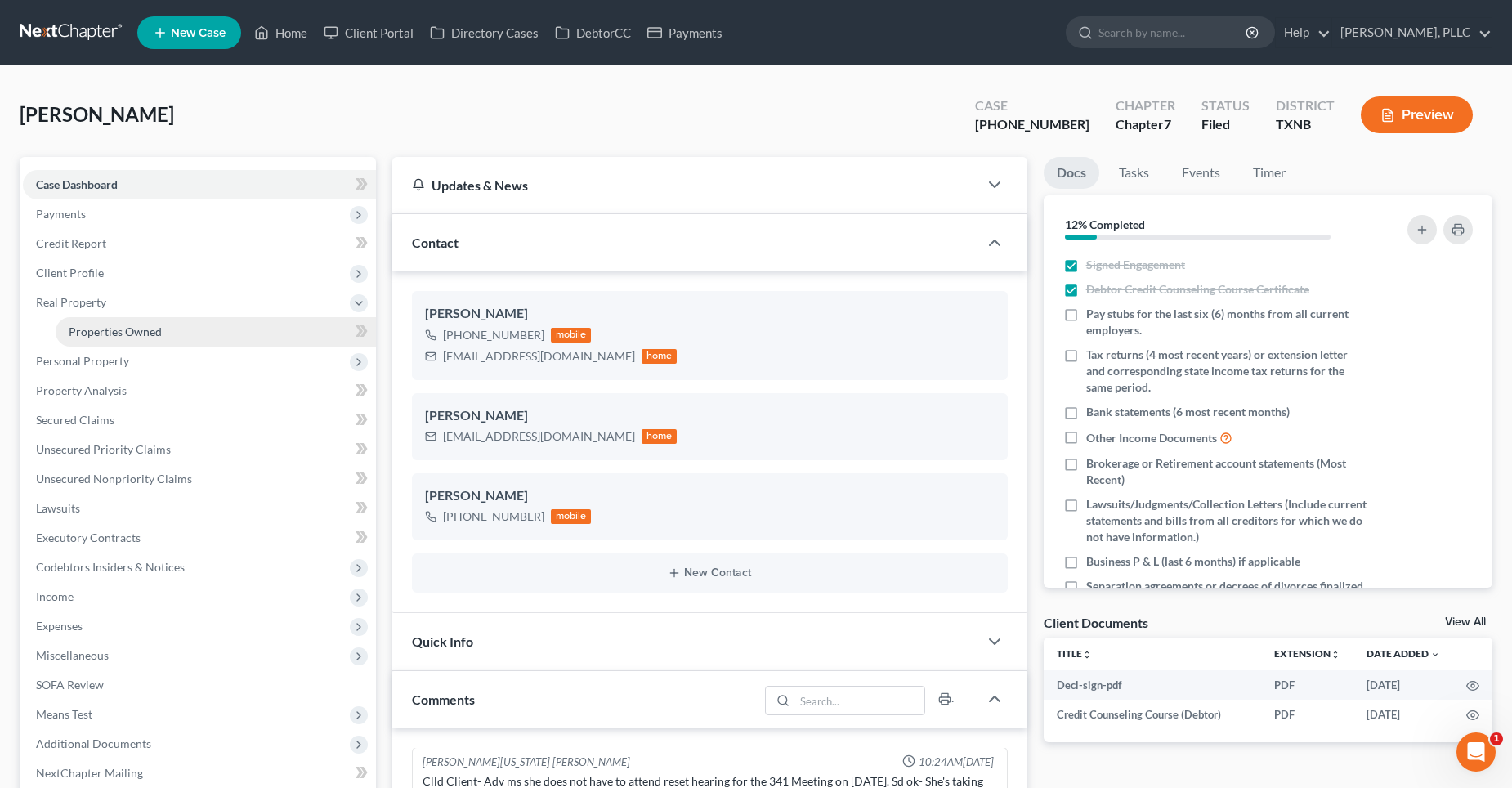
click at [171, 334] on link "Properties Owned" at bounding box center [215, 332] width 320 height 29
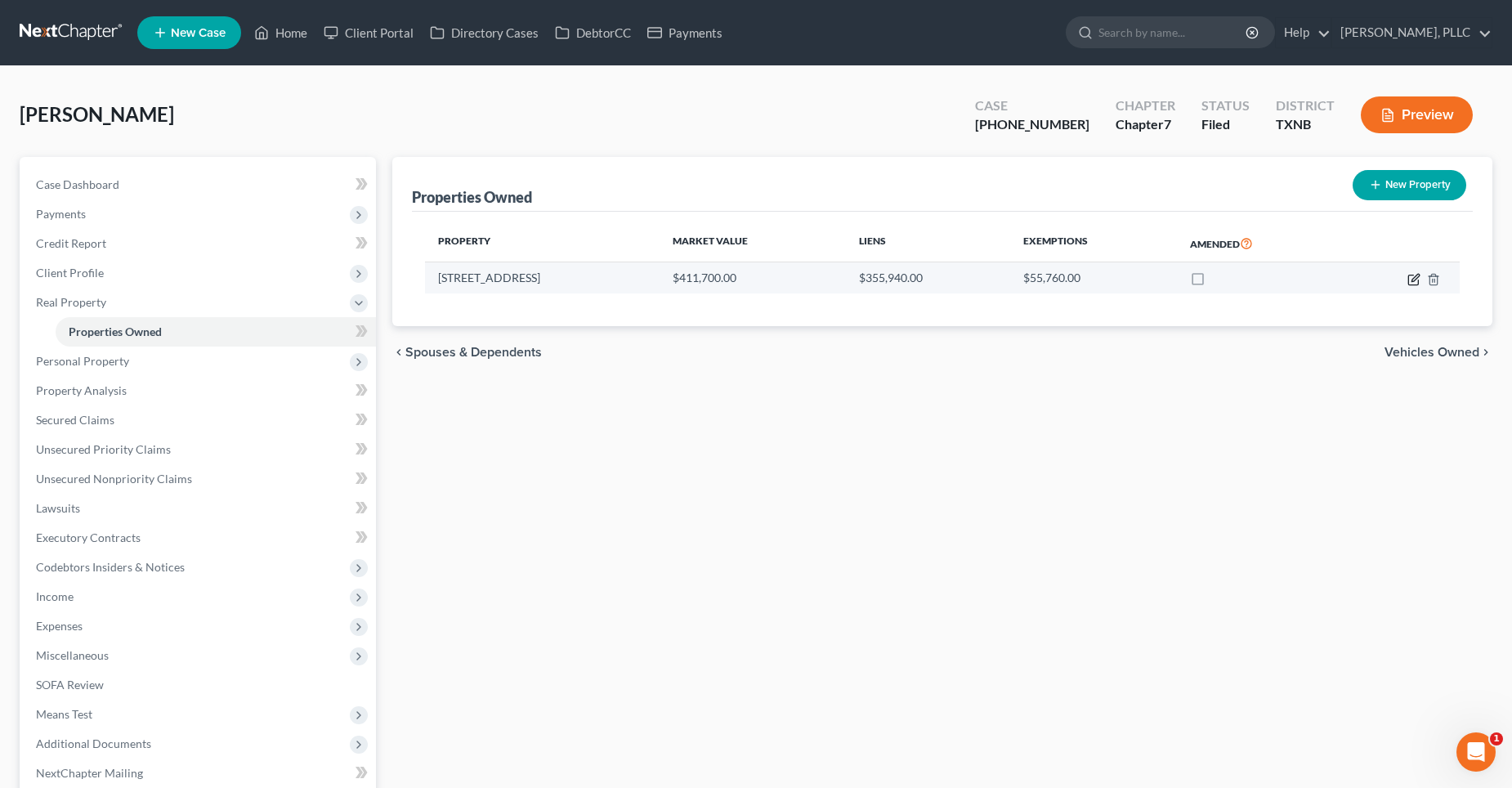
click at [1415, 276] on icon "button" at bounding box center [1415, 278] width 8 height 8
select select "45"
select select "70"
select select "0"
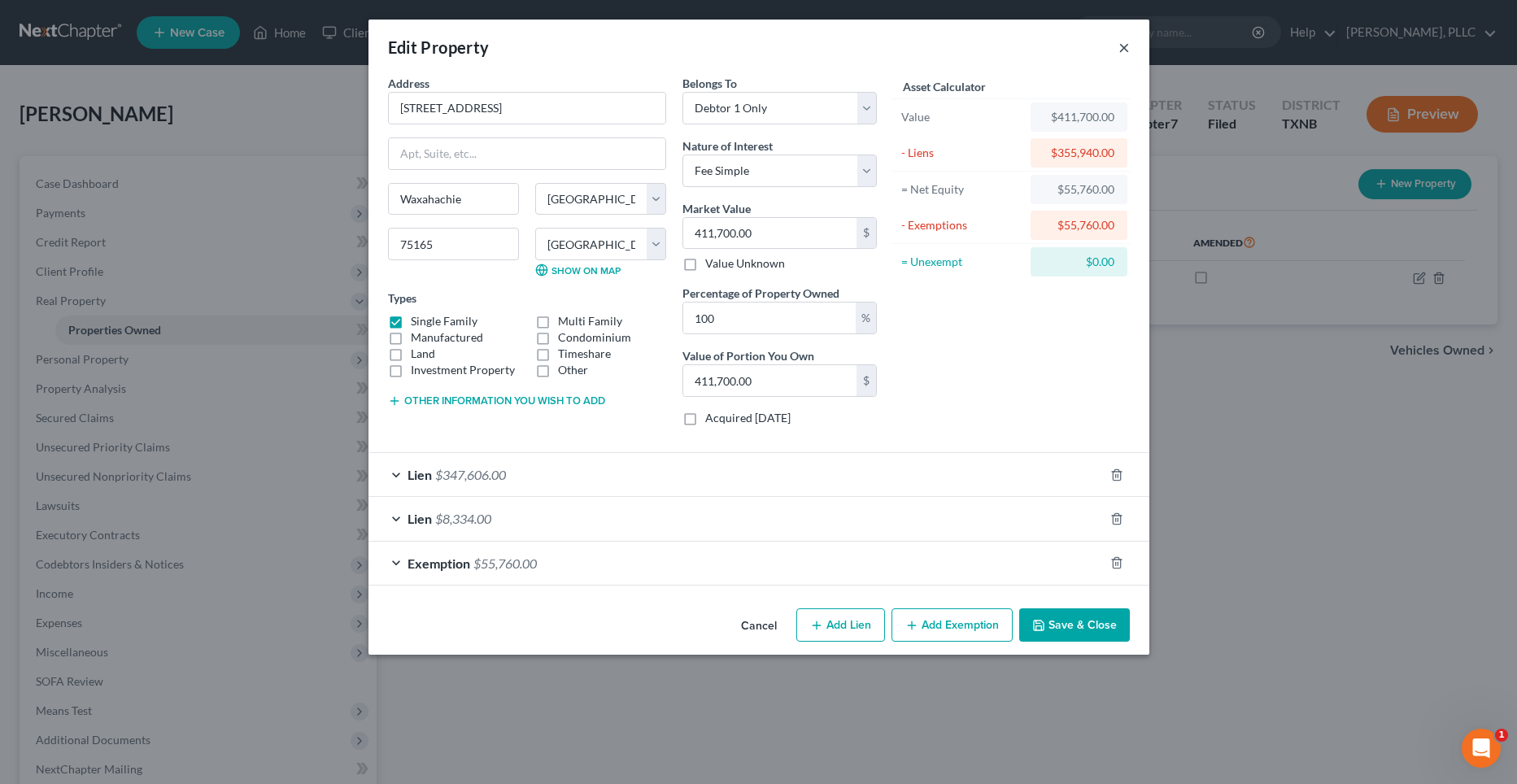
click at [1124, 46] on button "×" at bounding box center [1124, 46] width 11 height 20
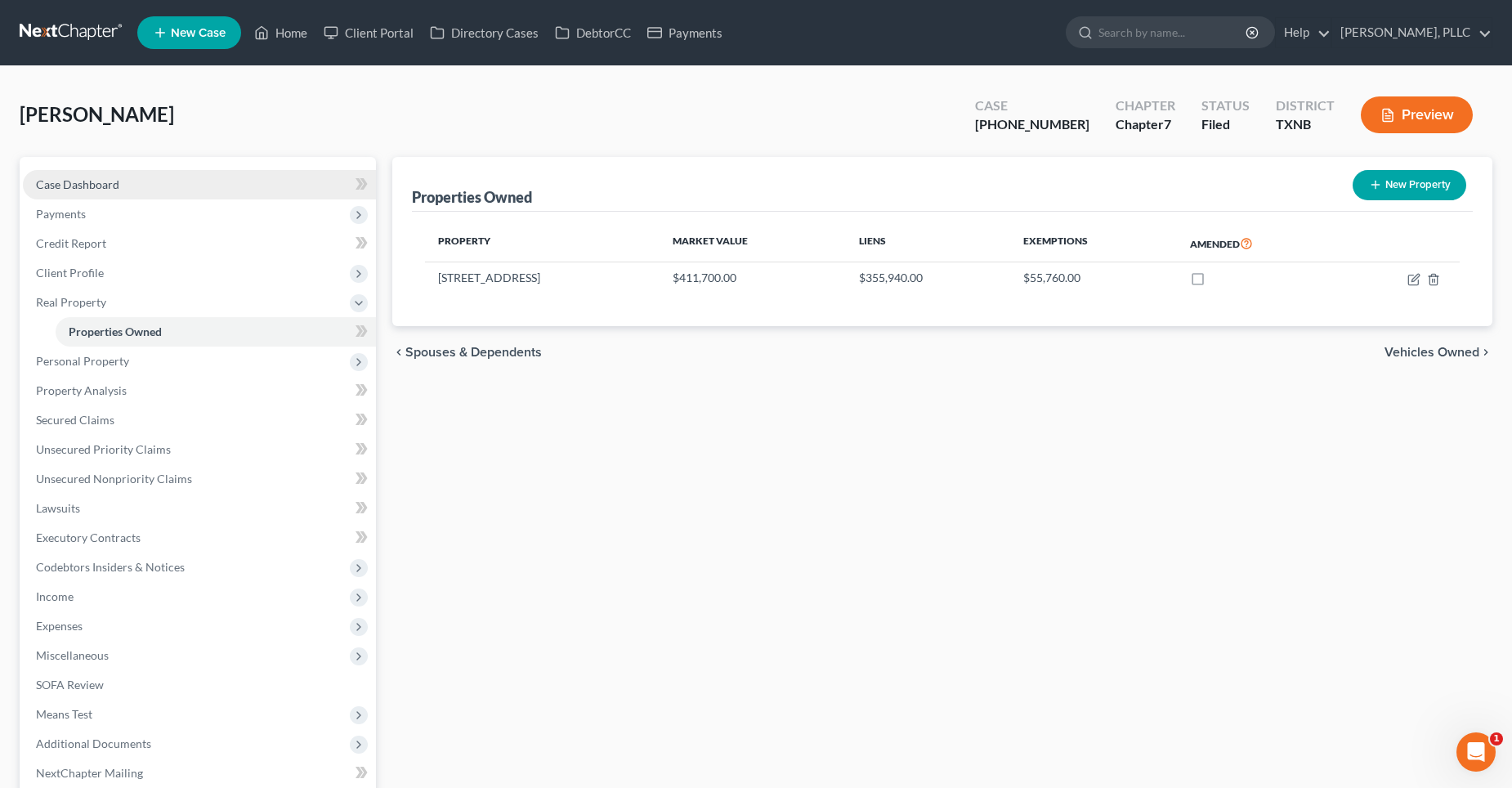
click at [188, 185] on link "Case Dashboard" at bounding box center [199, 185] width 353 height 29
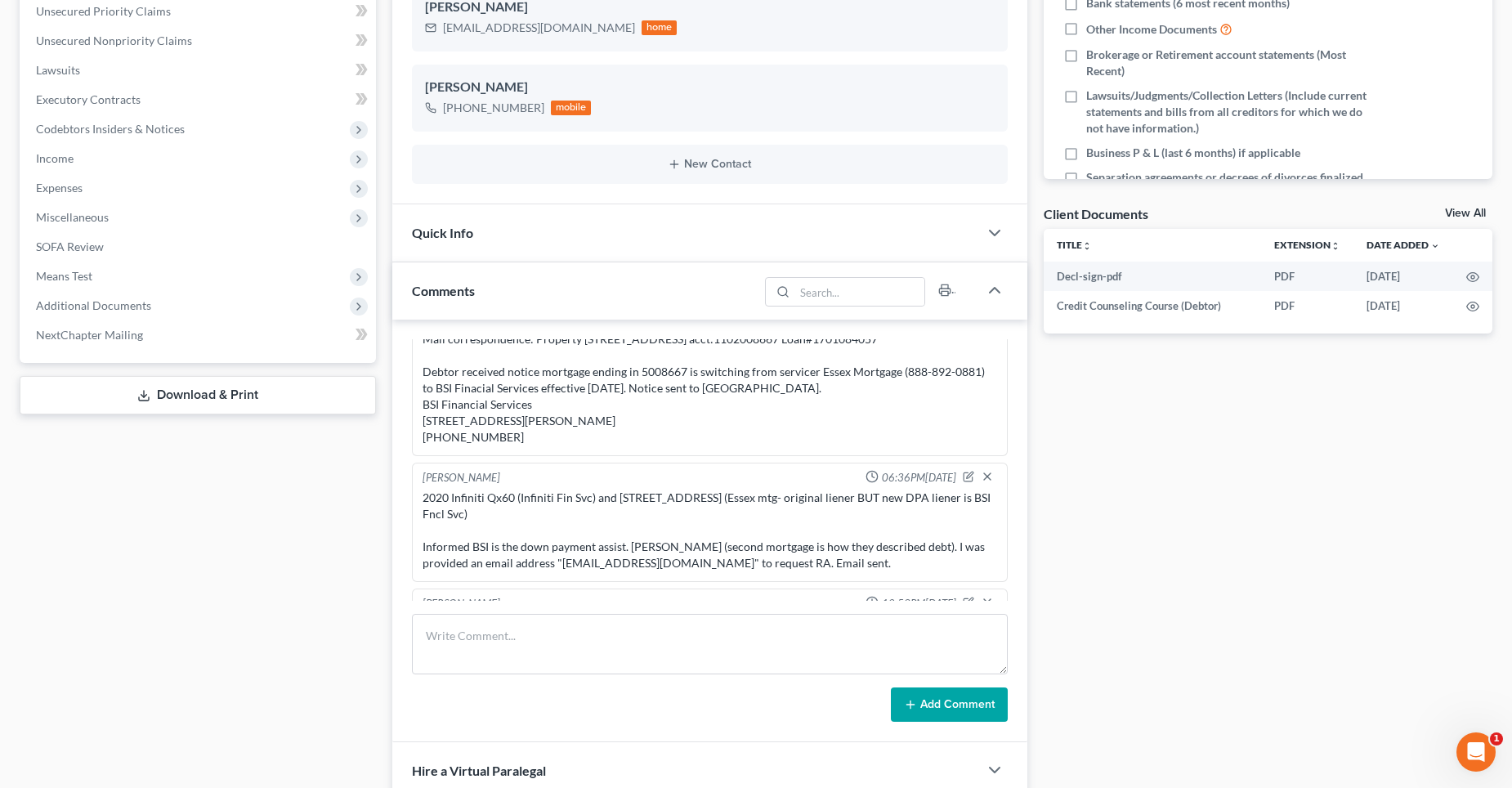
scroll to position [4757, 0]
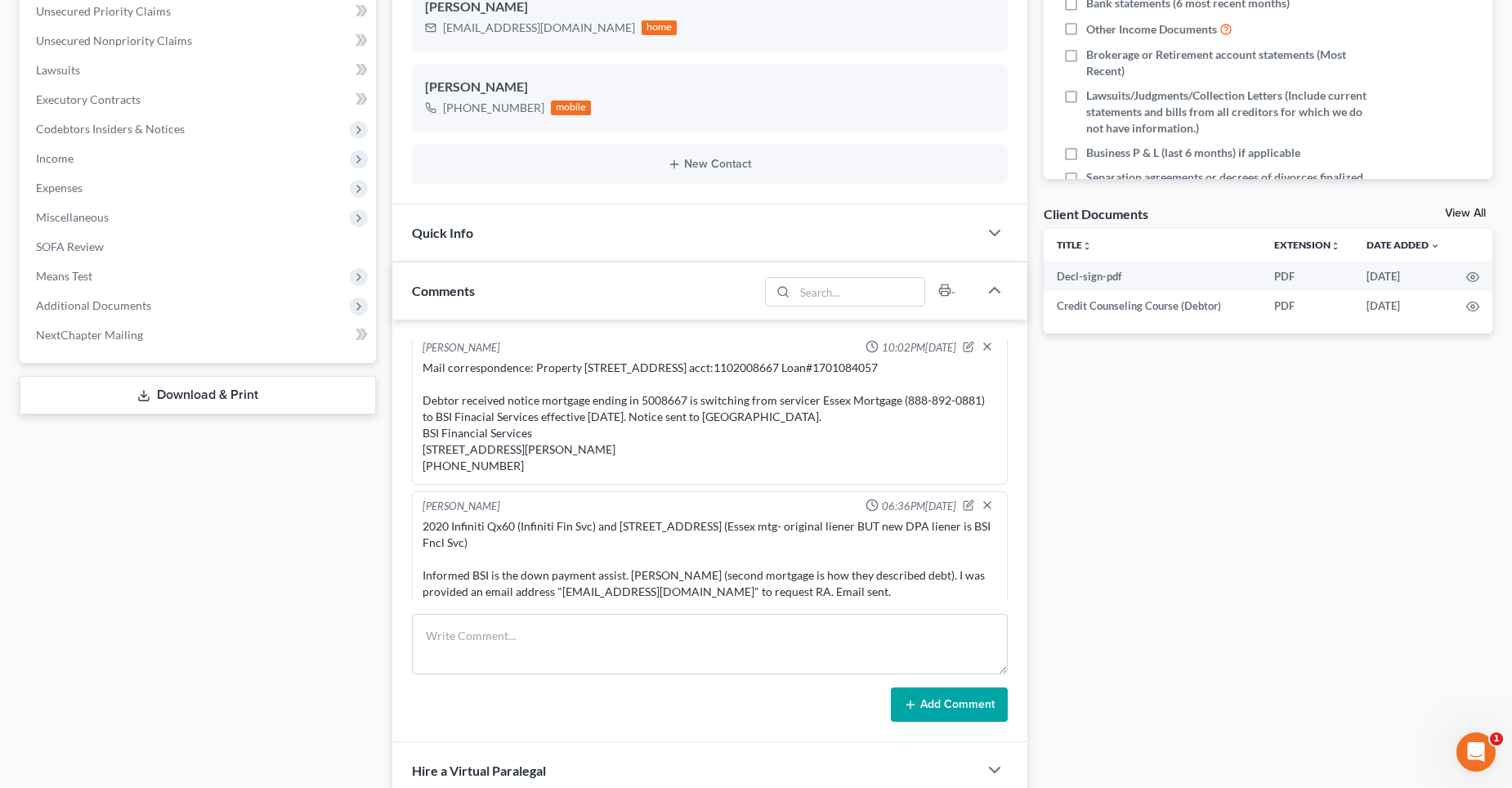
click at [643, 396] on div "Mail correspondence: Property [STREET_ADDRESS] acct:1102008667 Loan#1701084057 …" at bounding box center [710, 417] width 574 height 114
click at [963, 346] on icon "button" at bounding box center [968, 346] width 11 height 11
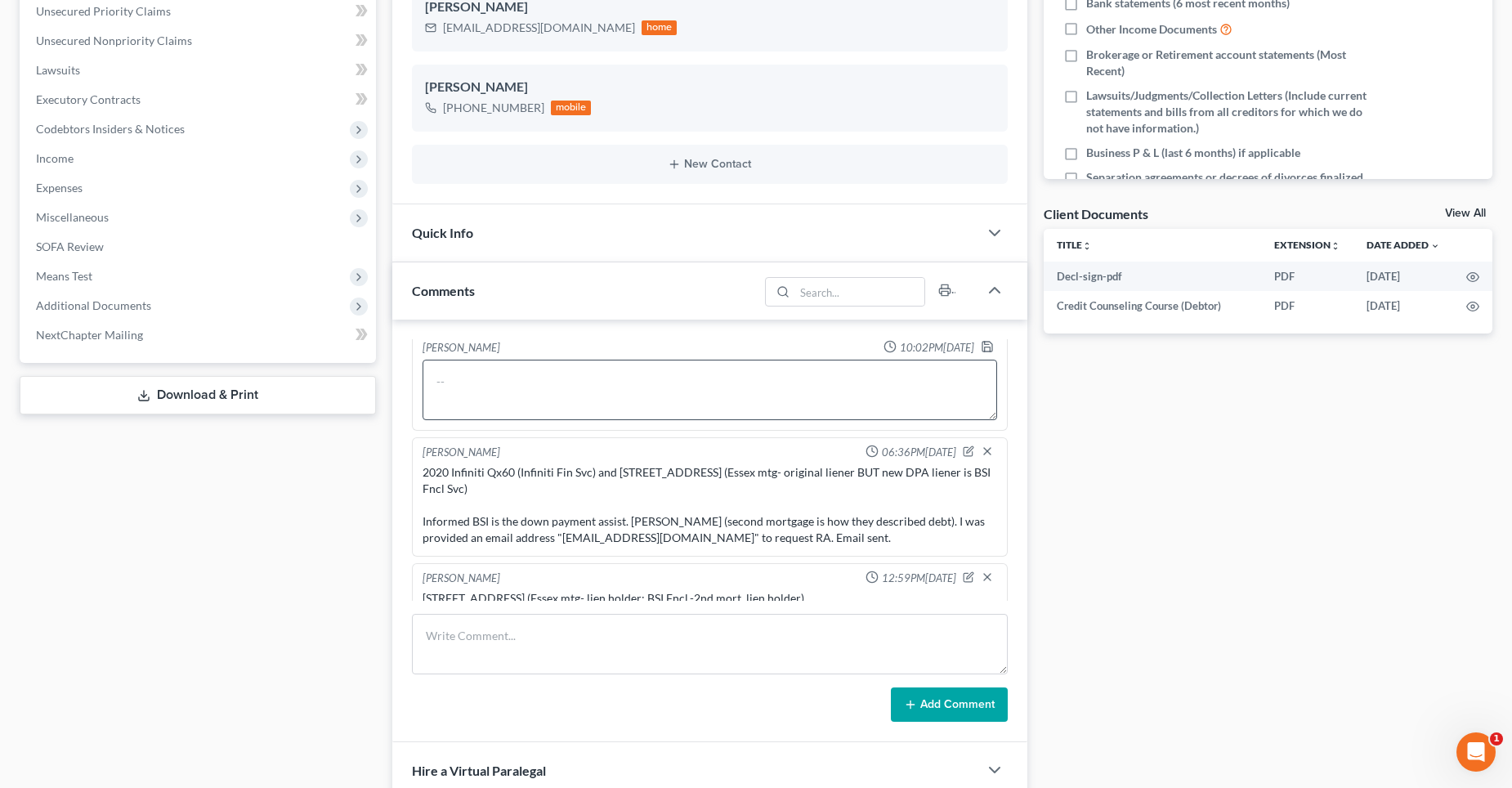
type textarea "Mail correspondence: Property [STREET_ADDRESS] acct:1102008667 Loan#1701084057 …"
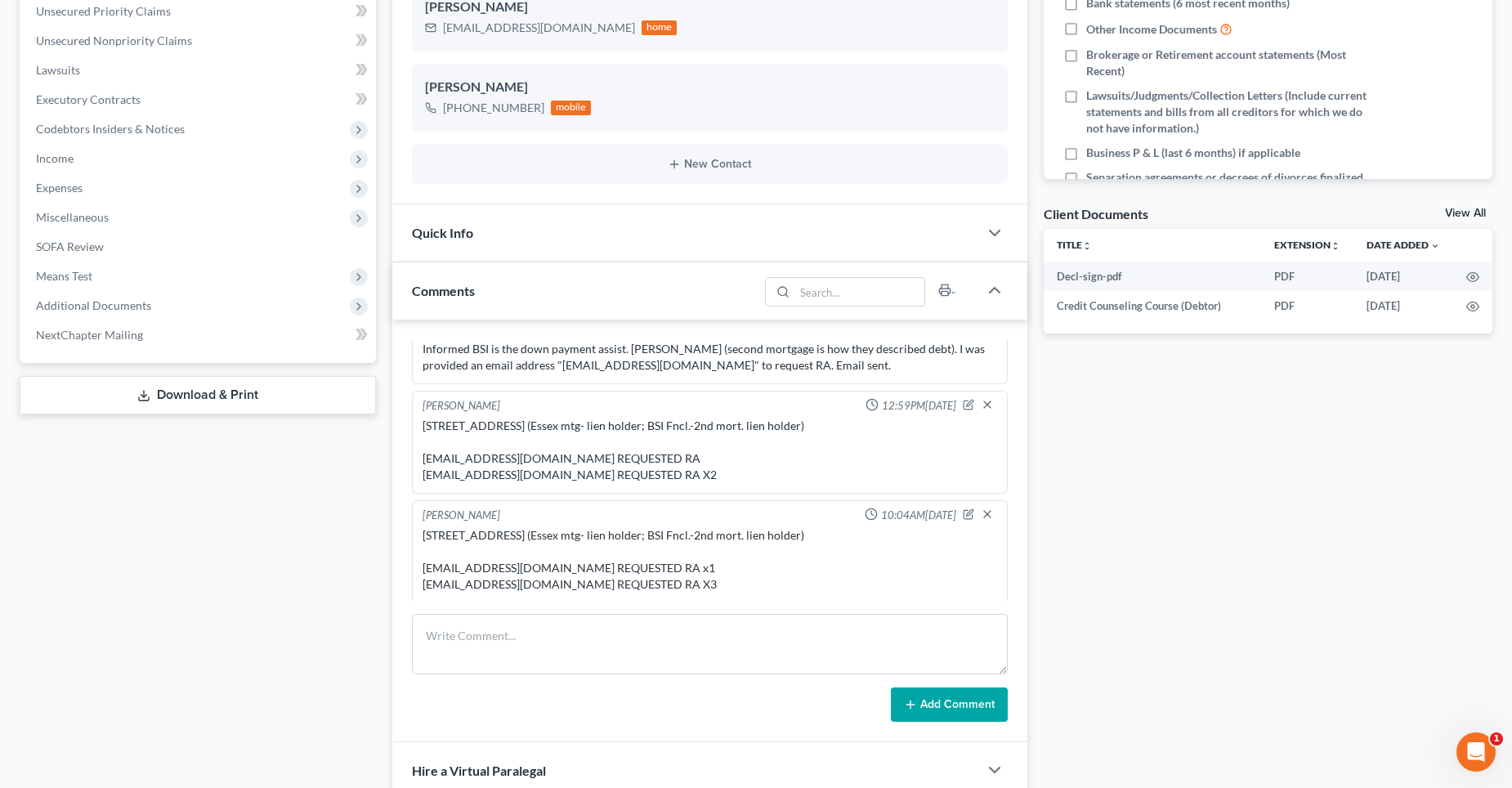
scroll to position [4932, 0]
click at [966, 513] on icon "button" at bounding box center [970, 510] width 7 height 7
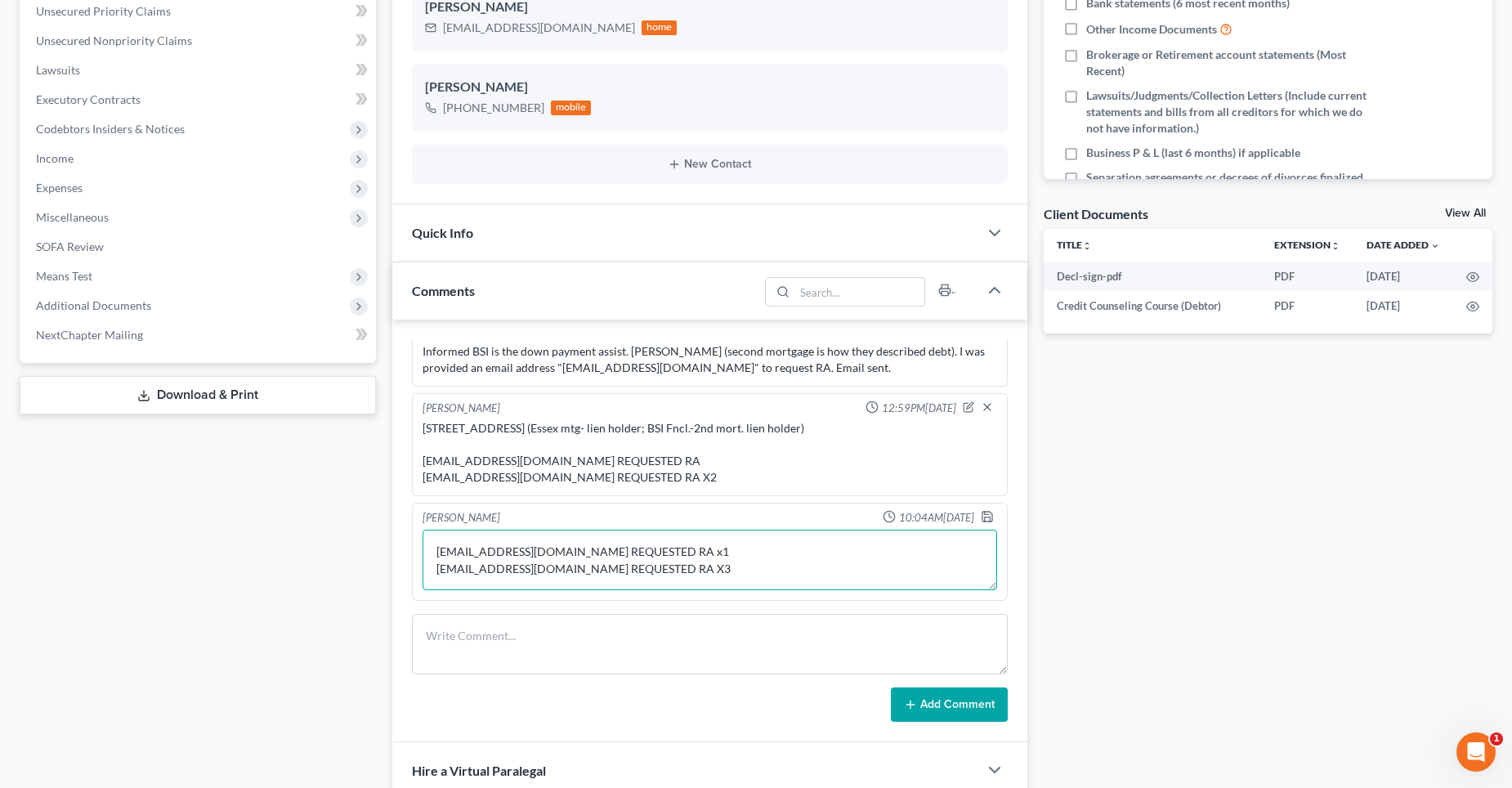
click at [772, 575] on textarea "[STREET_ADDRESS] (Essex mtg- lien holder; BSI Fncl.-2nd mort. lien holder) [EMA…" at bounding box center [710, 560] width 574 height 61
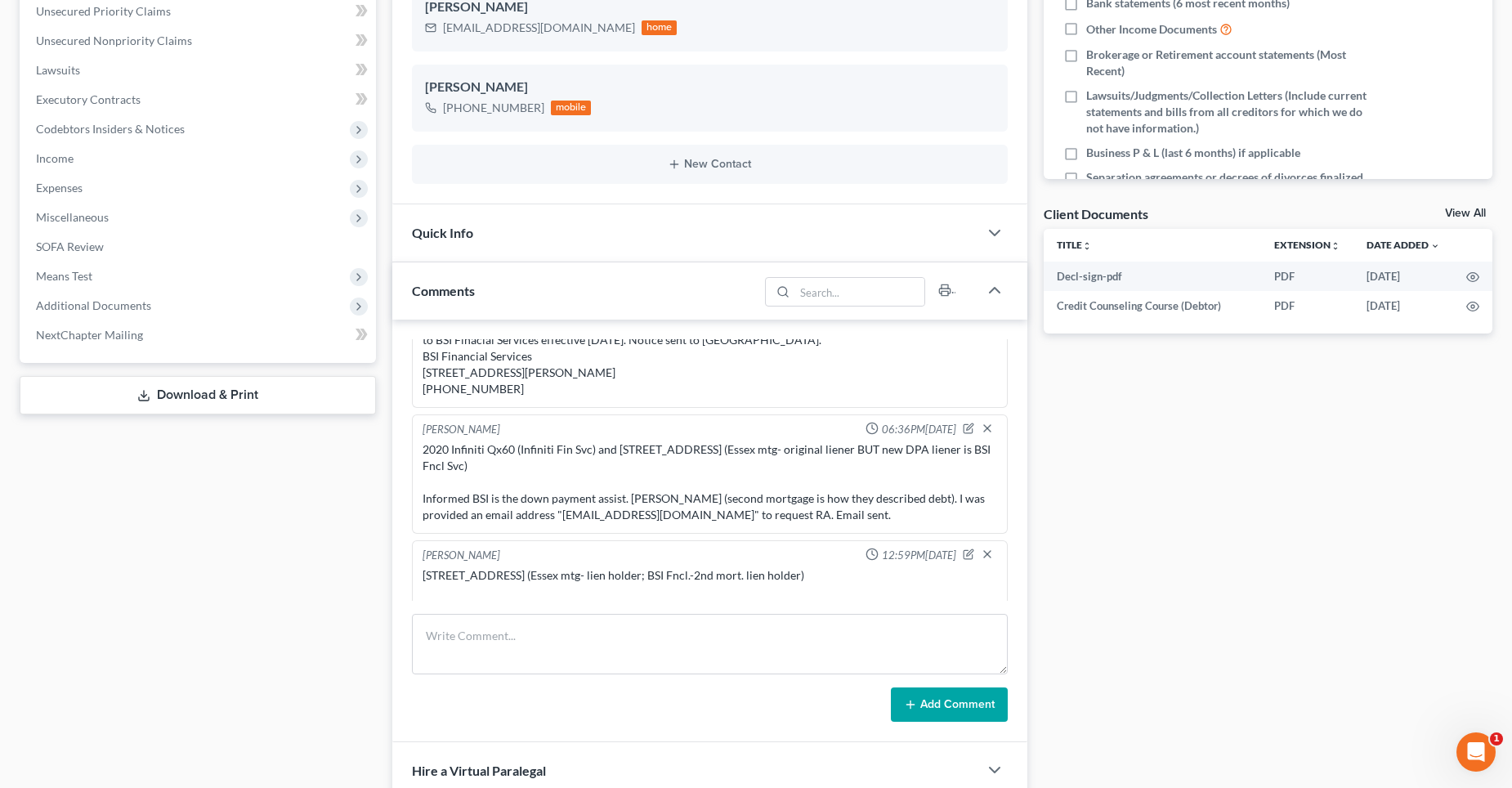
scroll to position [4752, 0]
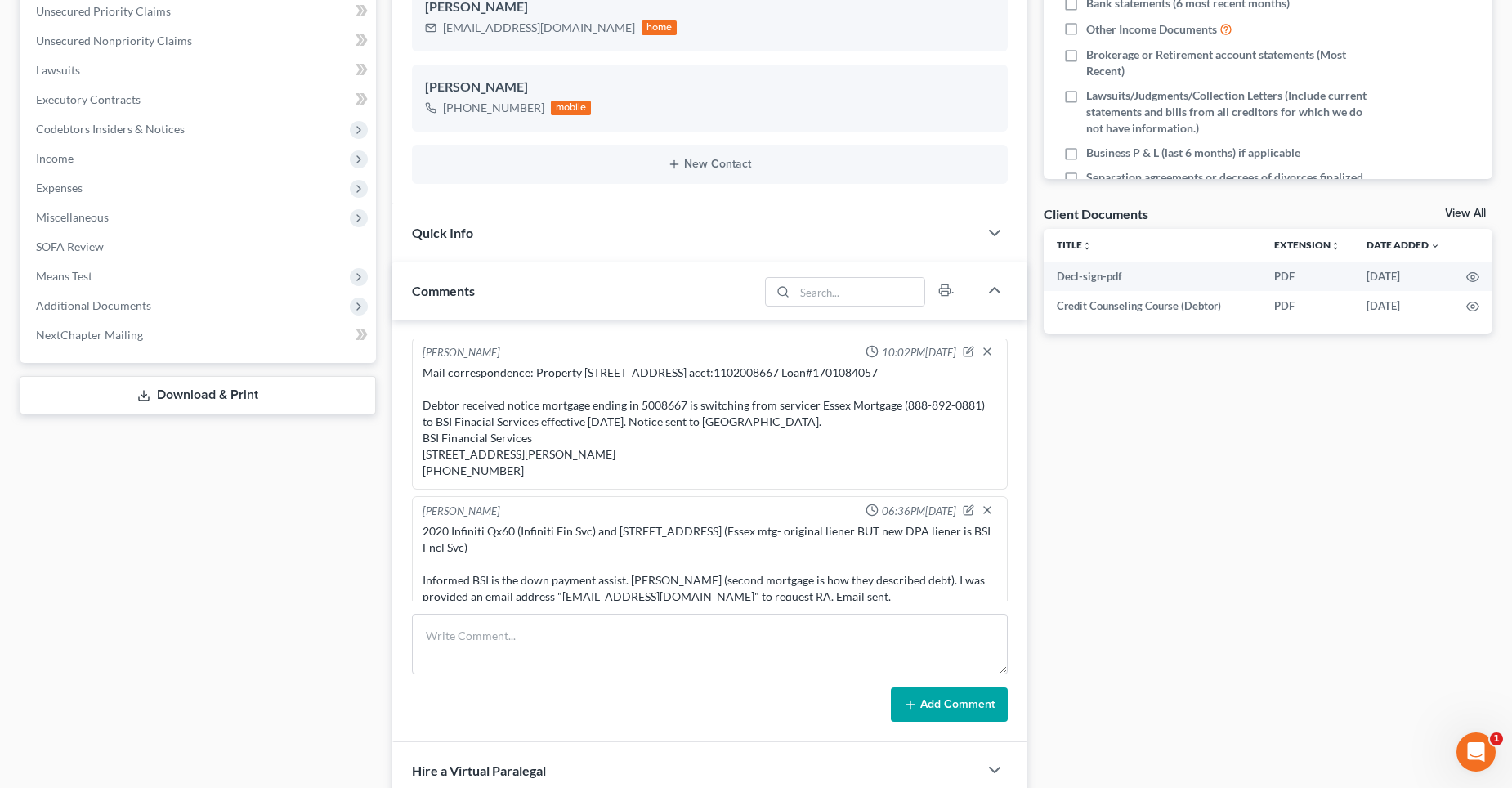
drag, startPoint x: 513, startPoint y: 482, endPoint x: 488, endPoint y: 488, distance: 25.7
click at [496, 479] on div "Mail correspondence: Property [STREET_ADDRESS] acct:1102008667 Loan#1701084057 …" at bounding box center [710, 421] width 574 height 114
click at [488, 482] on div "Mail correspondence: Property [STREET_ADDRESS] acct:1102008667 Loan#1701084057 …" at bounding box center [710, 422] width 581 height 121
click at [506, 479] on div "Mail correspondence: Property [STREET_ADDRESS] acct:1102008667 Loan#1701084057 …" at bounding box center [710, 421] width 574 height 114
drag, startPoint x: 504, startPoint y: 486, endPoint x: 413, endPoint y: 488, distance: 91.0
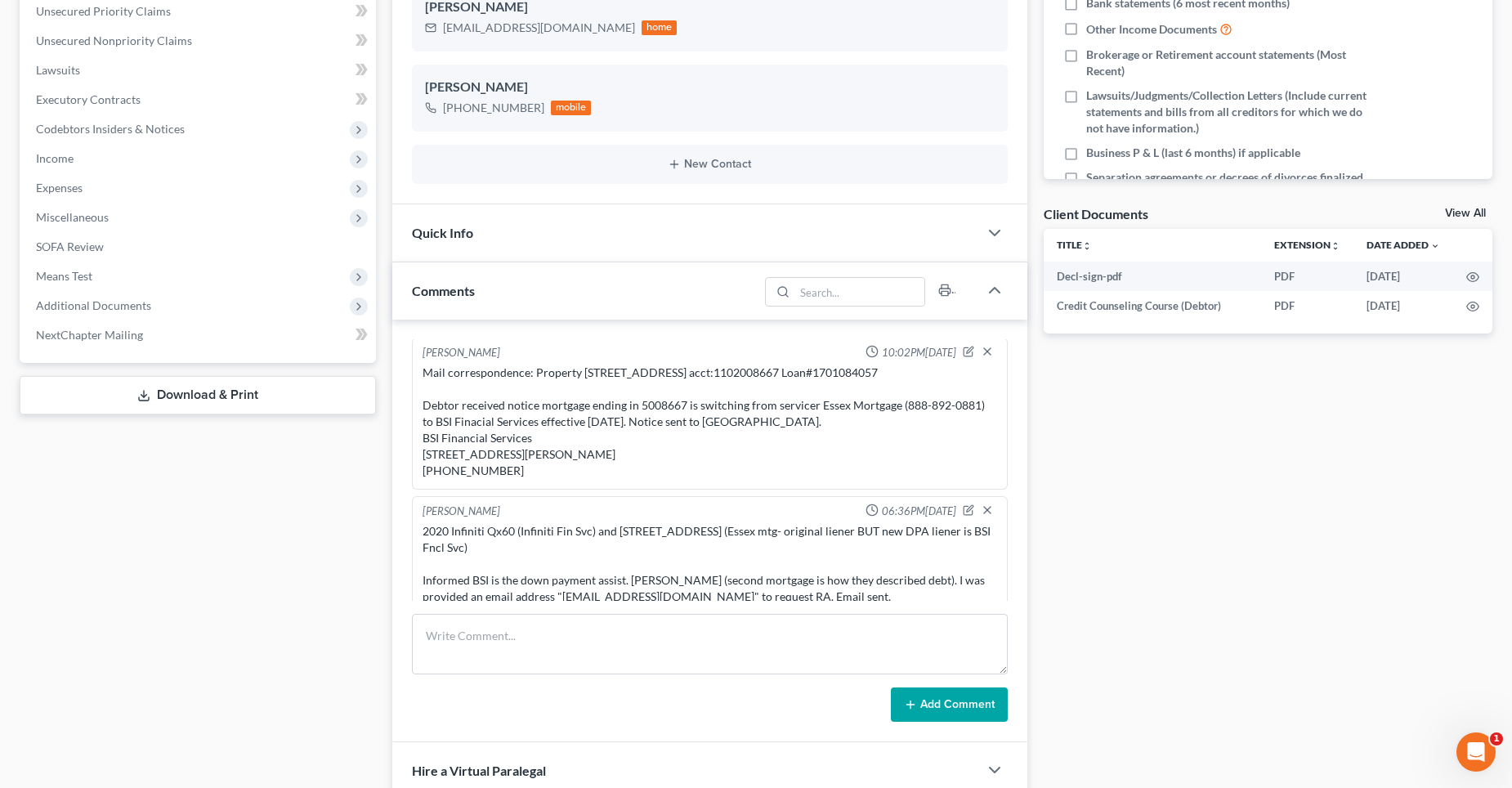
click at [413, 488] on div "[PERSON_NAME] 10:02PM[DATE] Mail correspondence: Property [STREET_ADDRESS] acct…" at bounding box center [709, 413] width 596 height 152
copy div "[PHONE_NUMBER]"
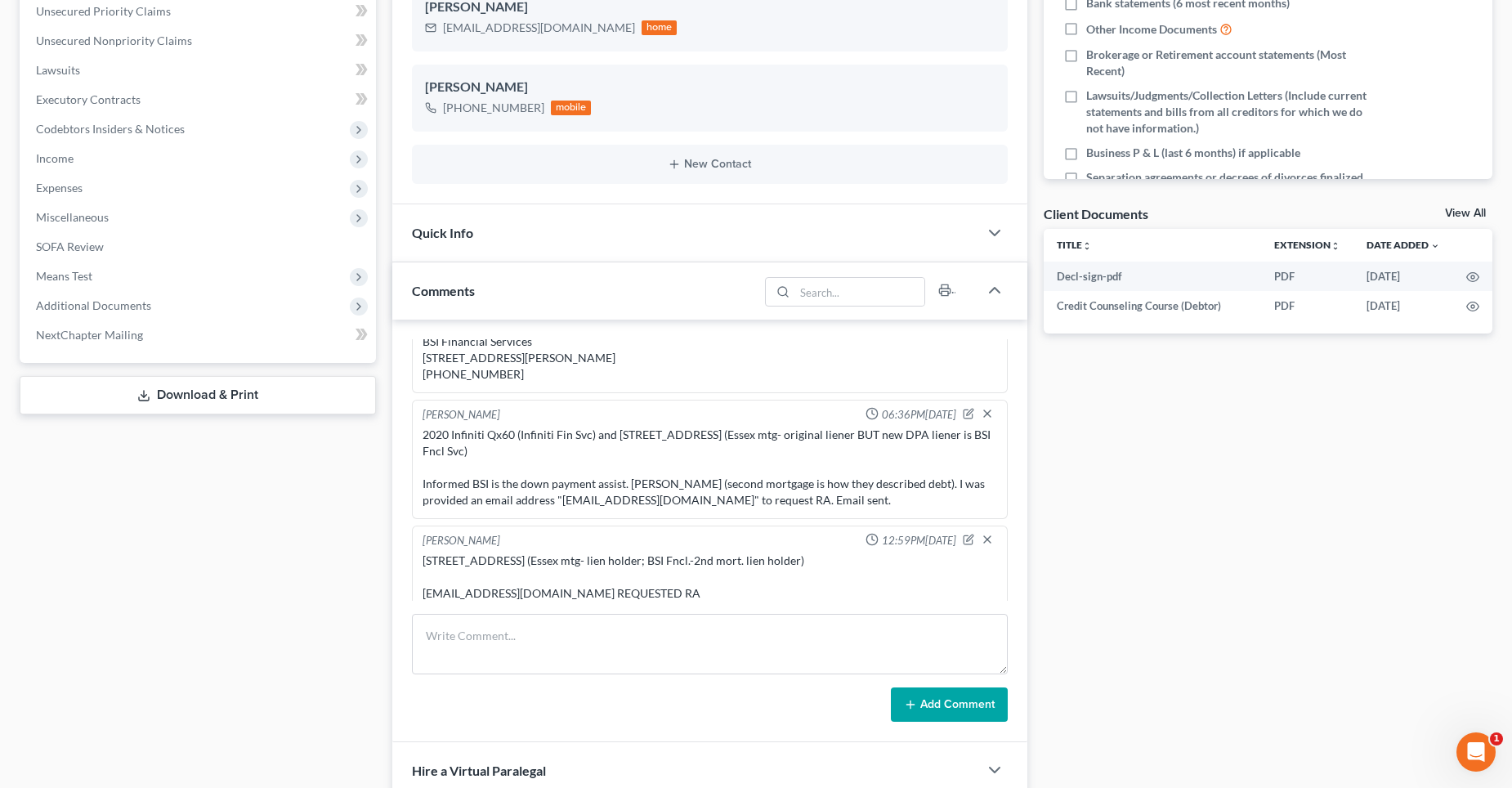
scroll to position [4997, 0]
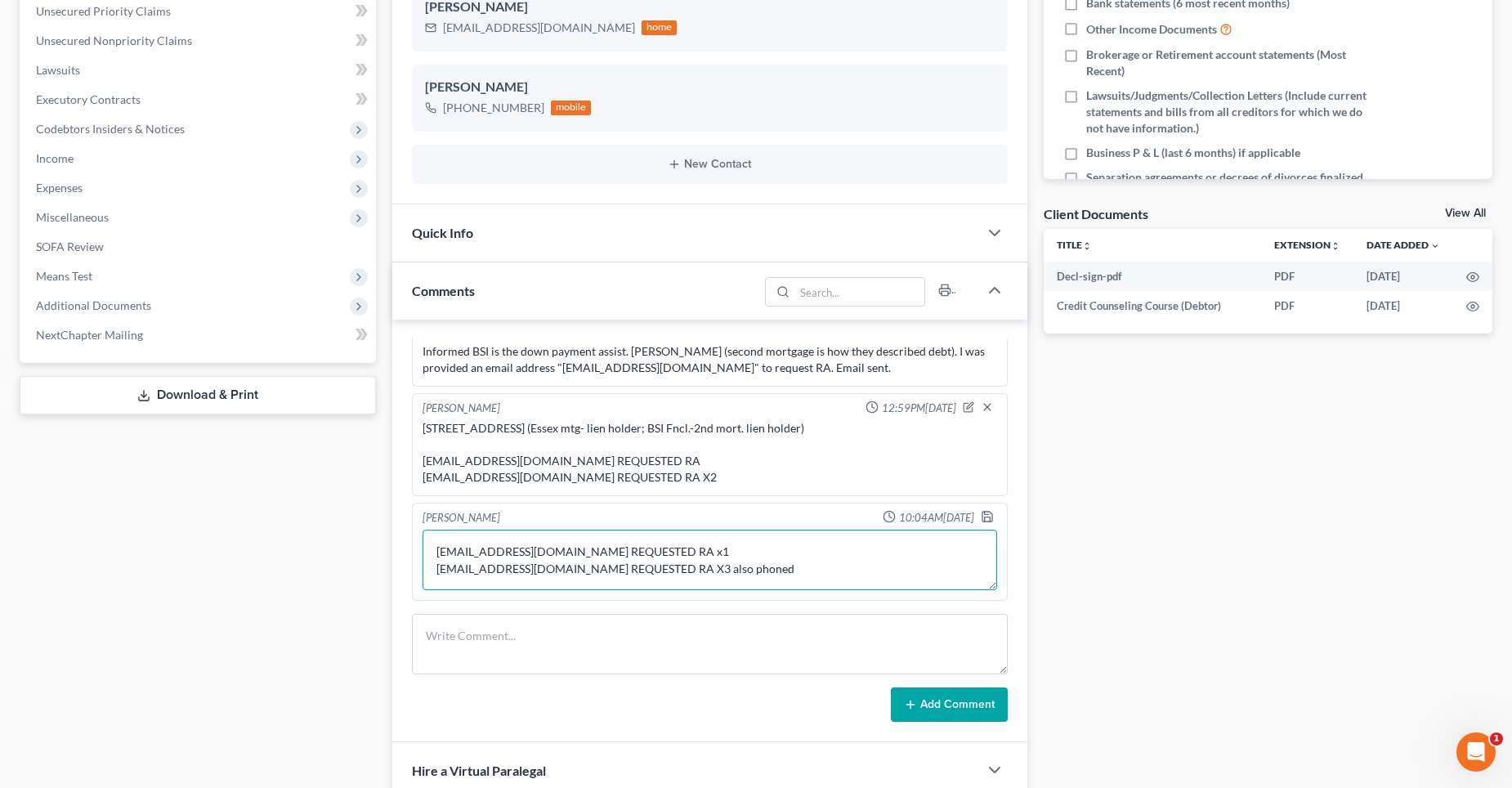
click at [801, 569] on textarea "[STREET_ADDRESS] (Essex mtg- lien holder; BSI Fncl.-2nd mort. lien holder) [EMA…" at bounding box center [710, 560] width 574 height 61
paste textarea "[PHONE_NUMBER]"
type textarea "[STREET_ADDRESS] (Essex mtg- lien holder; BSI Fncl.-2nd mort. lien holder) [EMA…"
click at [981, 518] on icon "button" at bounding box center [987, 516] width 13 height 13
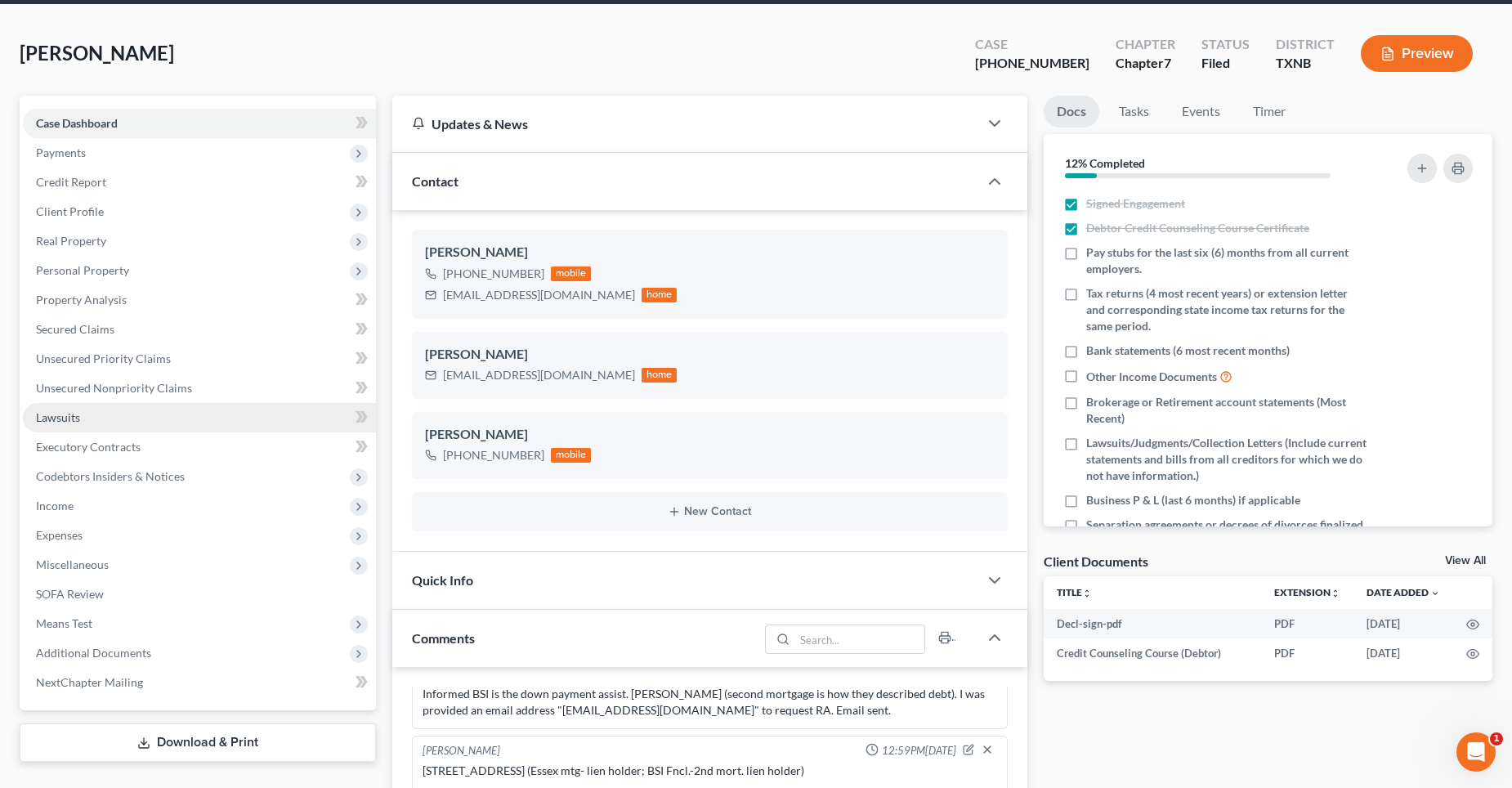
scroll to position [0, 0]
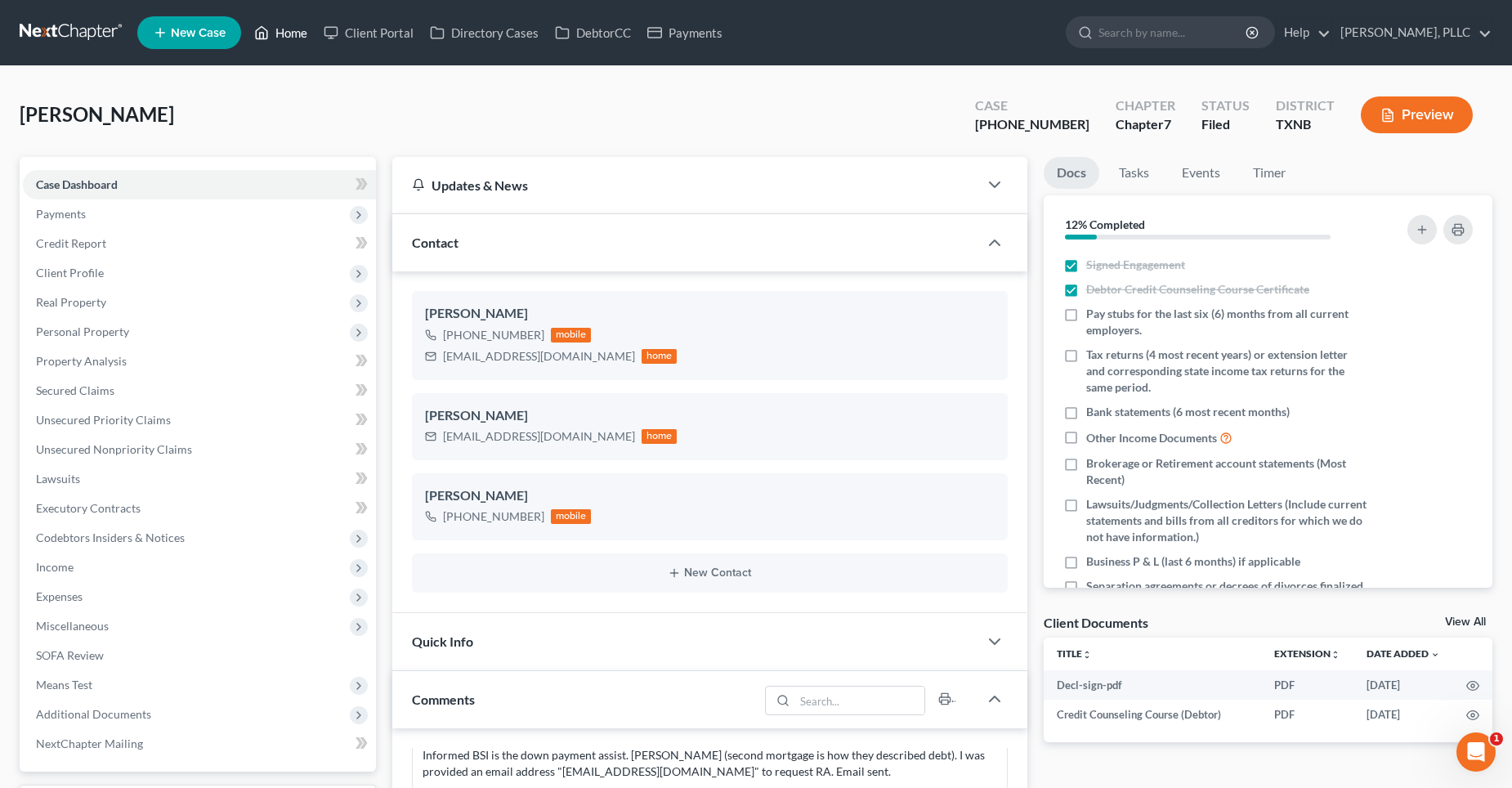
click at [283, 26] on link "Home" at bounding box center [280, 33] width 69 height 29
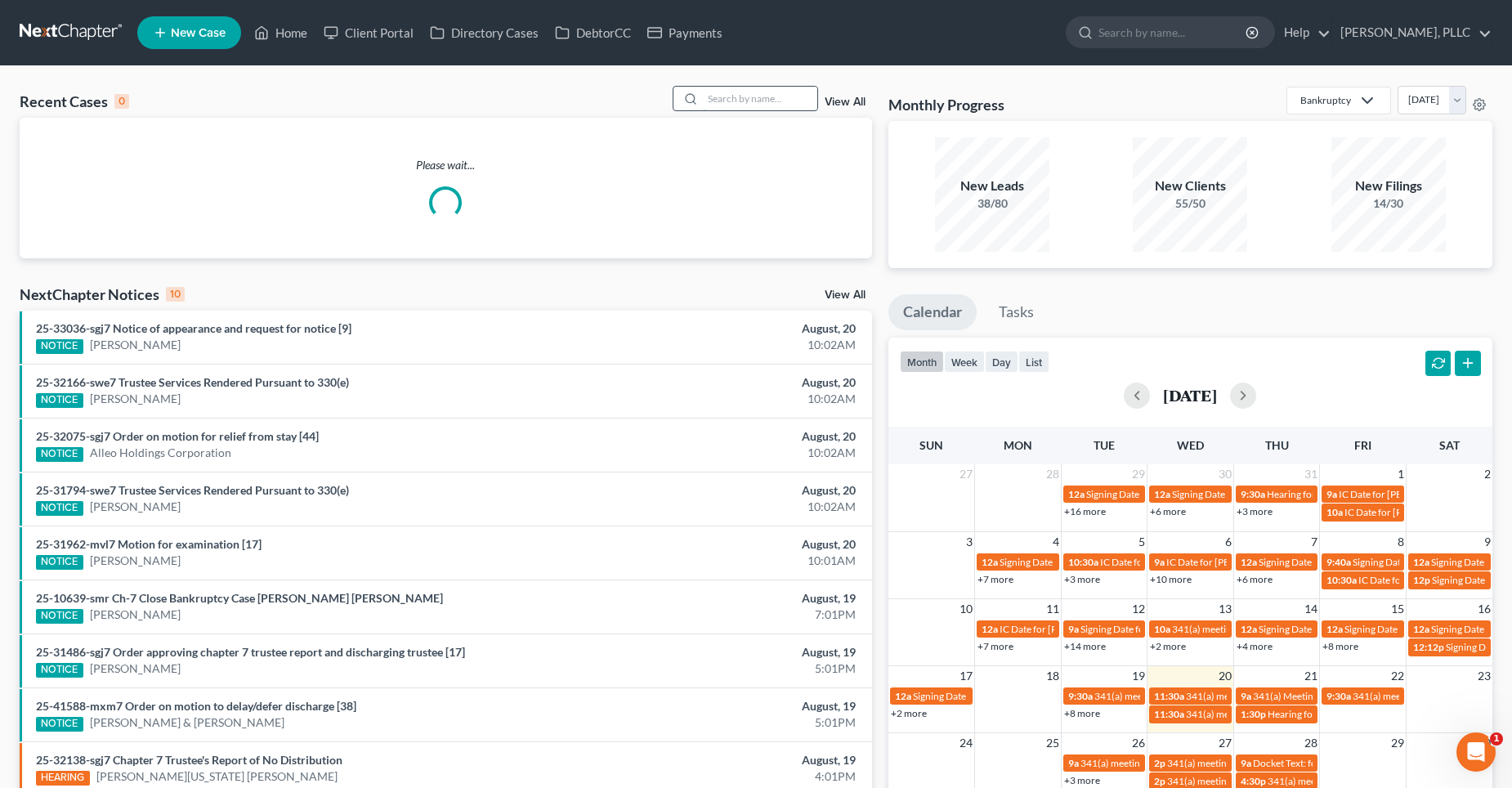
click at [788, 103] on input "search" at bounding box center [760, 98] width 114 height 23
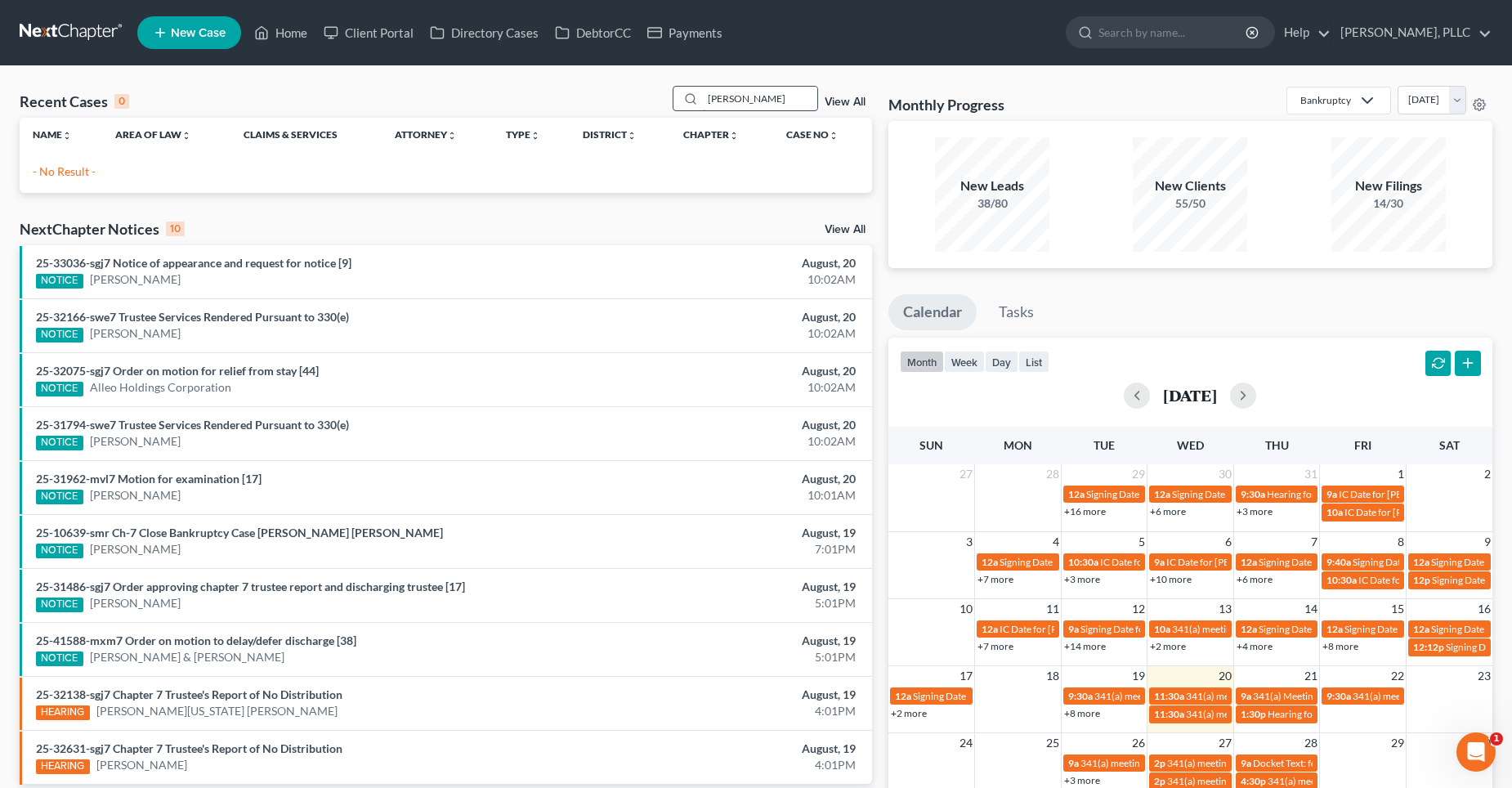
type input "[PERSON_NAME]"
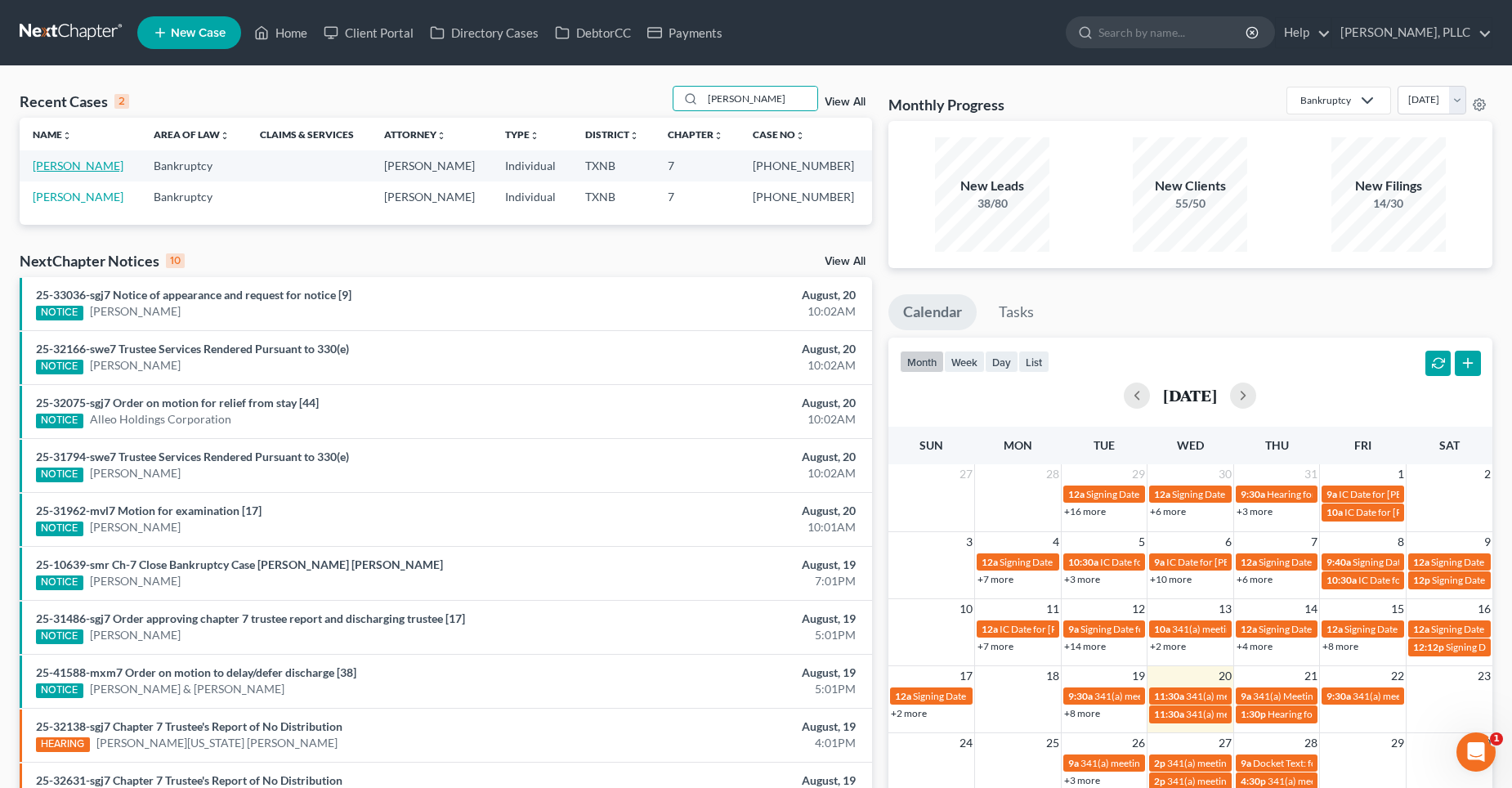
click at [77, 164] on link "[PERSON_NAME]" at bounding box center [78, 165] width 91 height 14
select select "4"
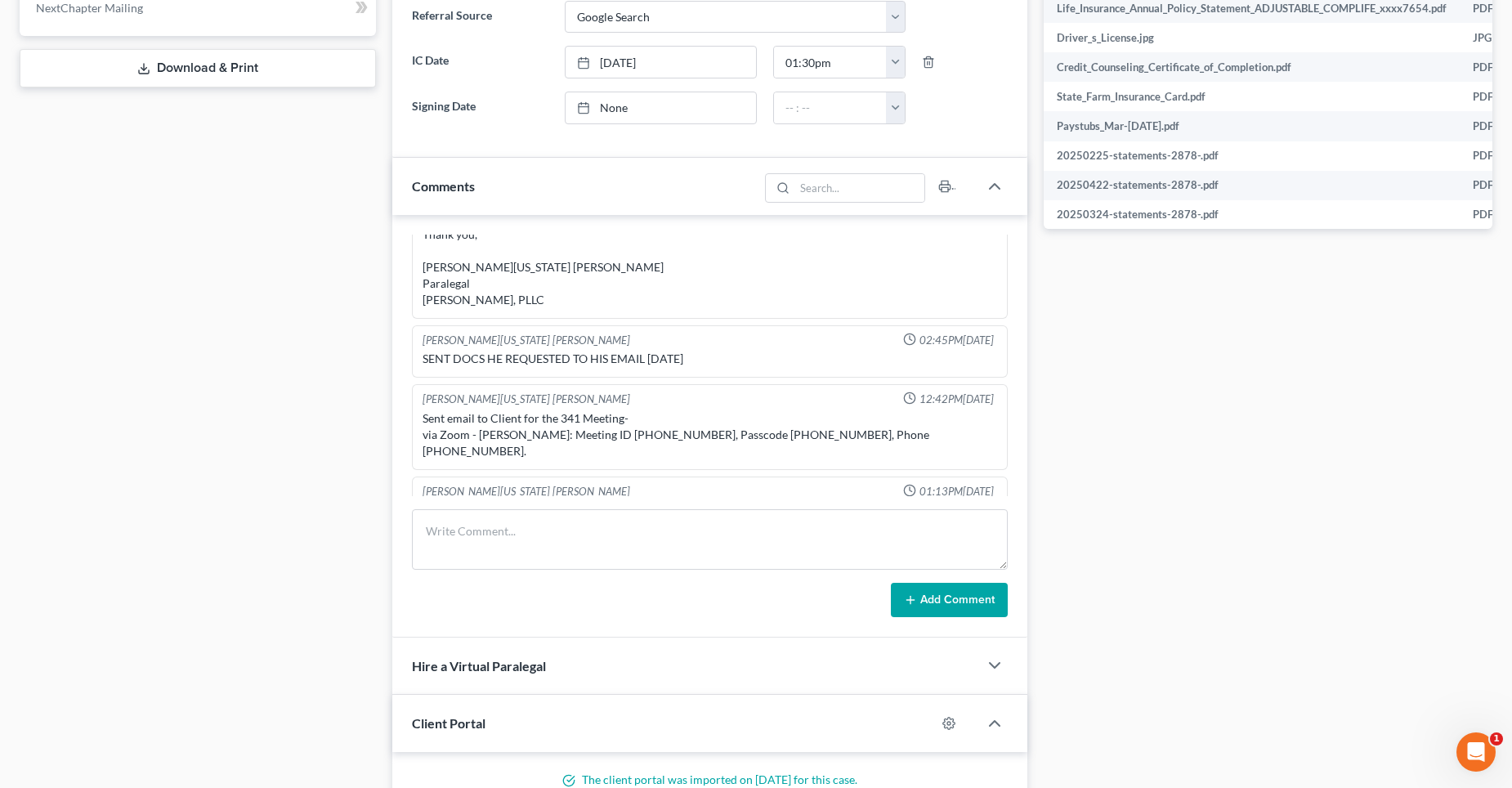
scroll to position [408, 0]
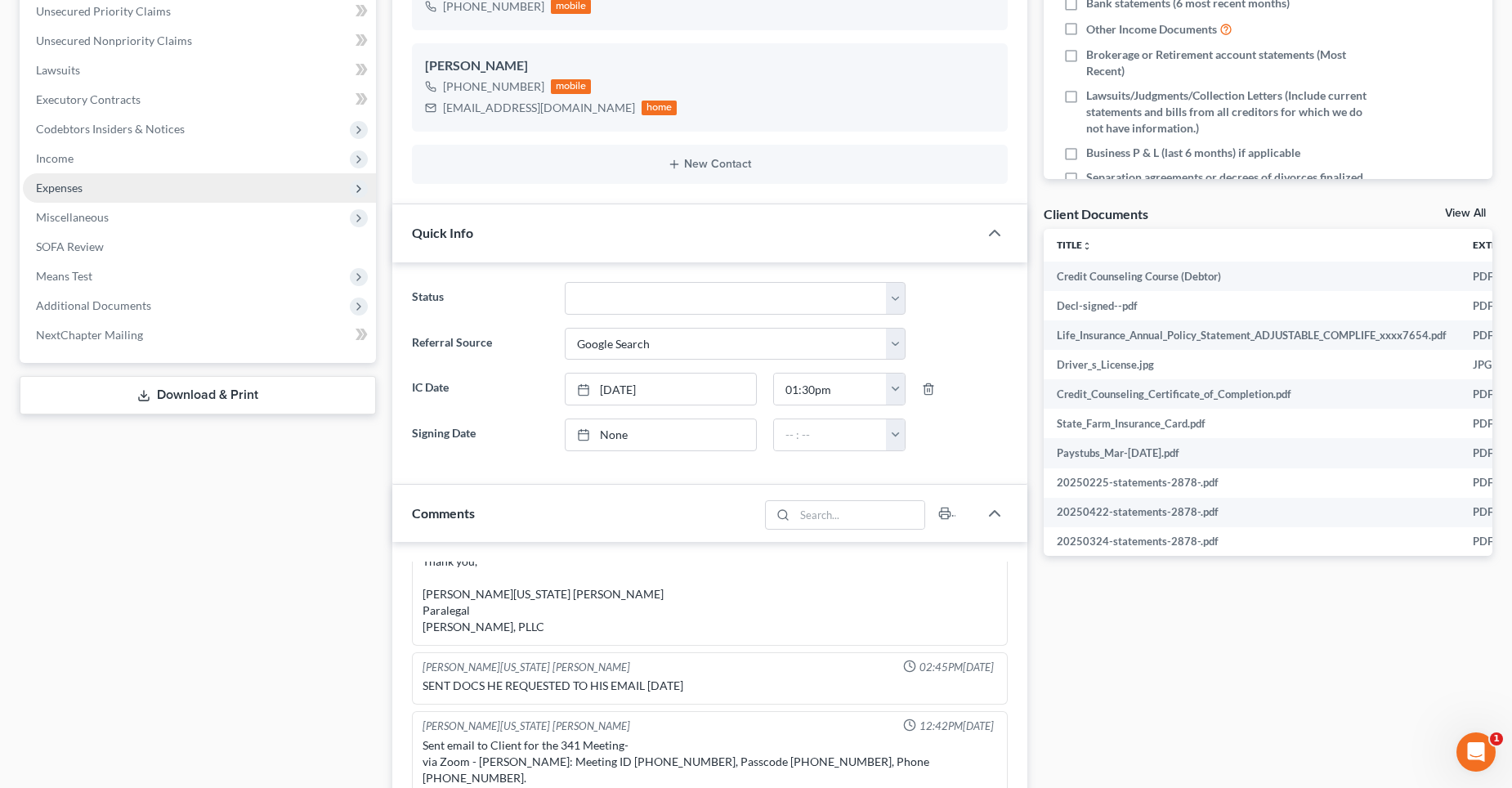
click at [59, 192] on span "Expenses" at bounding box center [60, 188] width 47 height 14
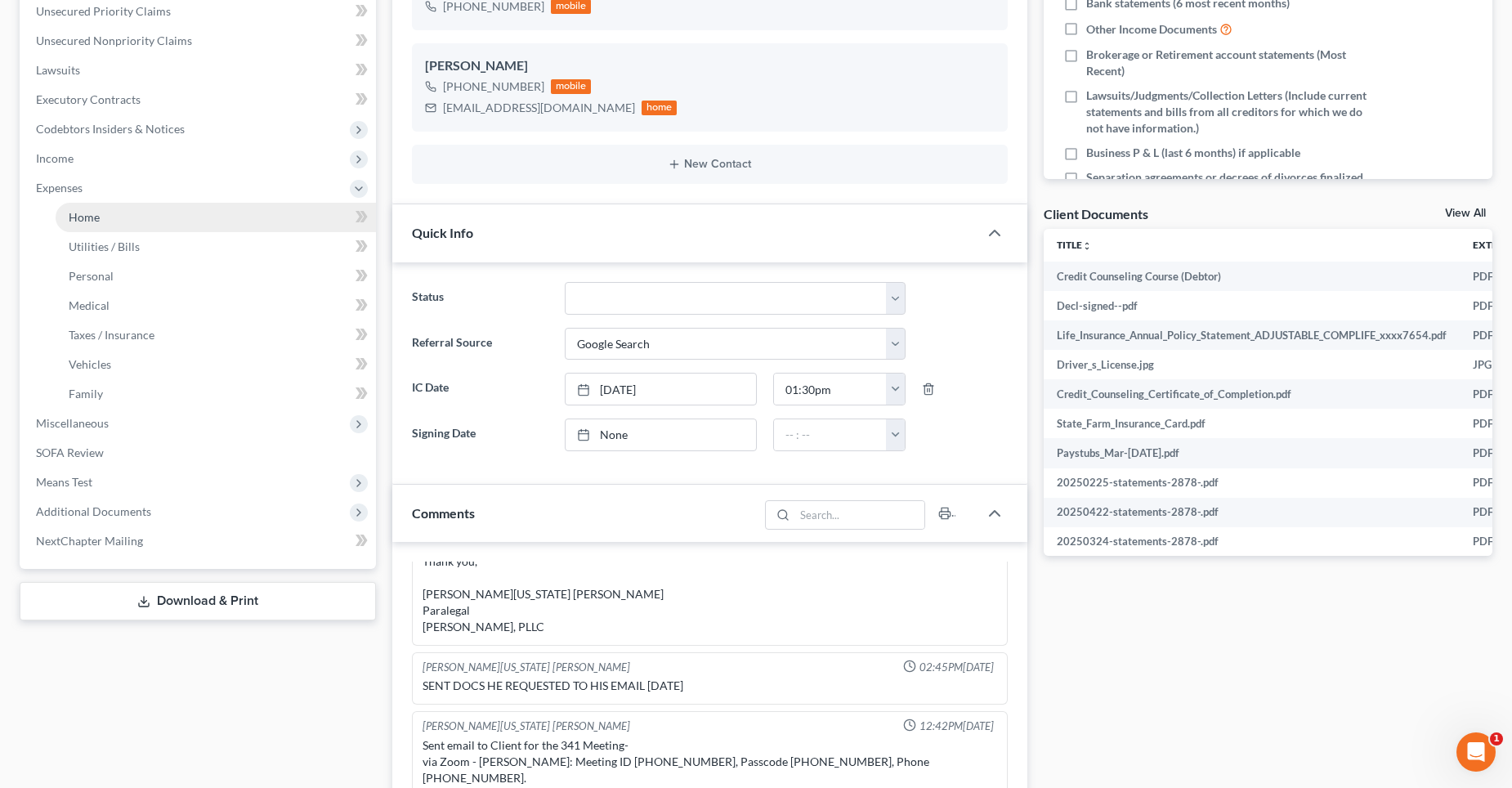
click at [85, 225] on link "Home" at bounding box center [215, 217] width 320 height 29
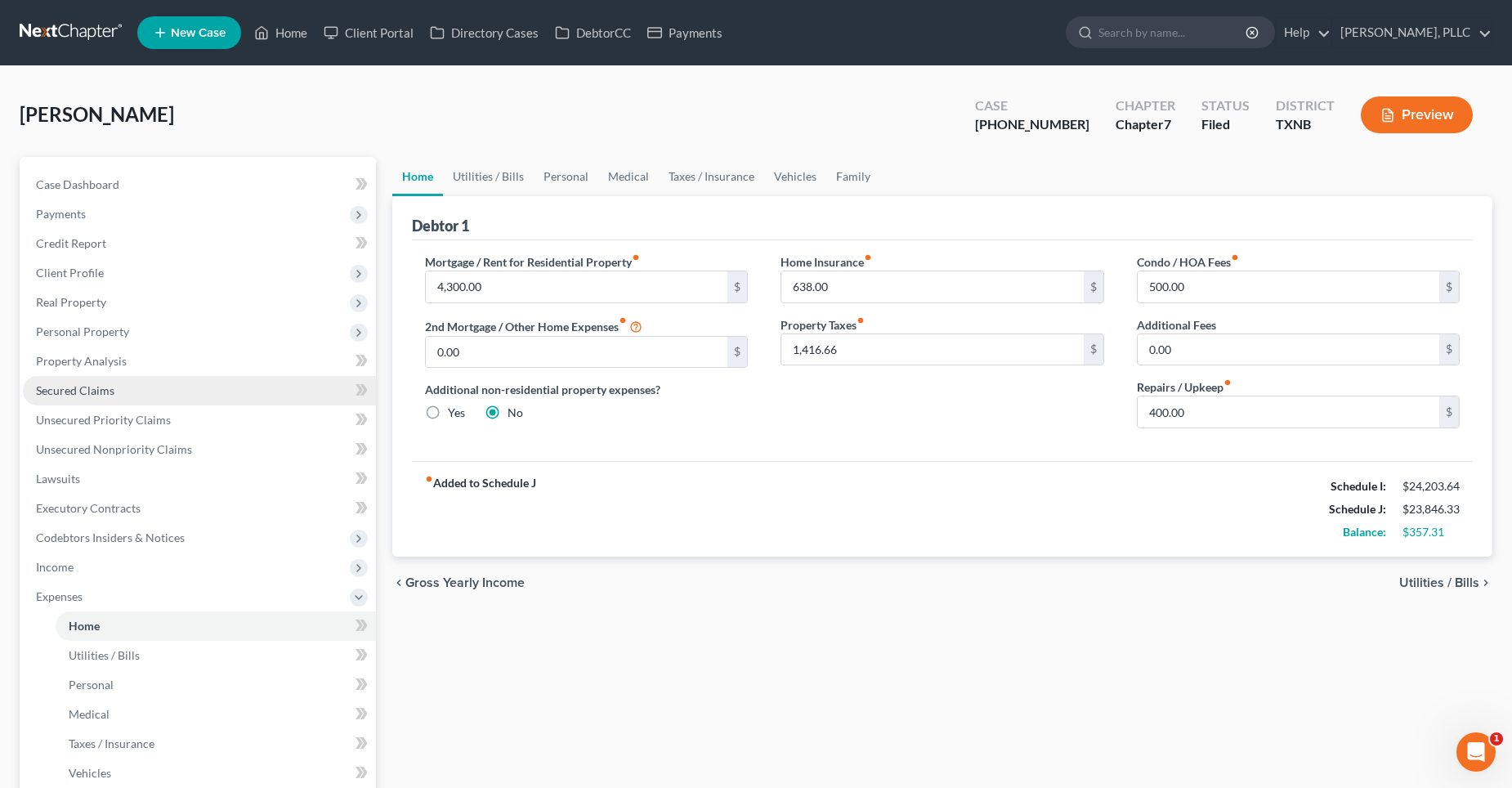
click at [88, 378] on link "Secured Claims" at bounding box center [199, 391] width 353 height 29
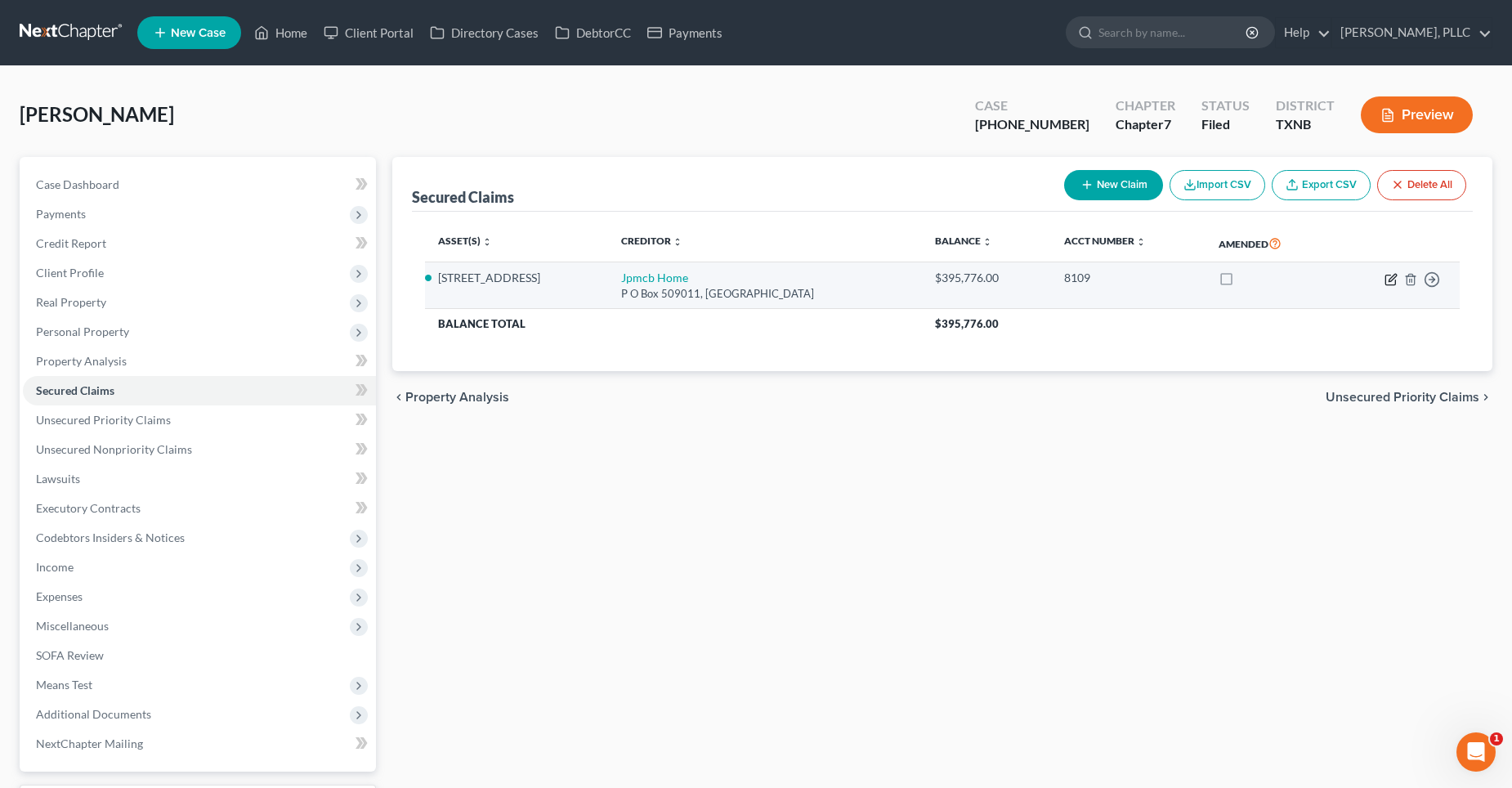
click at [1390, 280] on icon "button" at bounding box center [1391, 279] width 13 height 13
select select "4"
select select "2"
select select "0"
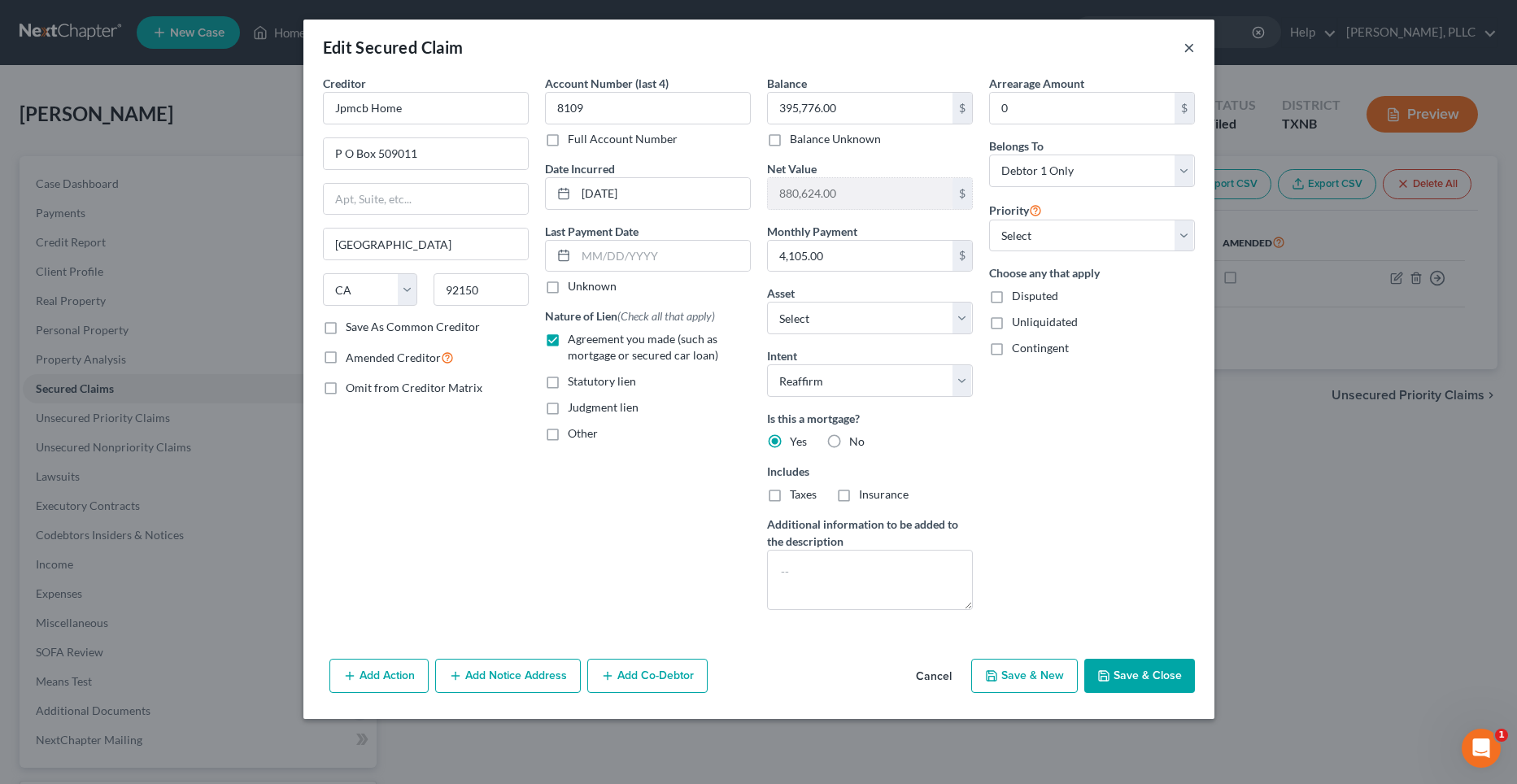
click at [1187, 44] on button "×" at bounding box center [1189, 46] width 11 height 20
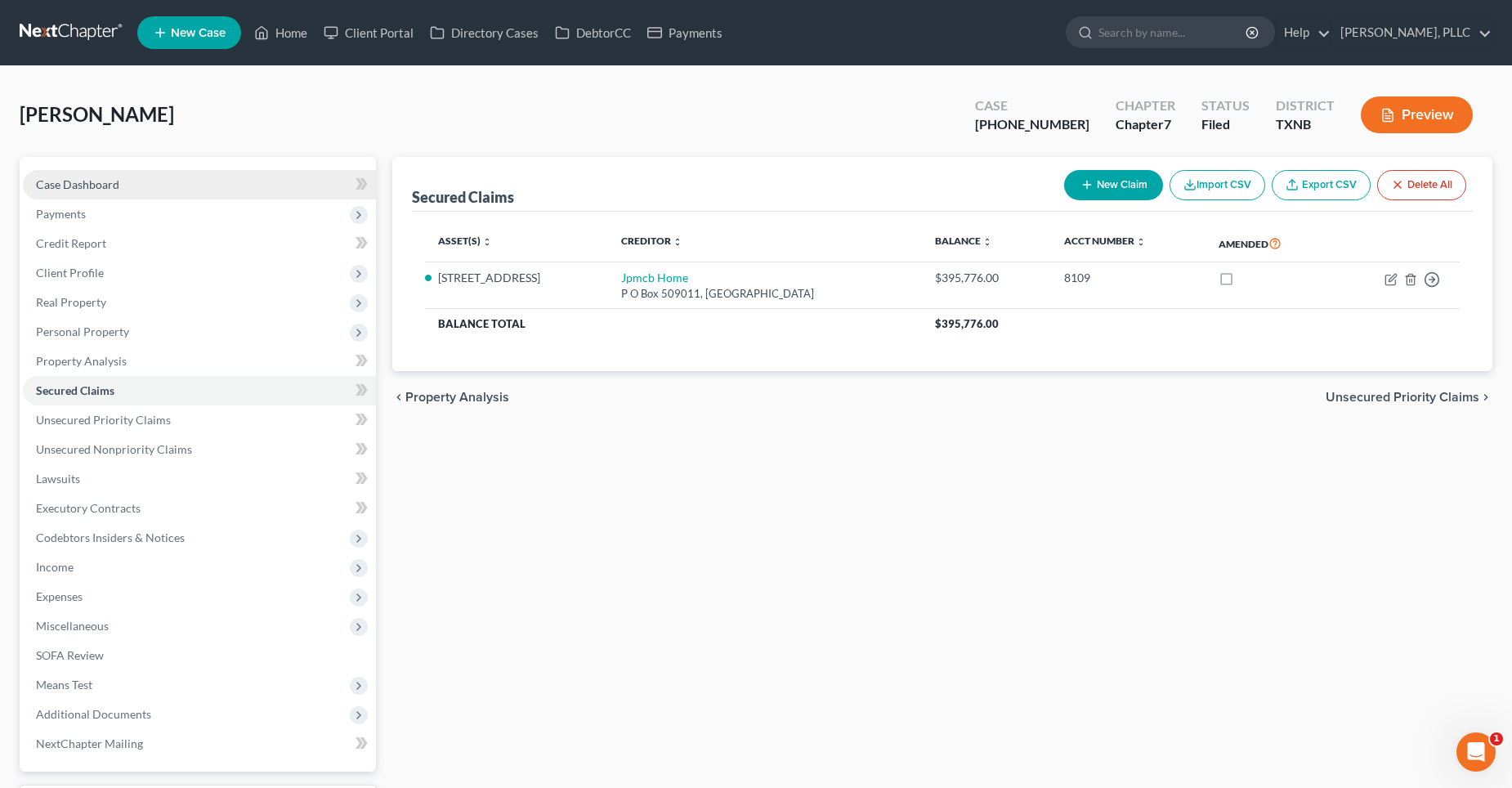
click at [57, 180] on span "Case Dashboard" at bounding box center [78, 184] width 83 height 14
select select "4"
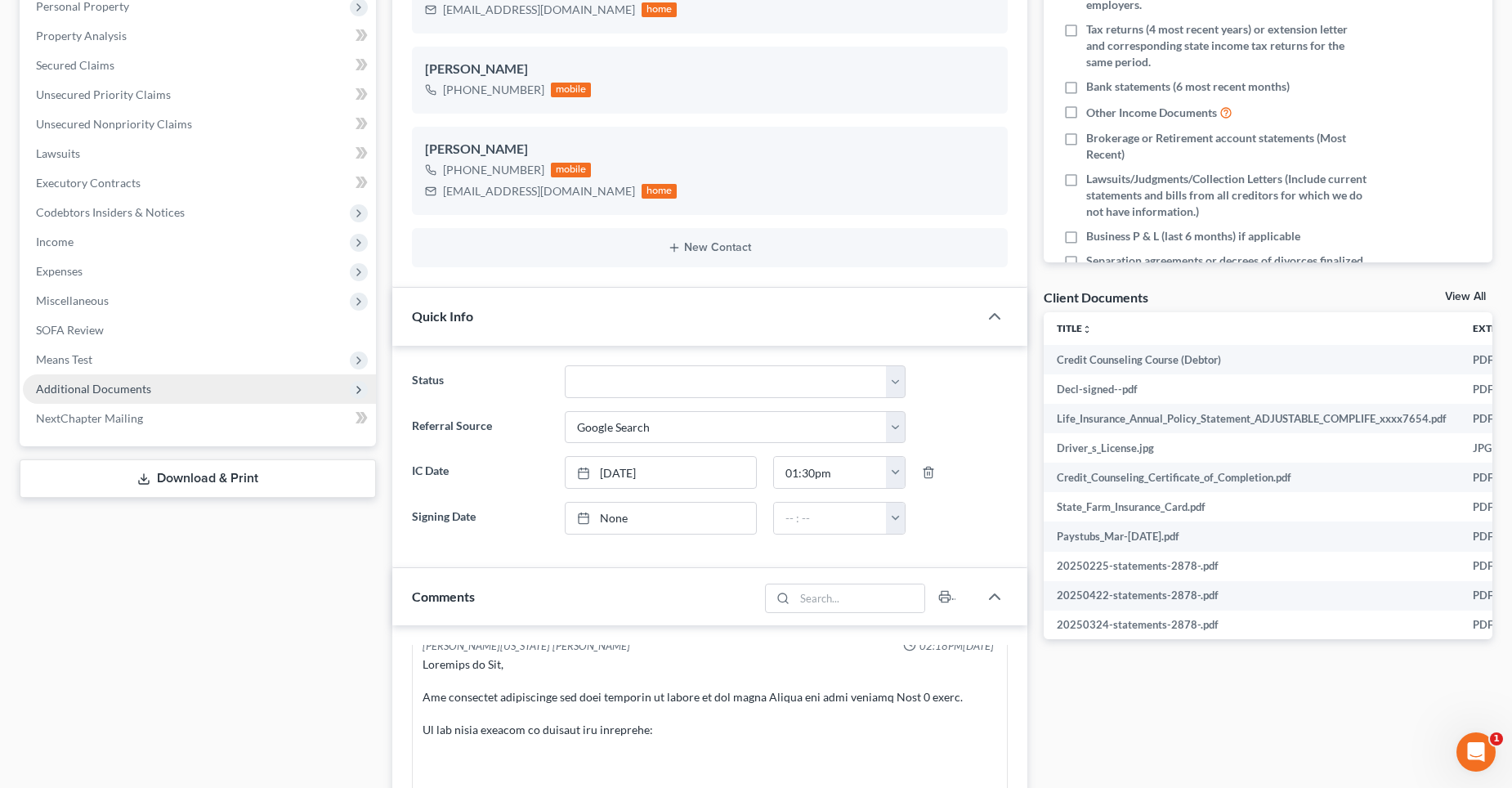
scroll to position [245, 0]
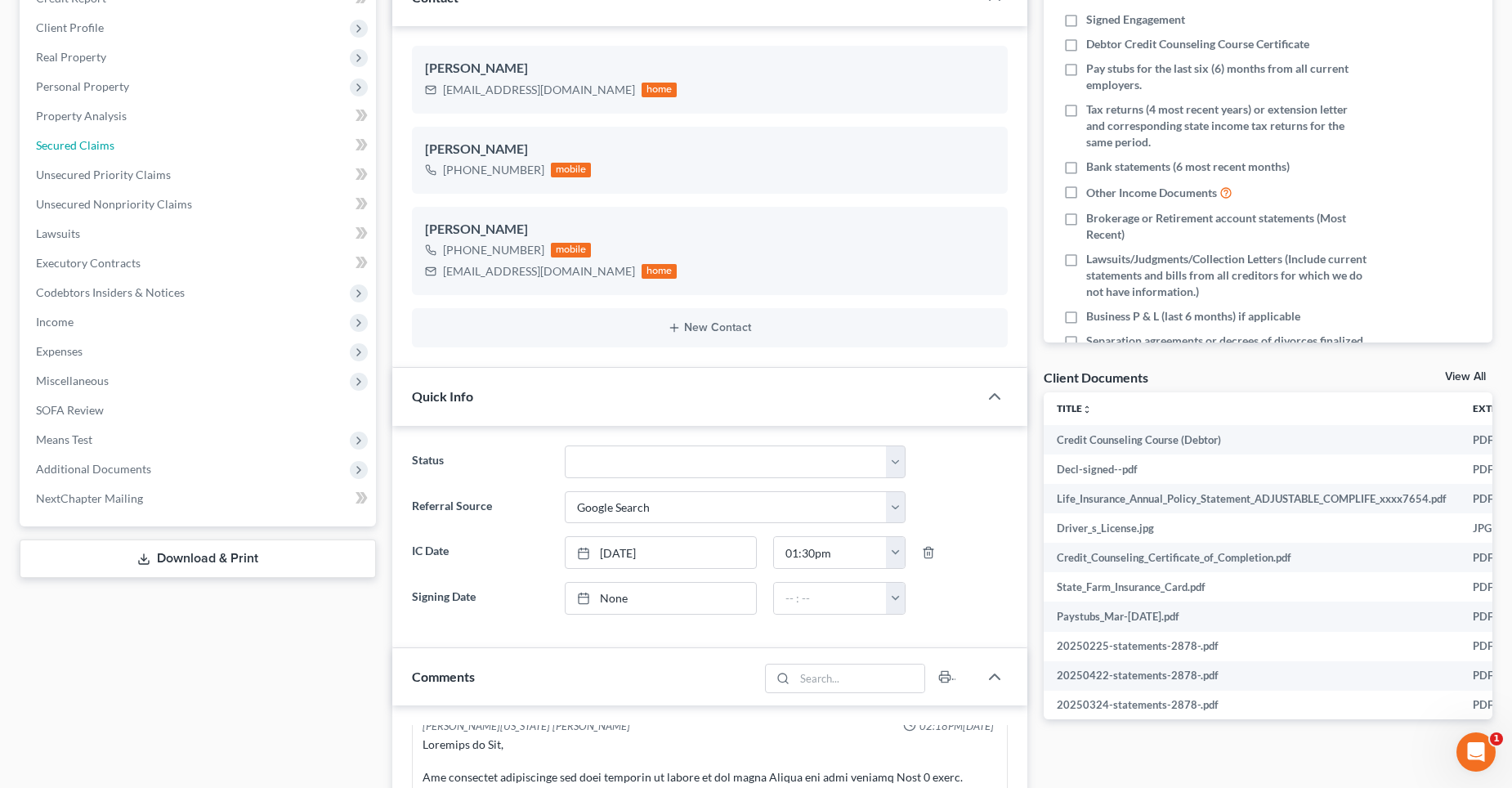
drag, startPoint x: 87, startPoint y: 151, endPoint x: 1510, endPoint y: 195, distance: 1423.7
click at [87, 151] on span "Secured Claims" at bounding box center [75, 145] width 79 height 14
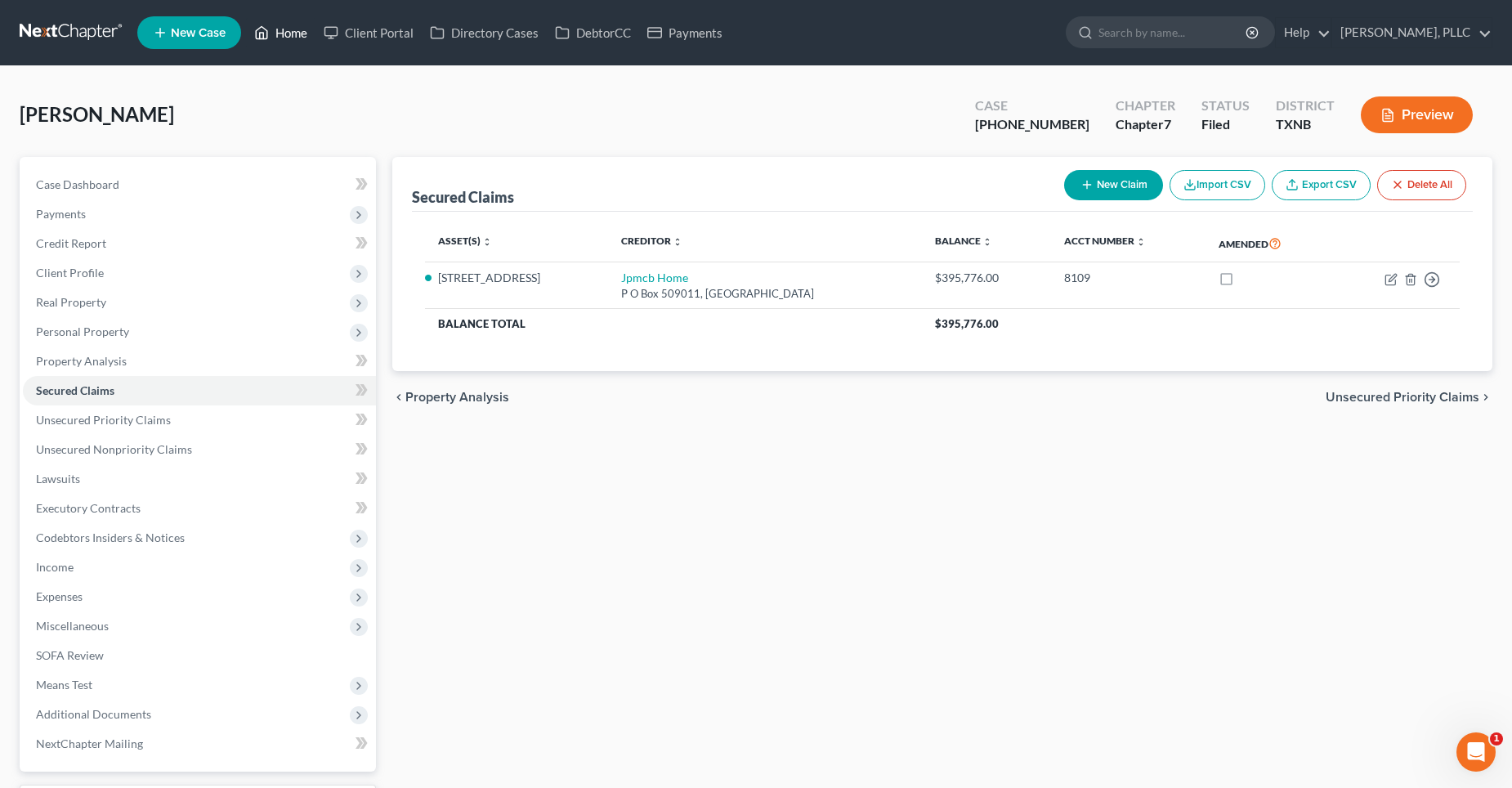
click at [307, 33] on link "Home" at bounding box center [280, 33] width 69 height 29
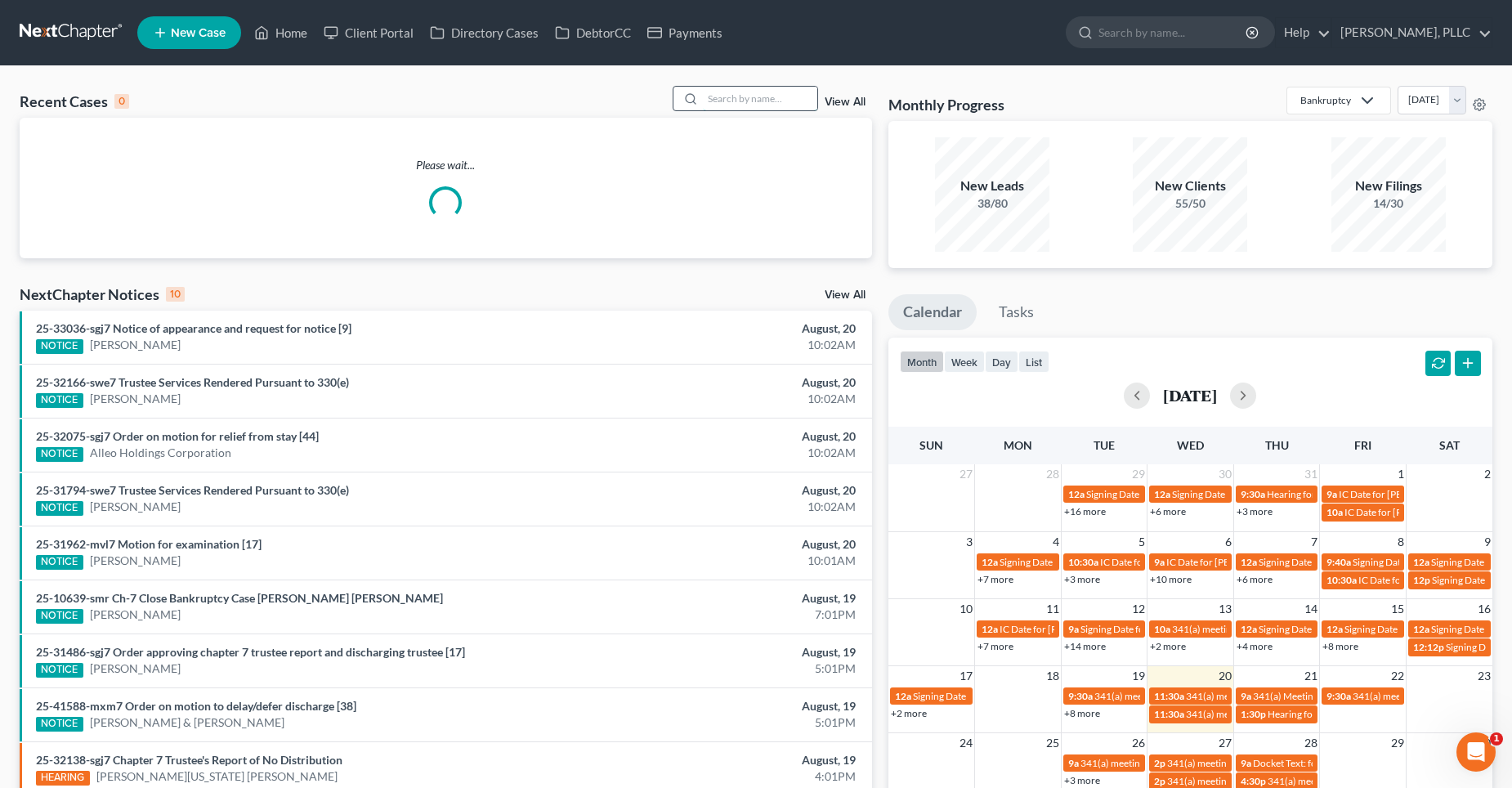
click at [761, 99] on input "search" at bounding box center [760, 98] width 114 height 23
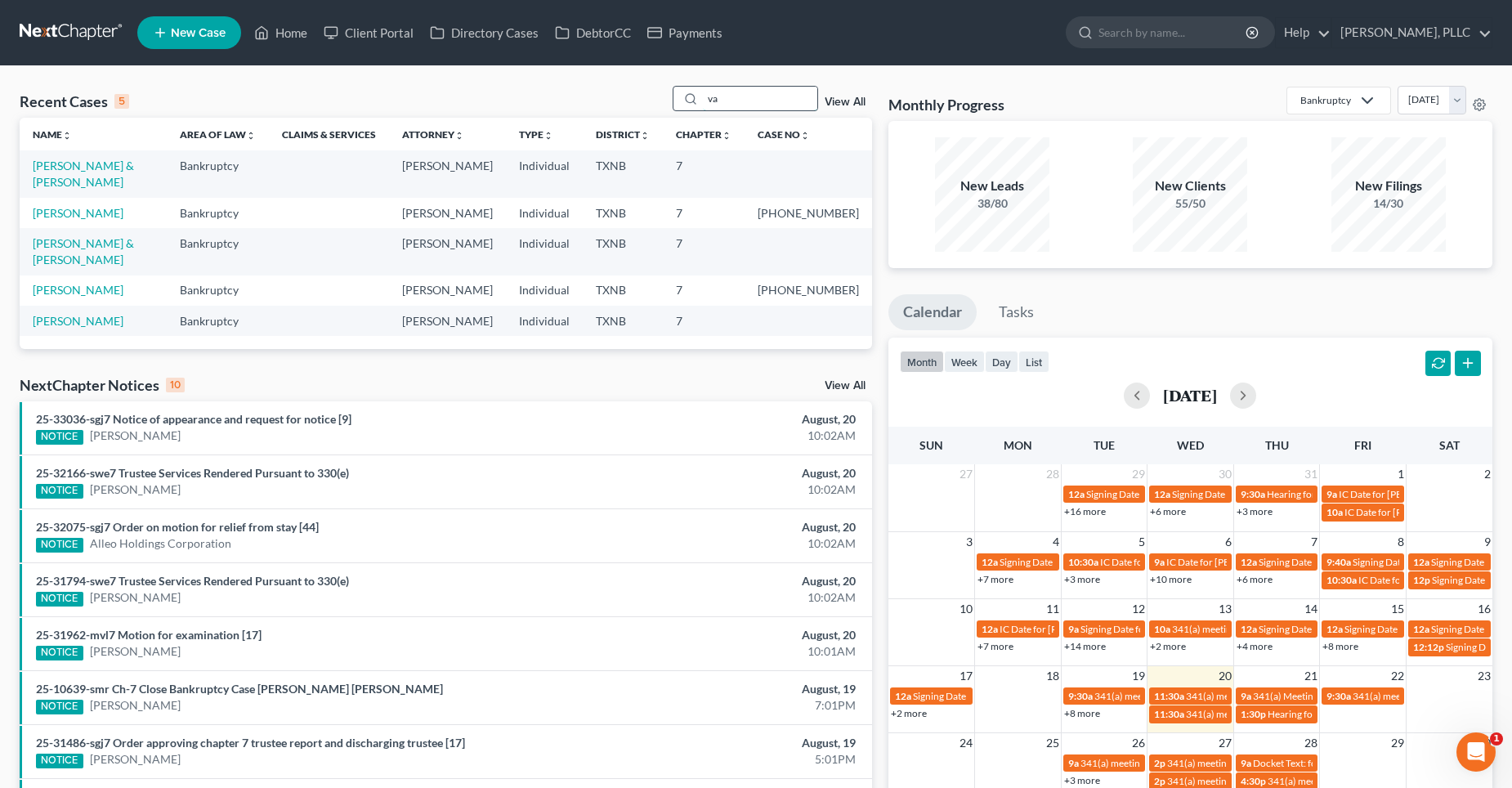
type input "v"
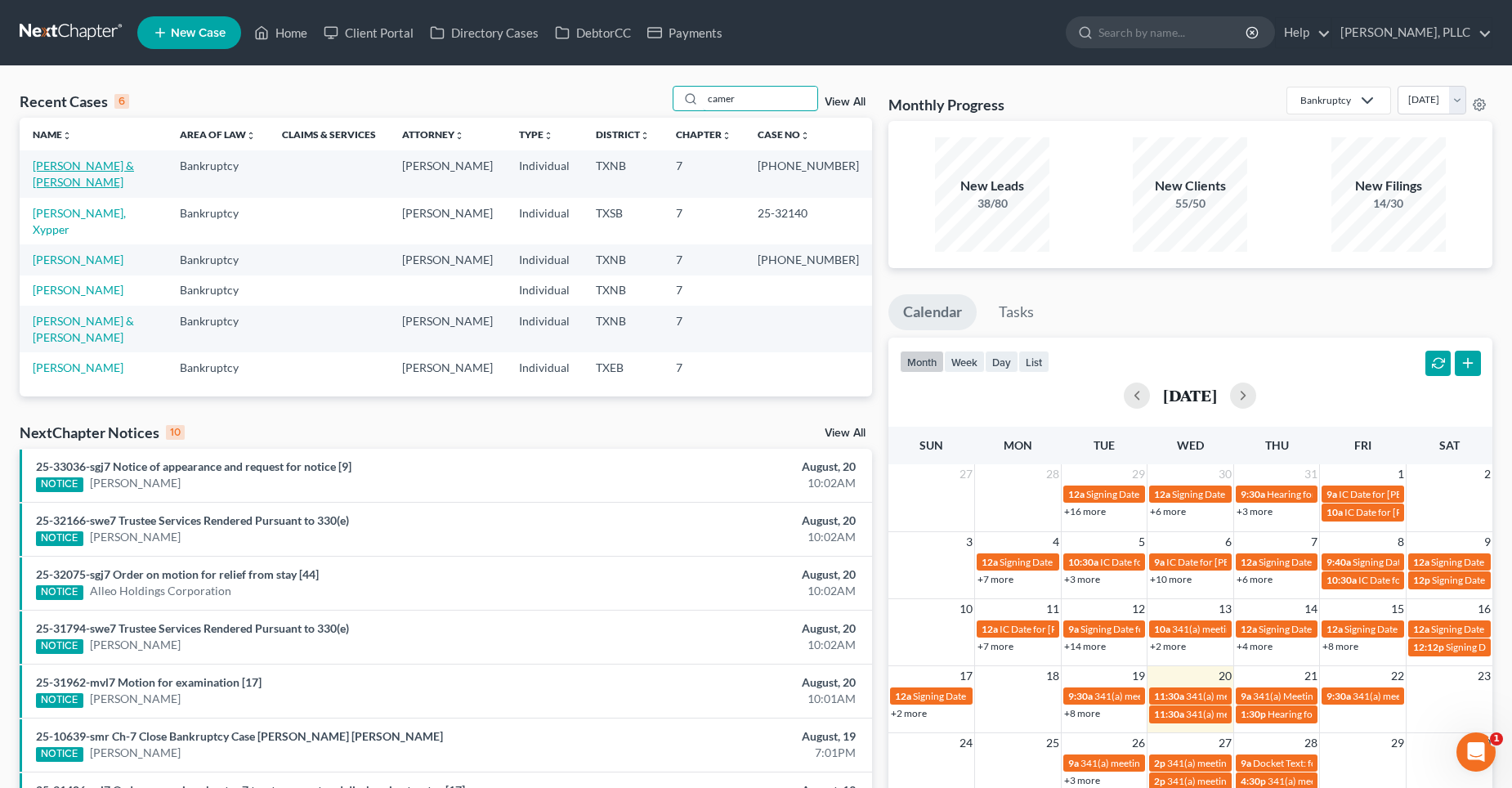
type input "camer"
click at [89, 164] on link "[PERSON_NAME] & [PERSON_NAME]" at bounding box center [83, 173] width 101 height 30
select select "4"
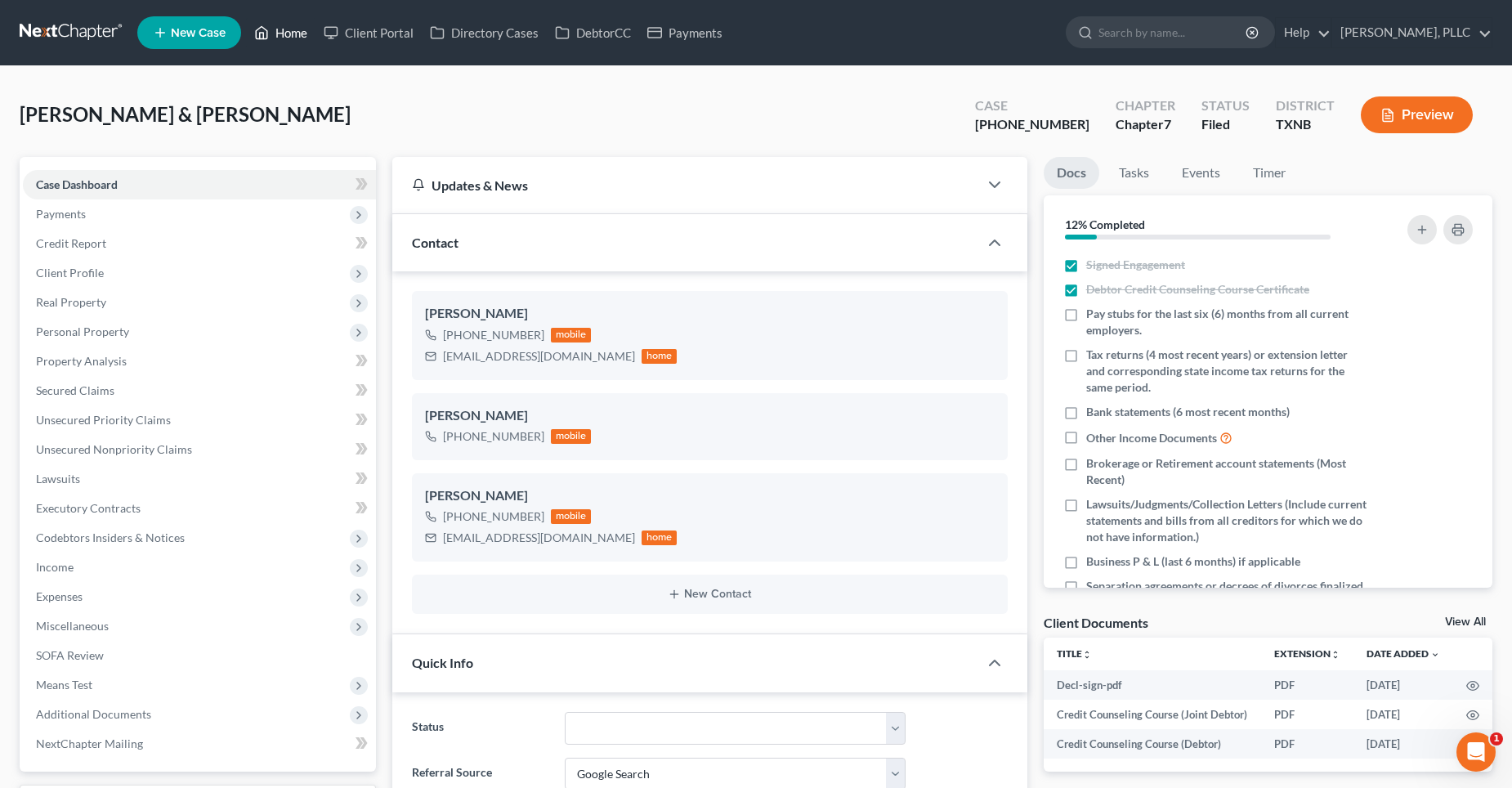
click at [292, 34] on link "Home" at bounding box center [280, 33] width 69 height 29
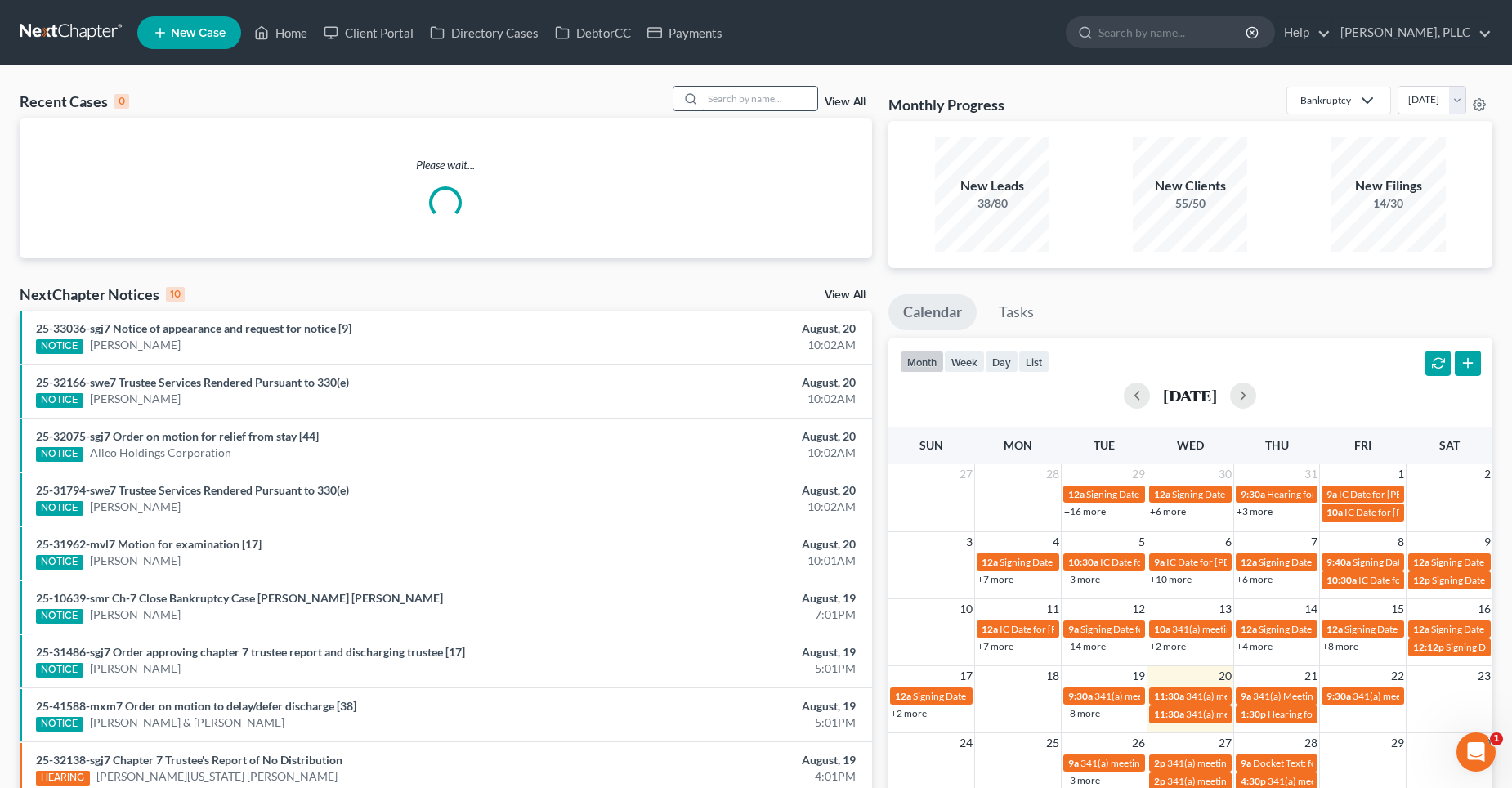
click at [788, 101] on input "search" at bounding box center [760, 98] width 114 height 23
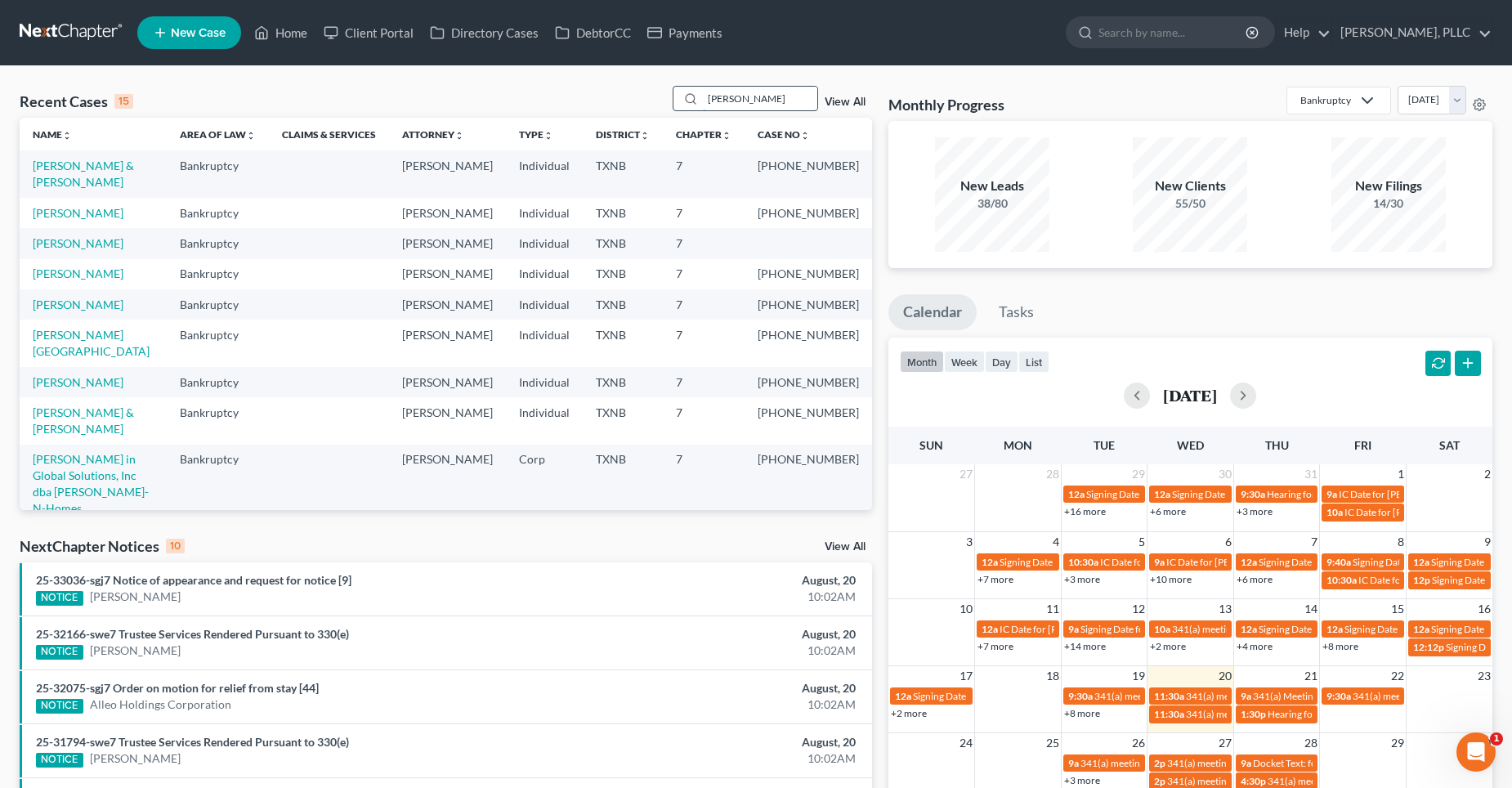
type input "[PERSON_NAME]"
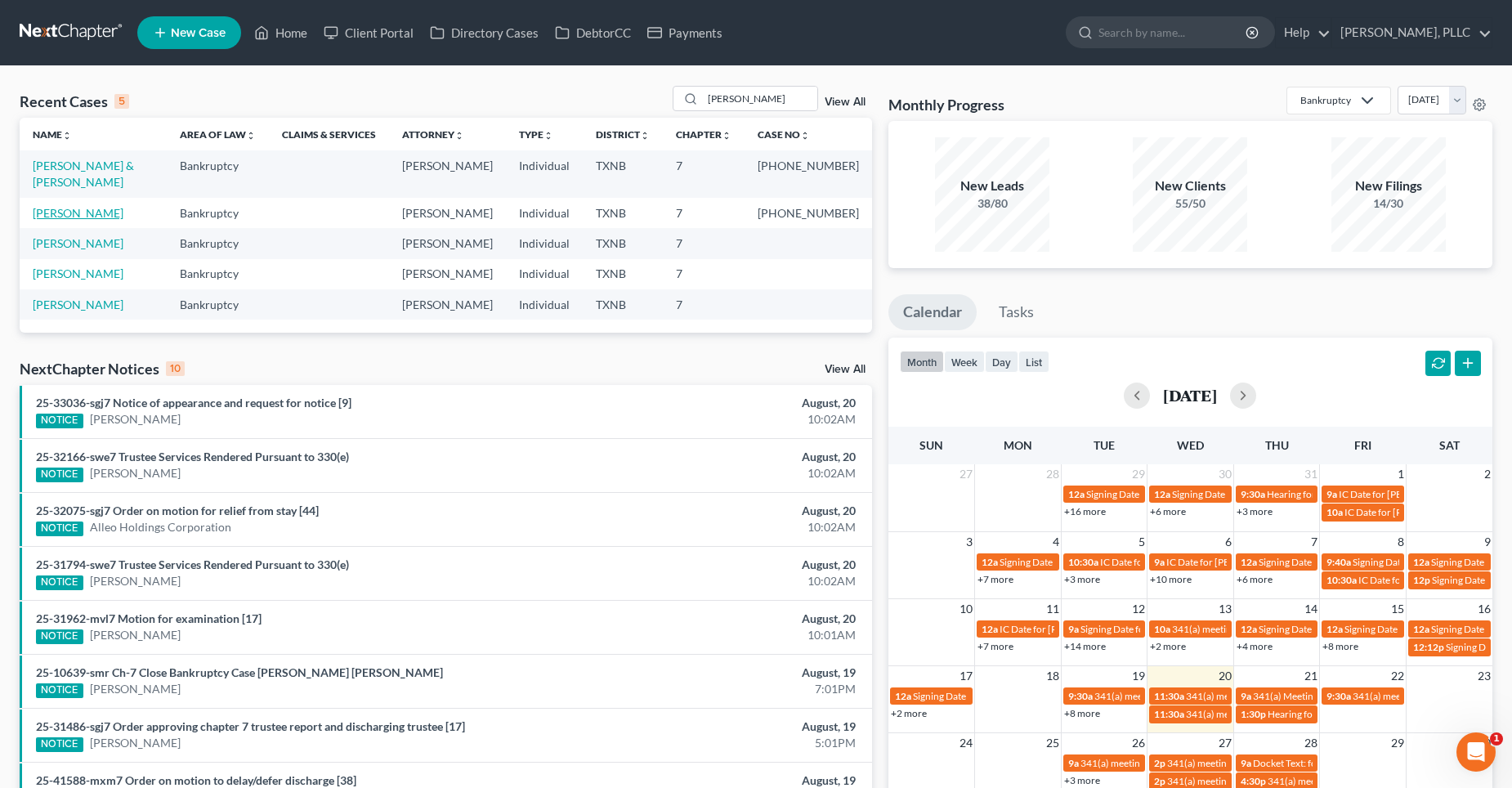
click at [96, 206] on link "[PERSON_NAME]" at bounding box center [78, 213] width 91 height 14
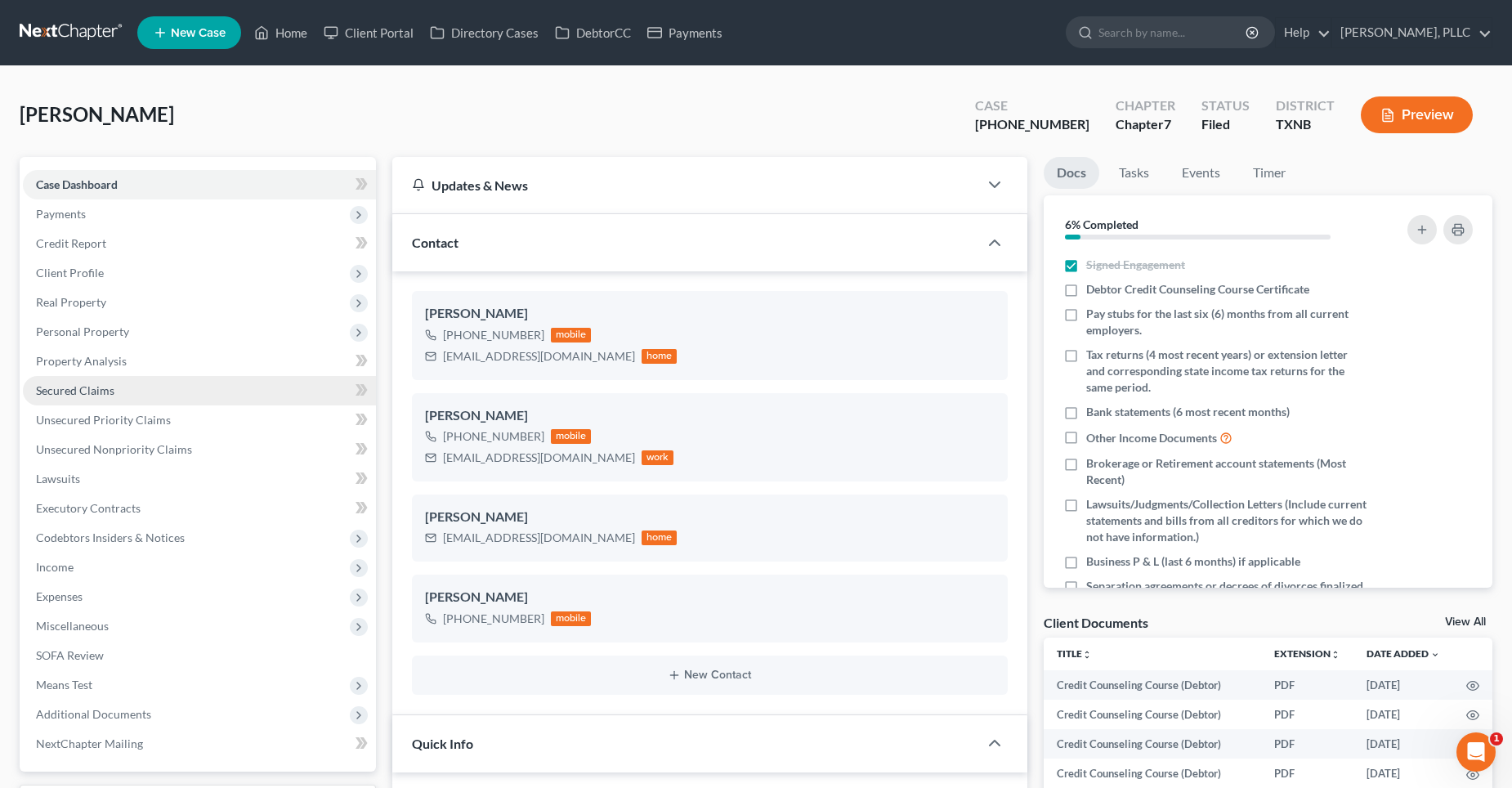
scroll to position [3096, 0]
click at [87, 388] on span "Secured Claims" at bounding box center [75, 390] width 79 height 14
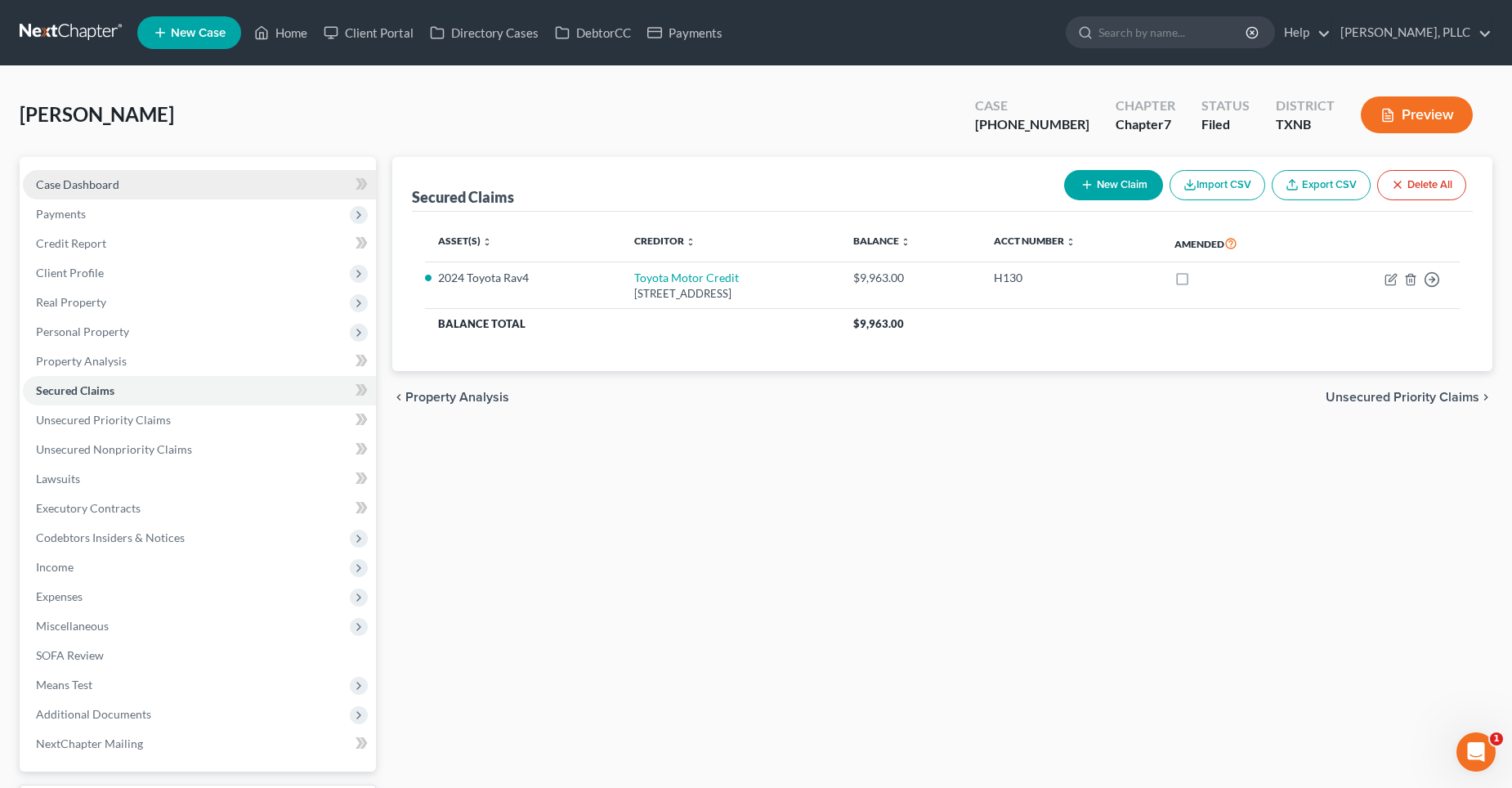
drag, startPoint x: 133, startPoint y: 180, endPoint x: 178, endPoint y: 202, distance: 50.1
click at [133, 179] on link "Case Dashboard" at bounding box center [199, 185] width 353 height 29
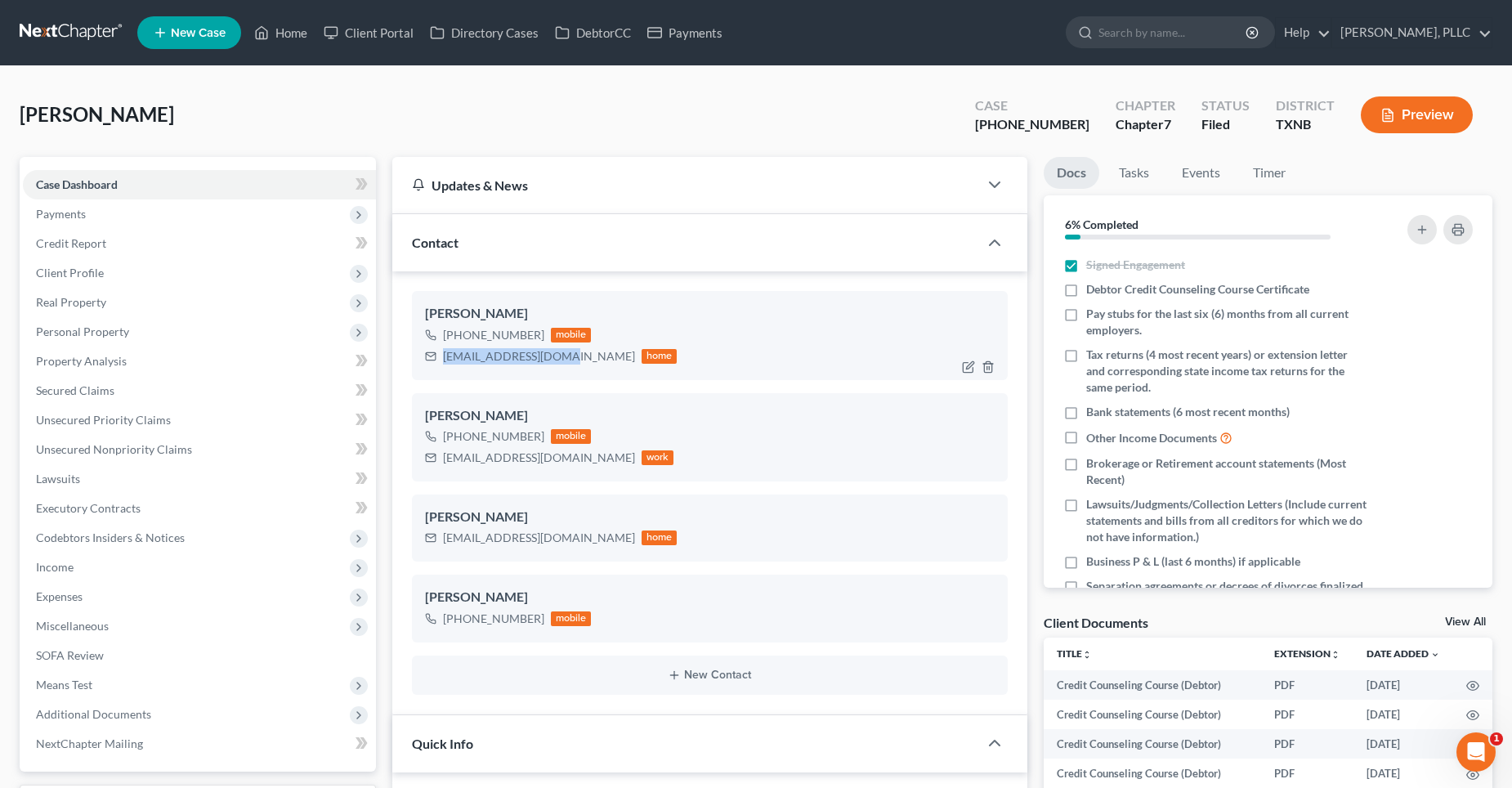
drag, startPoint x: 554, startPoint y: 357, endPoint x: 443, endPoint y: 364, distance: 111.2
click at [443, 364] on div "[EMAIL_ADDRESS][DOMAIN_NAME] home" at bounding box center [551, 356] width 253 height 22
copy div "[EMAIL_ADDRESS][DOMAIN_NAME]"
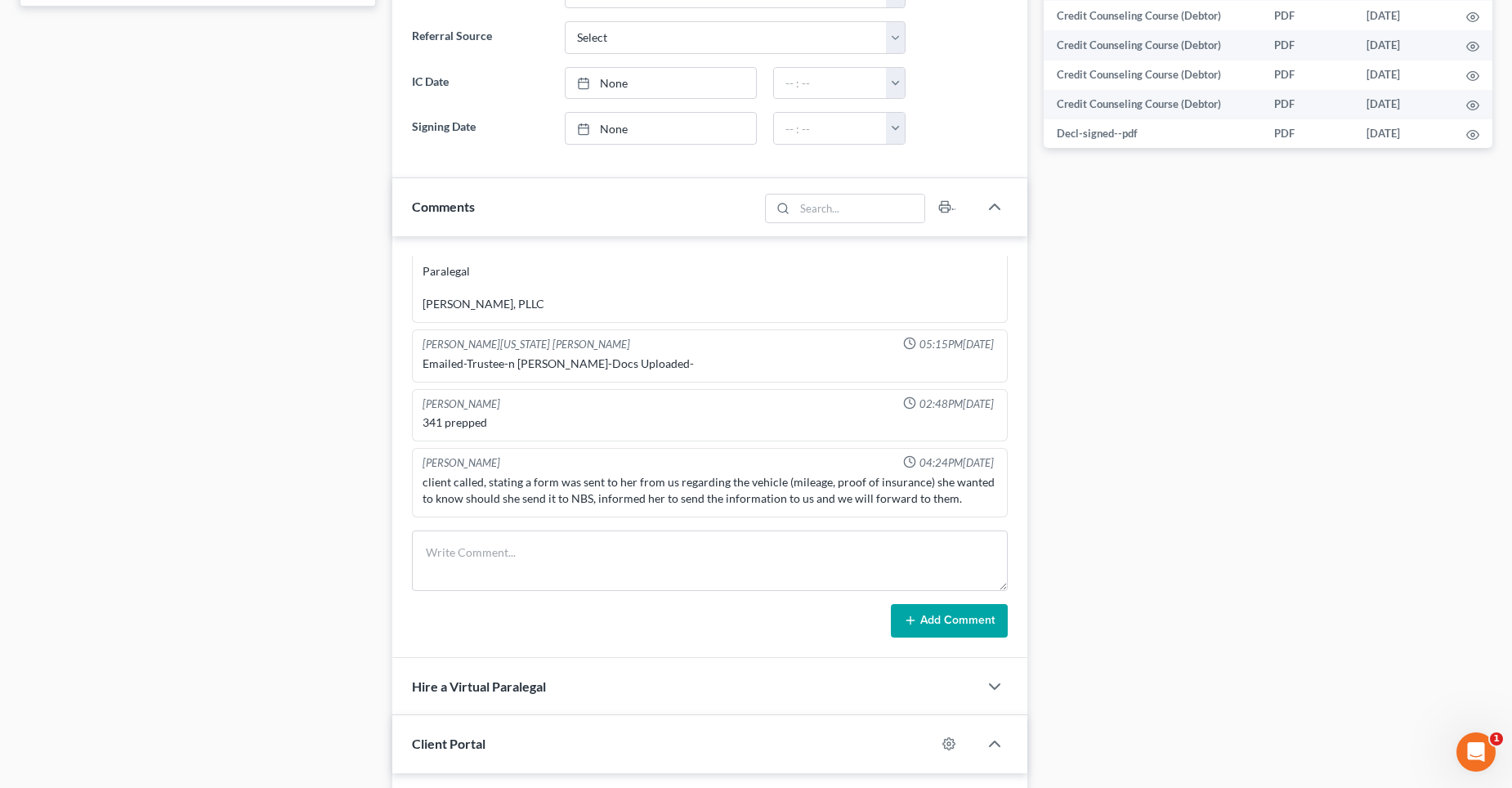
scroll to position [817, 0]
click at [460, 543] on textarea at bounding box center [709, 560] width 596 height 61
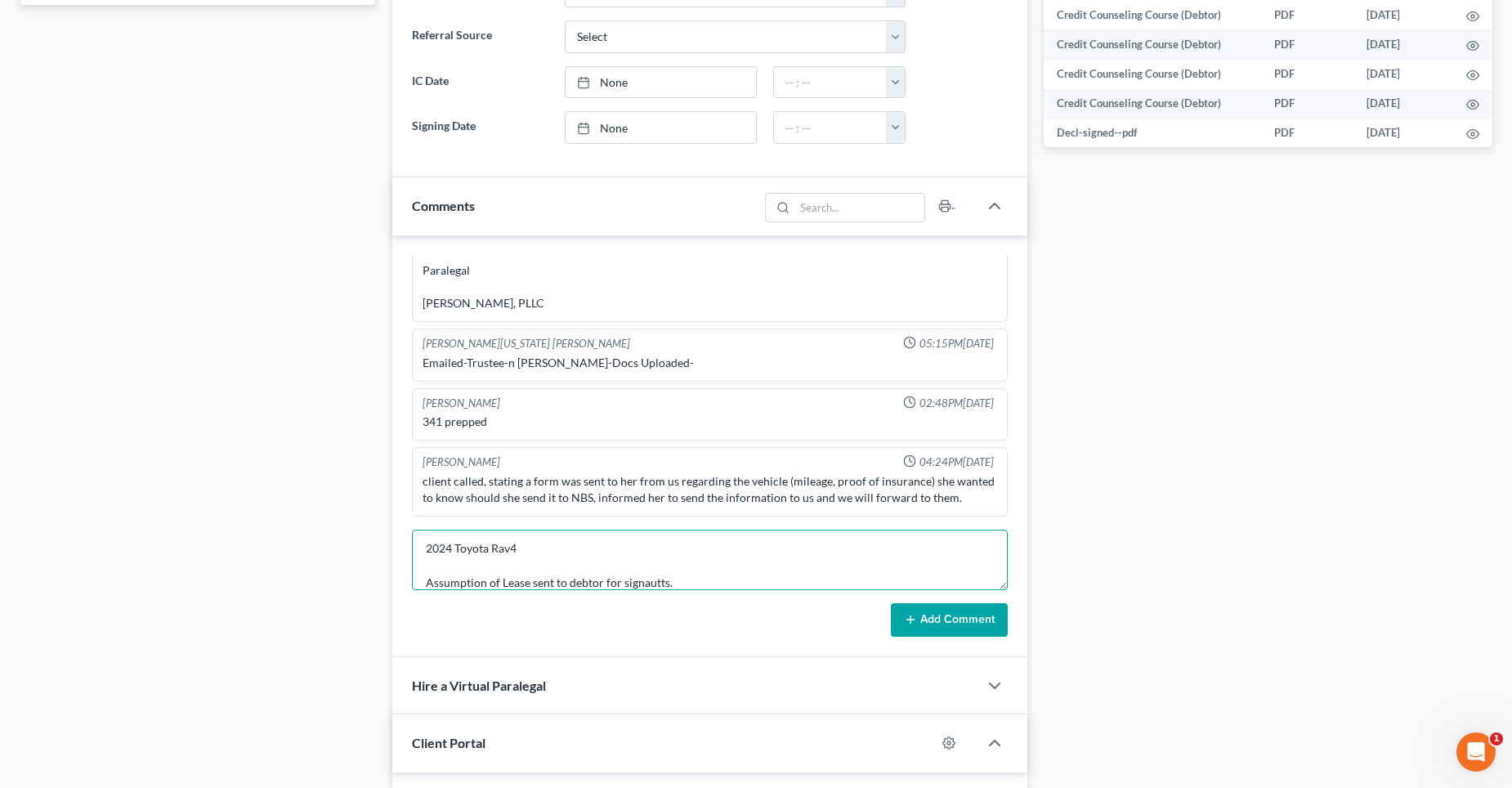
click at [699, 578] on textarea "2024 Toyota Rav4 Assumption of Lease sent to debtor for signautts." at bounding box center [709, 560] width 596 height 61
type textarea "2024 Toyota Rav4 Assumption of Lease sent to debtor for signatures."
click at [943, 616] on button "Add Comment" at bounding box center [949, 620] width 117 height 35
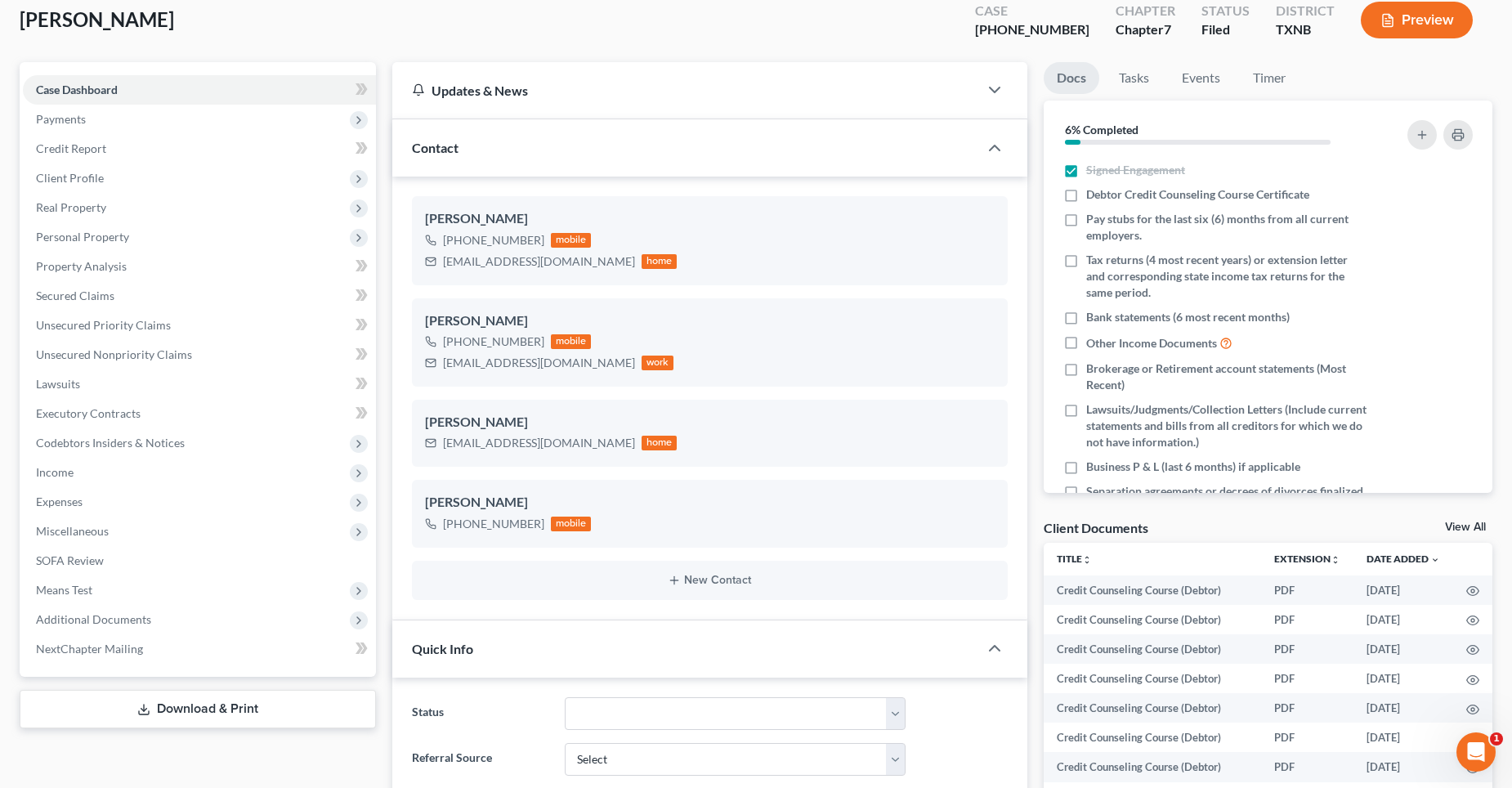
scroll to position [0, 0]
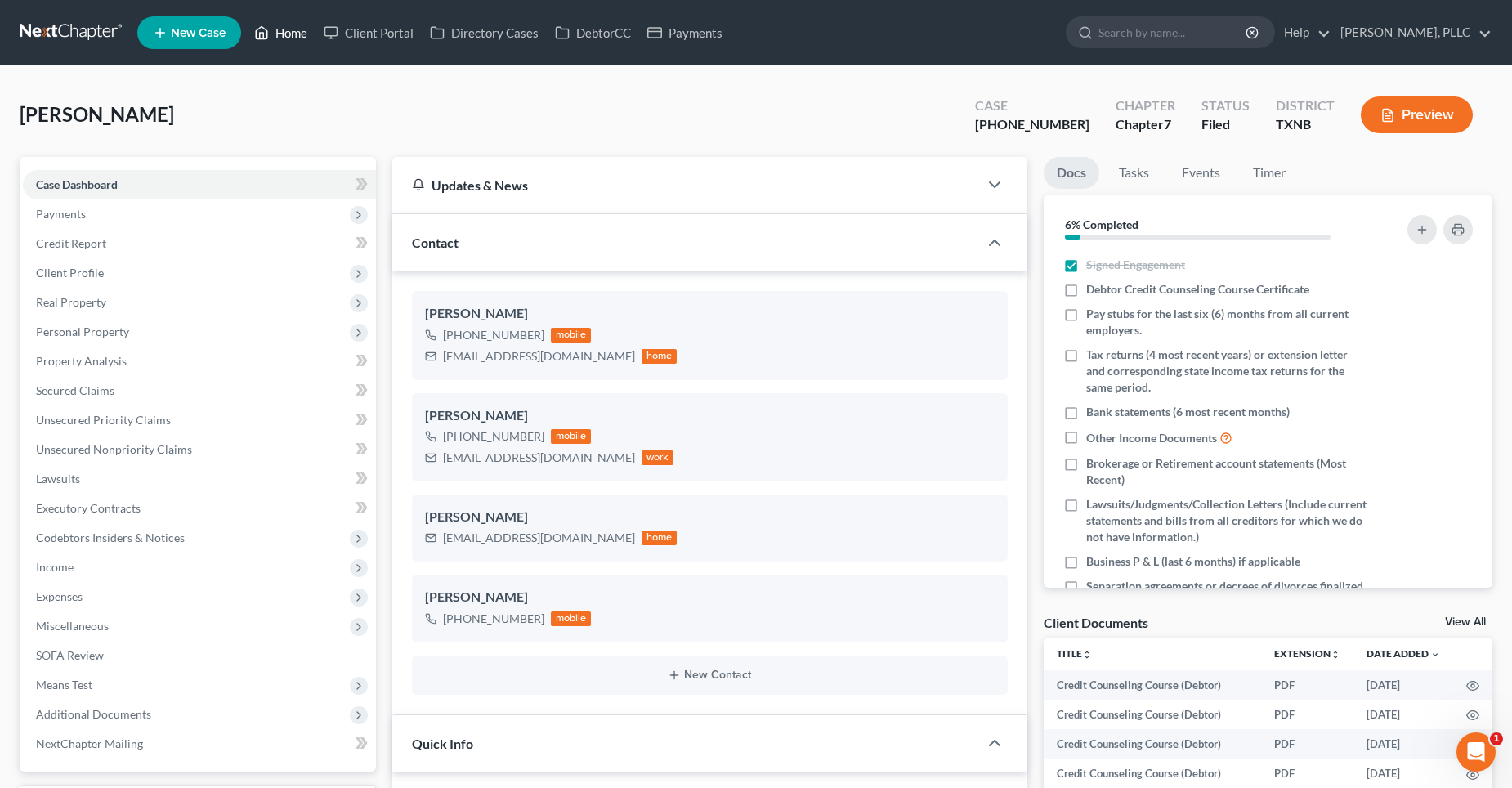
click at [291, 31] on link "Home" at bounding box center [280, 33] width 69 height 29
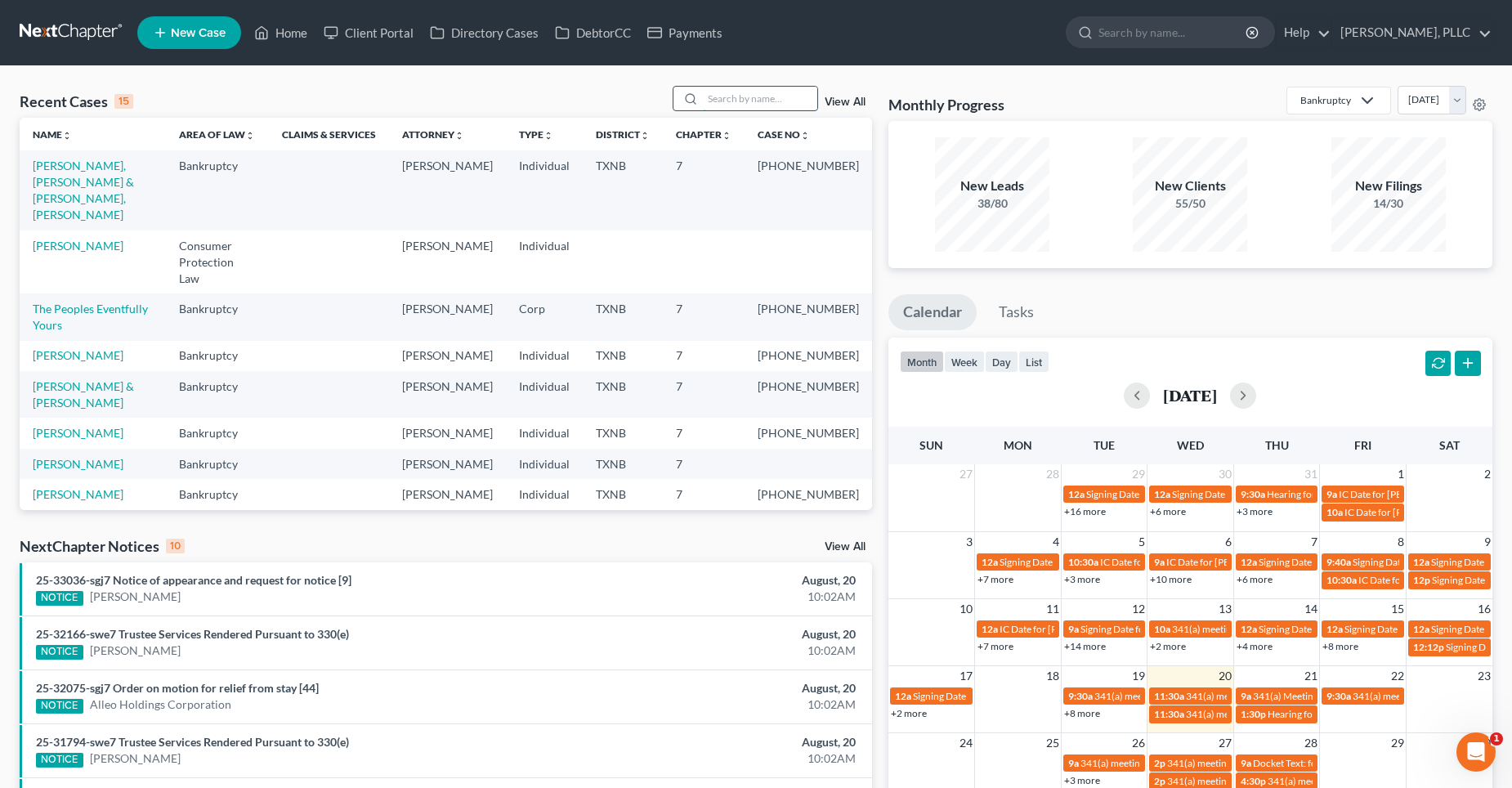
click at [729, 93] on input "search" at bounding box center [760, 98] width 114 height 23
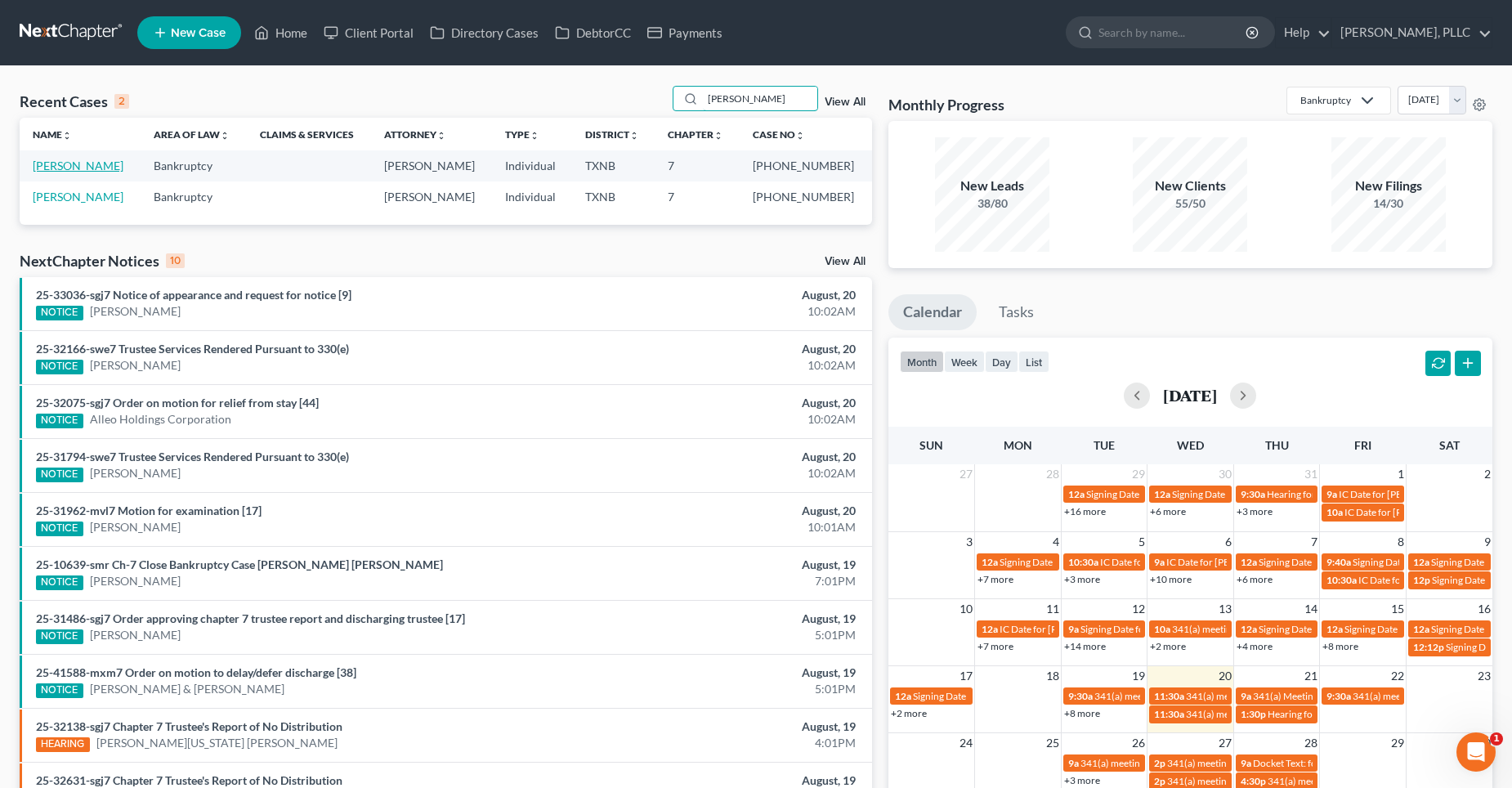
type input "[PERSON_NAME]"
click at [65, 168] on link "[PERSON_NAME]" at bounding box center [78, 165] width 91 height 14
select select "4"
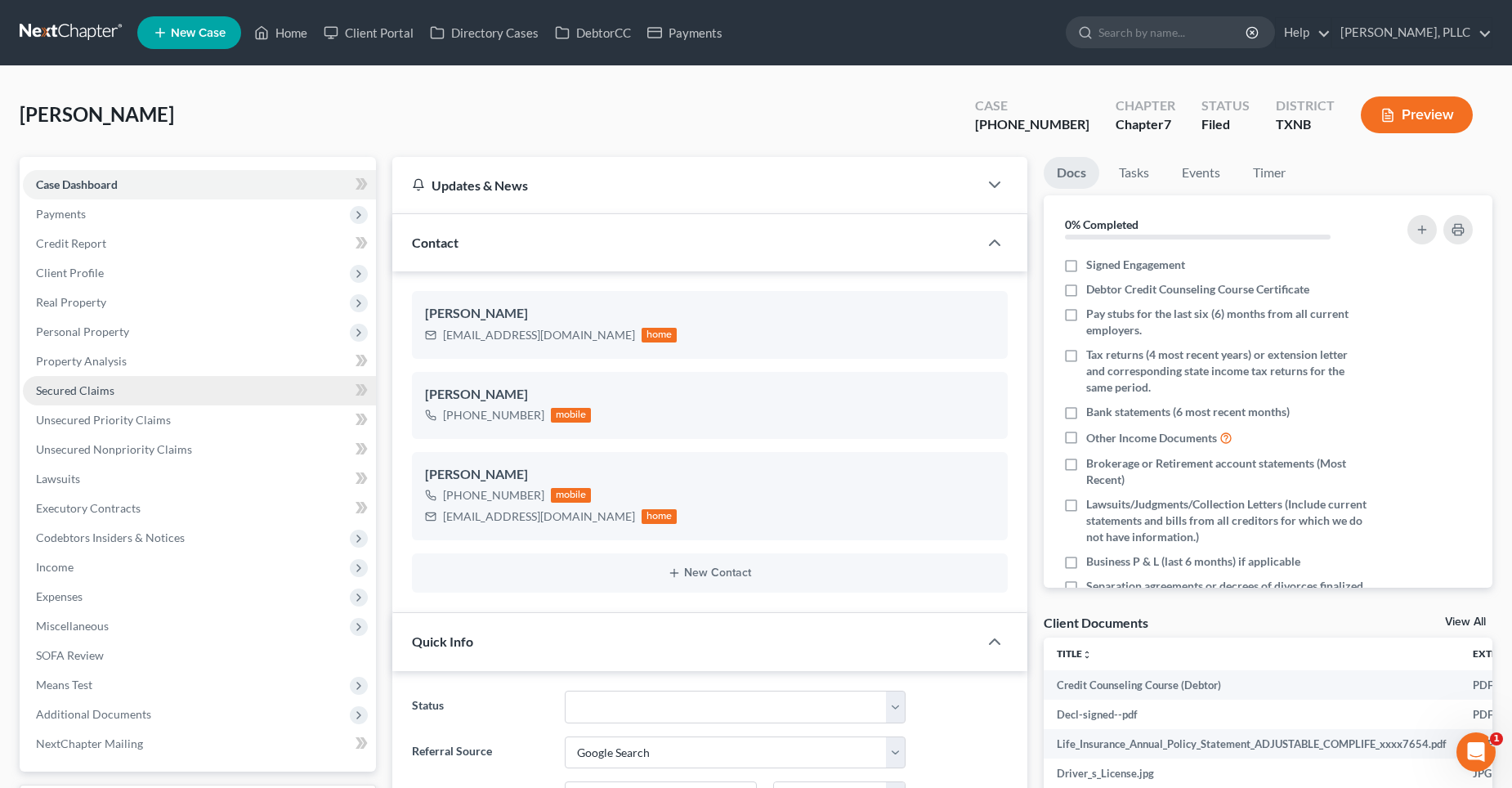
click at [102, 385] on span "Secured Claims" at bounding box center [75, 390] width 79 height 14
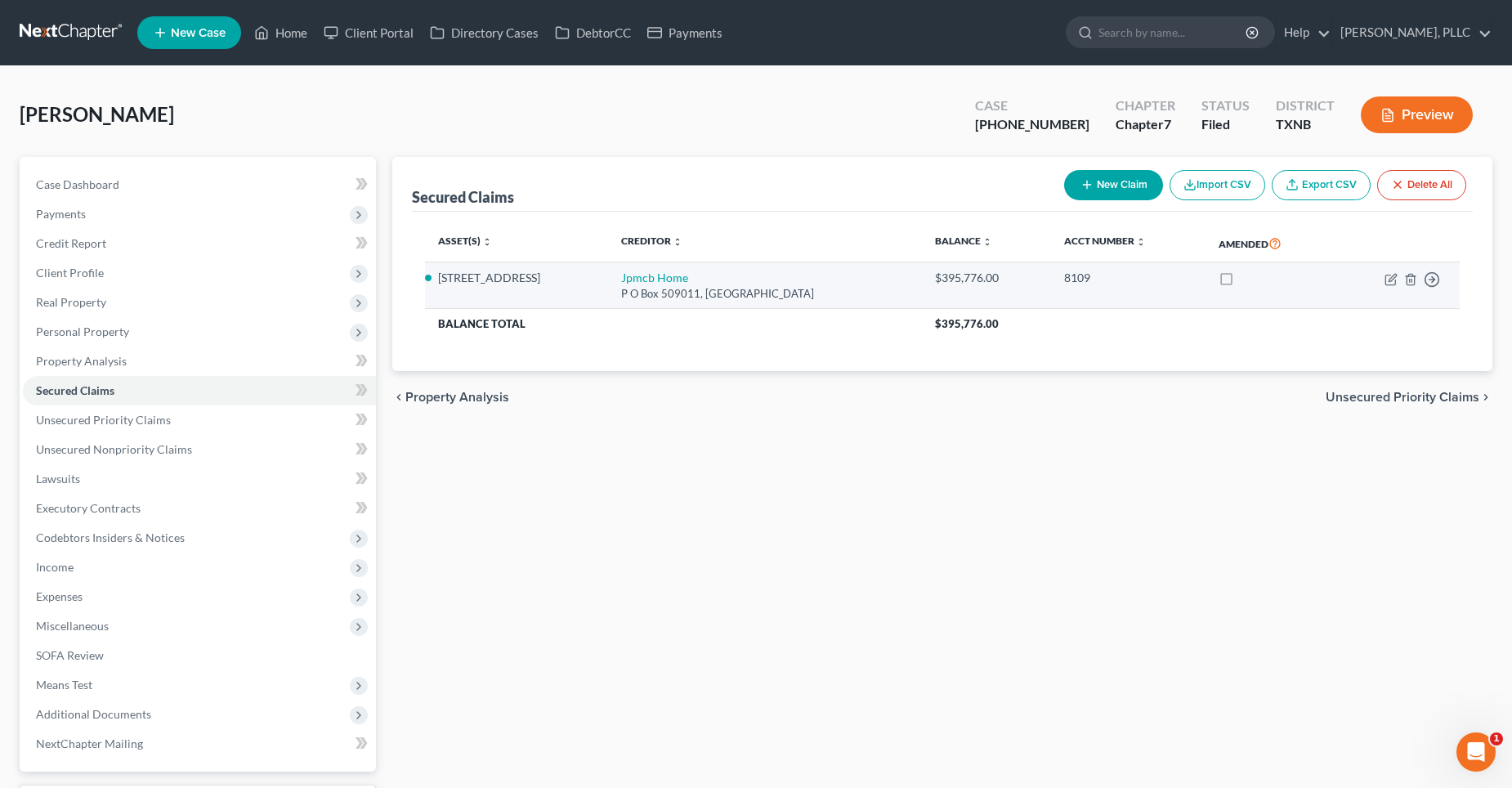
drag, startPoint x: 566, startPoint y: 274, endPoint x: 438, endPoint y: 288, distance: 128.8
click at [438, 288] on td "[STREET_ADDRESS]" at bounding box center [516, 285] width 184 height 47
copy li "[STREET_ADDRESS]"
drag, startPoint x: 719, startPoint y: 271, endPoint x: 449, endPoint y: 281, distance: 270.2
click at [438, 281] on tr "[STREET_ADDRESS] $395,776.00 8109 Move to E Move to F Move to G Move to Notice …" at bounding box center [942, 285] width 1035 height 47
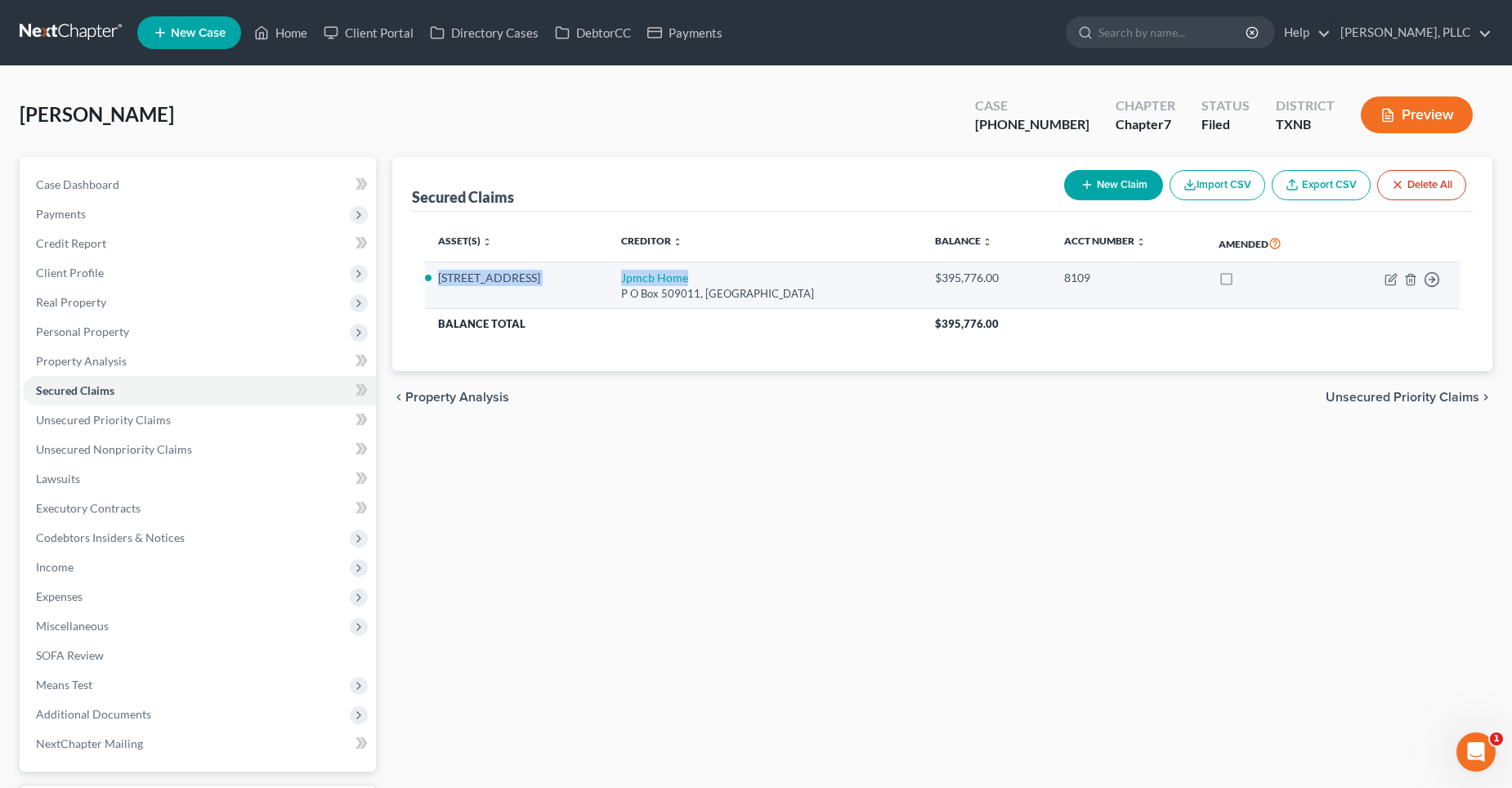
copy tr "[STREET_ADDRESS] Jpmcb Home"
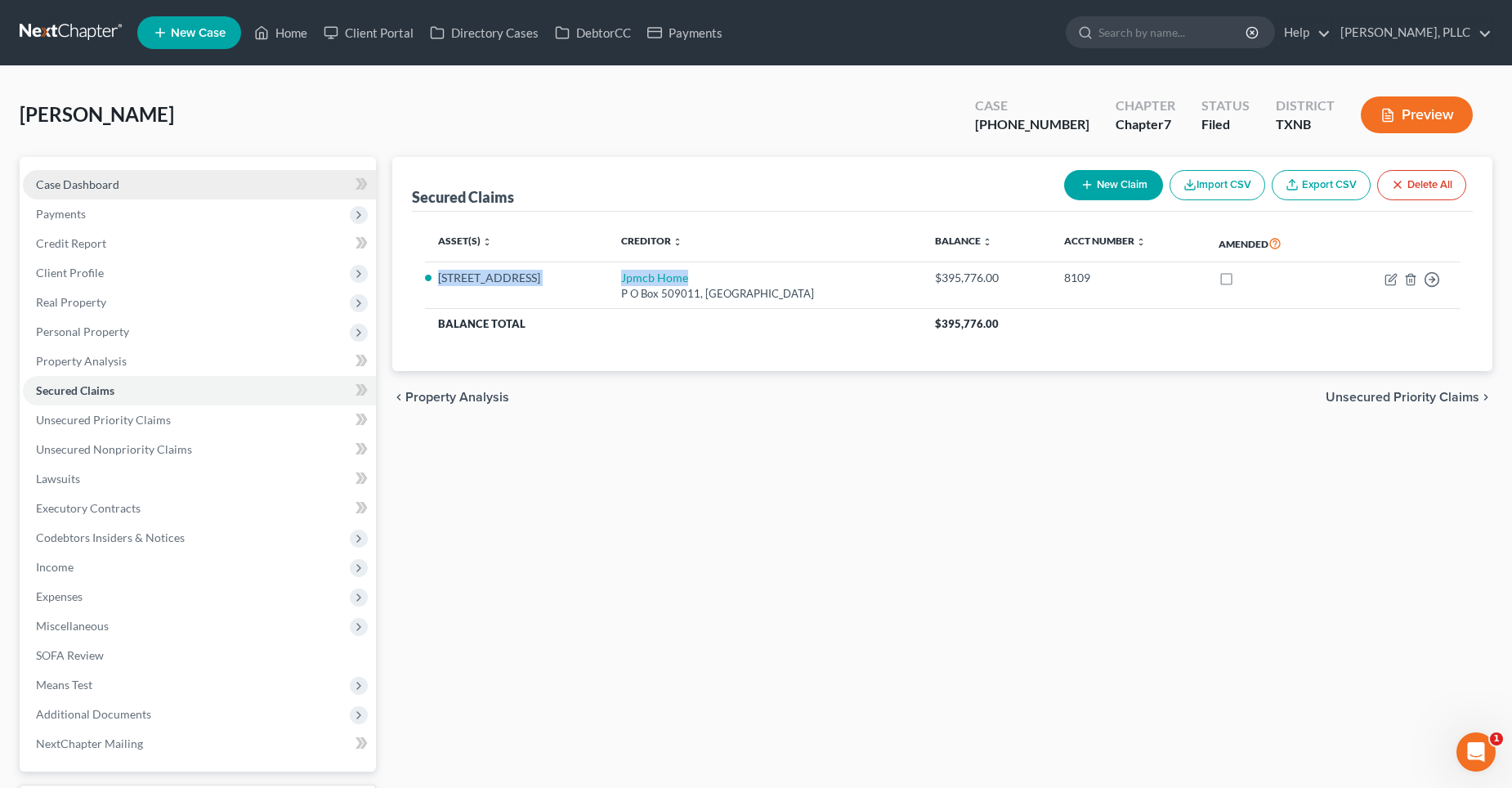
click at [128, 176] on link "Case Dashboard" at bounding box center [199, 185] width 353 height 29
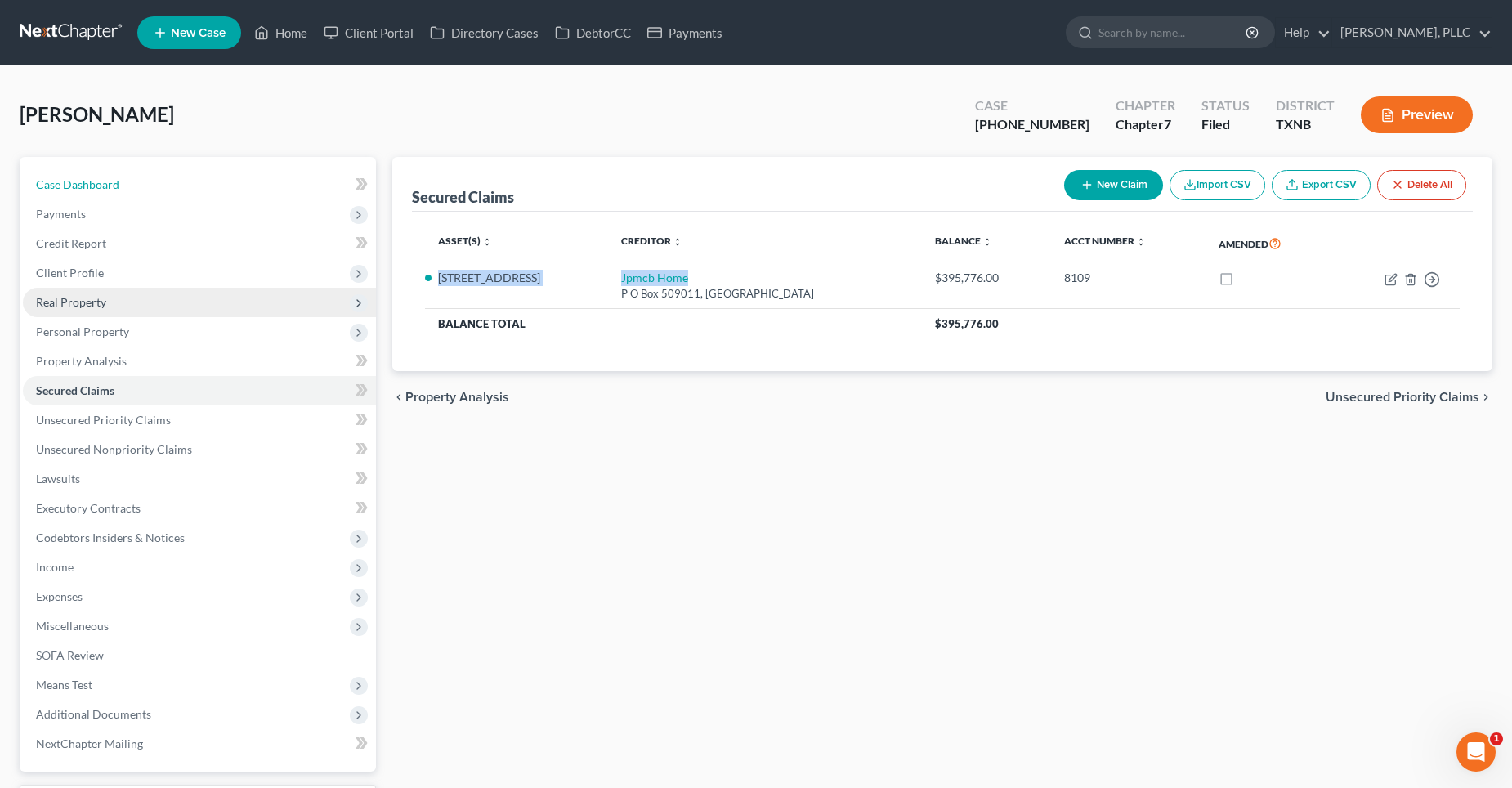
select select "4"
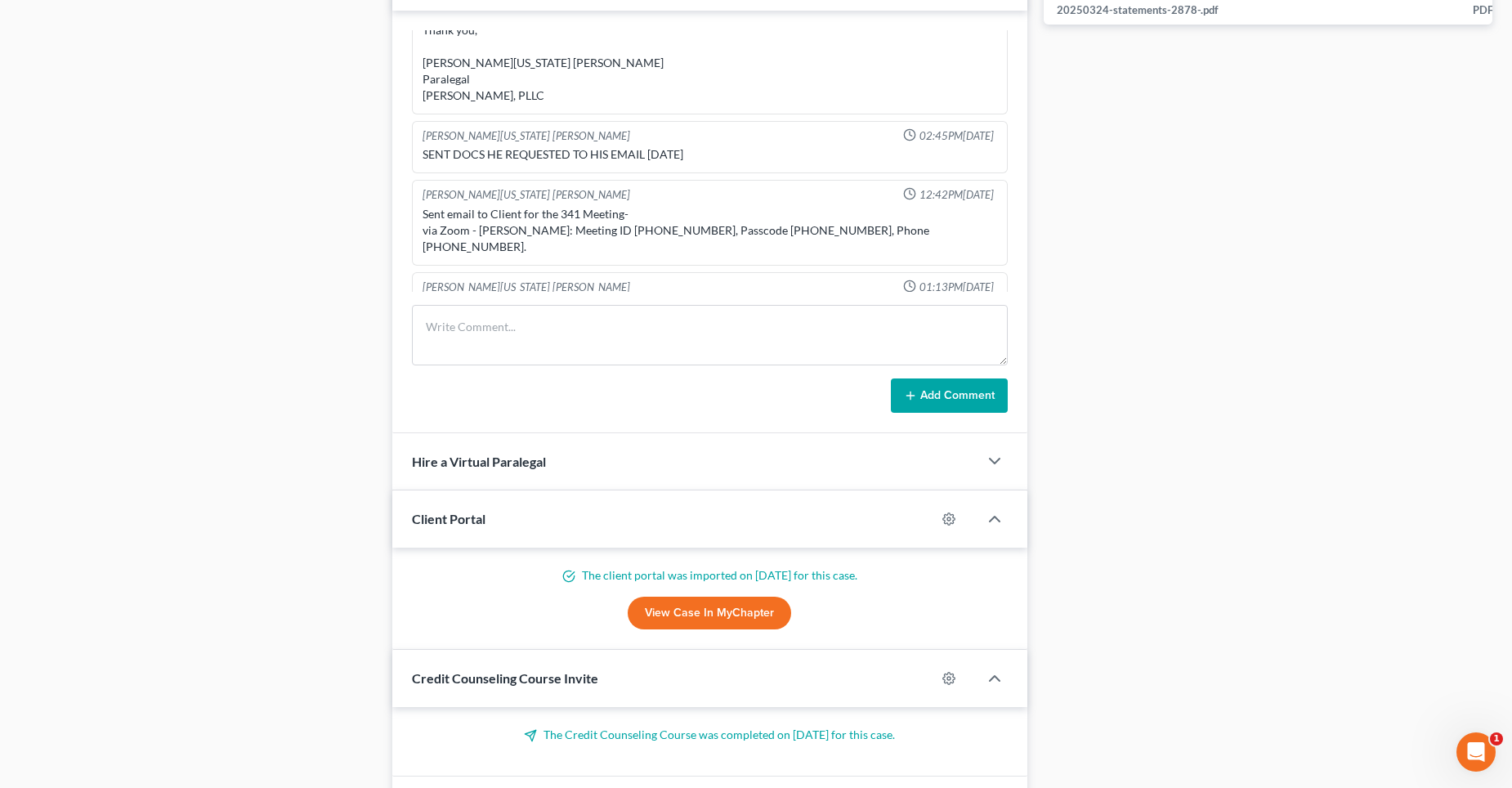
scroll to position [1048, 0]
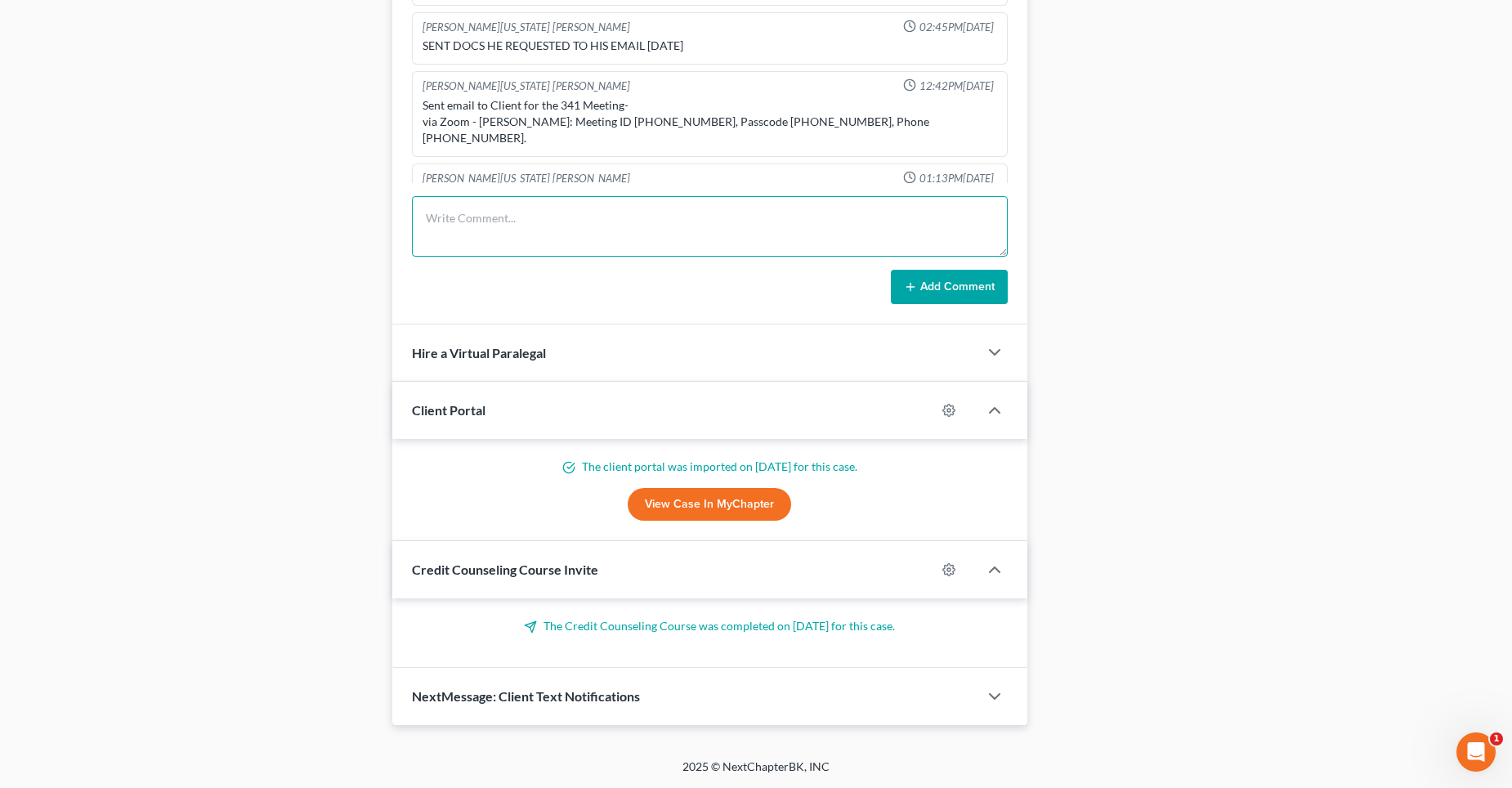
click at [540, 208] on textarea at bounding box center [709, 227] width 596 height 61
paste textarea "[STREET_ADDRESS] Jpmcb Home"
click at [725, 245] on textarea "[STREET_ADDRESS] (Jpmcb) Left VM to follow up on SOI regarding home..." at bounding box center [709, 227] width 596 height 61
type textarea "[STREET_ADDRESS] (Jpmcb) Left VM to follow up on SOI regarding home..."
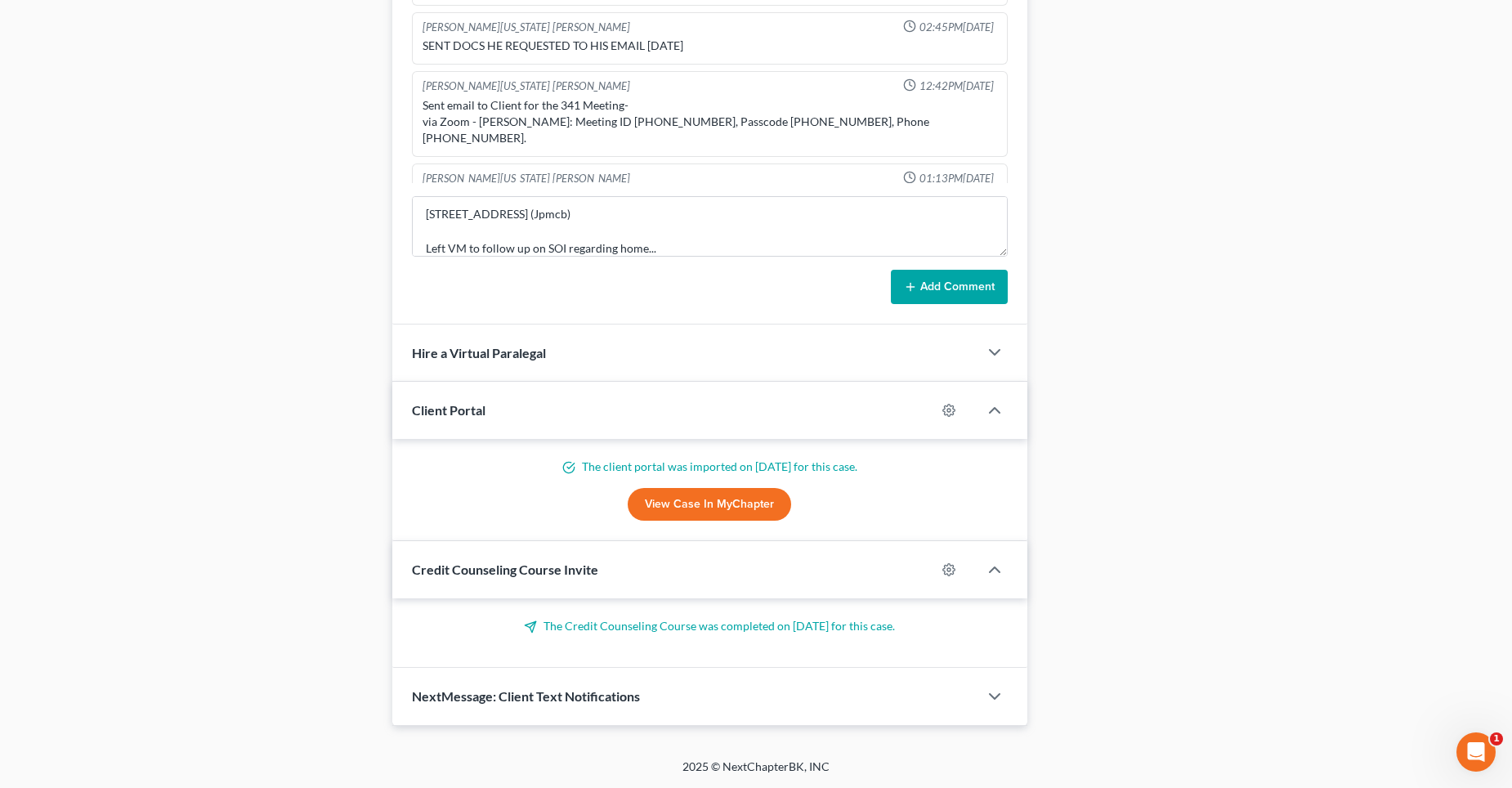
click at [953, 279] on button "Add Comment" at bounding box center [949, 287] width 117 height 35
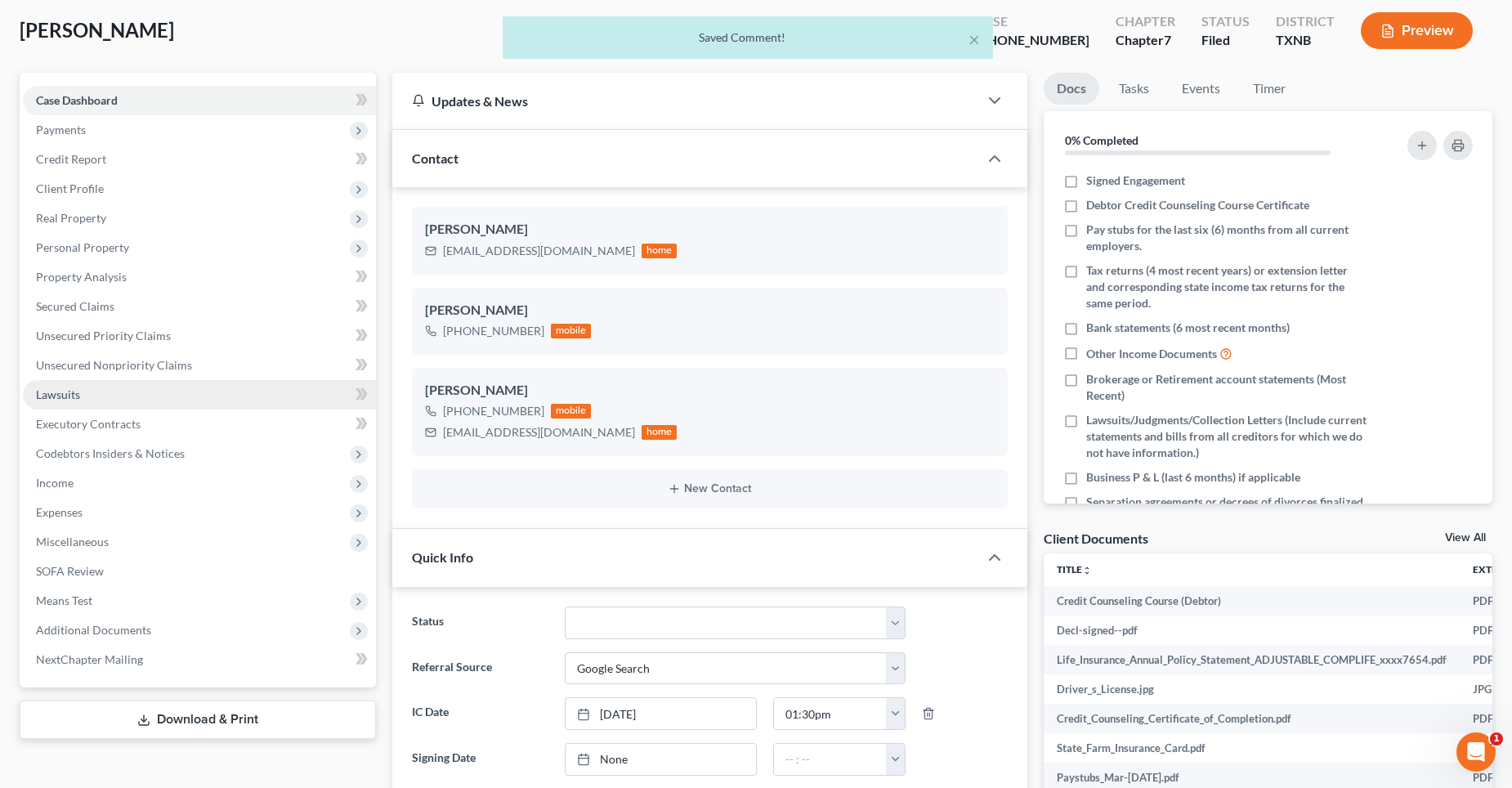
scroll to position [0, 0]
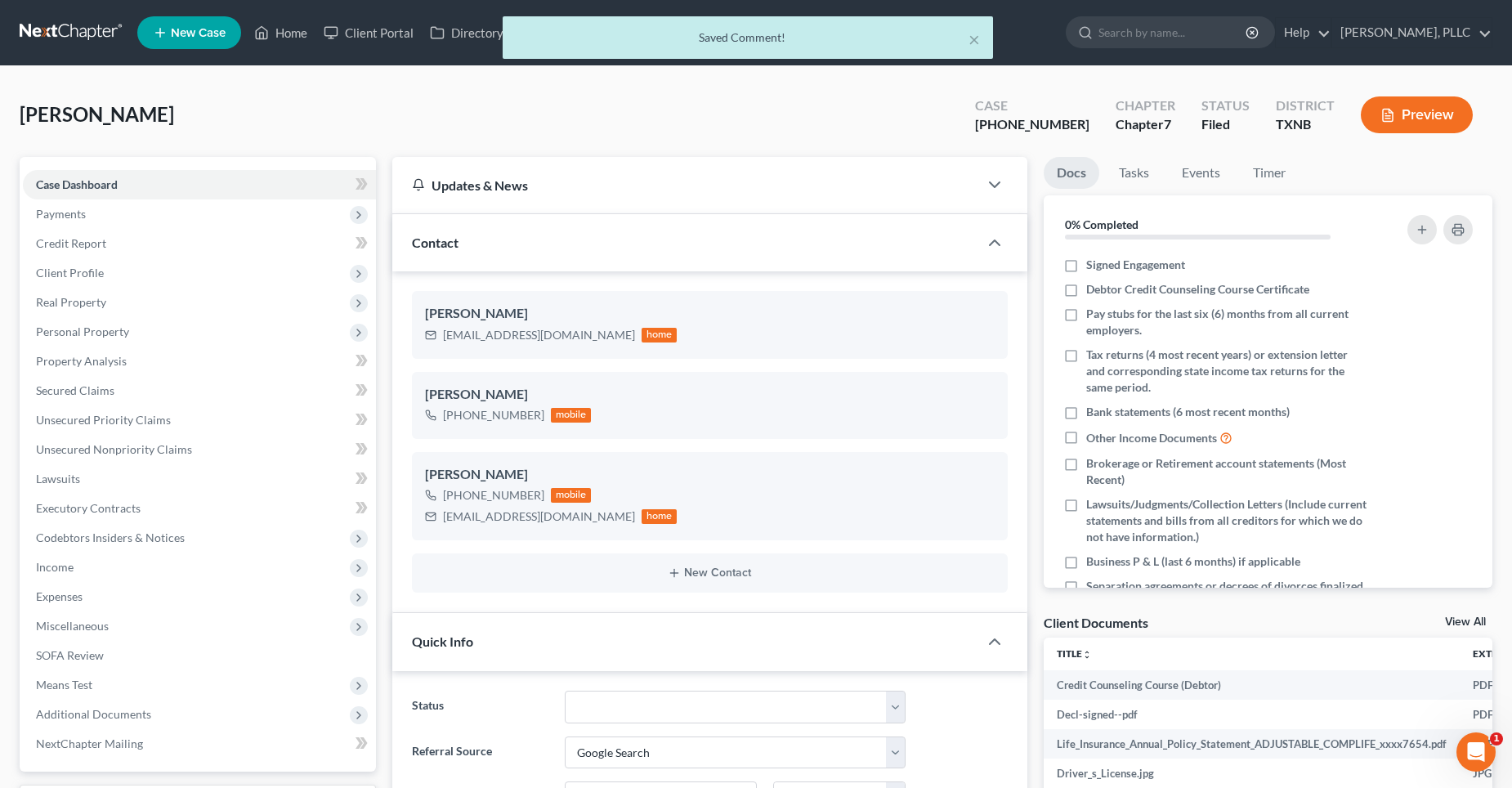
click at [283, 35] on div "× Saved Comment!" at bounding box center [748, 42] width 1512 height 51
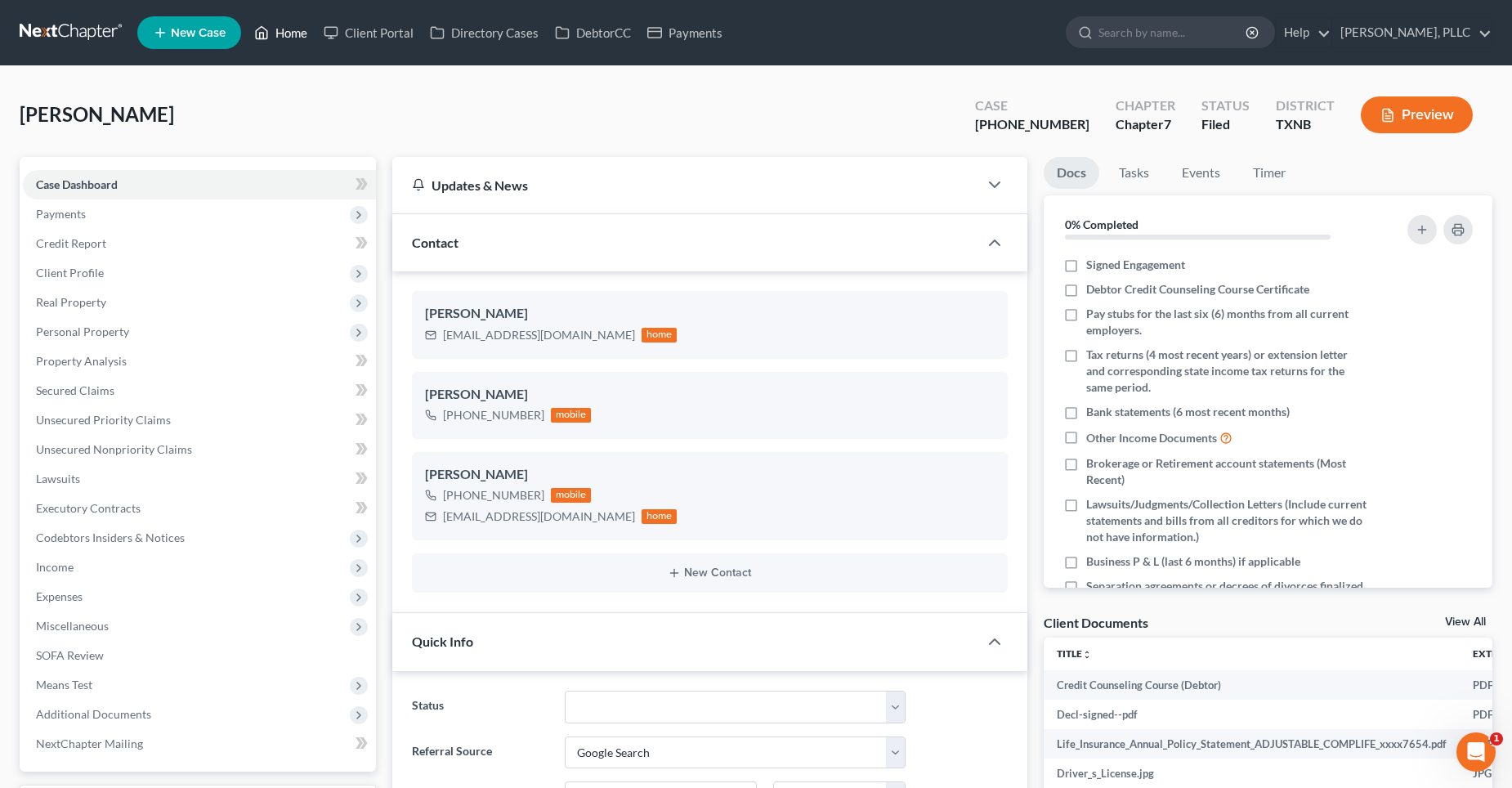
click at [294, 35] on link "Home" at bounding box center [280, 33] width 69 height 29
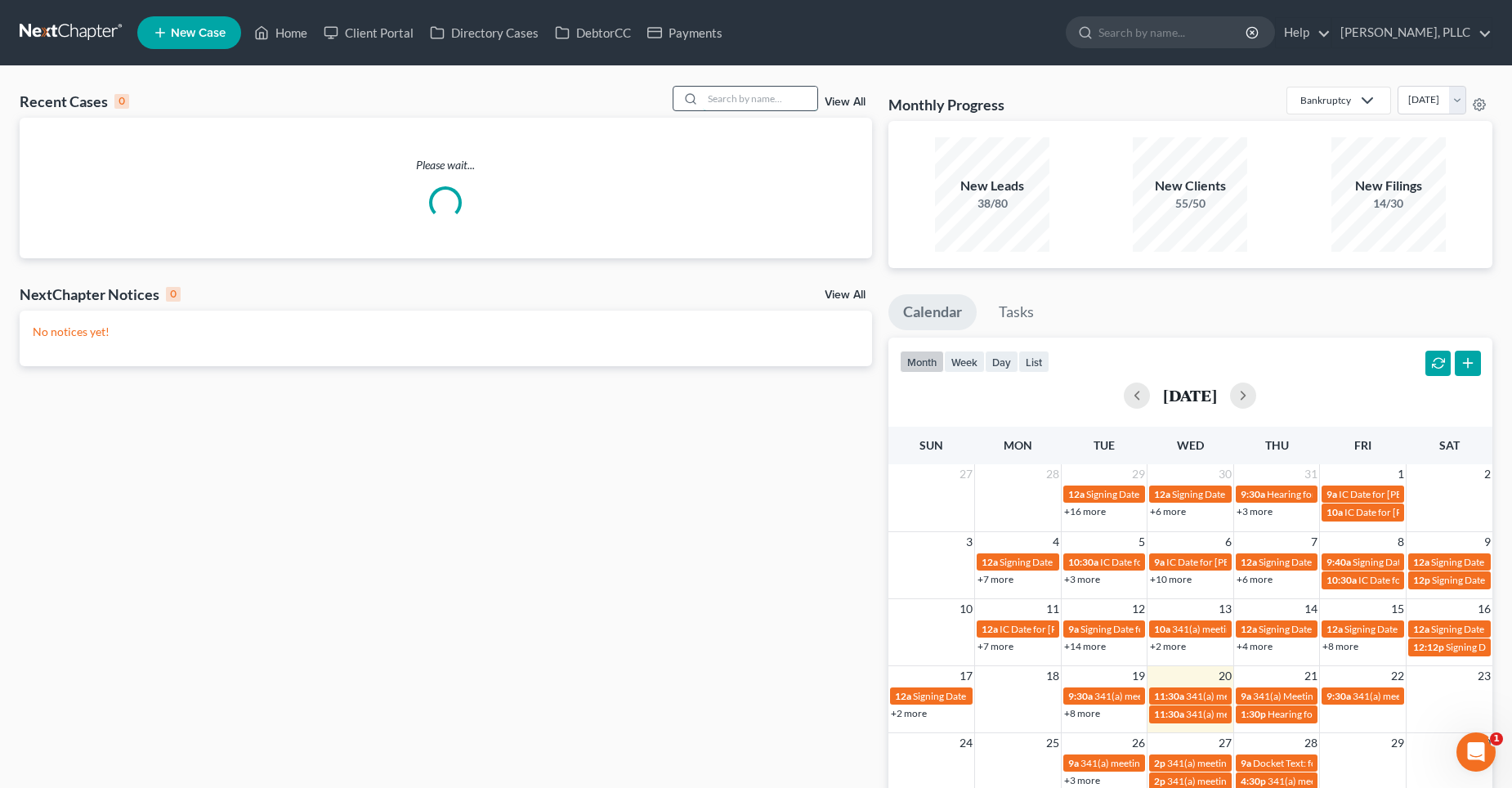
click at [768, 99] on input "search" at bounding box center [760, 98] width 114 height 23
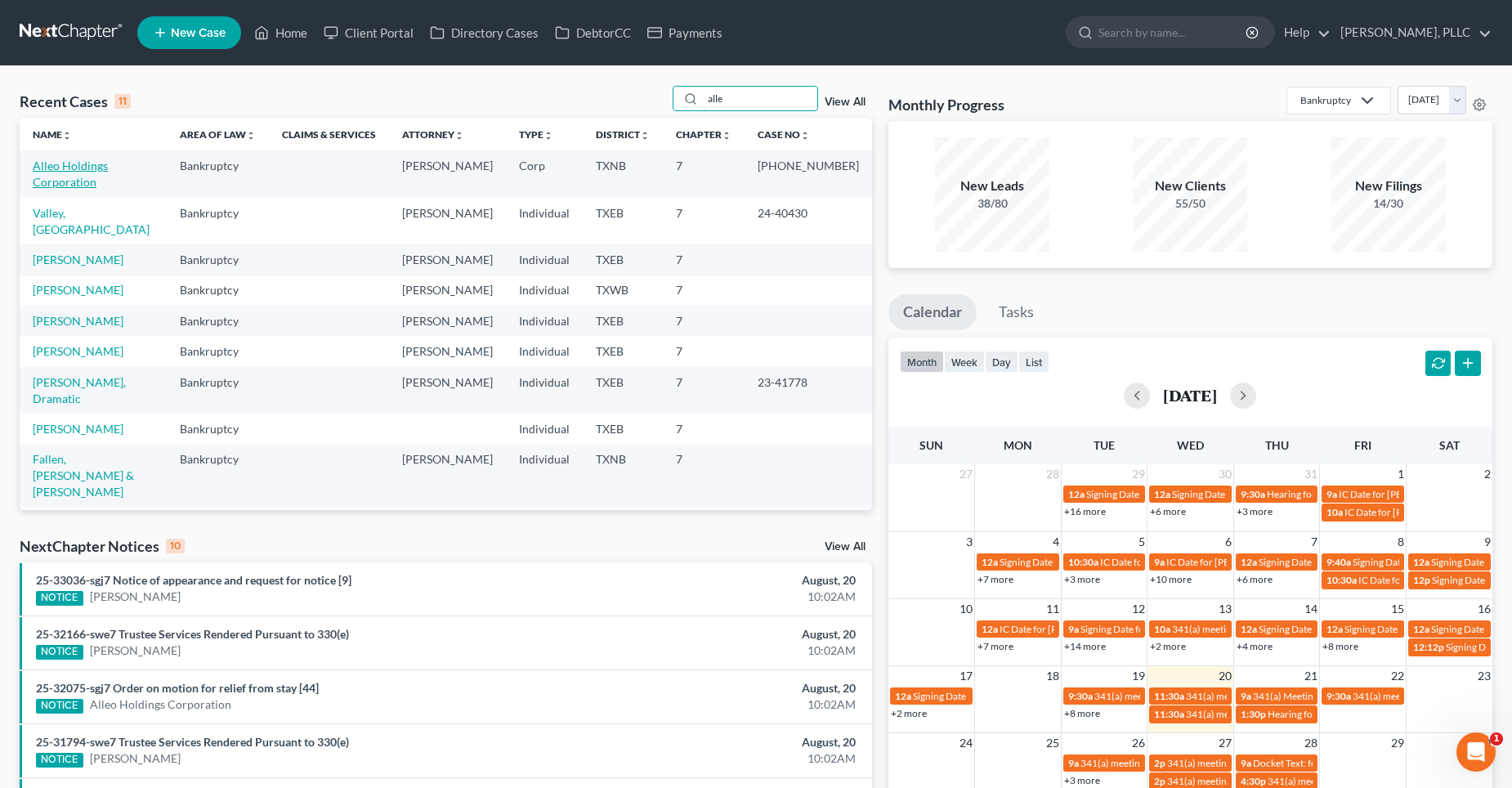
type input "alle"
click at [95, 163] on link "Alleo Holdings Corporation" at bounding box center [70, 173] width 75 height 30
select select "1"
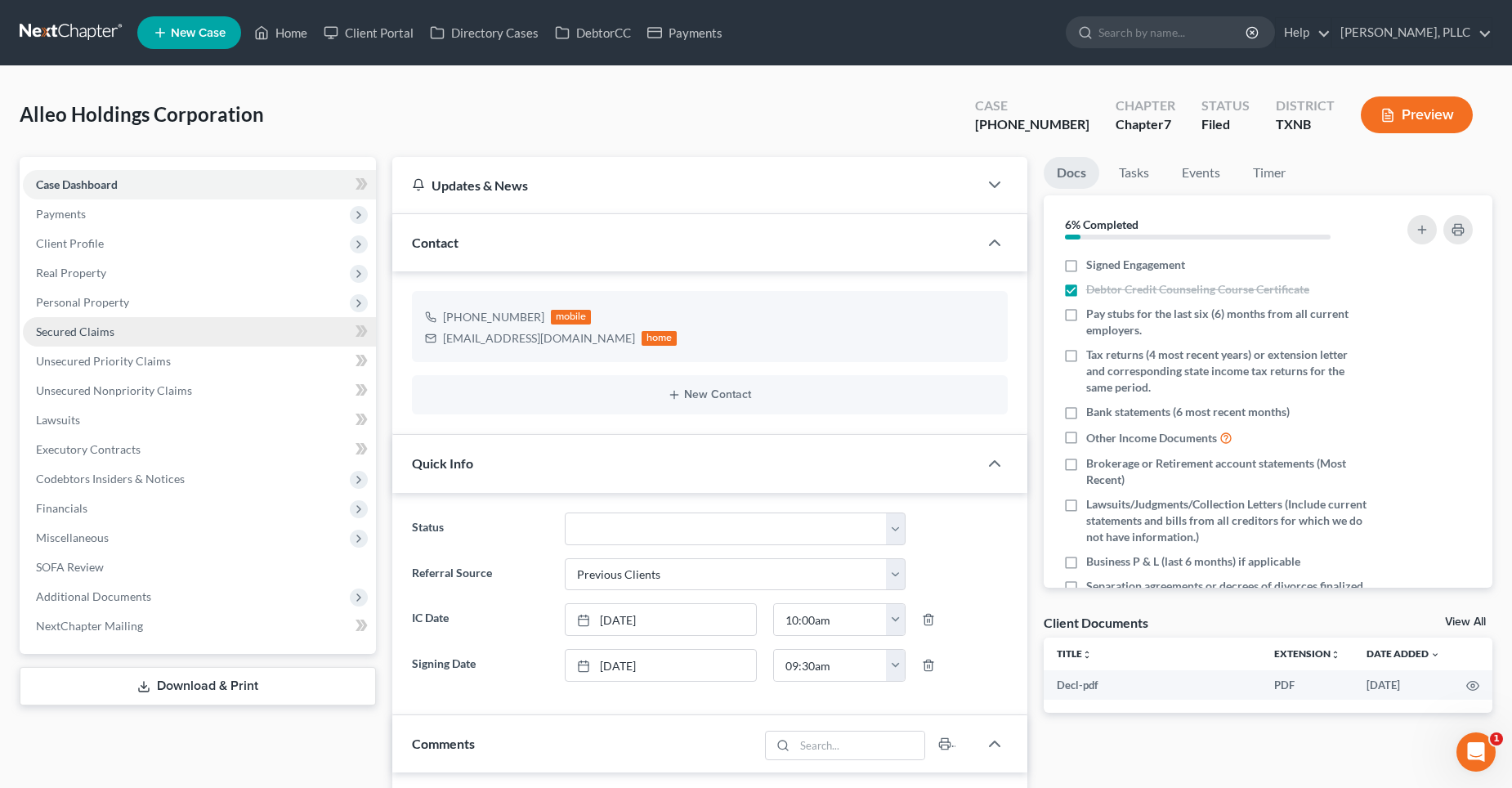
click at [119, 340] on link "Secured Claims" at bounding box center [199, 332] width 353 height 29
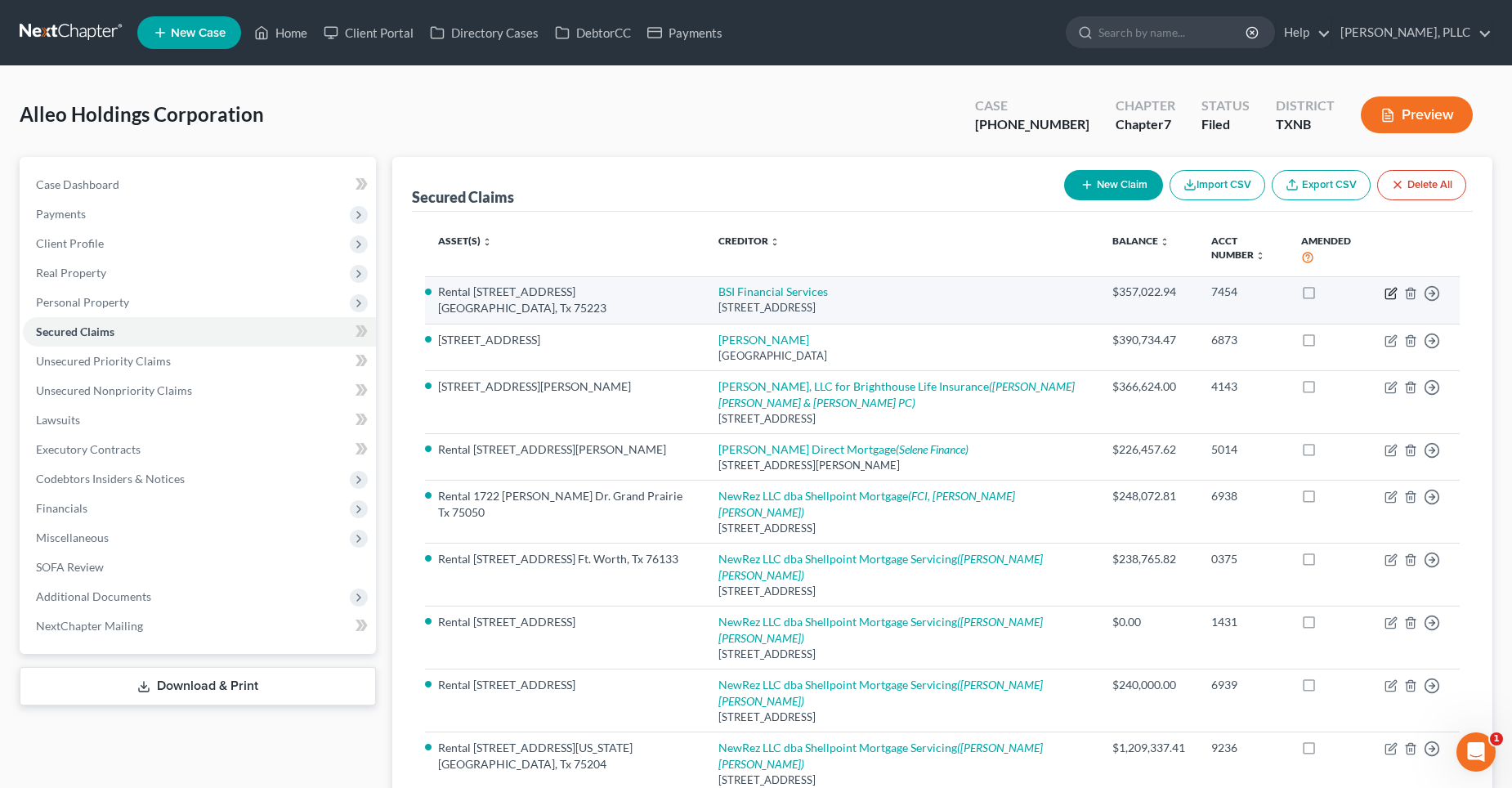
click at [1387, 296] on icon "button" at bounding box center [1391, 293] width 13 height 13
select select "39"
select select "3"
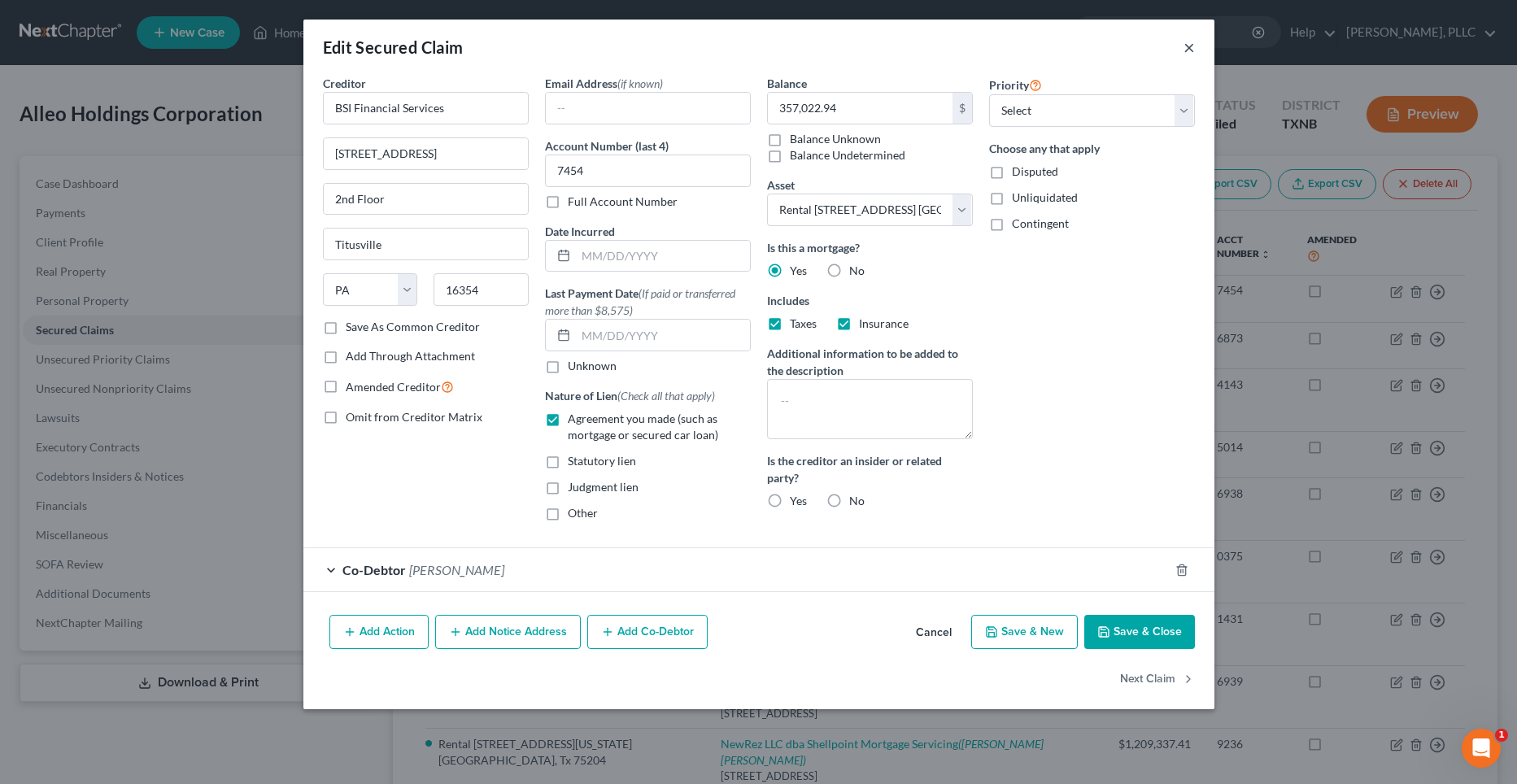
click at [1189, 50] on button "×" at bounding box center [1189, 46] width 11 height 20
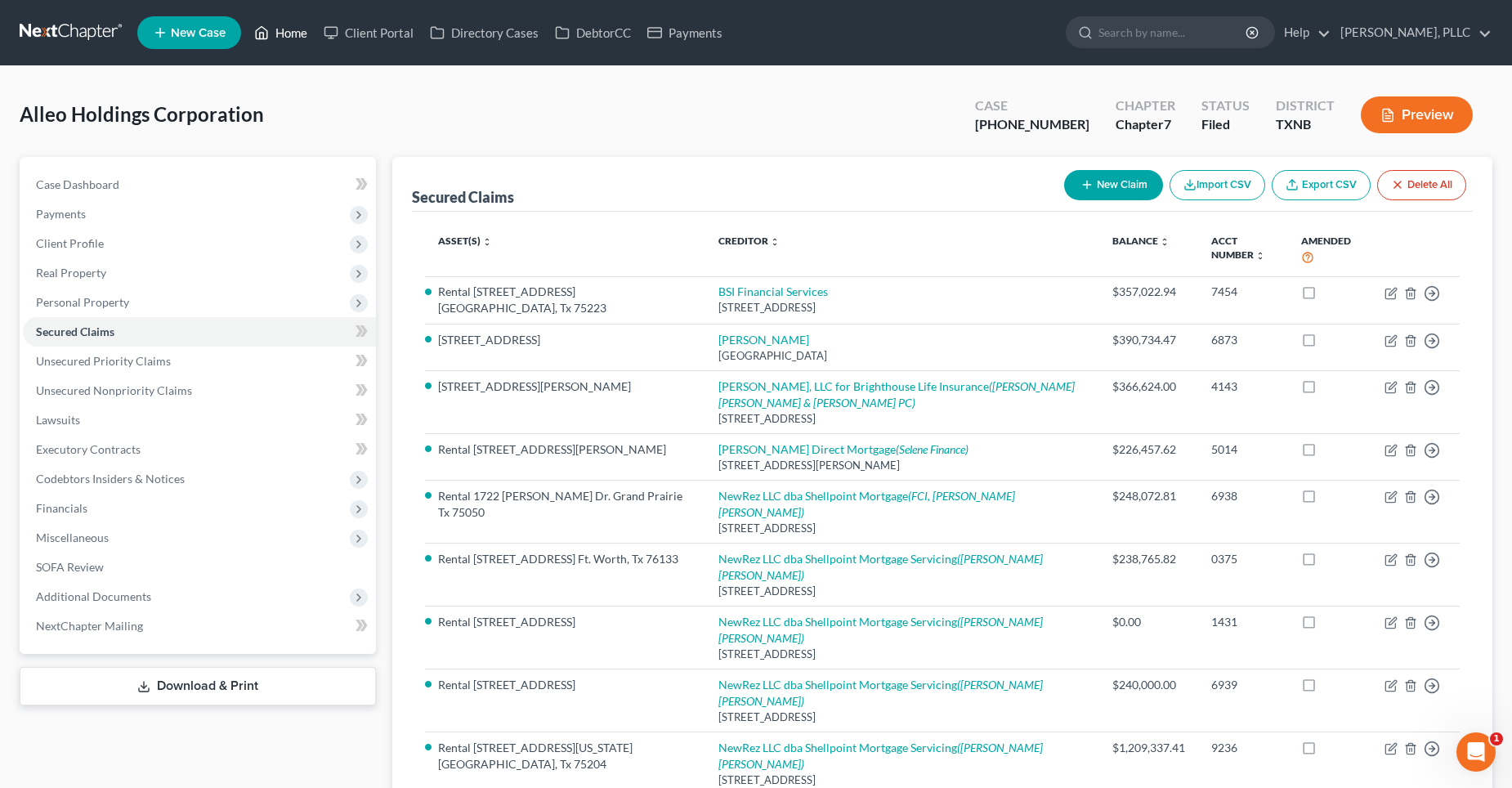
click at [287, 35] on link "Home" at bounding box center [280, 33] width 69 height 29
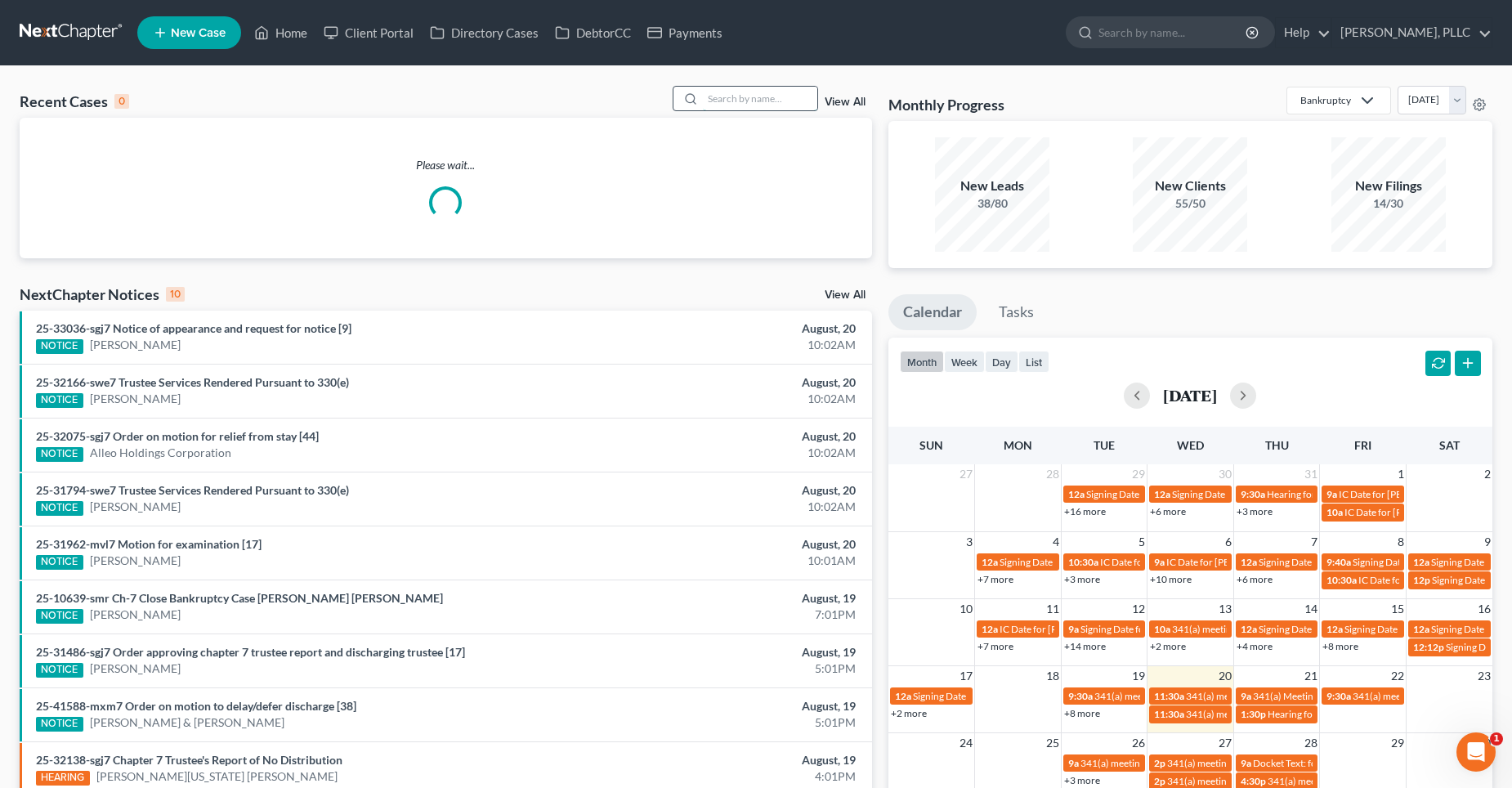
click at [789, 106] on input "search" at bounding box center [760, 98] width 114 height 23
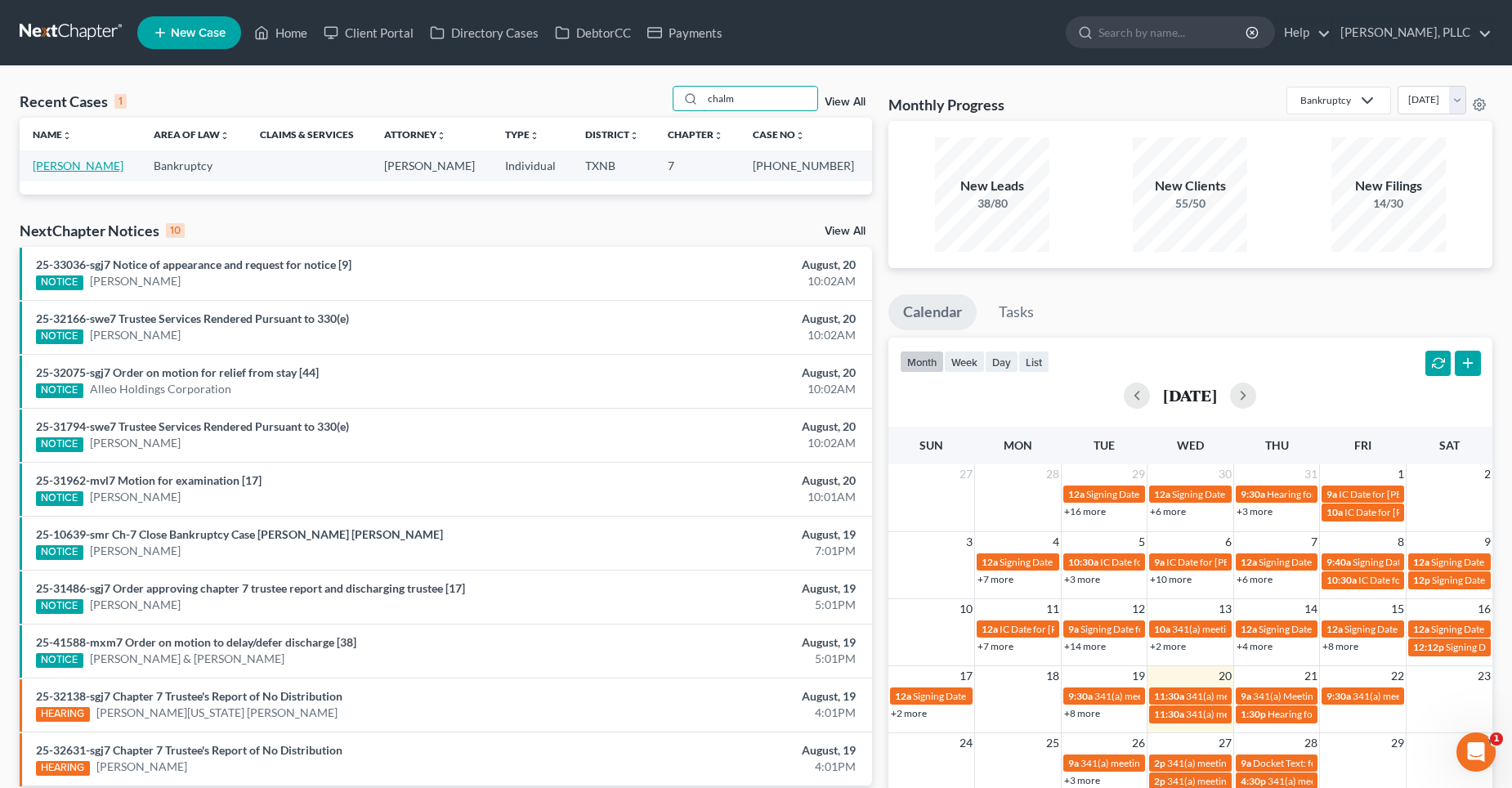
type input "chalm"
click at [69, 163] on link "[PERSON_NAME]" at bounding box center [78, 165] width 91 height 14
select select "1"
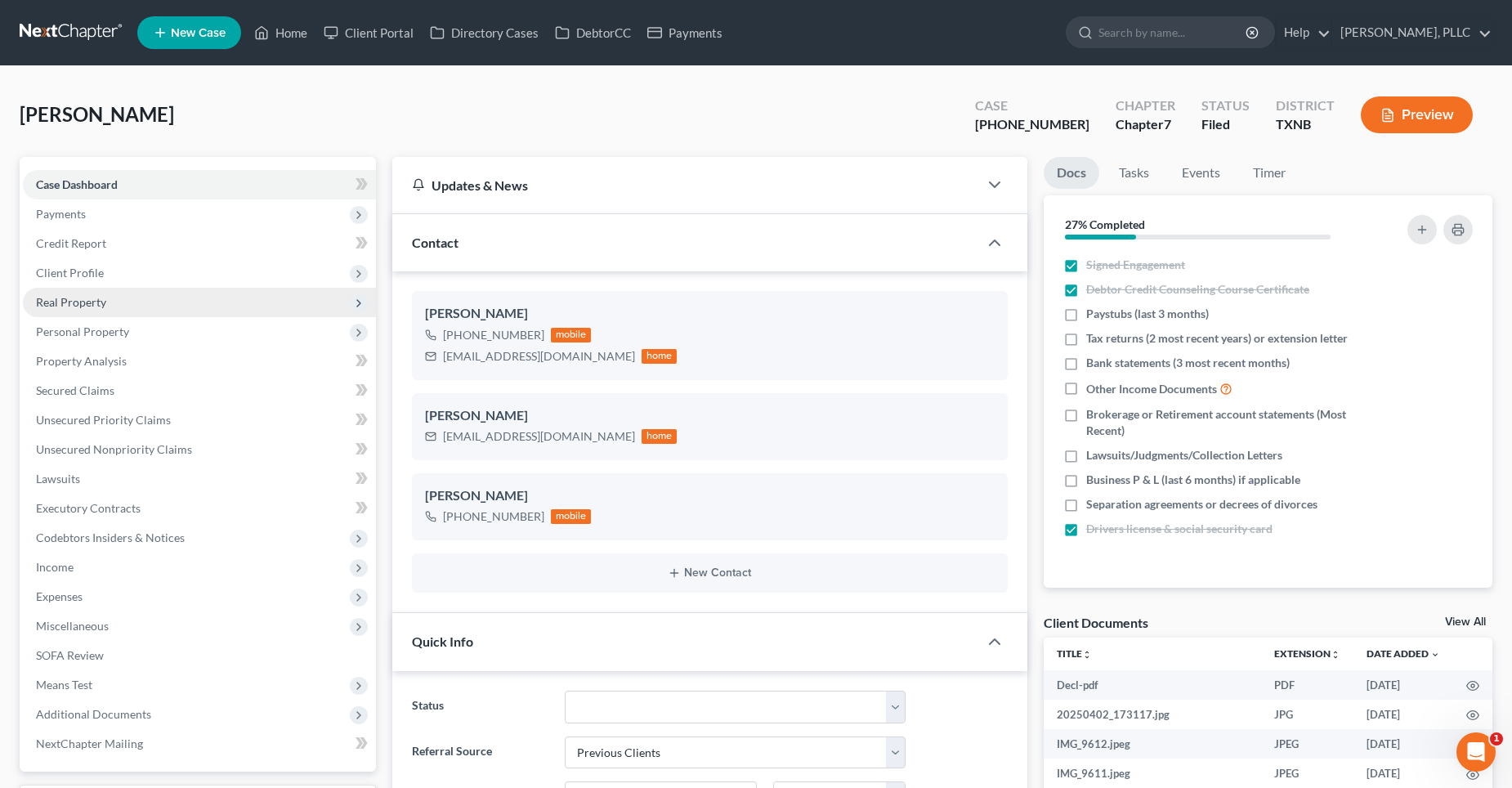
scroll to position [2470, 0]
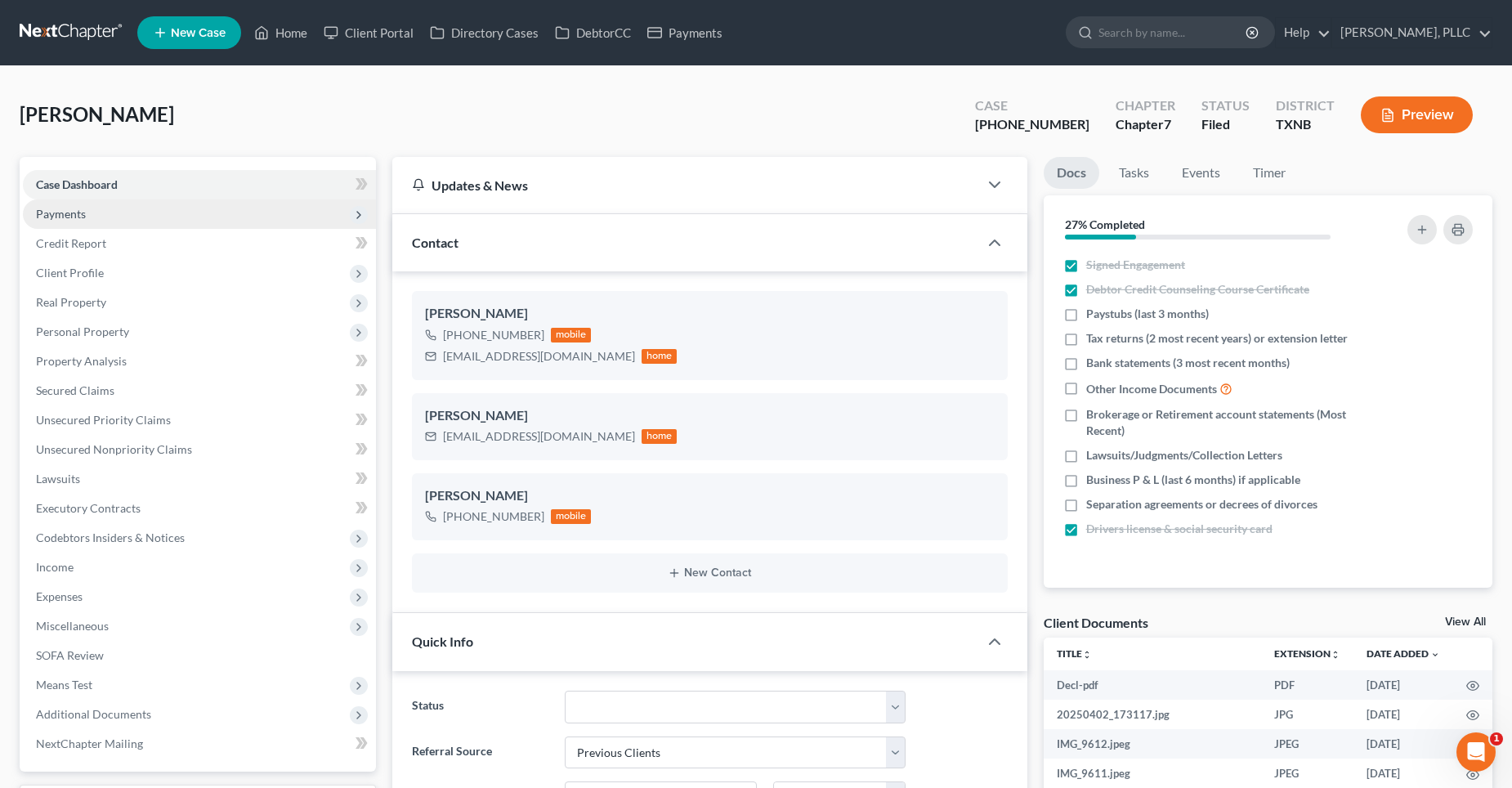
click at [86, 222] on span "Payments" at bounding box center [199, 215] width 353 height 29
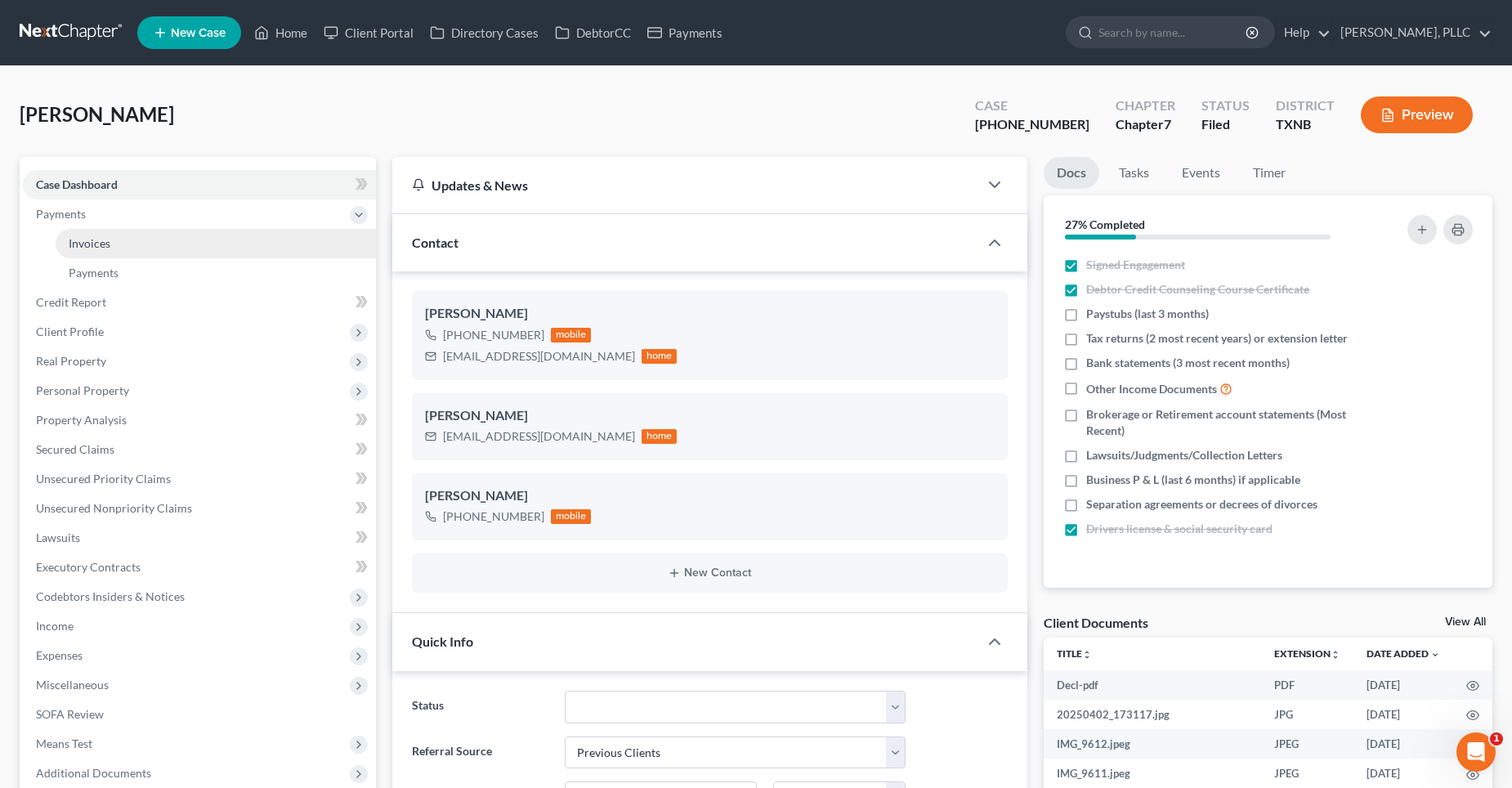
click at [126, 247] on link "Invoices" at bounding box center [215, 244] width 320 height 29
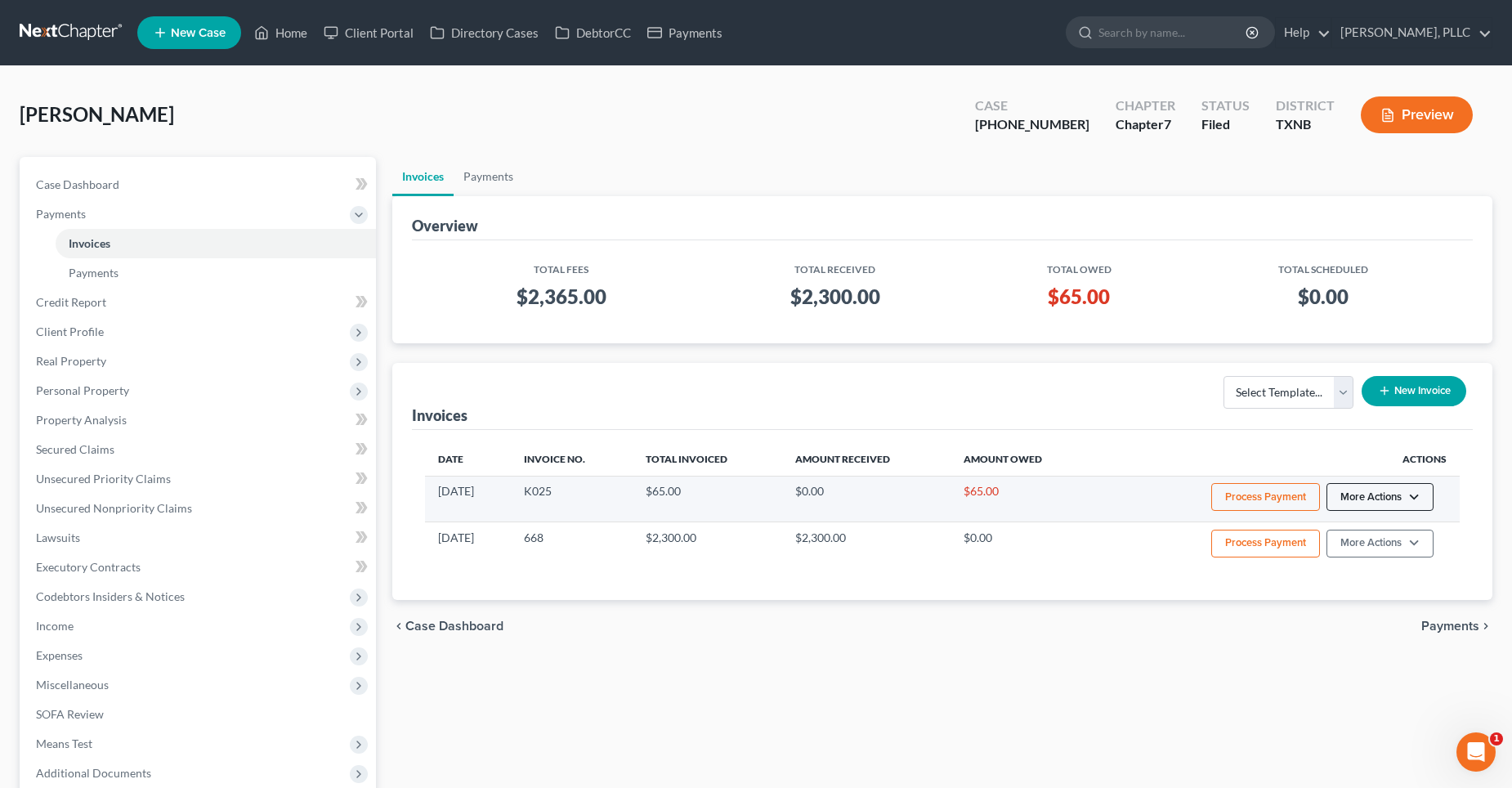
click at [1370, 496] on button "More Actions" at bounding box center [1381, 497] width 107 height 28
click at [1356, 528] on link "View/Edit" at bounding box center [1403, 531] width 191 height 28
select select "1"
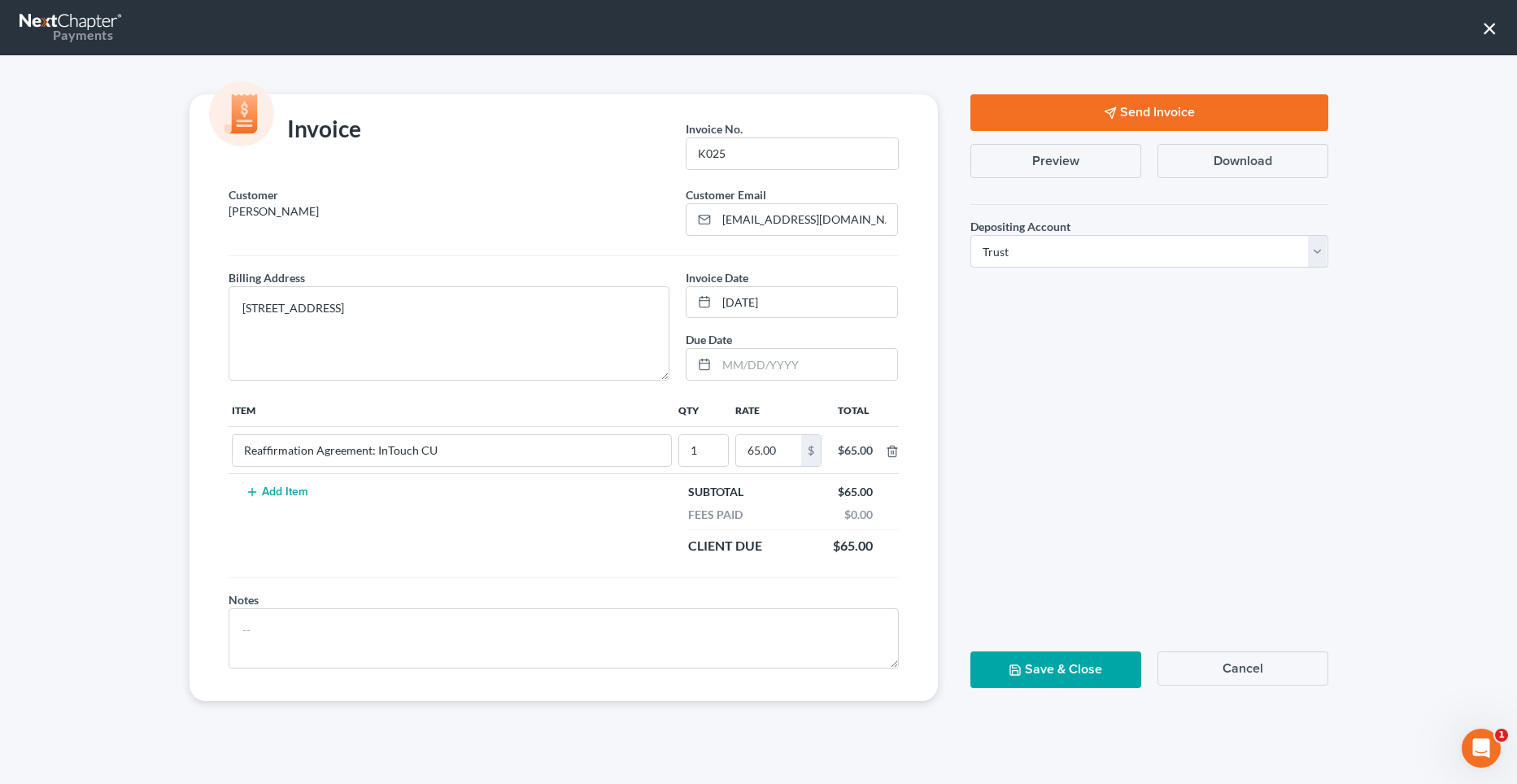
click at [1171, 112] on button "Send Invoice" at bounding box center [1149, 113] width 358 height 37
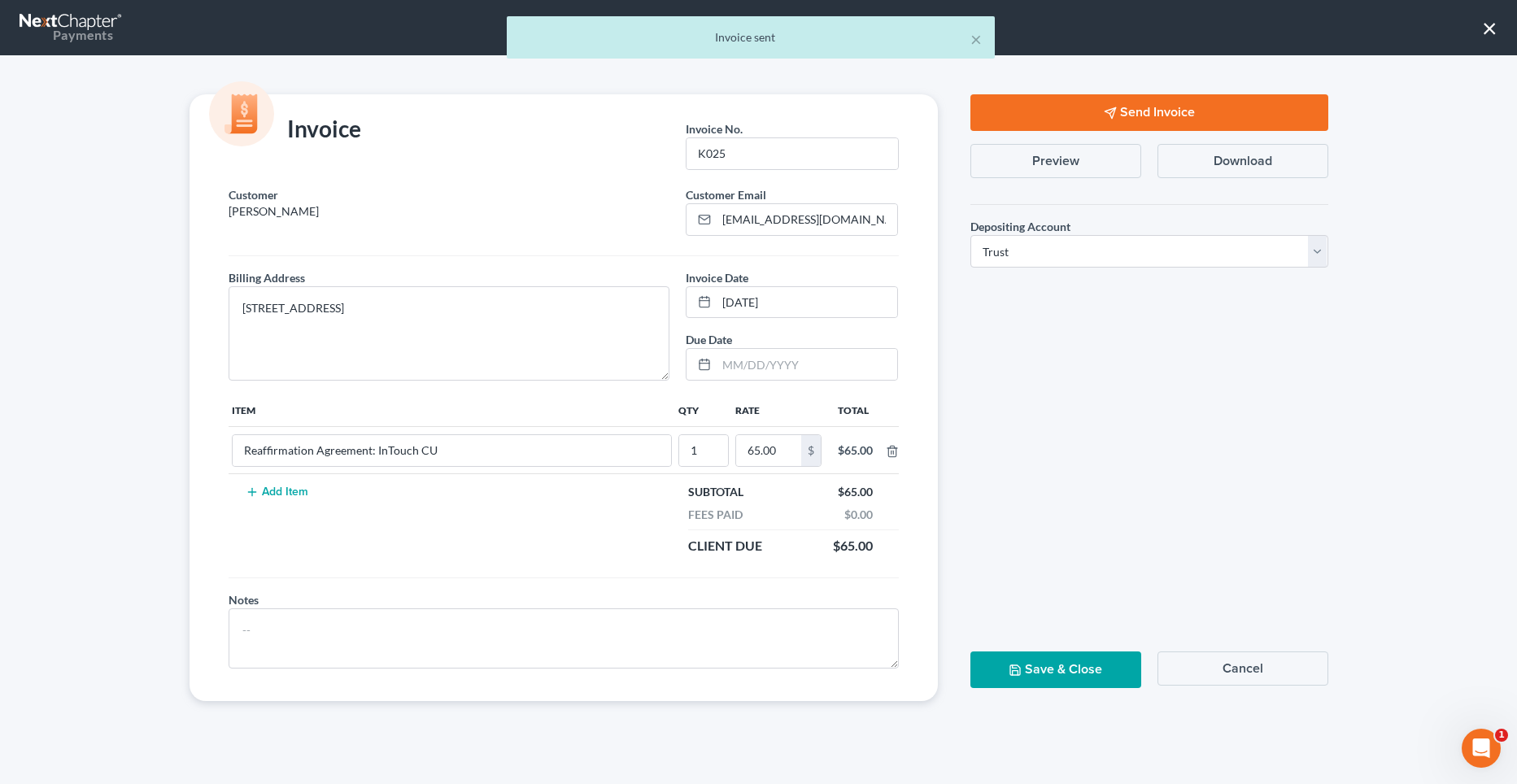
click at [1045, 670] on button "Save & Close" at bounding box center [1056, 670] width 170 height 37
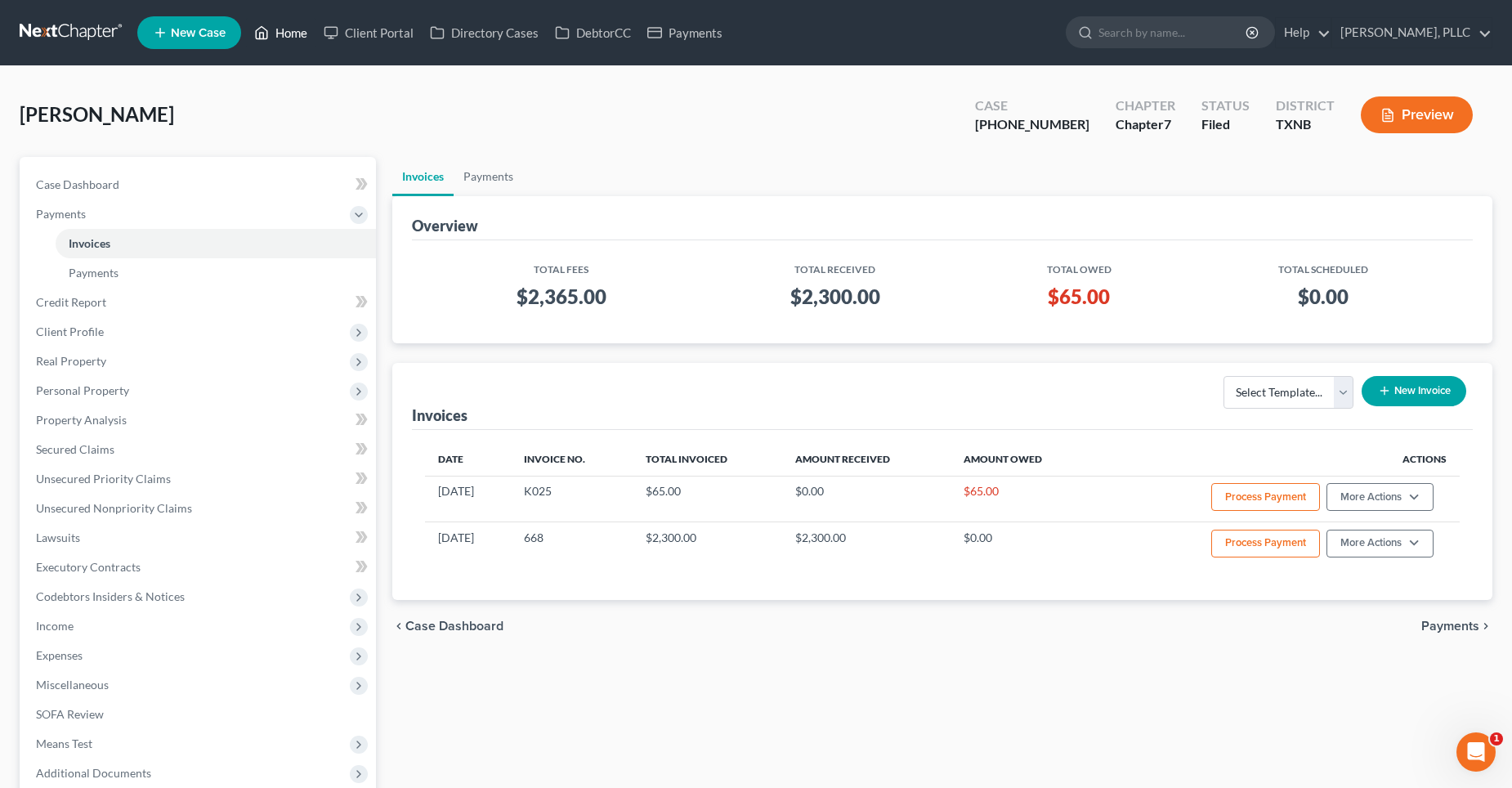
click at [293, 31] on link "Home" at bounding box center [280, 33] width 69 height 29
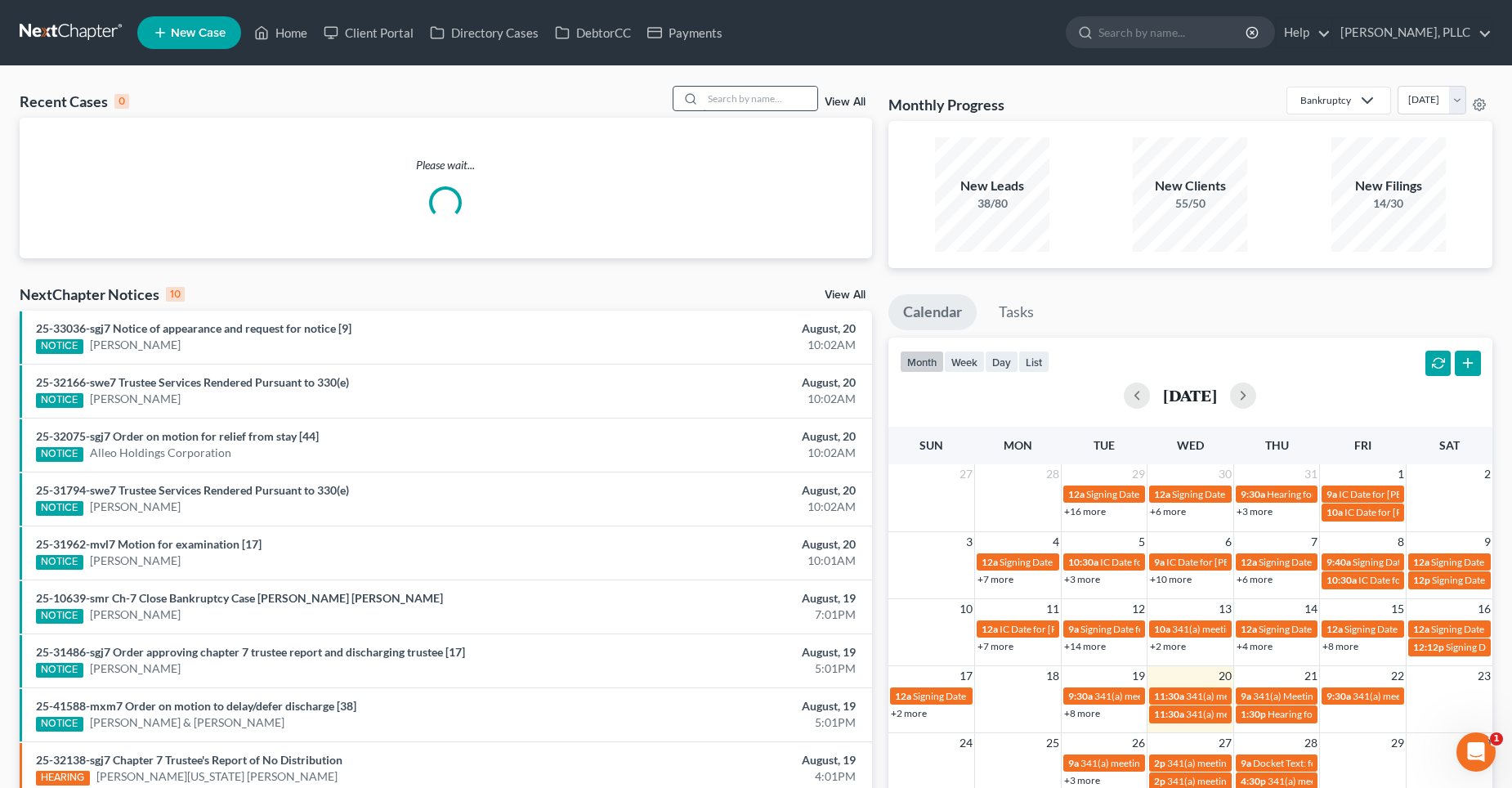
click at [728, 96] on input "search" at bounding box center [760, 98] width 114 height 23
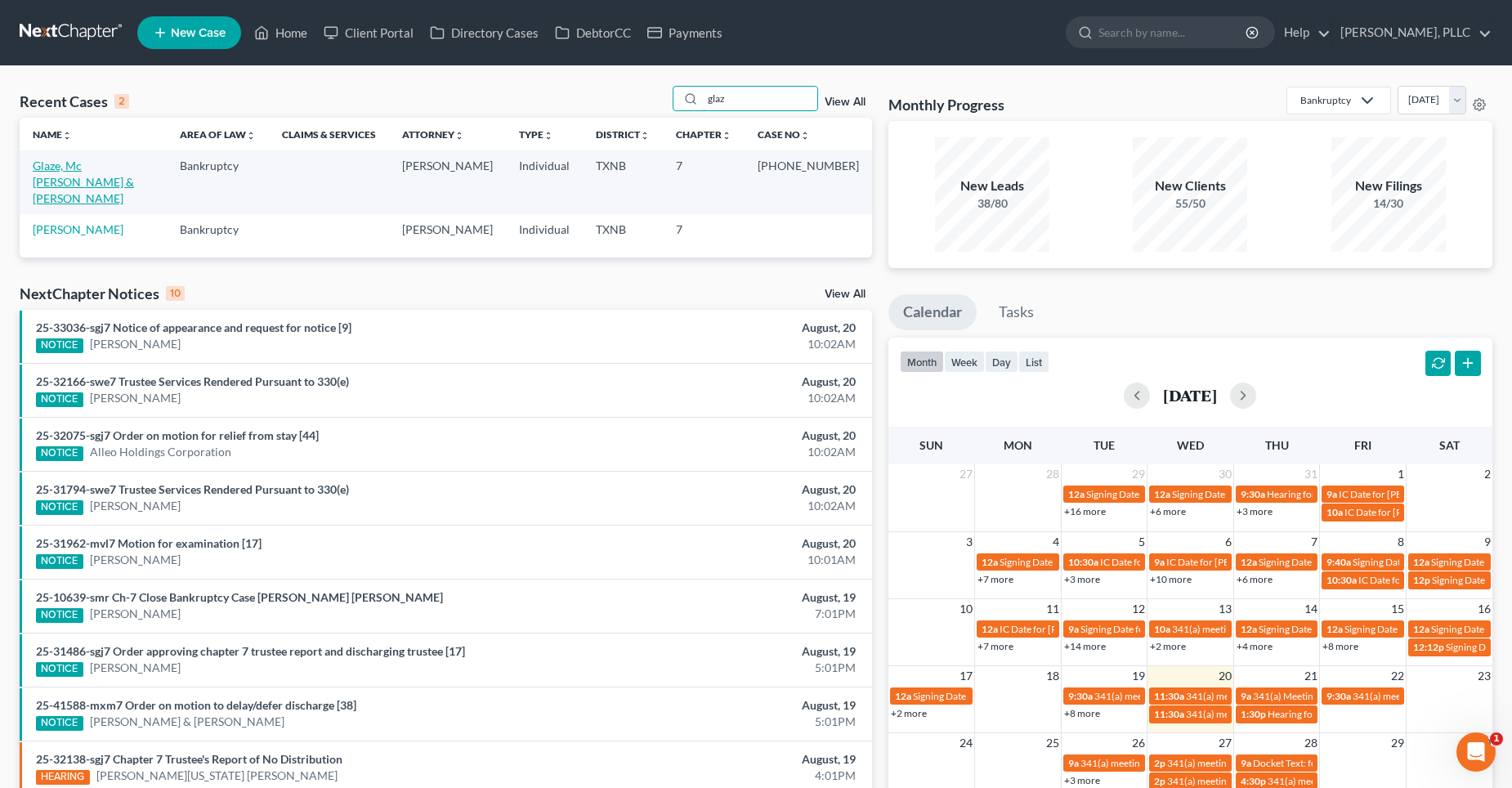
type input "glaz"
click at [98, 170] on link "Glaze, Mc [PERSON_NAME] & [PERSON_NAME]" at bounding box center [83, 182] width 101 height 47
select select "4"
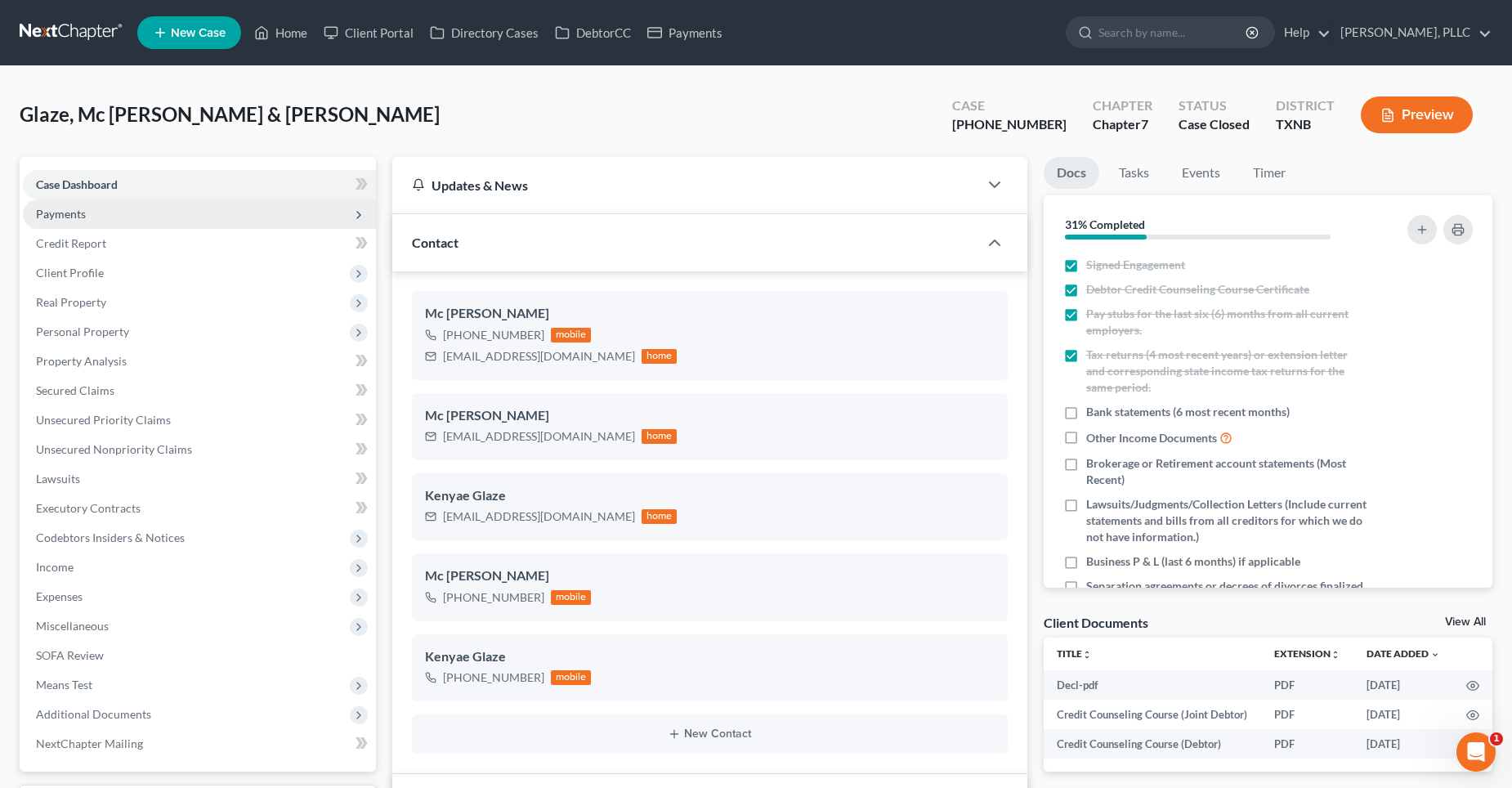
scroll to position [4211, 0]
click at [93, 205] on span "Payments" at bounding box center [199, 215] width 353 height 29
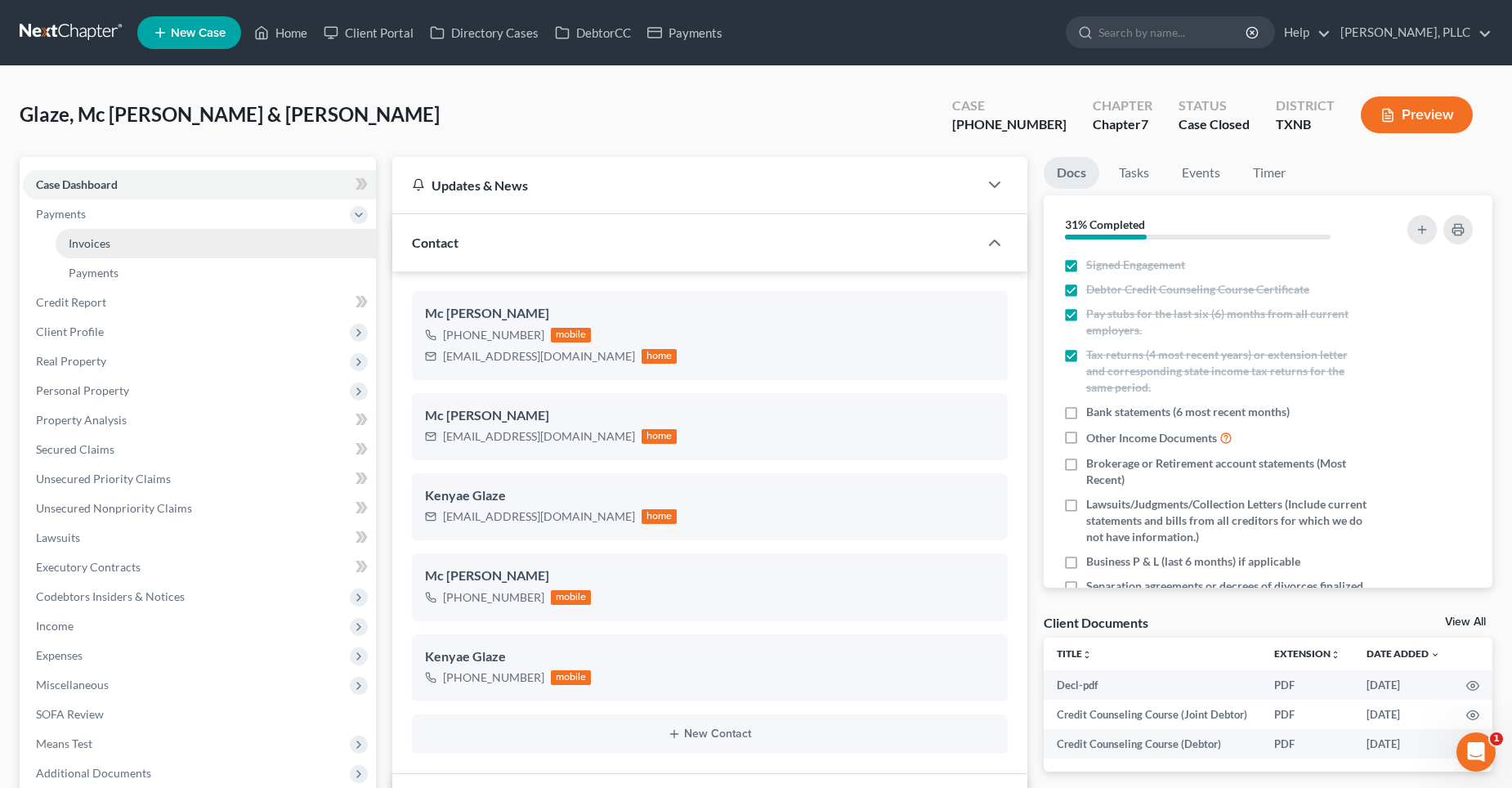
click at [105, 236] on span "Invoices" at bounding box center [89, 243] width 42 height 14
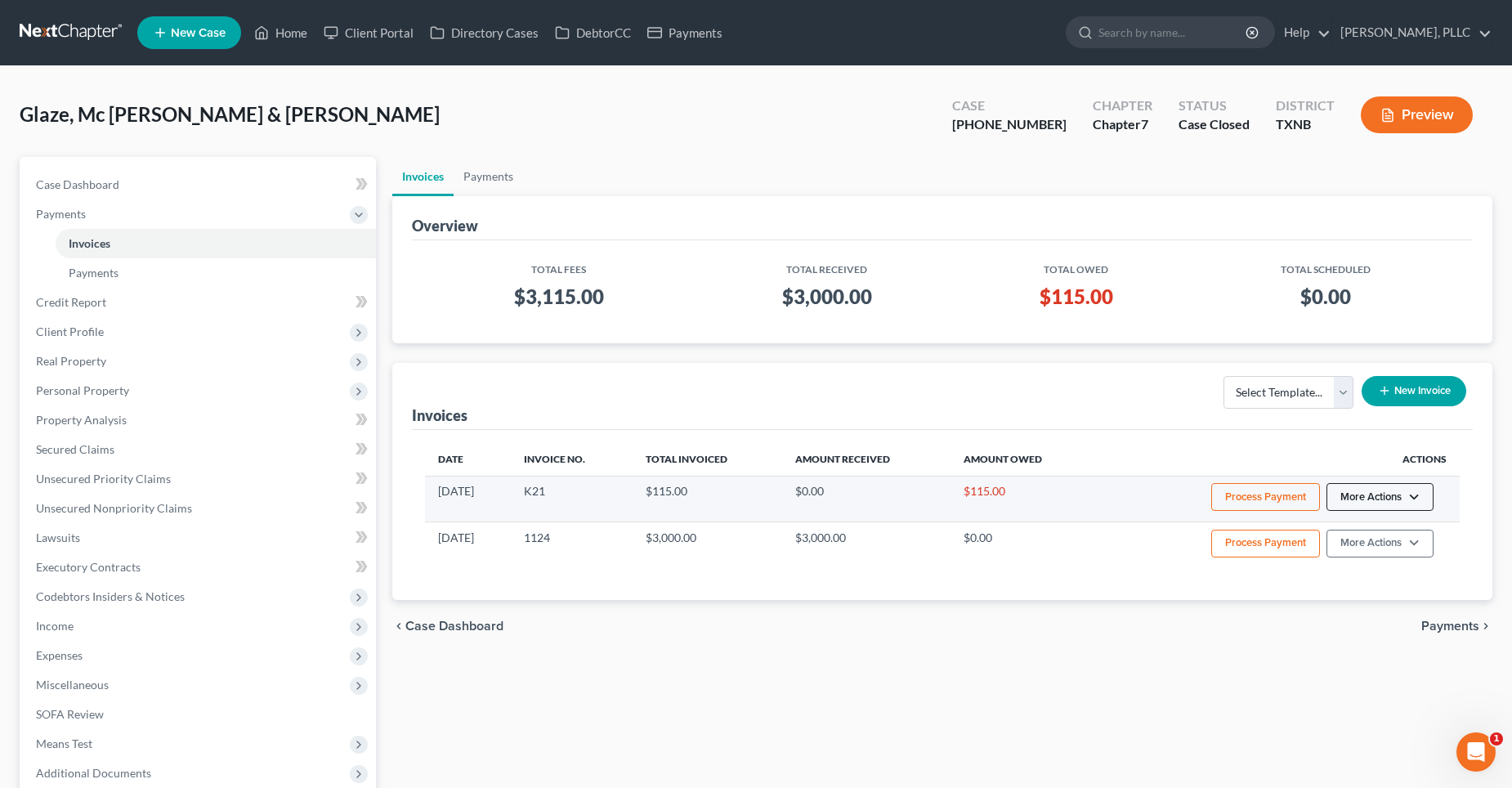
click at [1406, 503] on button "More Actions" at bounding box center [1381, 497] width 107 height 28
click at [1380, 523] on link "View/Edit" at bounding box center [1403, 531] width 191 height 28
select select "1"
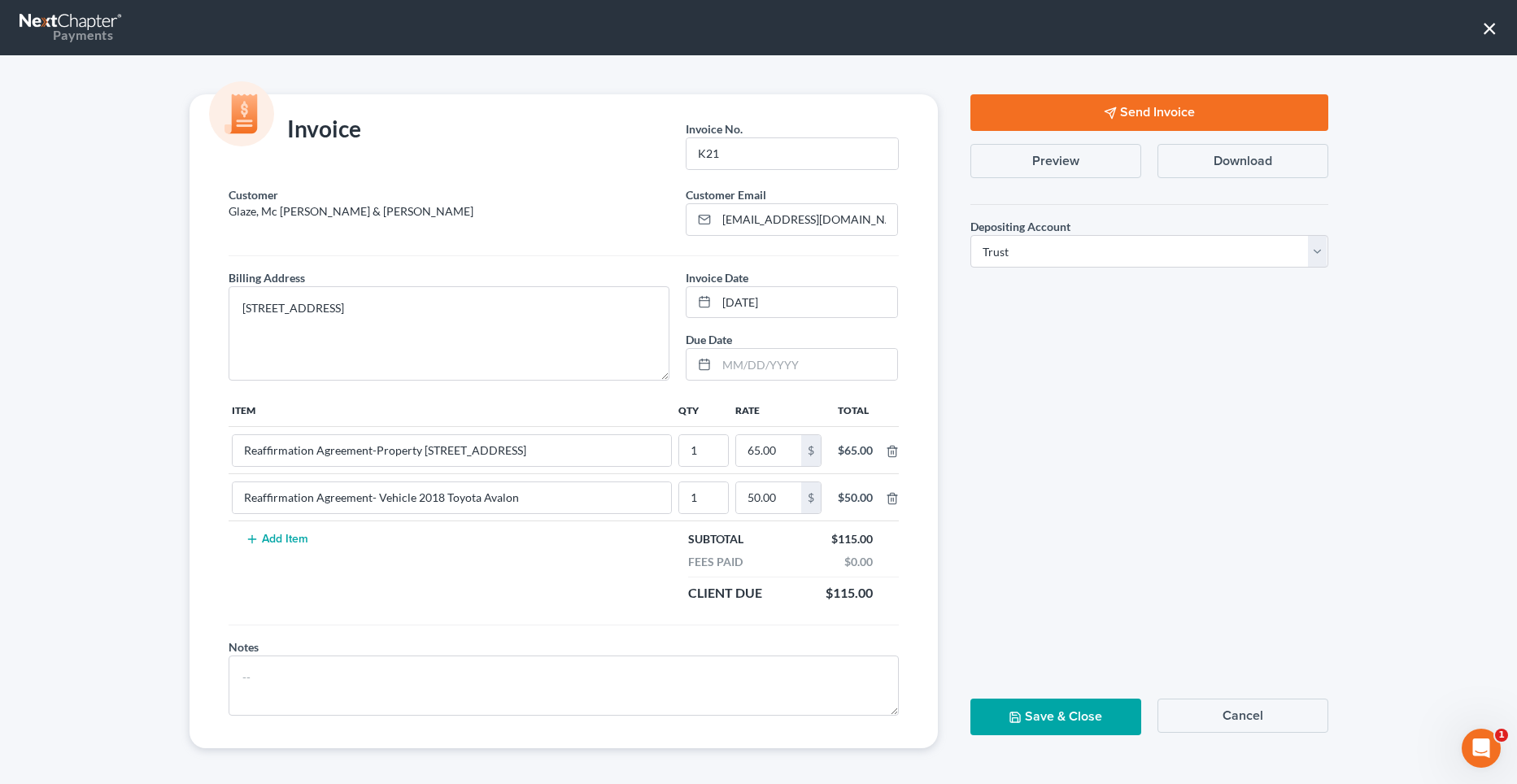
click at [1201, 109] on button "Send Invoice" at bounding box center [1149, 113] width 358 height 37
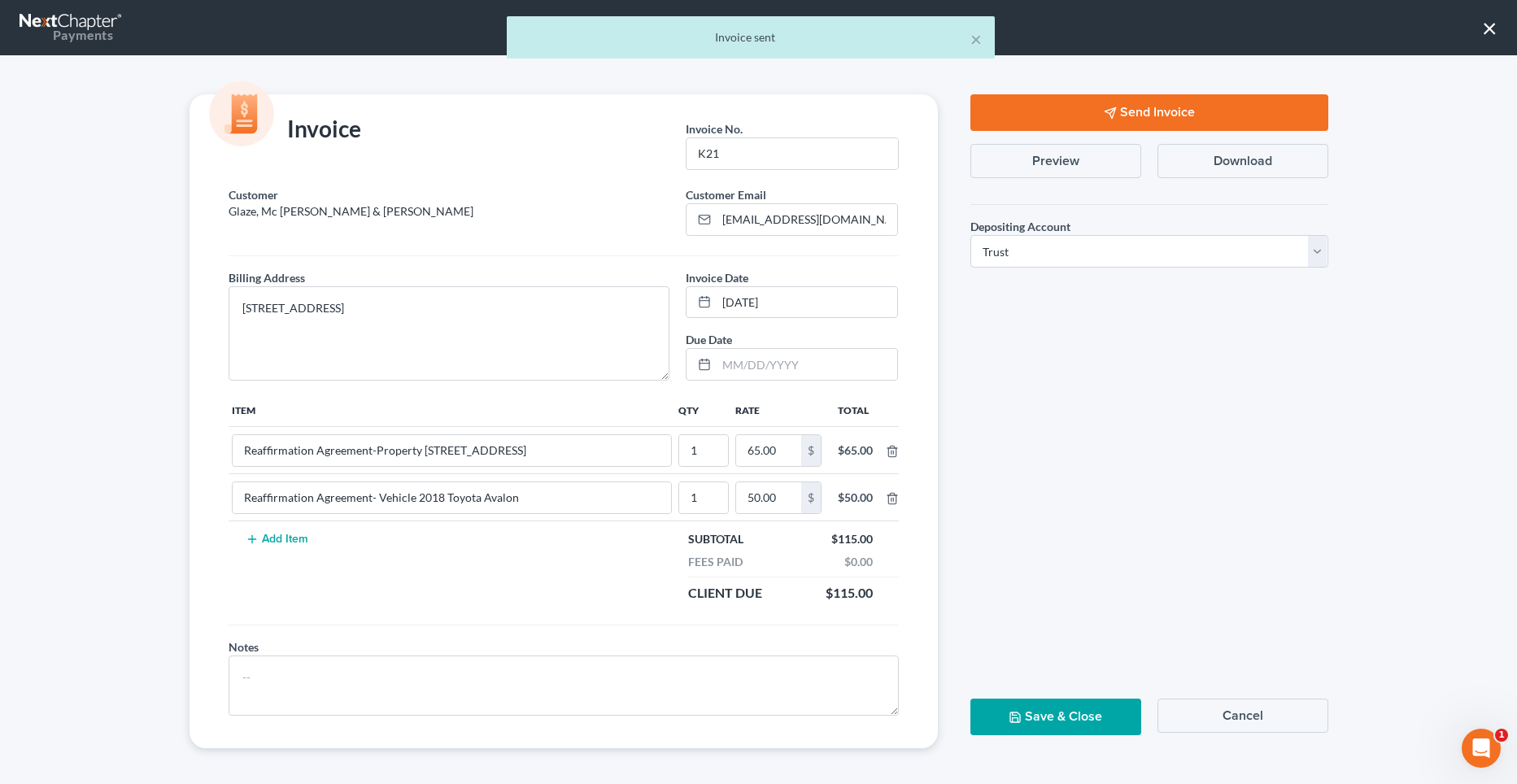
click at [1050, 719] on button "Save & Close" at bounding box center [1056, 717] width 170 height 37
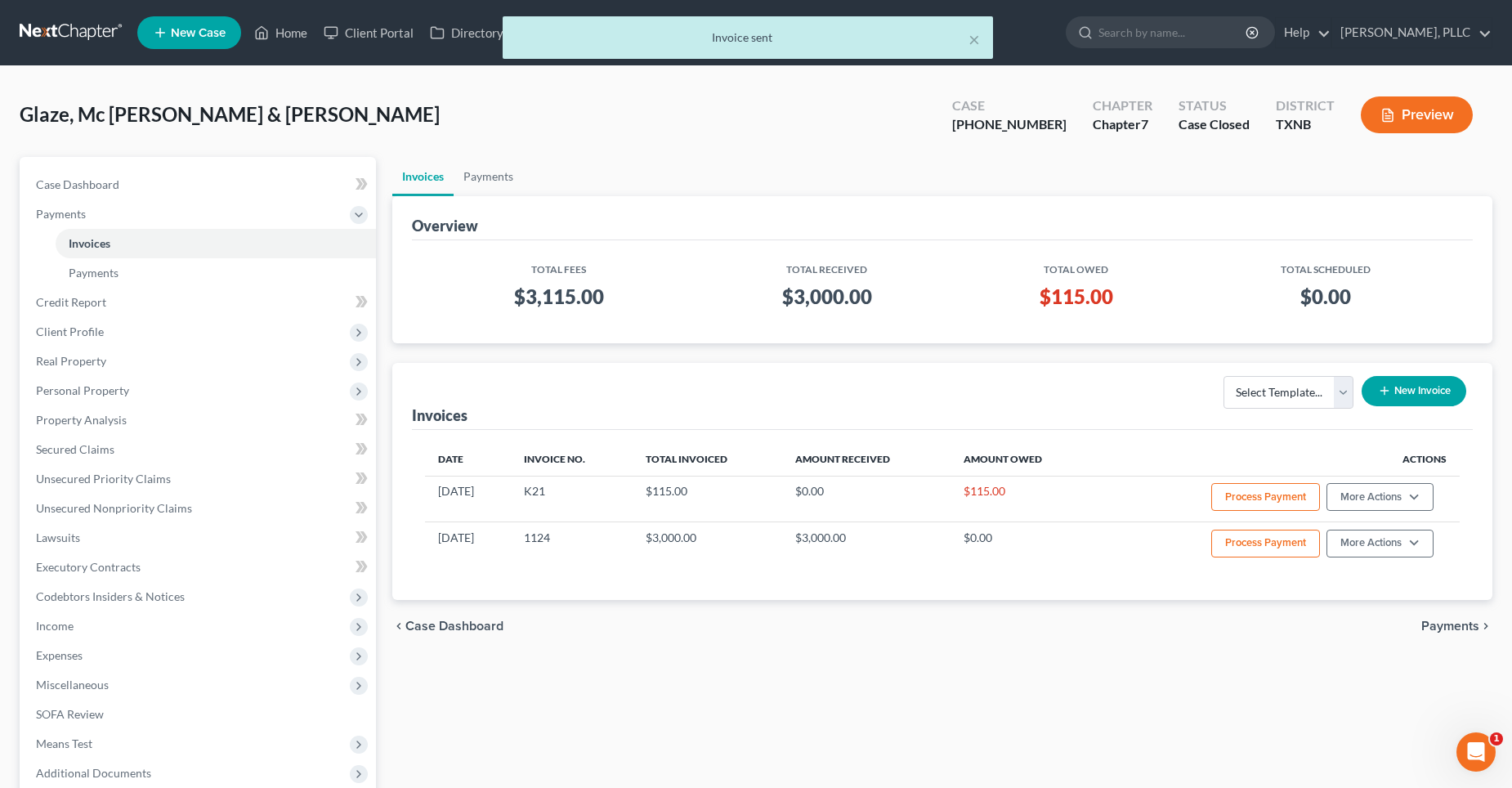
click at [285, 30] on div "× Invoice sent" at bounding box center [748, 42] width 1512 height 51
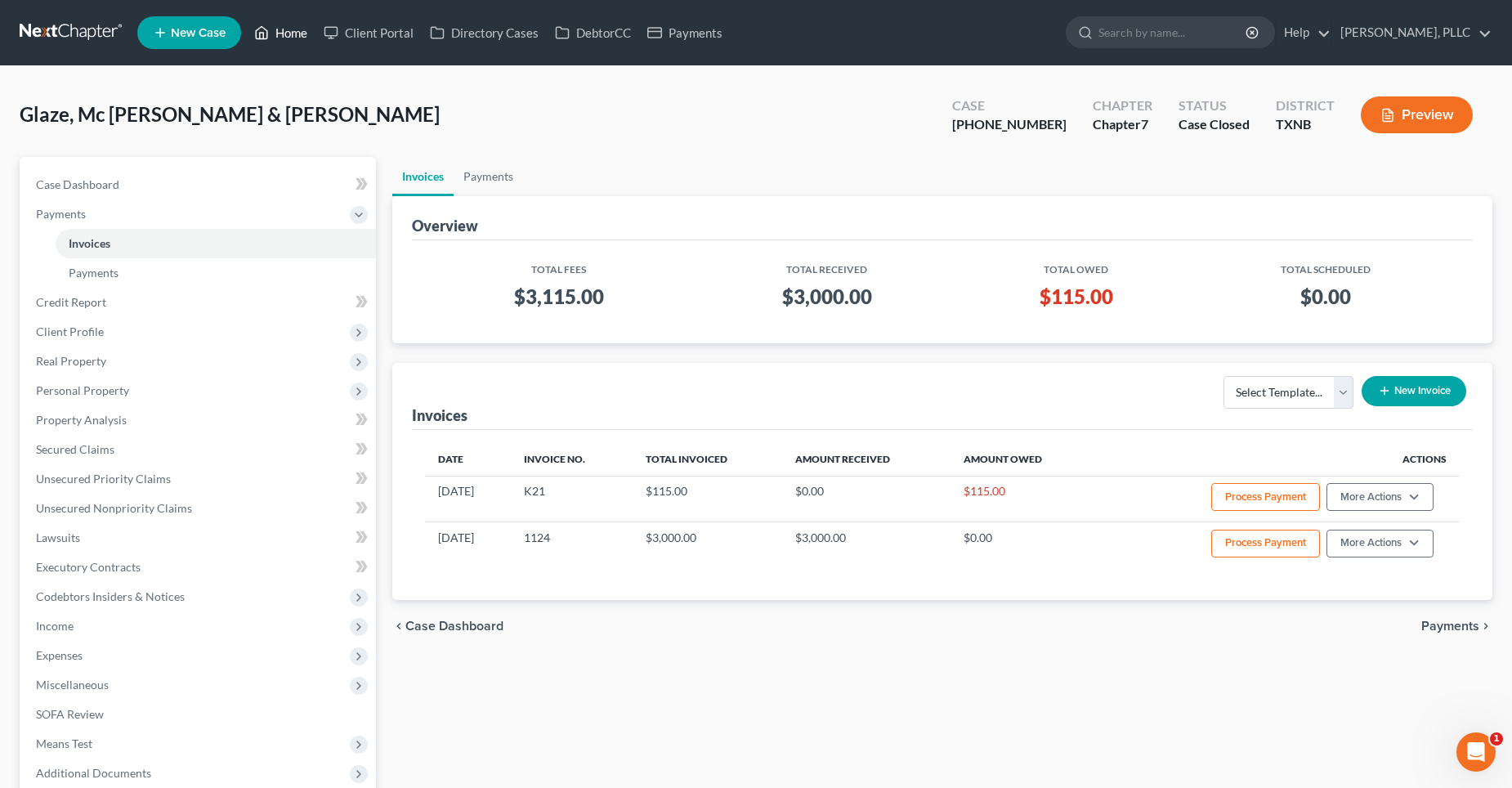
click at [299, 32] on link "Home" at bounding box center [280, 33] width 69 height 29
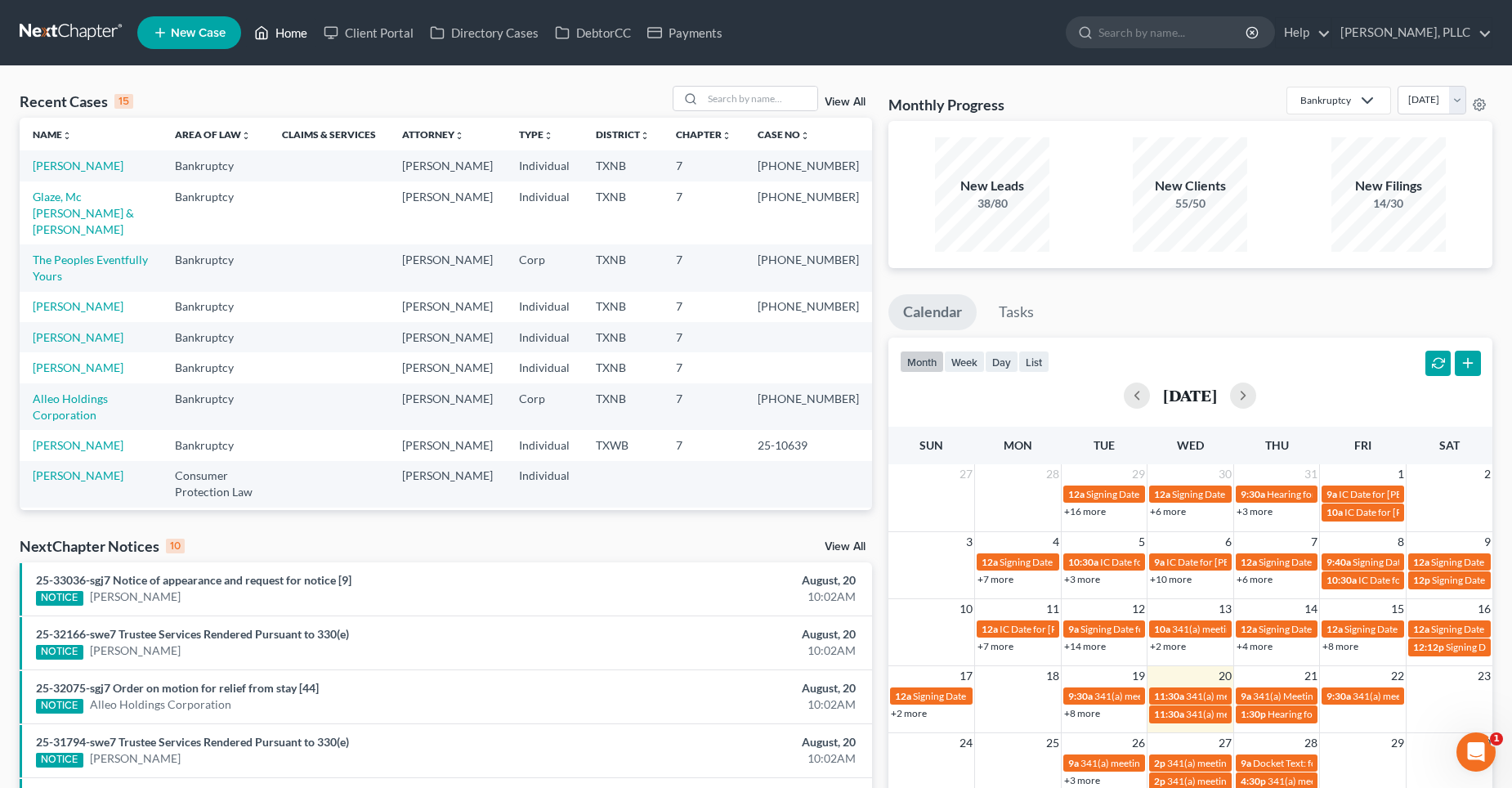
click at [295, 30] on link "Home" at bounding box center [280, 33] width 69 height 29
click at [740, 101] on input "search" at bounding box center [760, 98] width 114 height 23
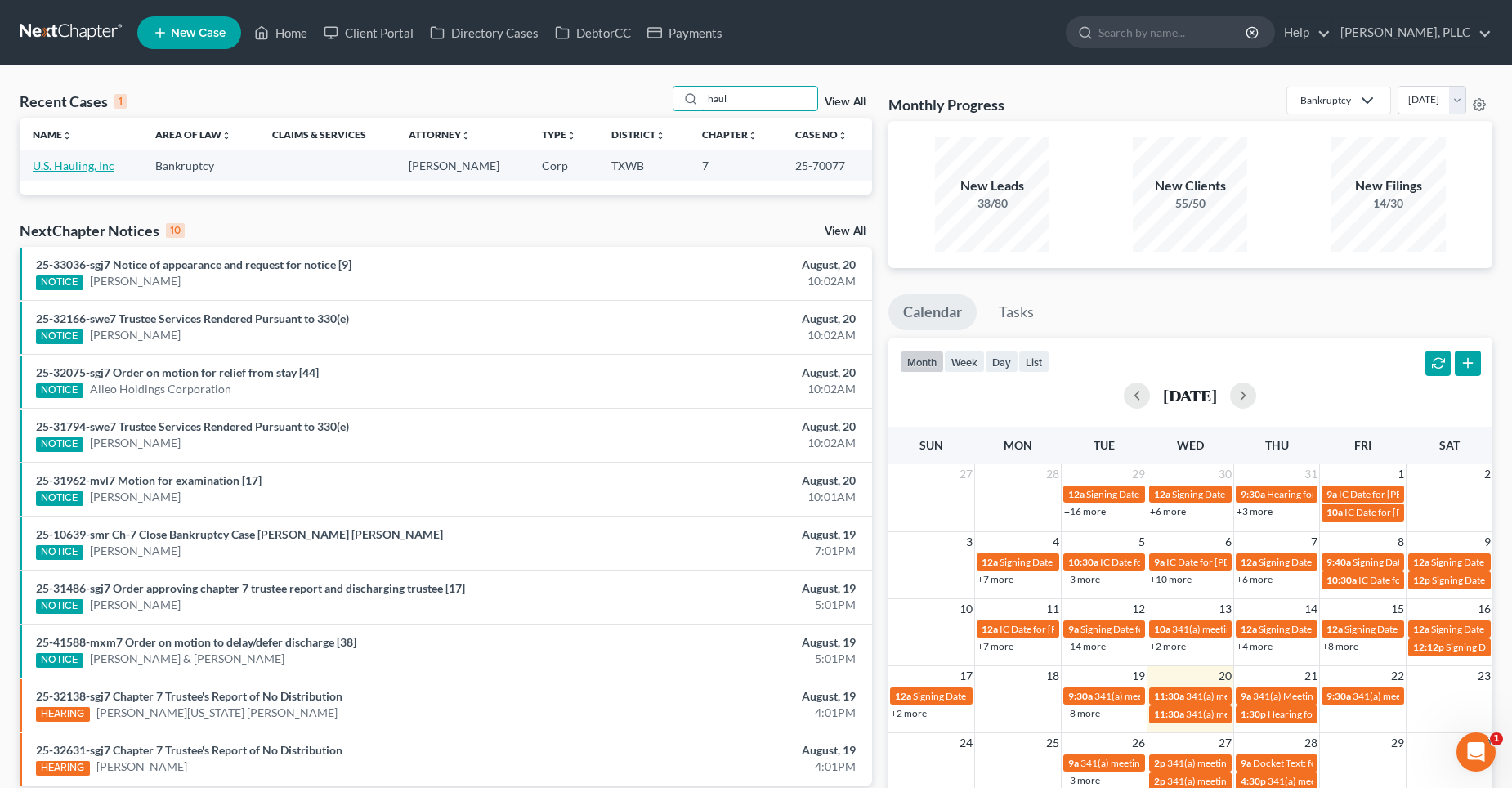
type input "haul"
click at [85, 164] on link "U.S. Hauling, Inc" at bounding box center [74, 165] width 81 height 14
select select "6"
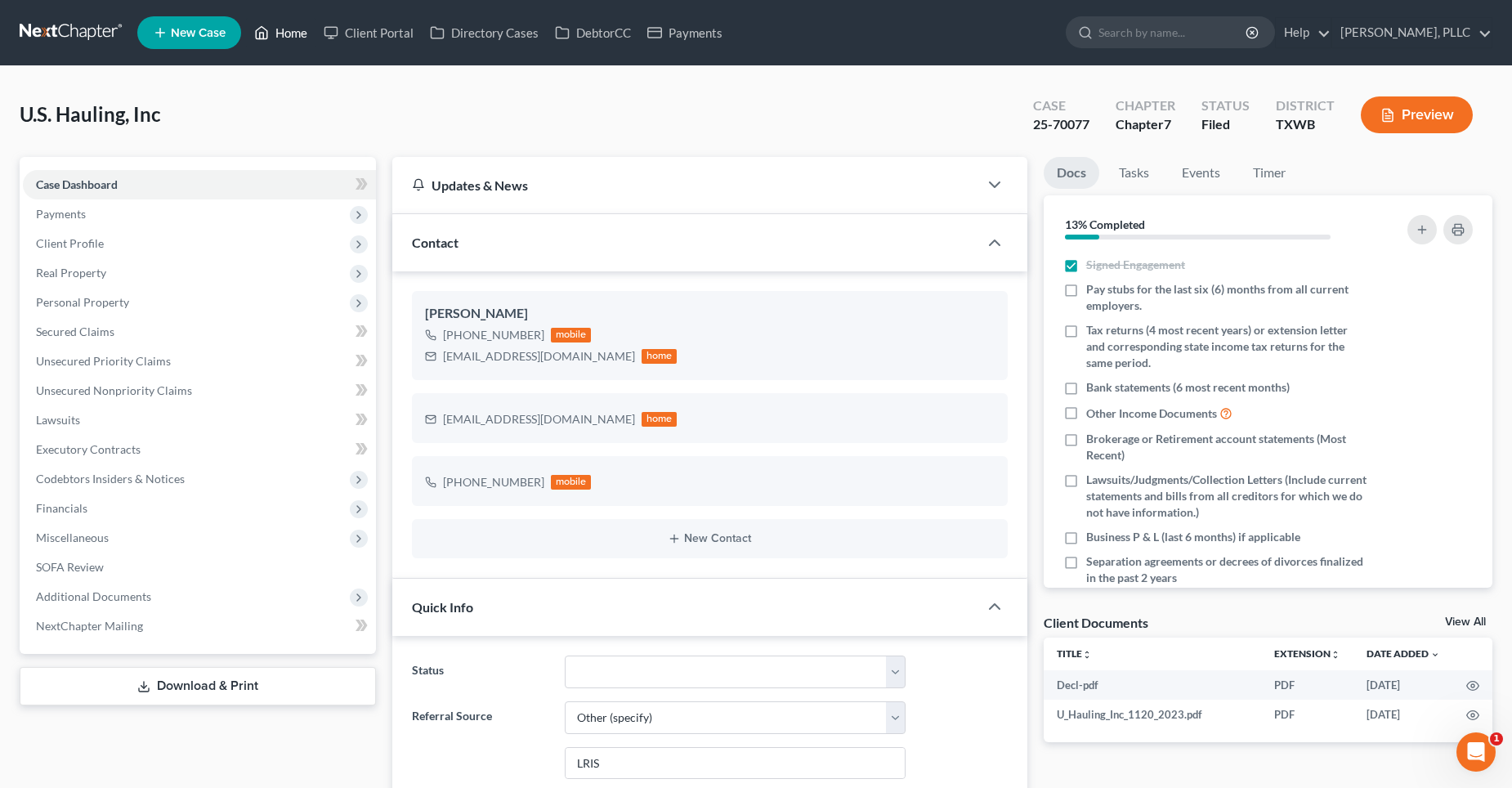
drag, startPoint x: 292, startPoint y: 29, endPoint x: 829, endPoint y: 112, distance: 543.4
click at [292, 29] on link "Home" at bounding box center [280, 33] width 69 height 29
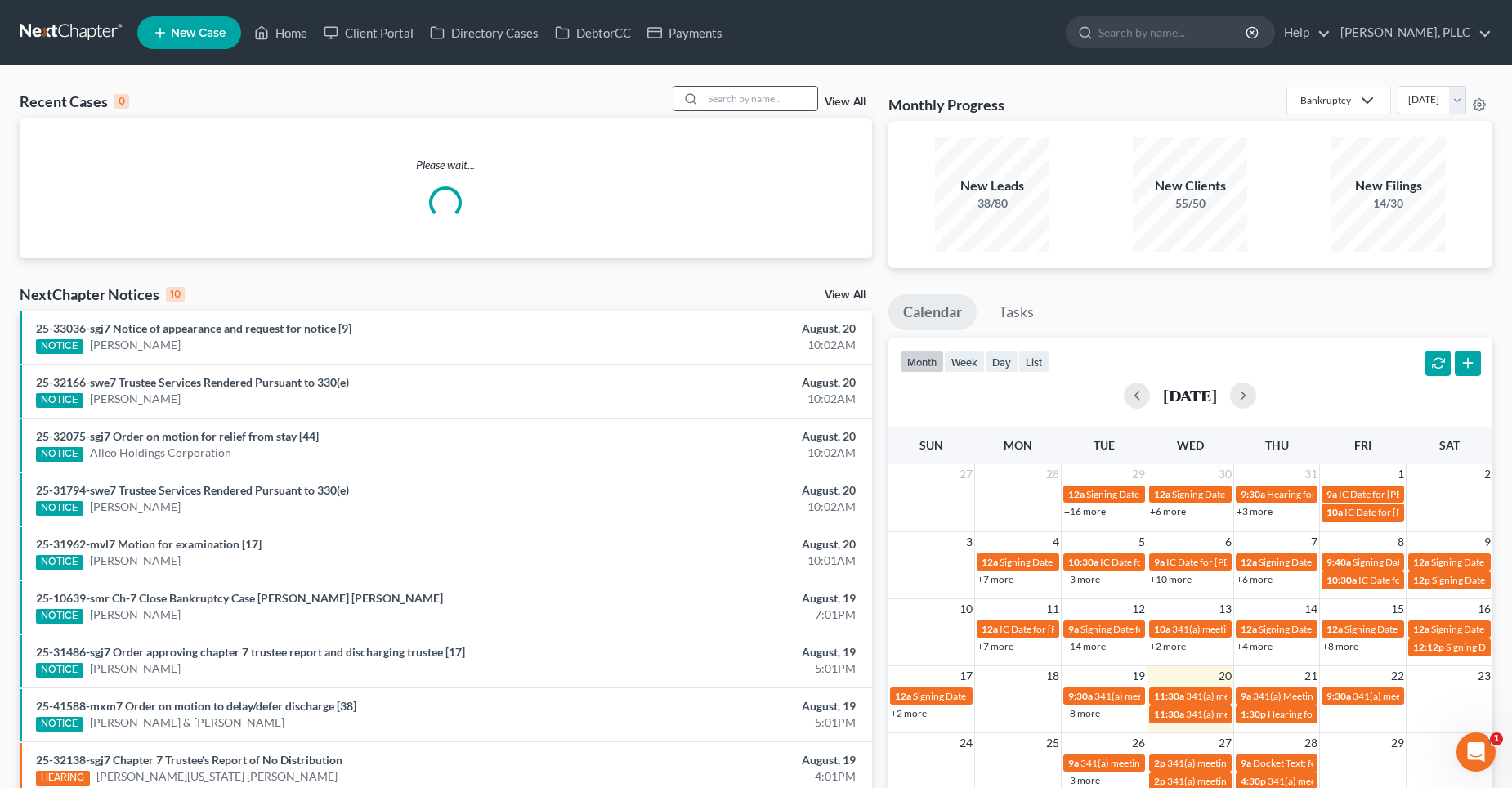
click at [776, 102] on input "search" at bounding box center [760, 98] width 114 height 23
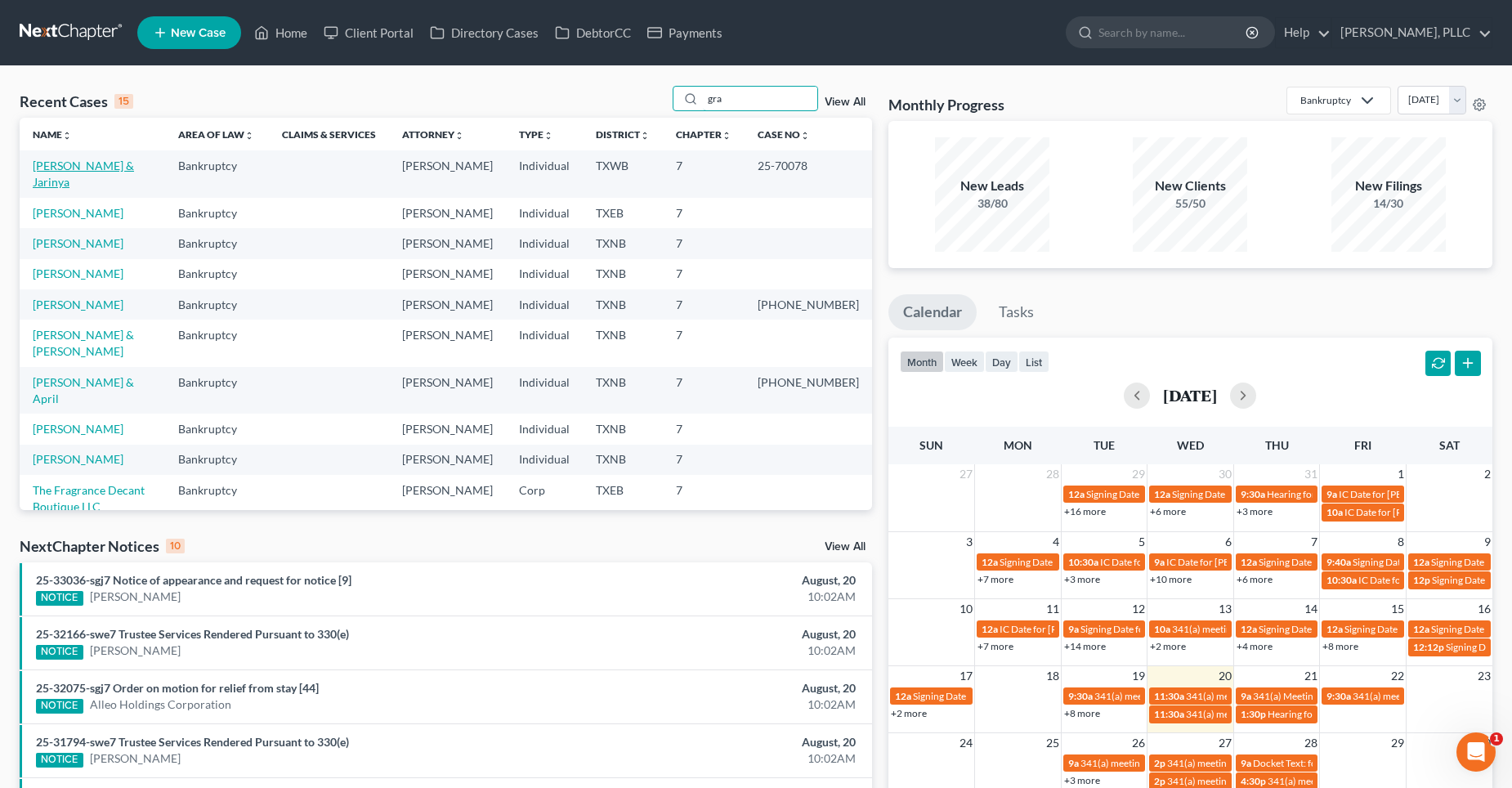
type input "gra"
click at [79, 168] on link "[PERSON_NAME] & Jarinya" at bounding box center [83, 173] width 101 height 30
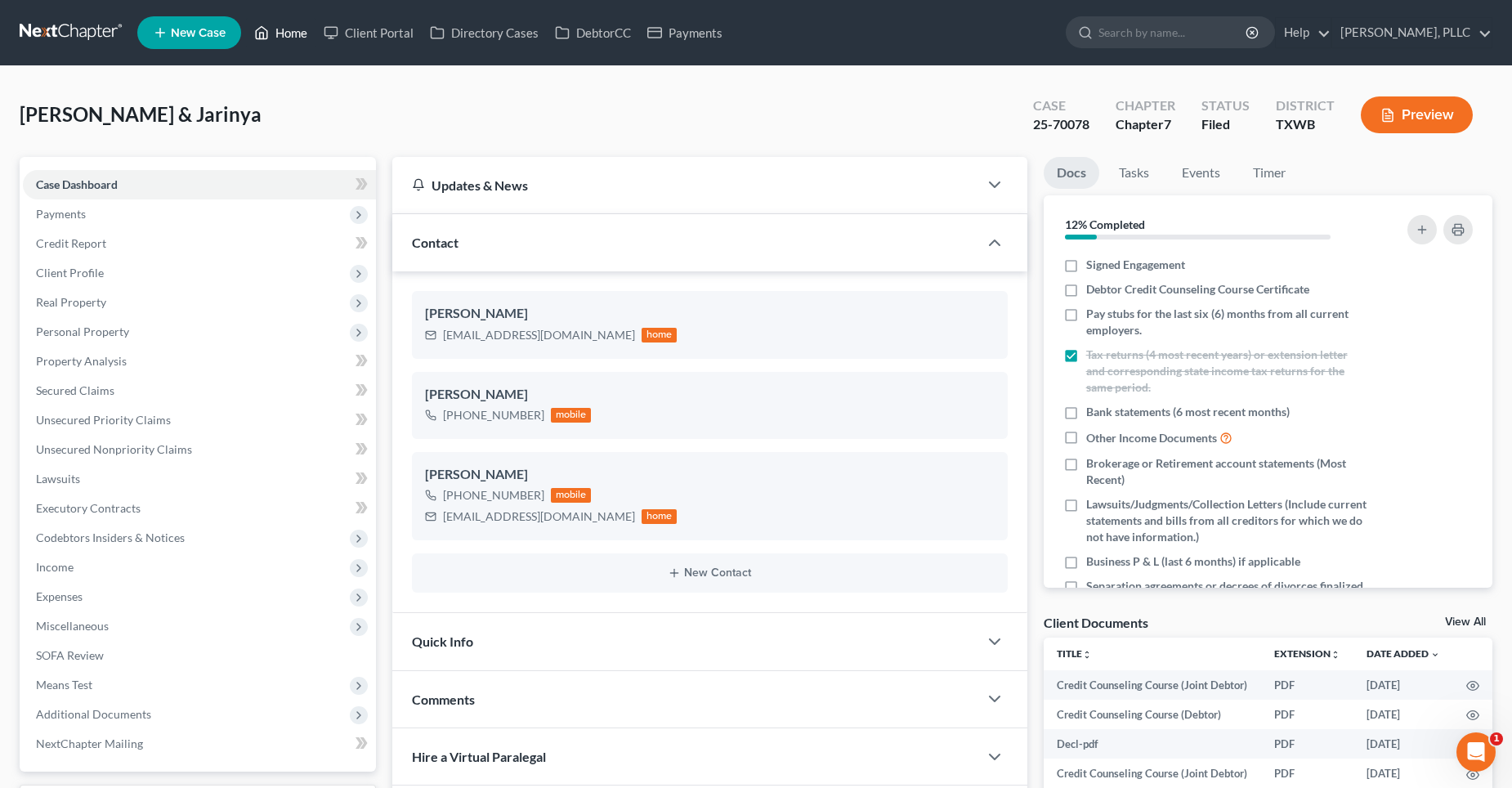
click at [306, 29] on link "Home" at bounding box center [280, 33] width 69 height 29
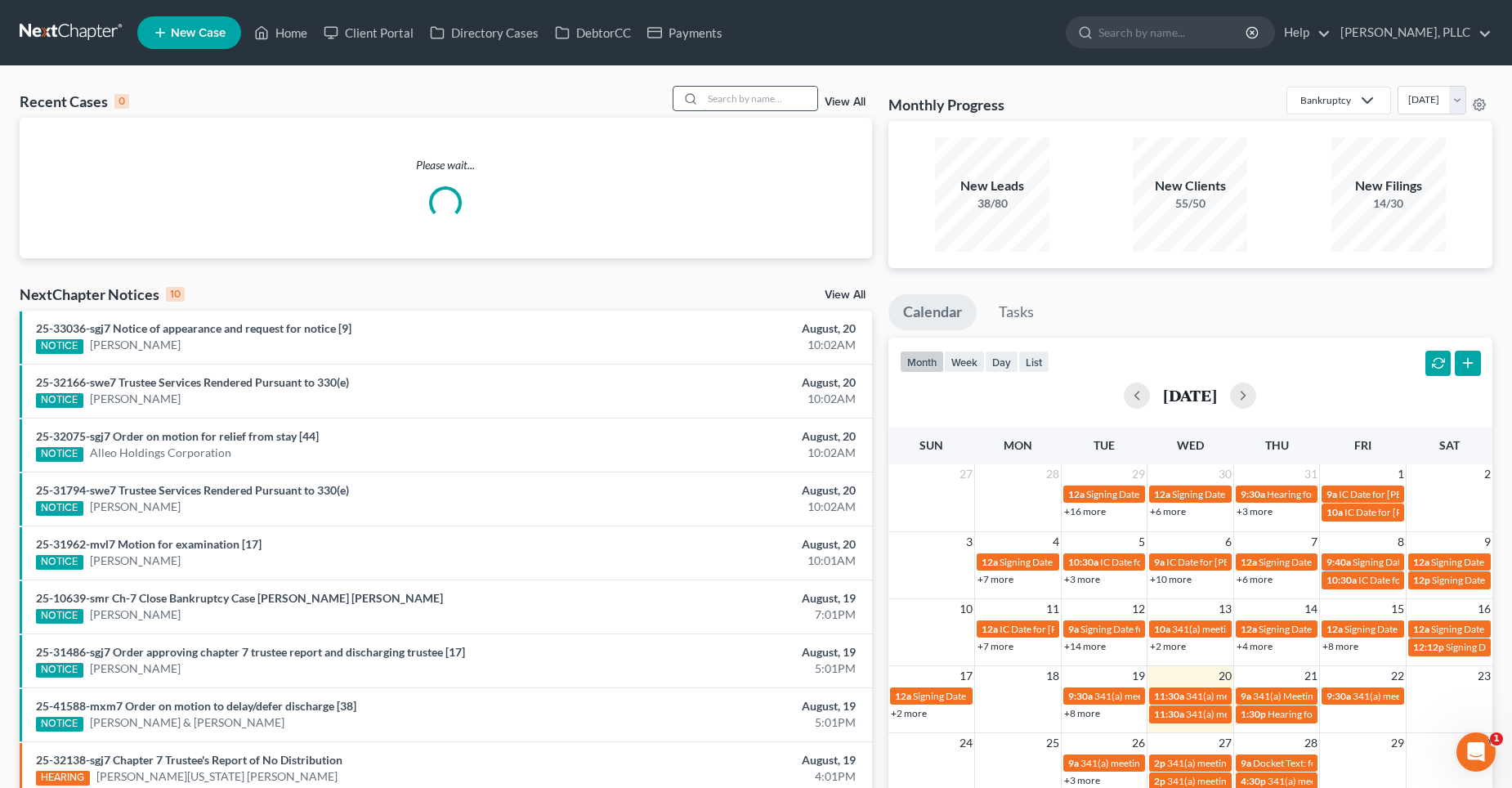
click at [764, 94] on input "search" at bounding box center [760, 98] width 114 height 23
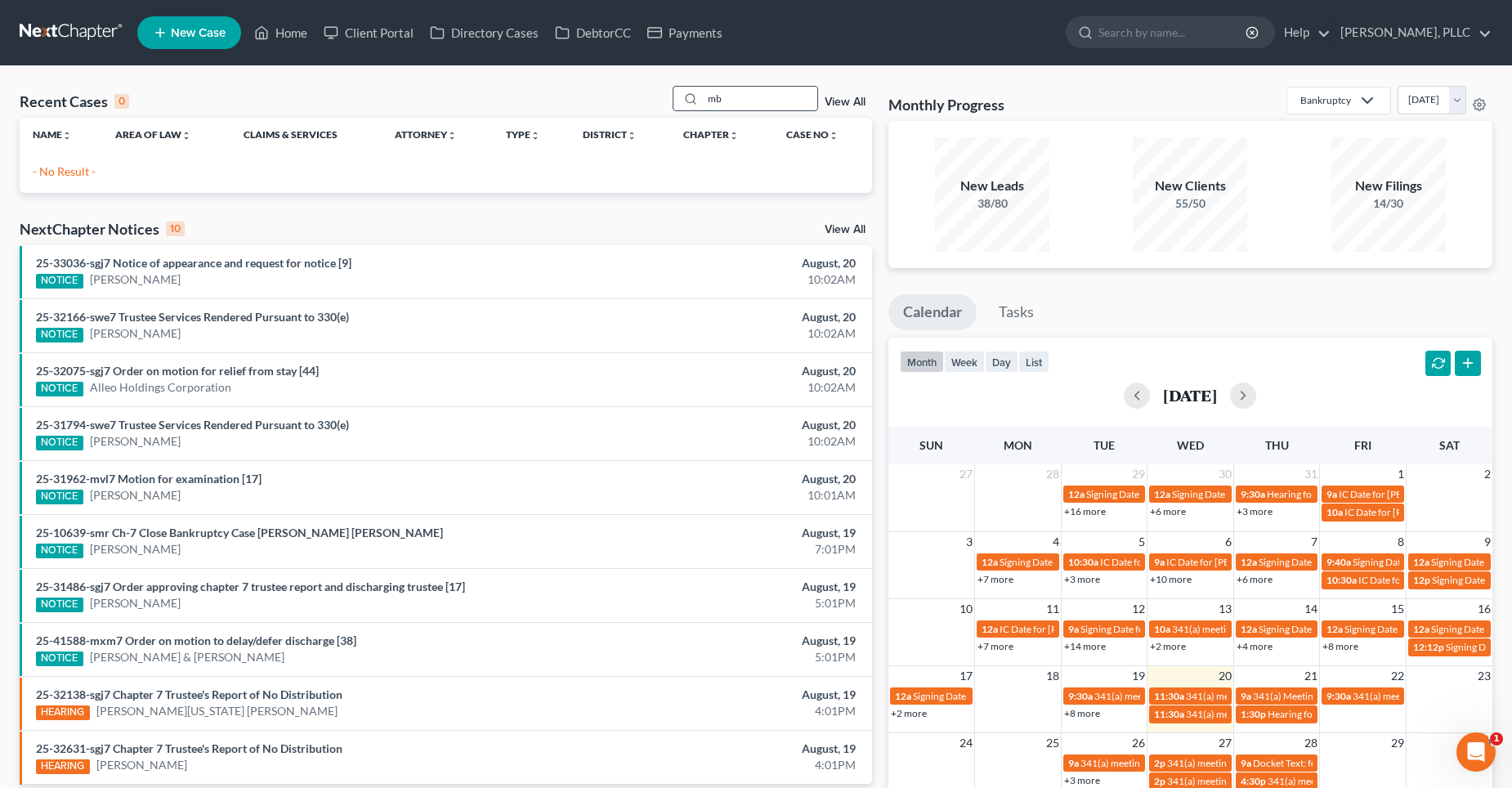
type input "m"
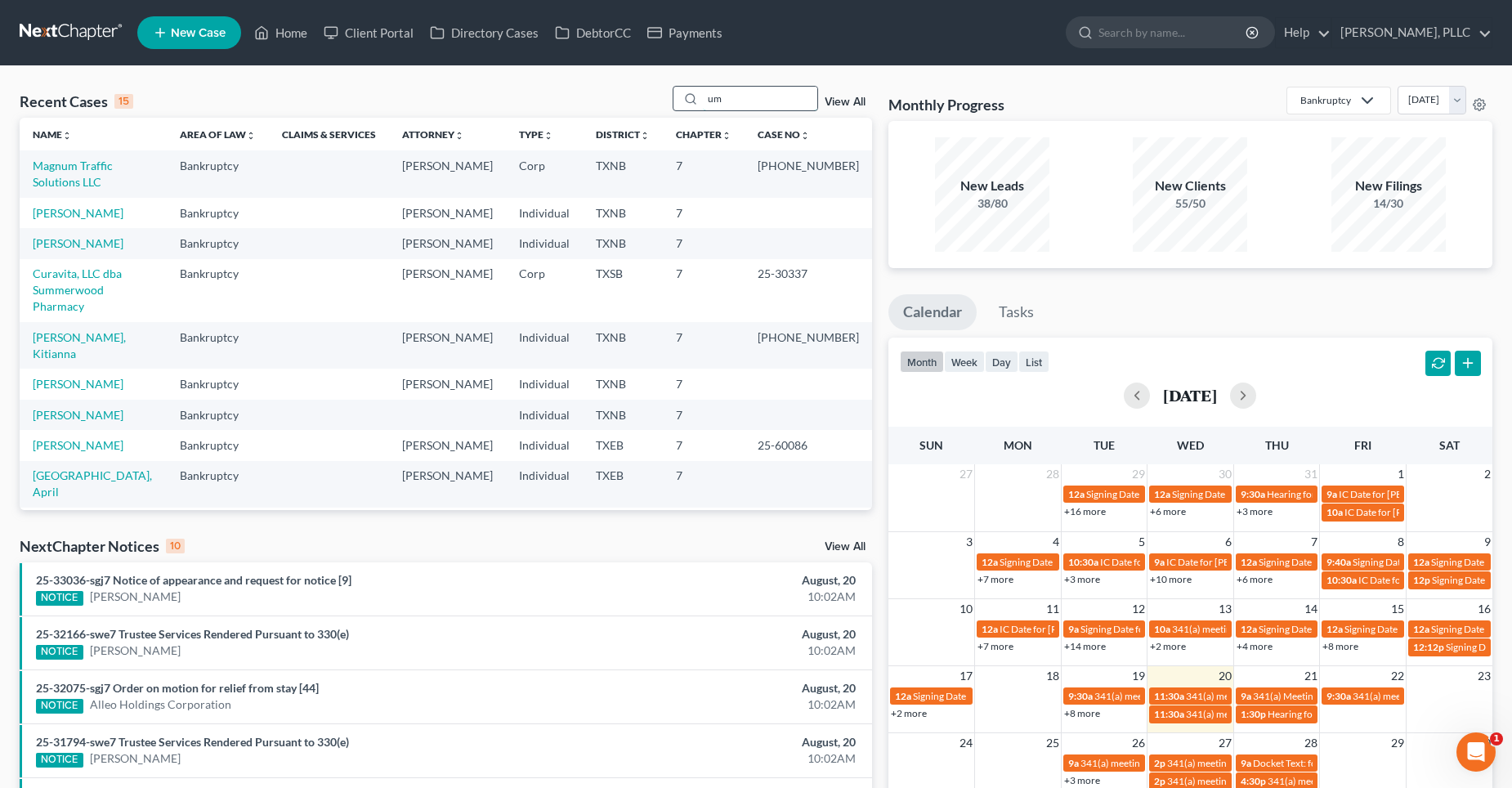
type input "u"
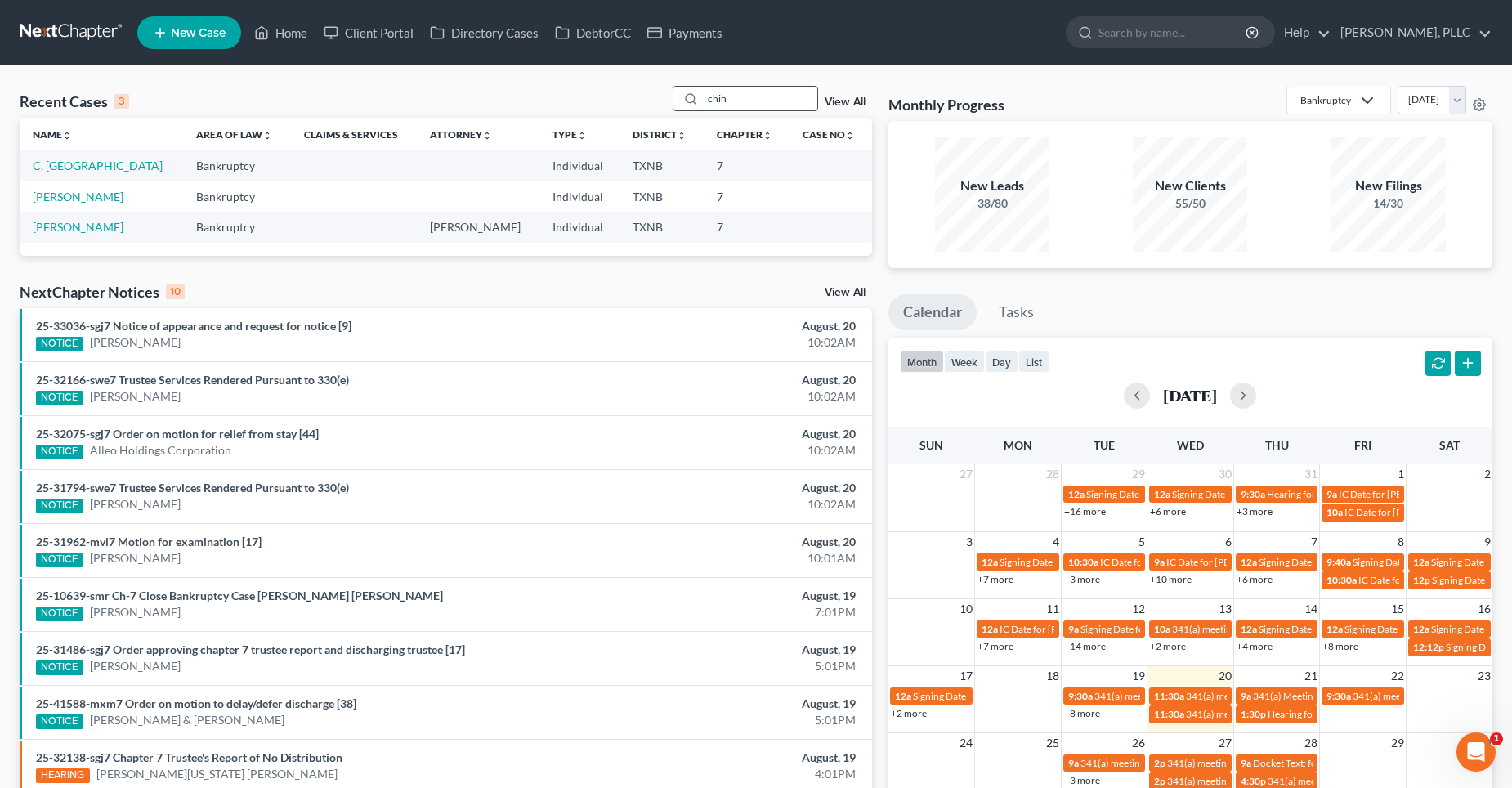
click at [756, 108] on input "chin" at bounding box center [760, 98] width 114 height 23
type input "c"
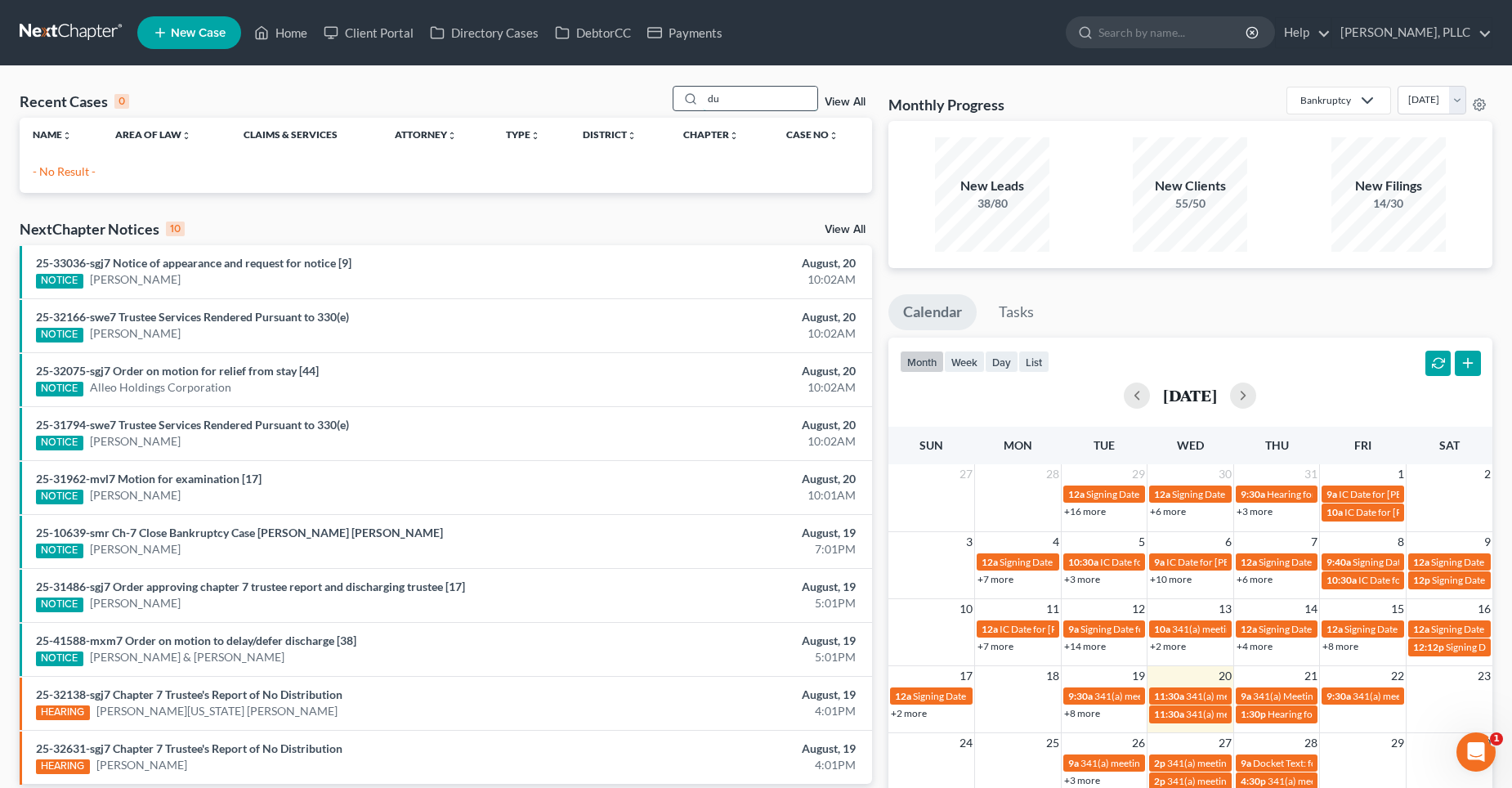
type input "d"
type input "m"
